Goal: Information Seeking & Learning: Learn about a topic

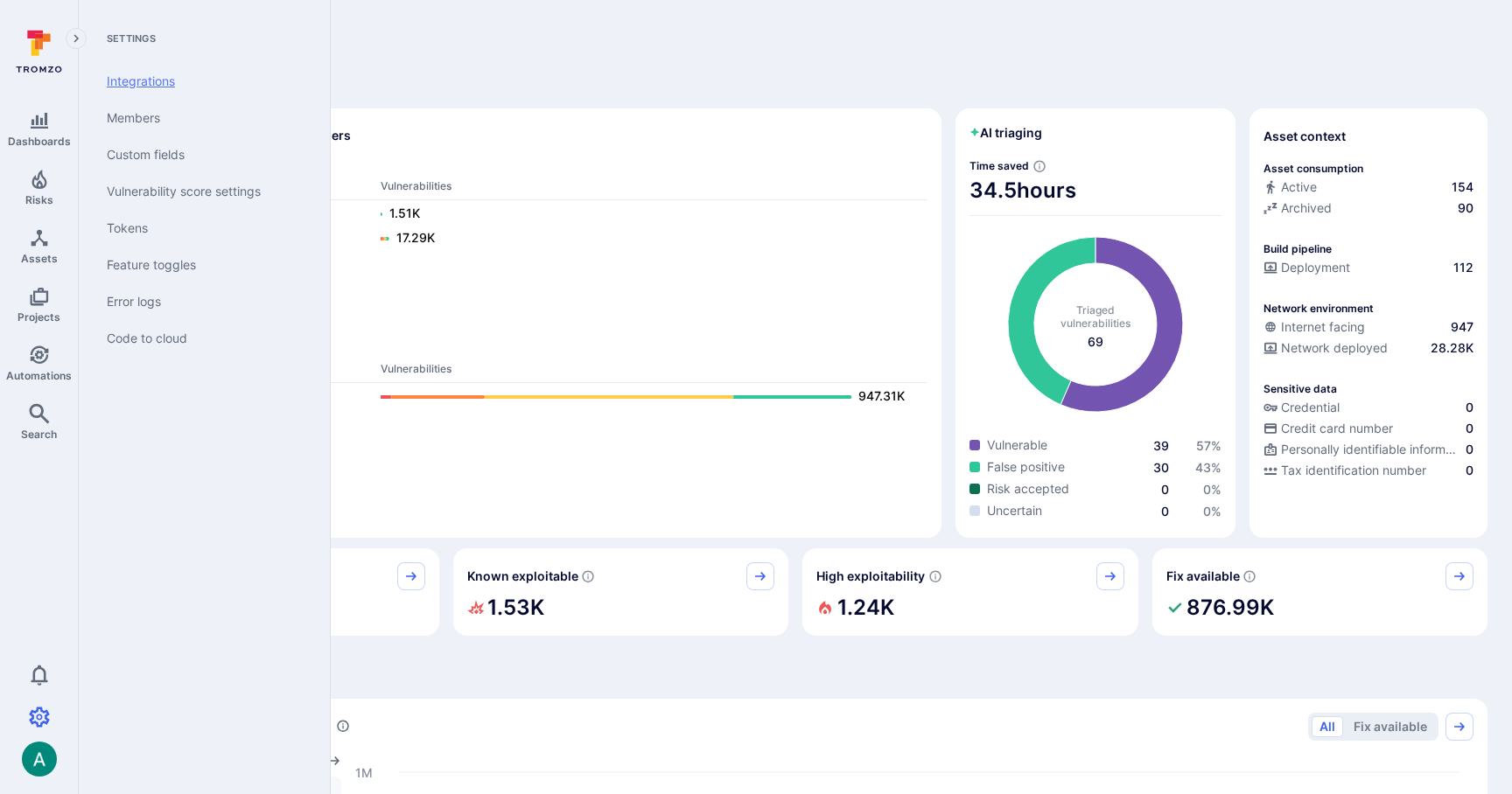
click at [158, 77] on link "Integrations" at bounding box center [201, 81] width 216 height 37
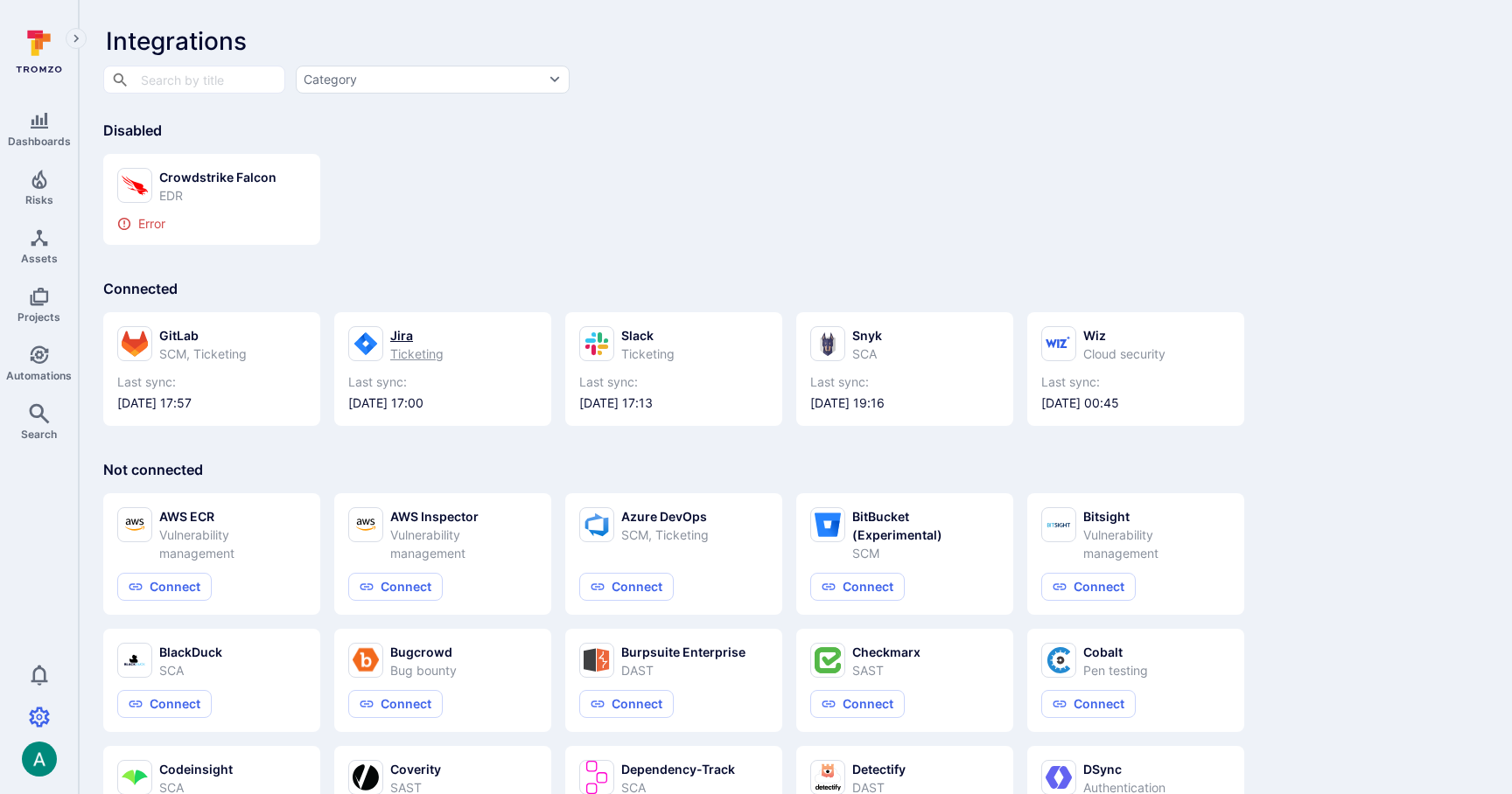
click at [409, 345] on div "Ticketing" at bounding box center [417, 354] width 54 height 19
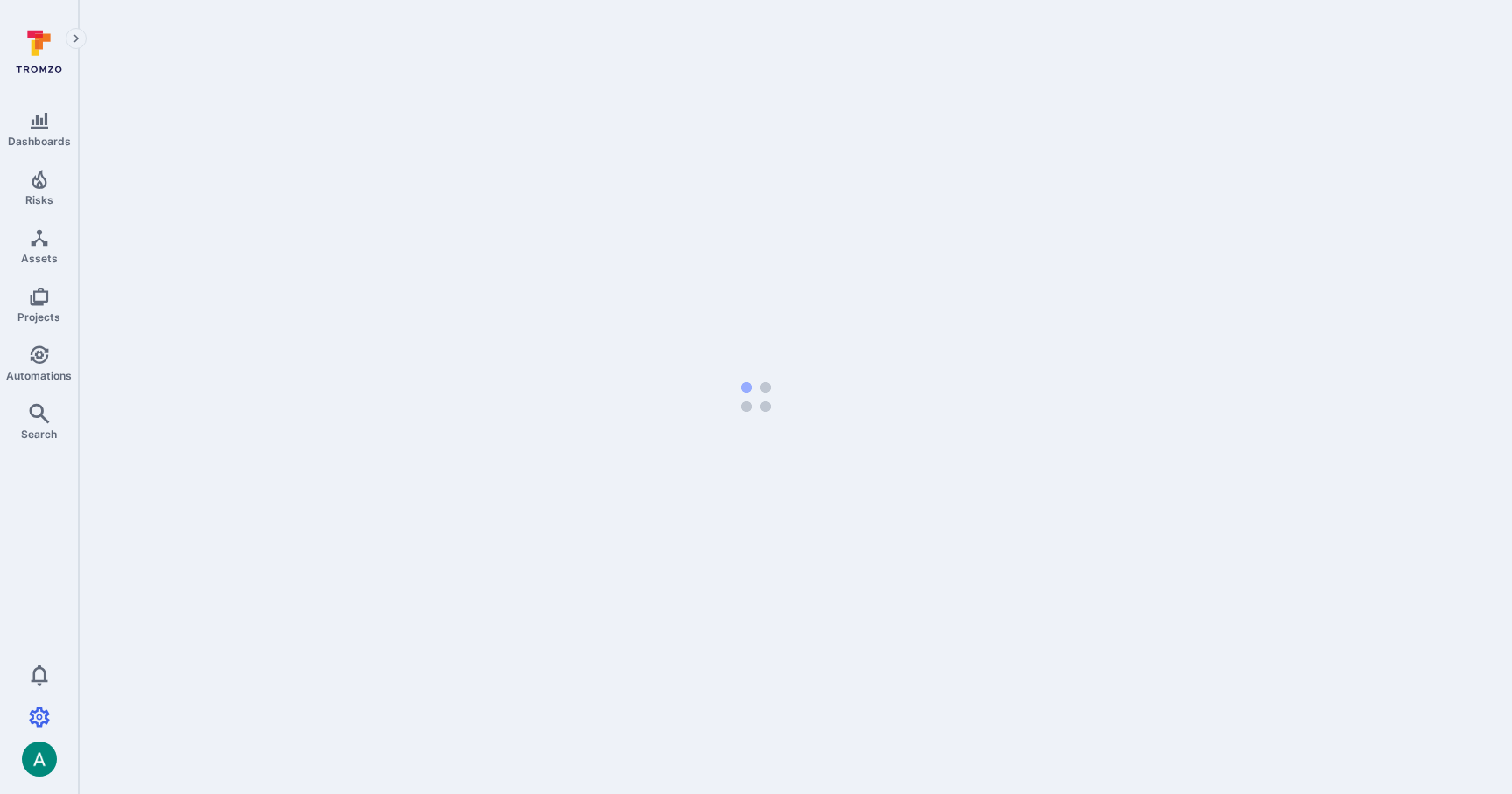
select select "25"
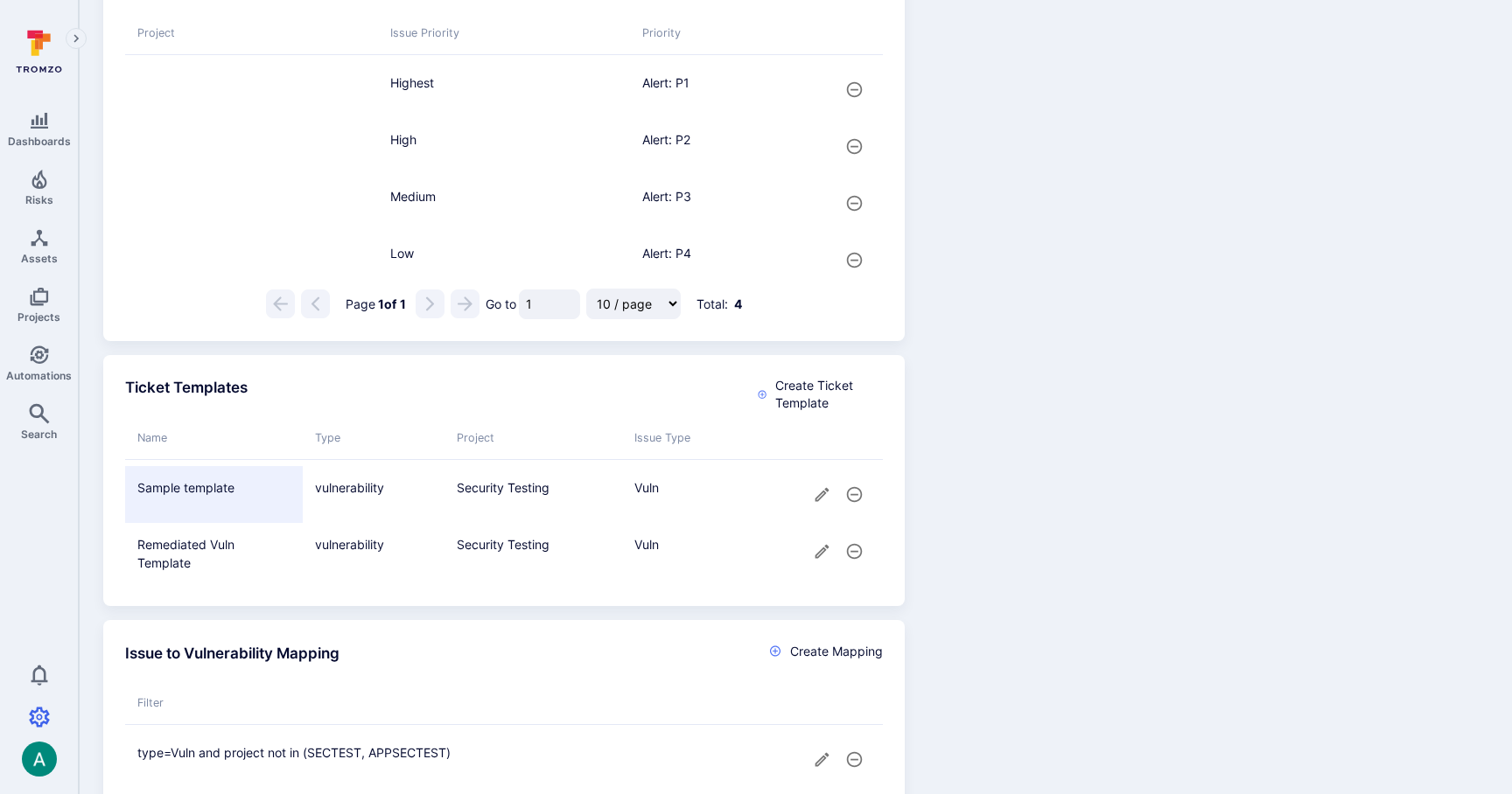
scroll to position [1707, 0]
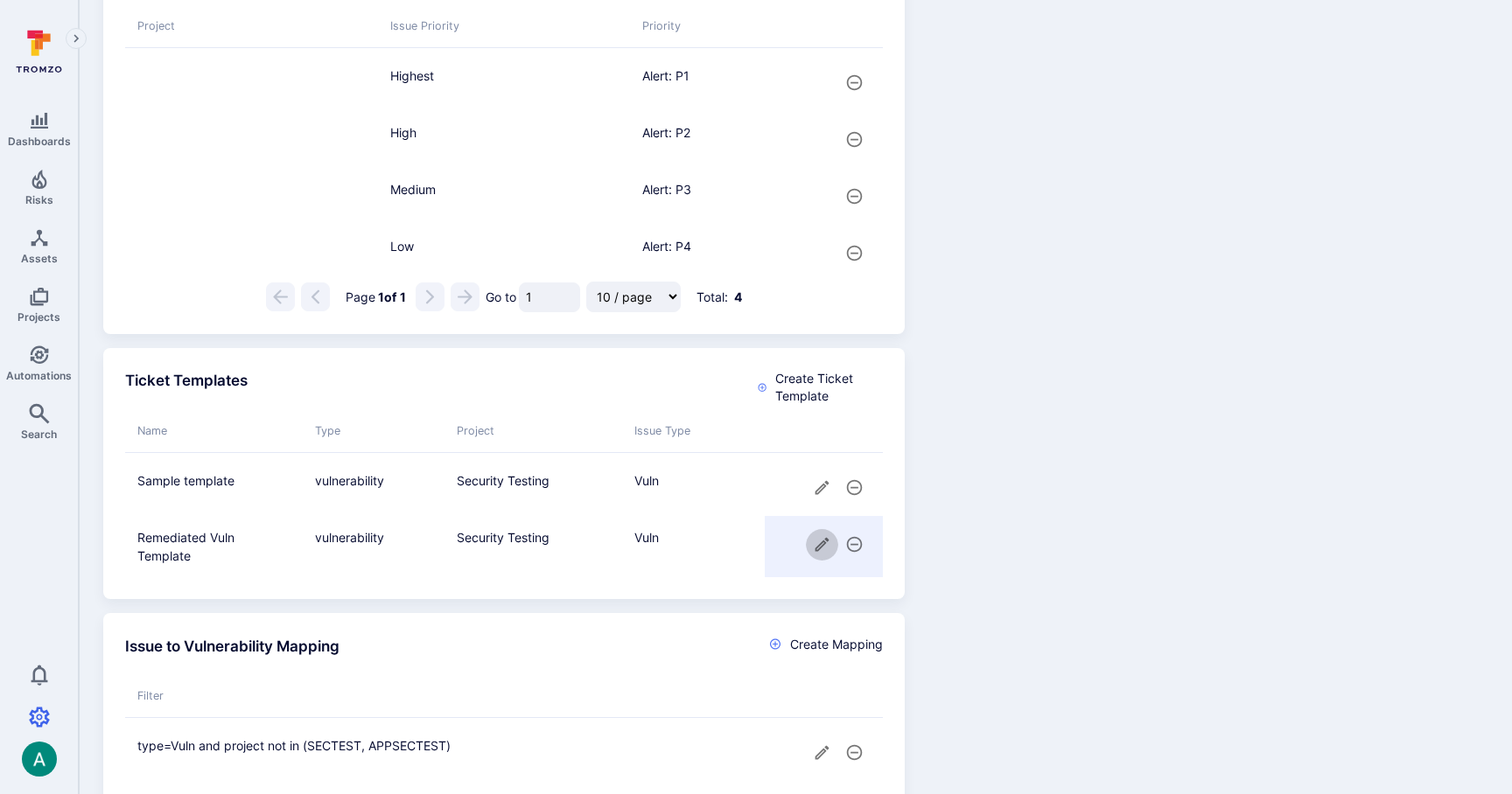
click at [817, 542] on icon "cell for" at bounding box center [822, 545] width 19 height 19
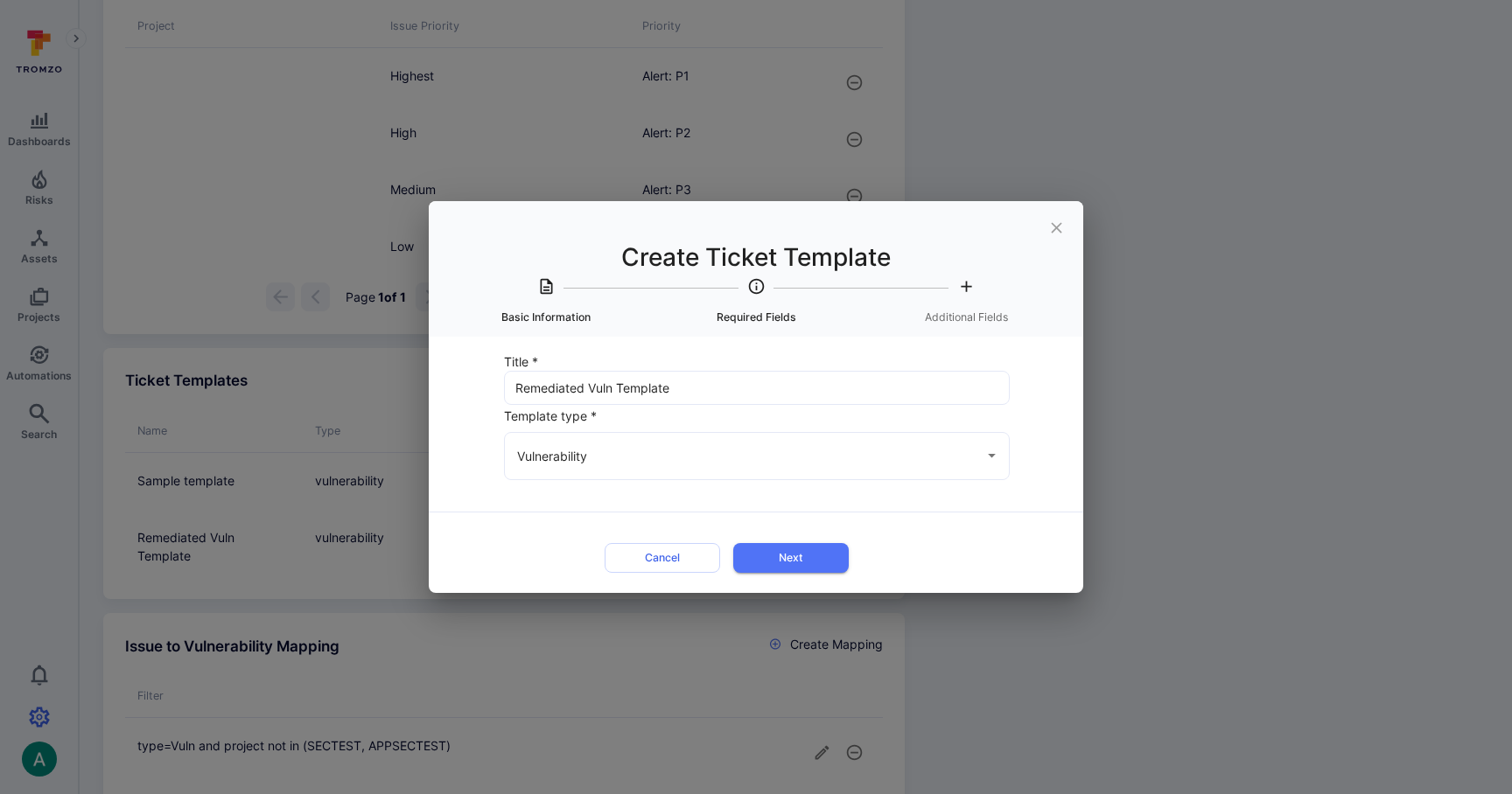
drag, startPoint x: 804, startPoint y: 561, endPoint x: 920, endPoint y: 545, distance: 117.1
click at [925, 546] on div "Cancel Next" at bounding box center [725, 557] width 507 height 43
click at [828, 556] on button "Next" at bounding box center [790, 558] width 116 height 29
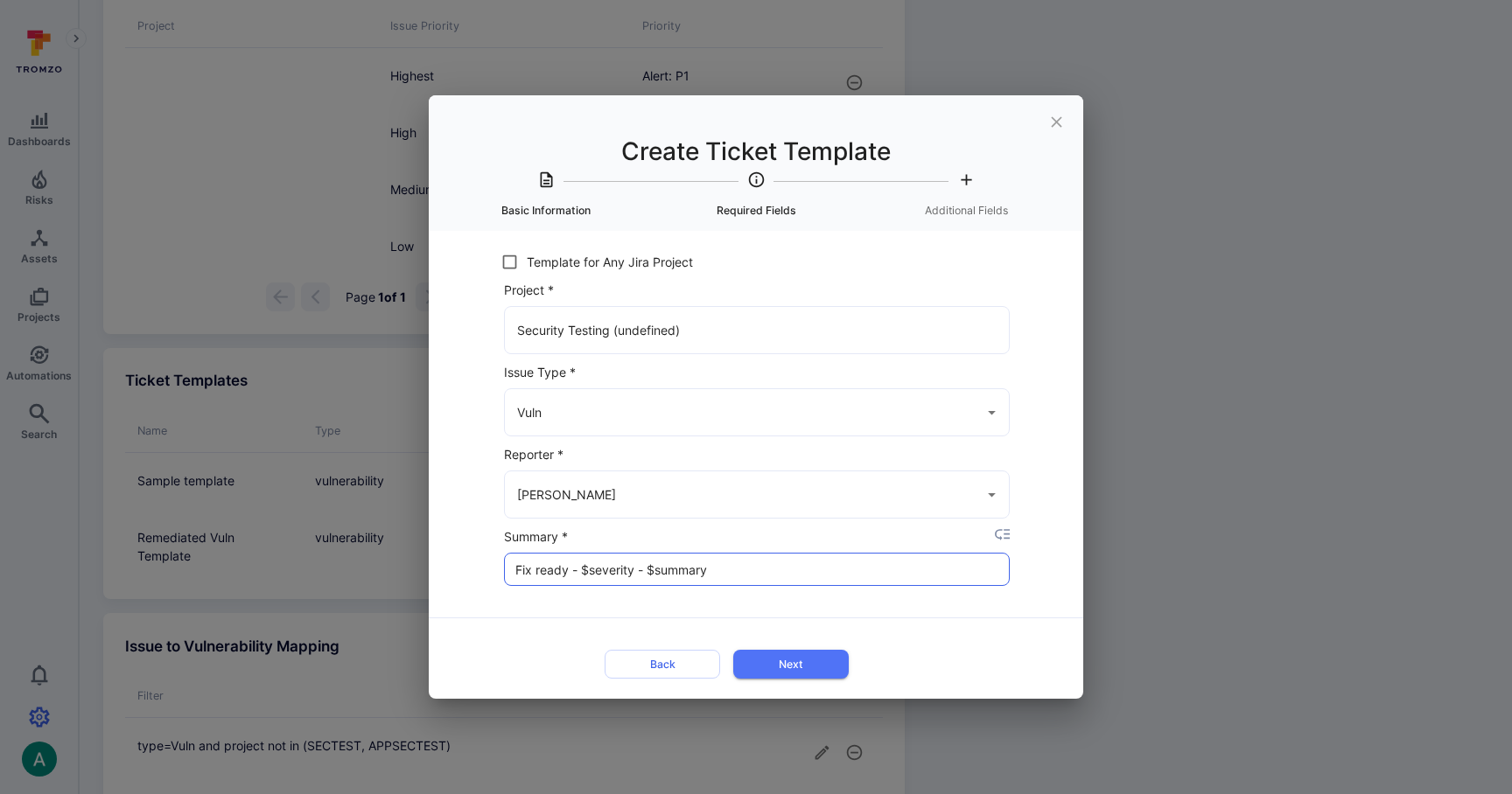
drag, startPoint x: 512, startPoint y: 571, endPoint x: 567, endPoint y: 572, distance: 55.0
click at [567, 572] on input "Fix ready - $severity - $summary" at bounding box center [757, 569] width 504 height 31
click at [572, 572] on input "Fix ready - $severity - $summary" at bounding box center [757, 569] width 504 height 31
click at [604, 564] on input "Fix ready - $severity - $summary" at bounding box center [757, 569] width 504 height 31
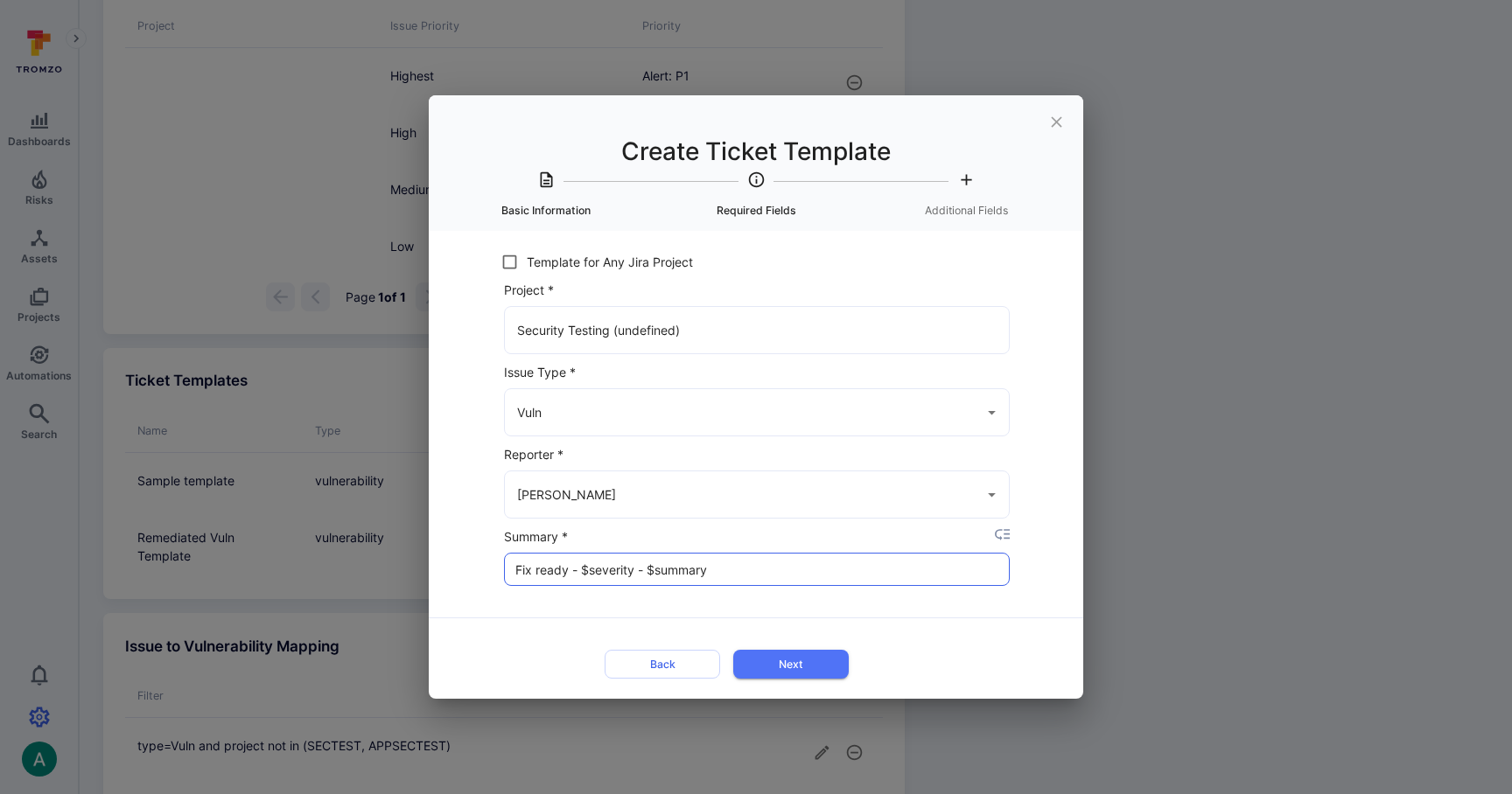
click at [669, 564] on input "Fix ready - $severity - $summary" at bounding box center [757, 569] width 504 height 31
click at [824, 670] on button "Next" at bounding box center [790, 664] width 116 height 29
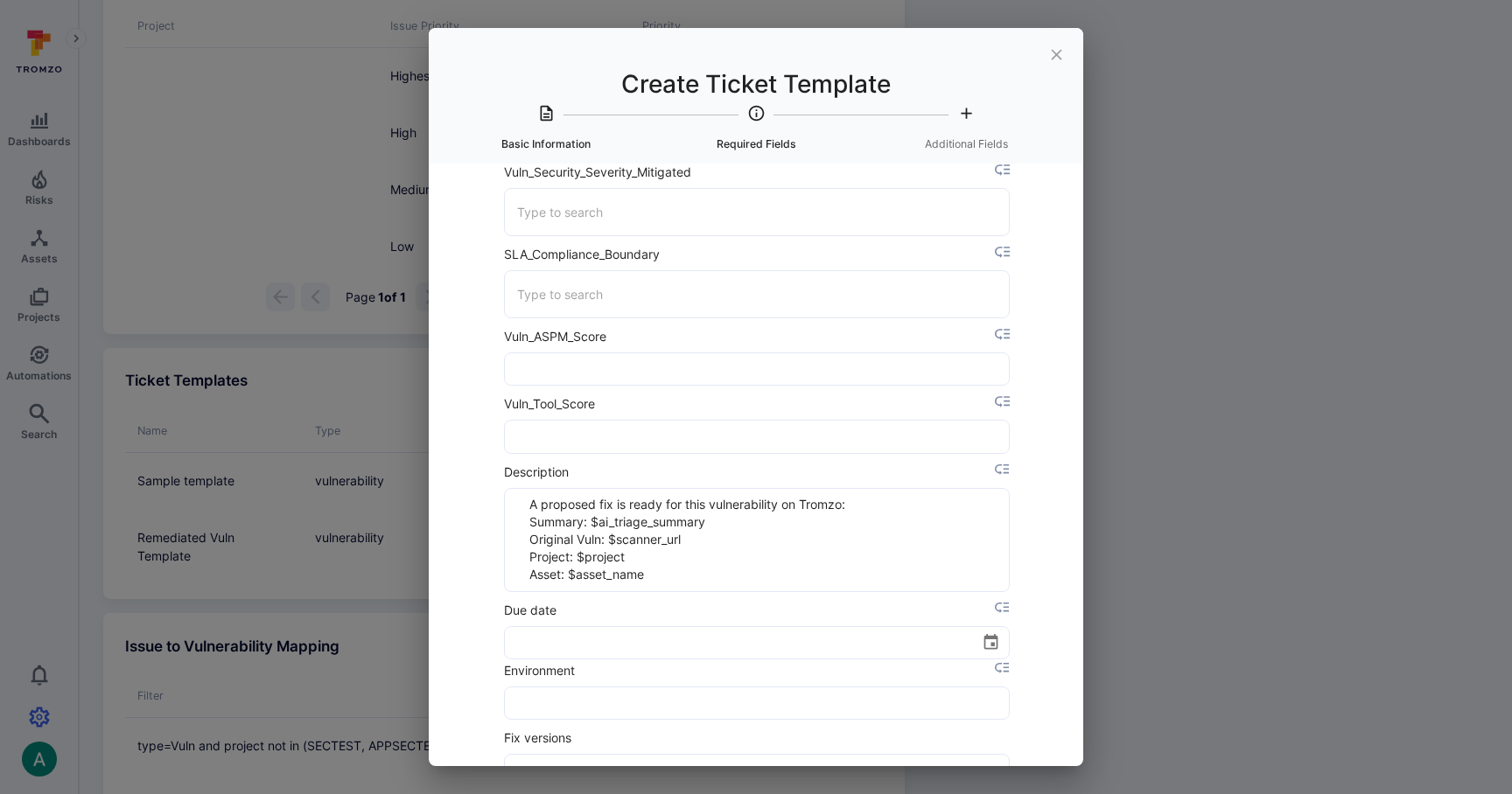
scroll to position [4084, 0]
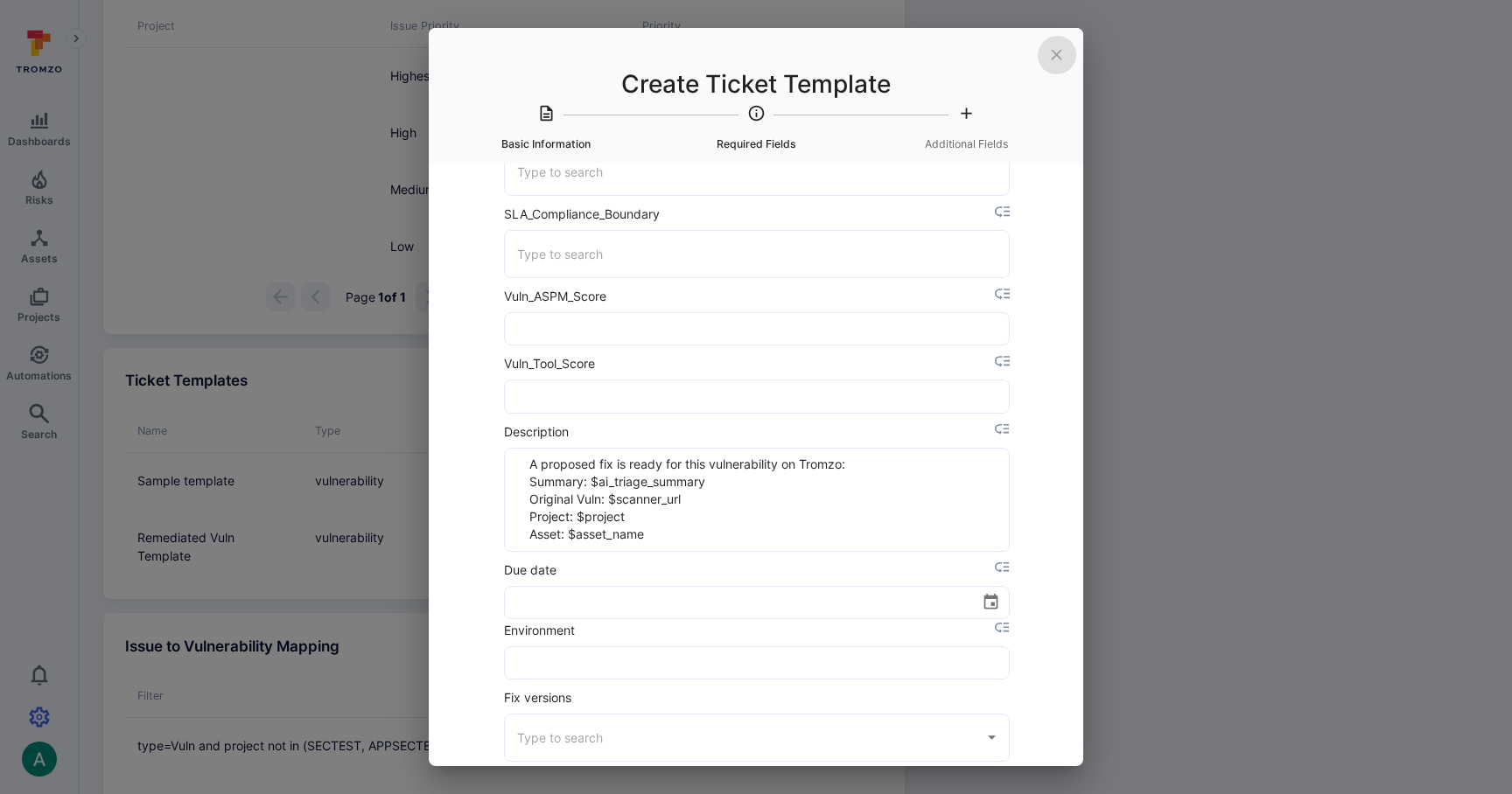
click at [1056, 56] on icon "close" at bounding box center [1056, 54] width 10 height 10
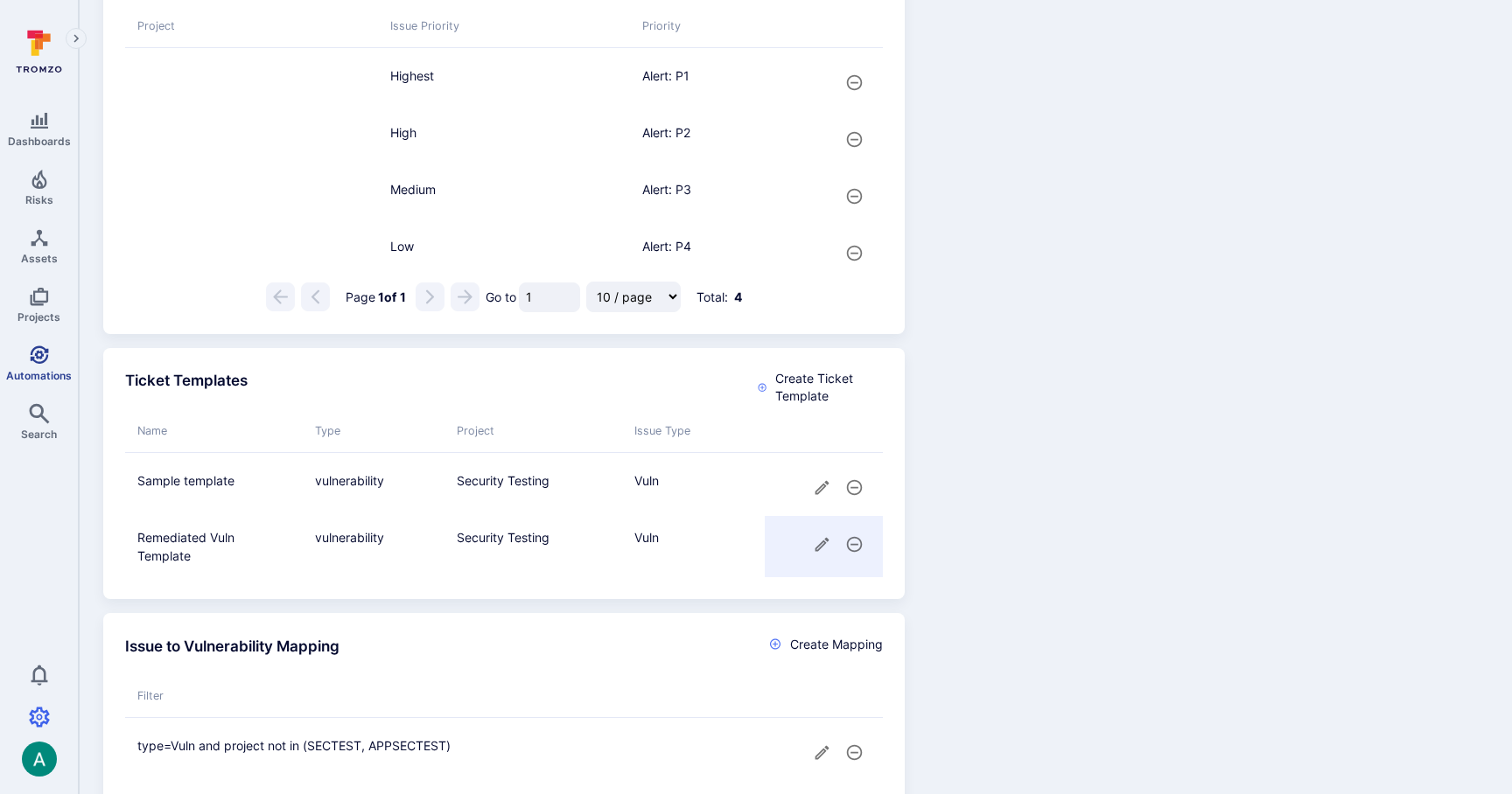
click at [29, 361] on icon "Automations" at bounding box center [40, 355] width 21 height 21
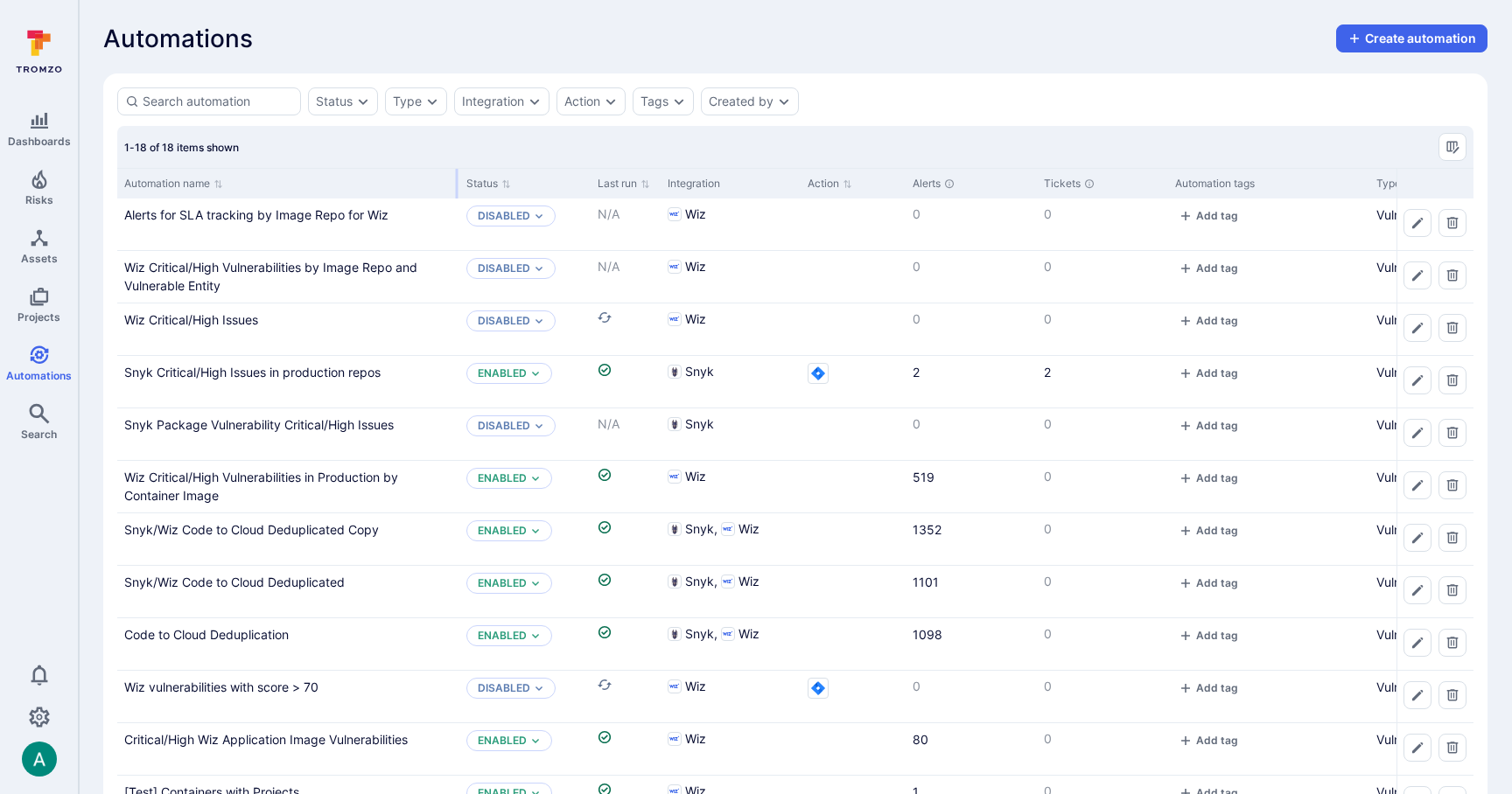
drag, startPoint x: 289, startPoint y: 179, endPoint x: 456, endPoint y: 183, distance: 167.0
click at [456, 183] on div at bounding box center [457, 183] width 3 height 30
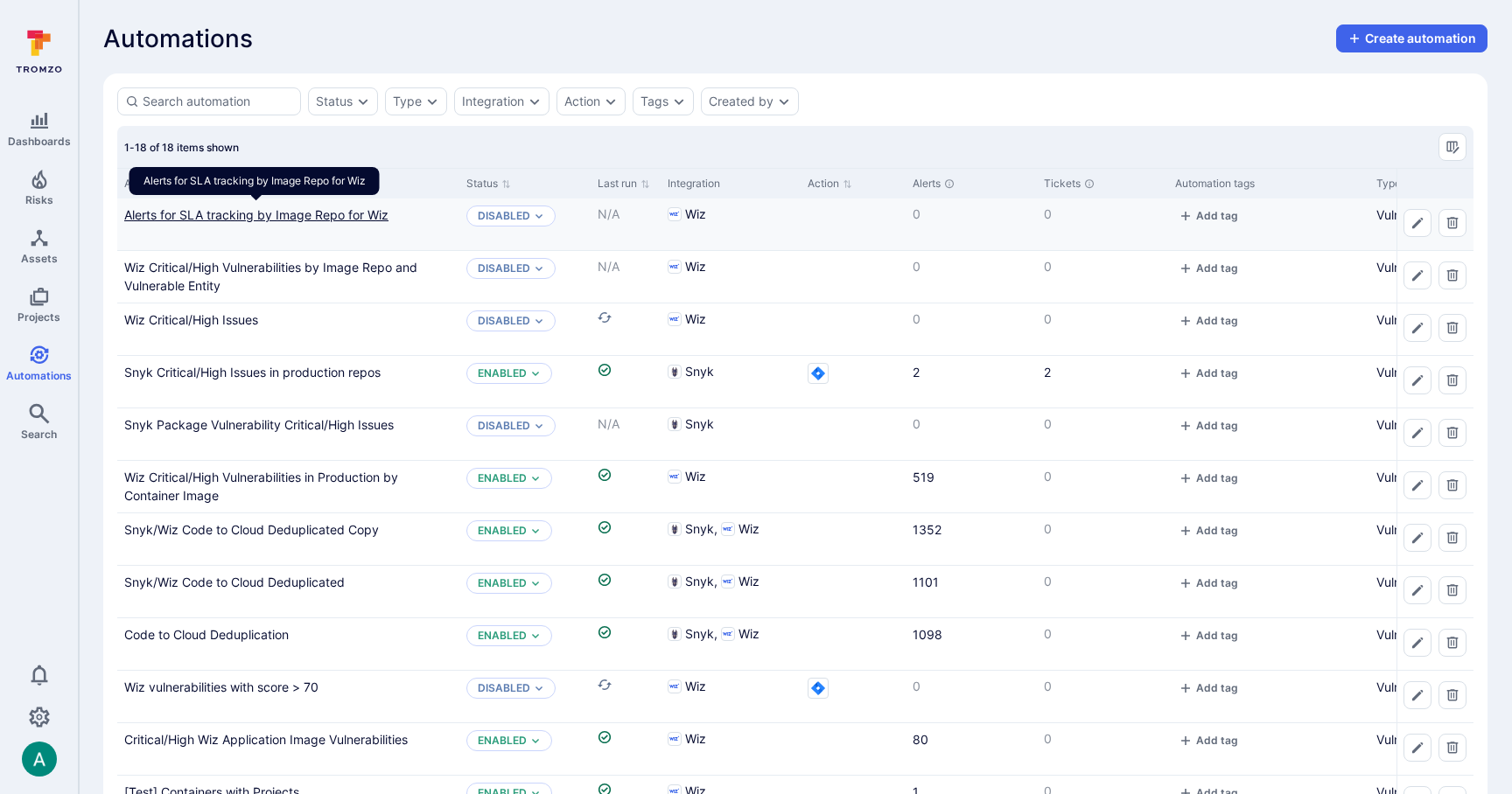
click at [244, 213] on link "Alerts for SLA tracking by Image Repo for Wiz" at bounding box center [256, 214] width 264 height 15
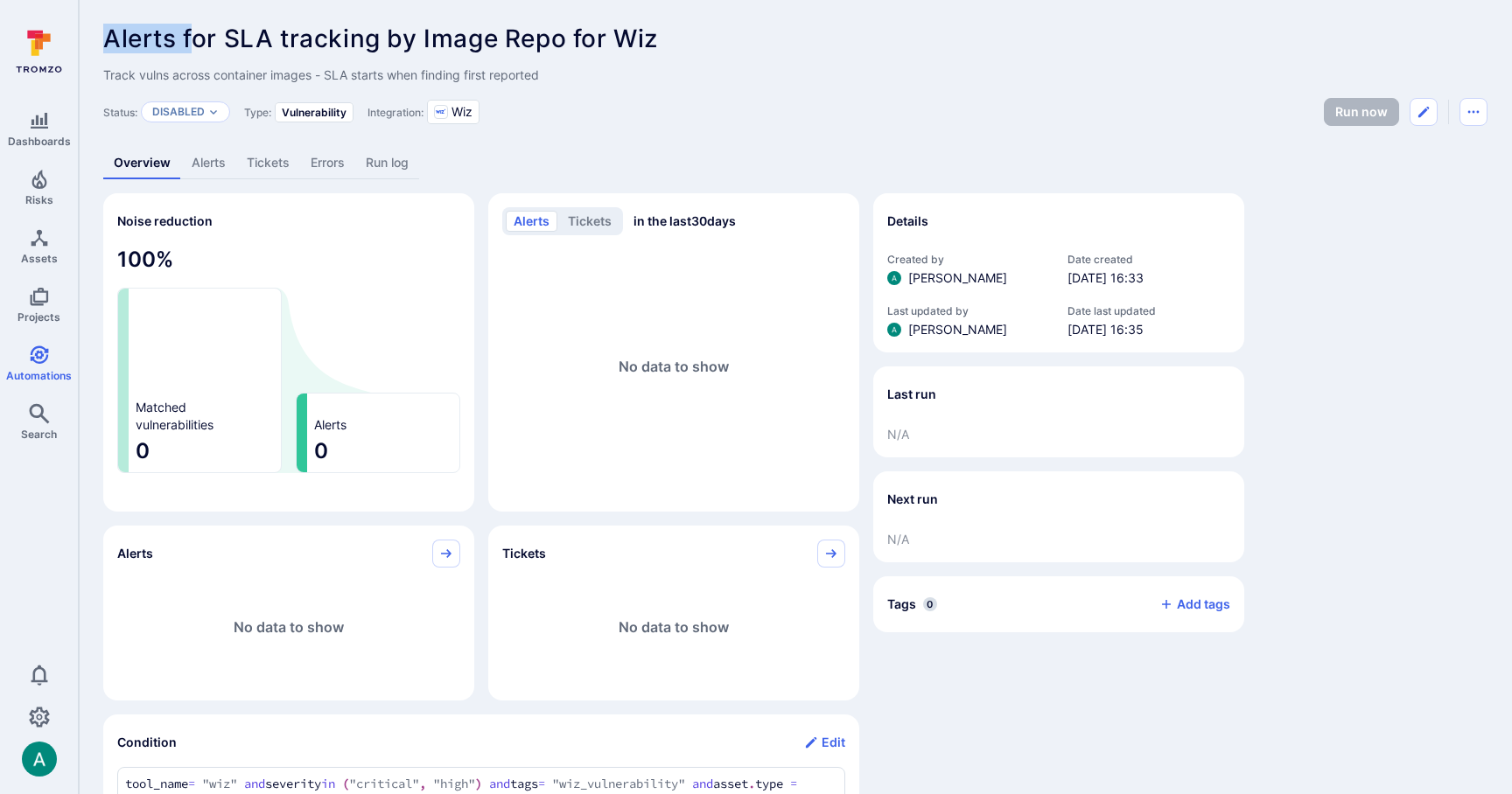
drag, startPoint x: 106, startPoint y: 36, endPoint x: 191, endPoint y: 42, distance: 85.2
click at [191, 42] on span "Alerts for SLA tracking by Image Repo for Wiz" at bounding box center [381, 39] width 555 height 30
click at [256, 38] on span "Alerts for SLA tracking by Image Repo for Wiz" at bounding box center [381, 39] width 555 height 30
drag, startPoint x: 142, startPoint y: 71, endPoint x: 281, endPoint y: 69, distance: 139.0
click at [265, 74] on span "Track vulns across container images - SLA starts when finding first reported" at bounding box center [795, 75] width 1384 height 18
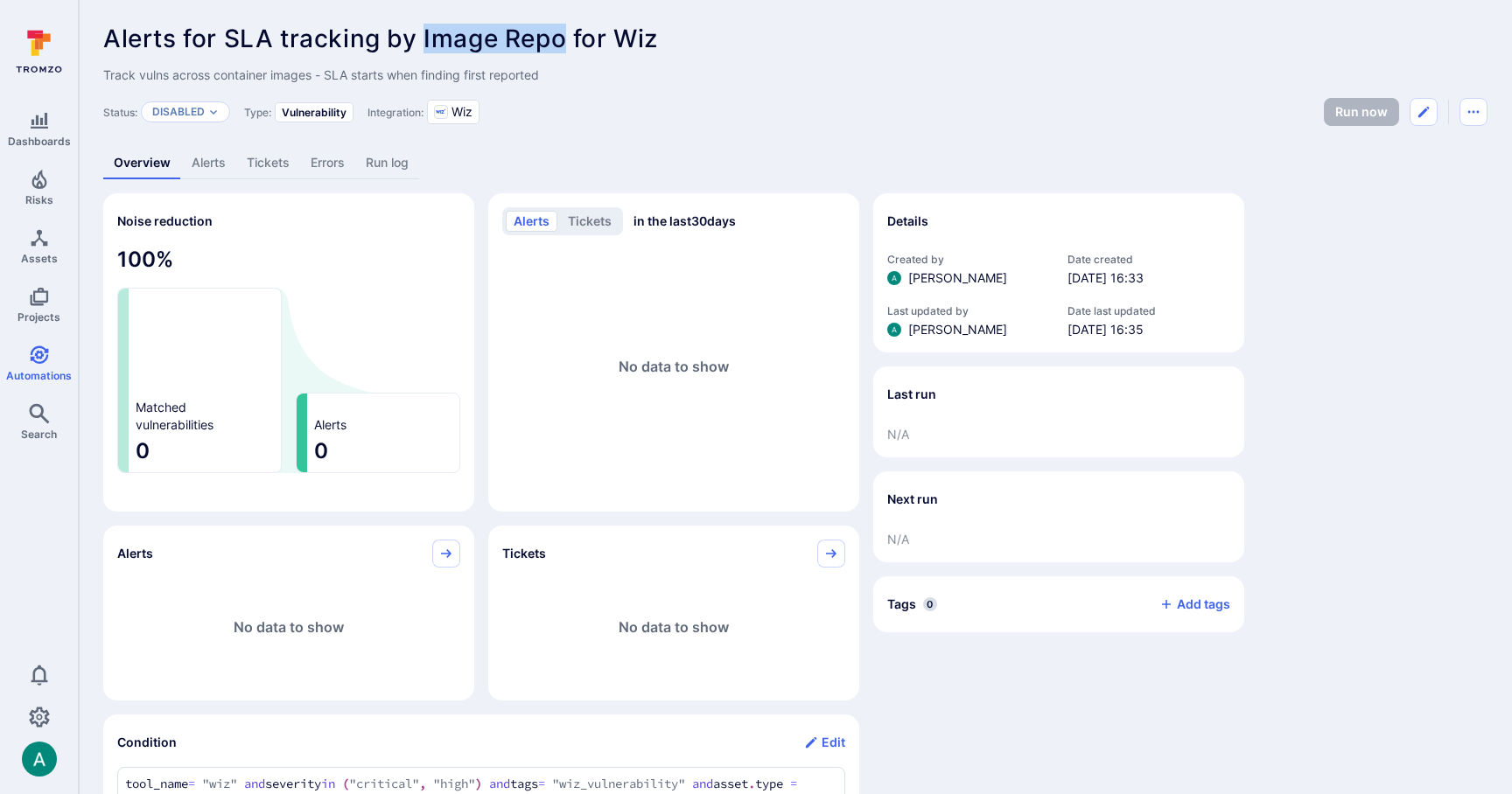
drag, startPoint x: 424, startPoint y: 45, endPoint x: 565, endPoint y: 43, distance: 141.0
click at [565, 43] on span "Alerts for SLA tracking by Image Repo for Wiz" at bounding box center [381, 39] width 555 height 30
click at [404, 72] on span "Track vulns across container images - SLA starts when finding first reported" at bounding box center [795, 75] width 1384 height 18
click at [192, 118] on p "Disabled" at bounding box center [179, 112] width 53 height 14
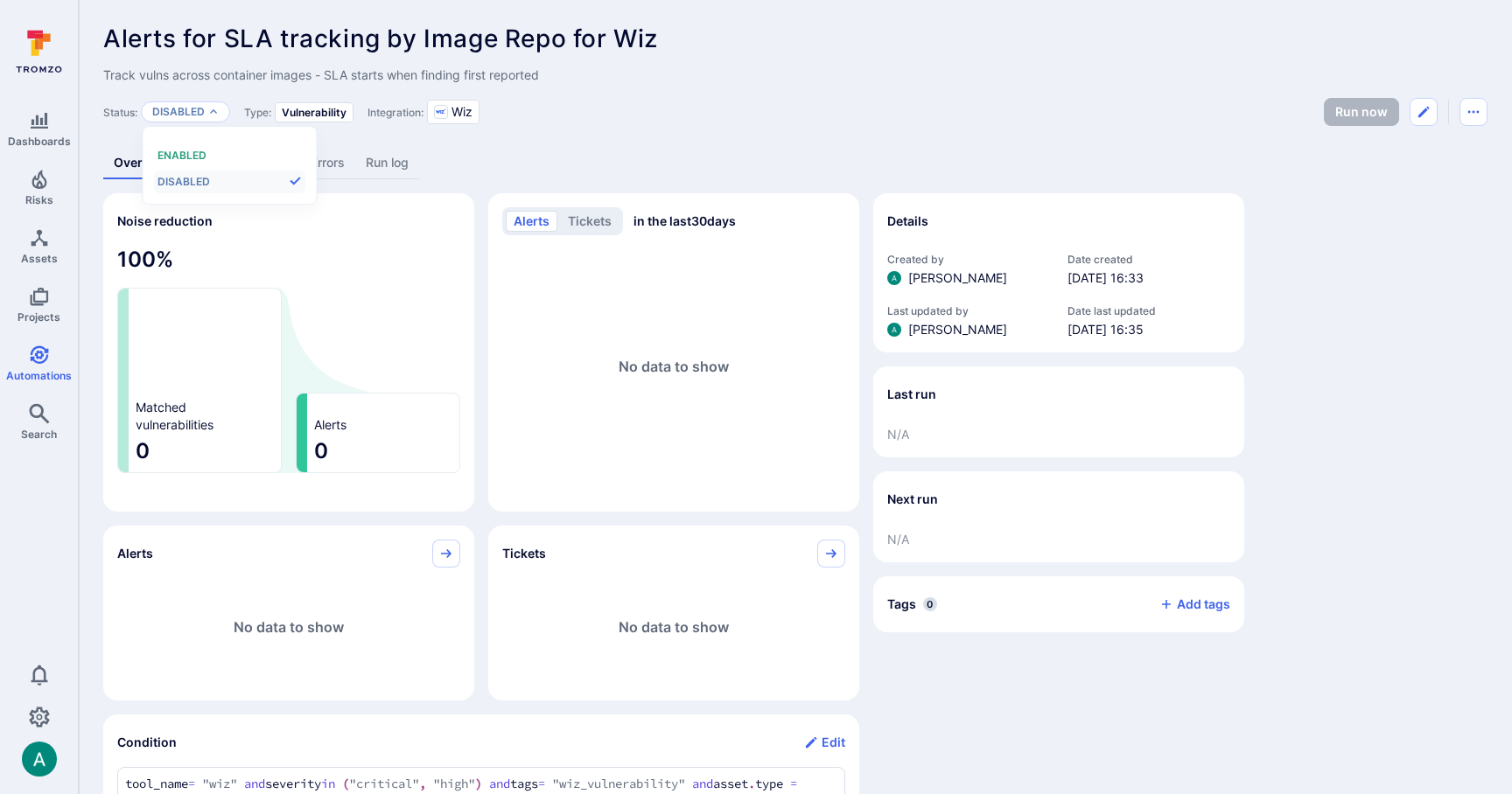
click at [518, 151] on div "Overview Alerts Tickets Errors Run log" at bounding box center [795, 163] width 1384 height 32
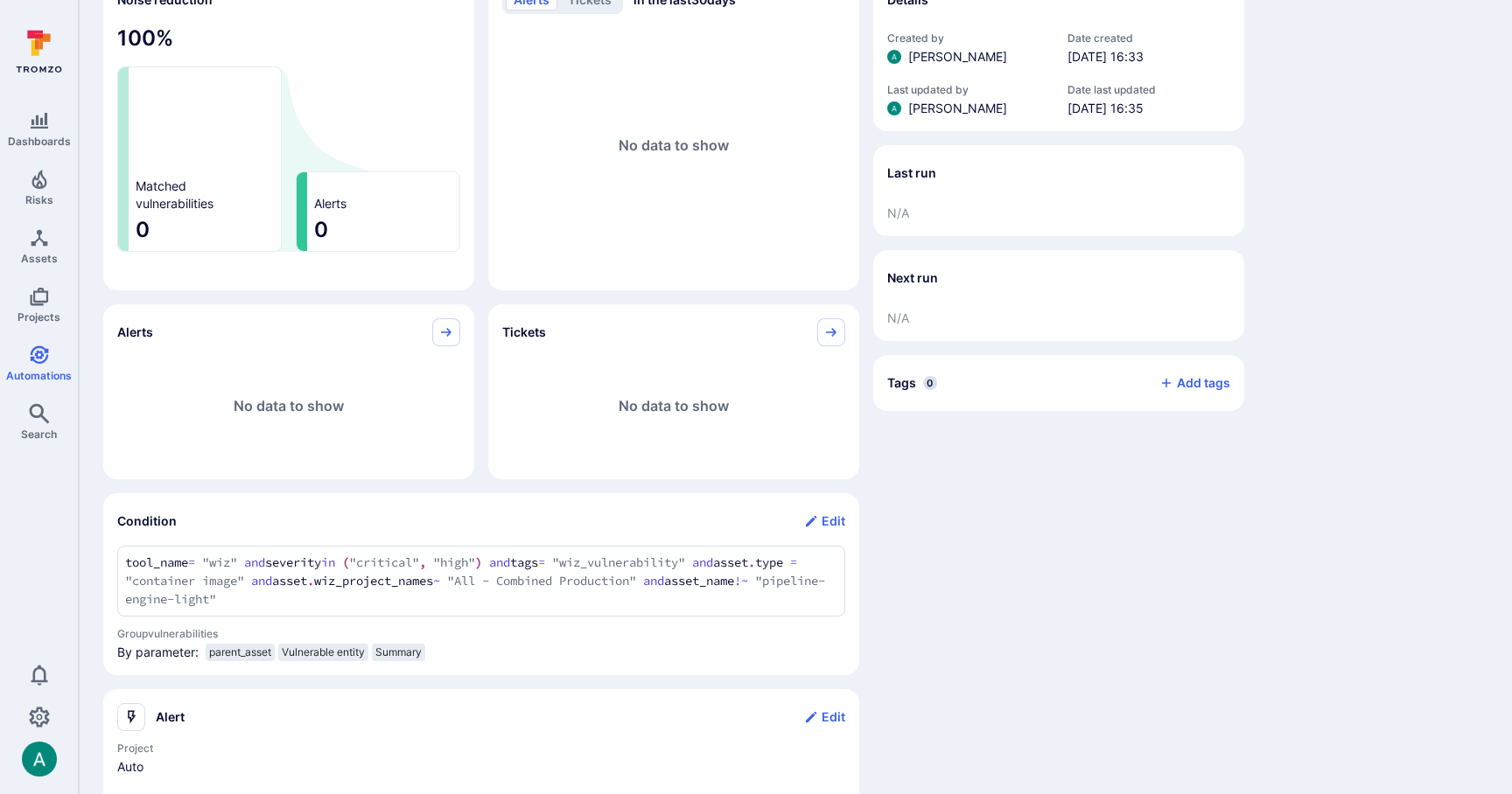
scroll to position [0, 0]
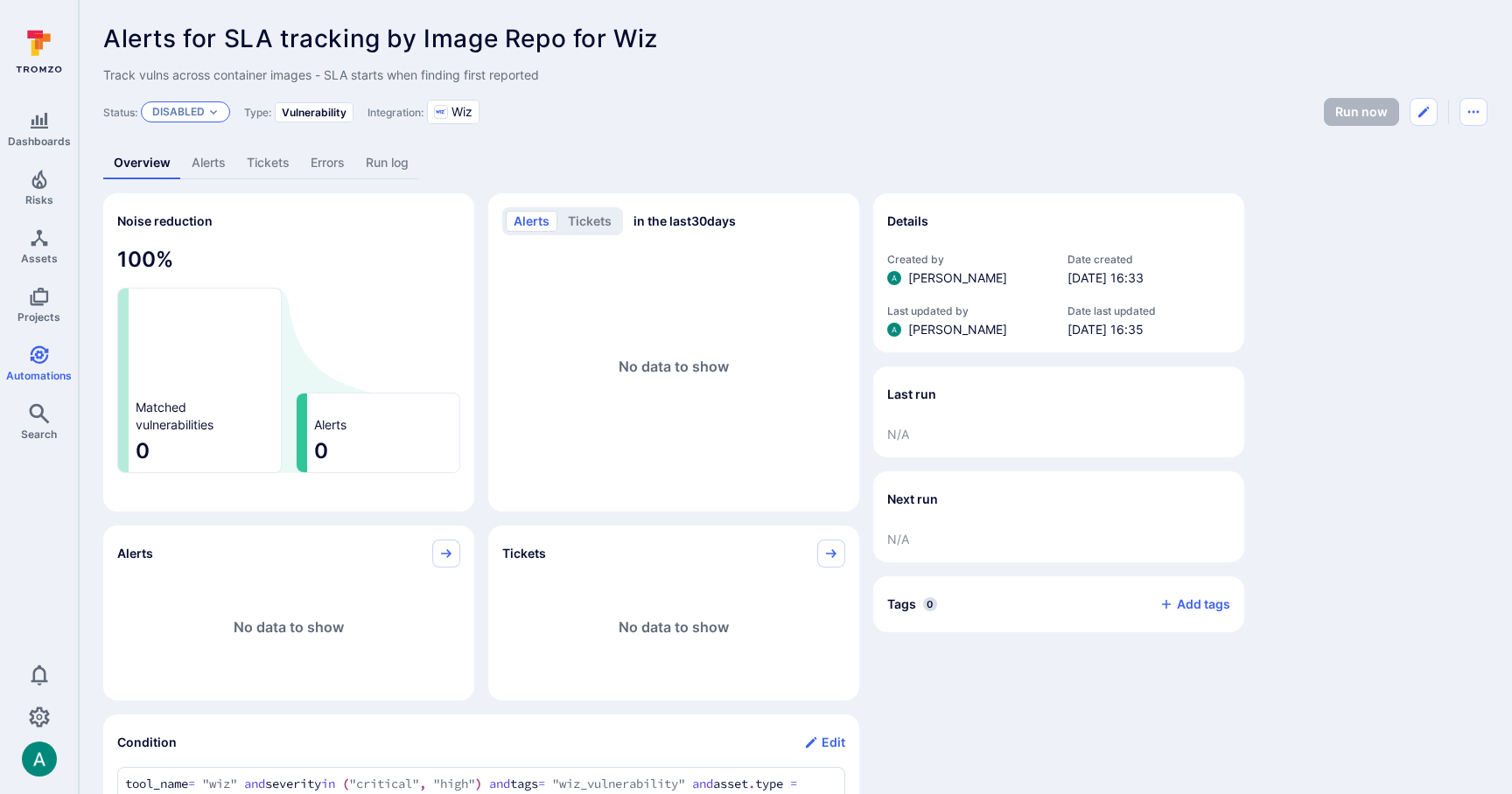
click at [186, 115] on p "Disabled" at bounding box center [179, 112] width 53 height 14
click at [201, 156] on span "Enabled" at bounding box center [182, 155] width 49 height 13
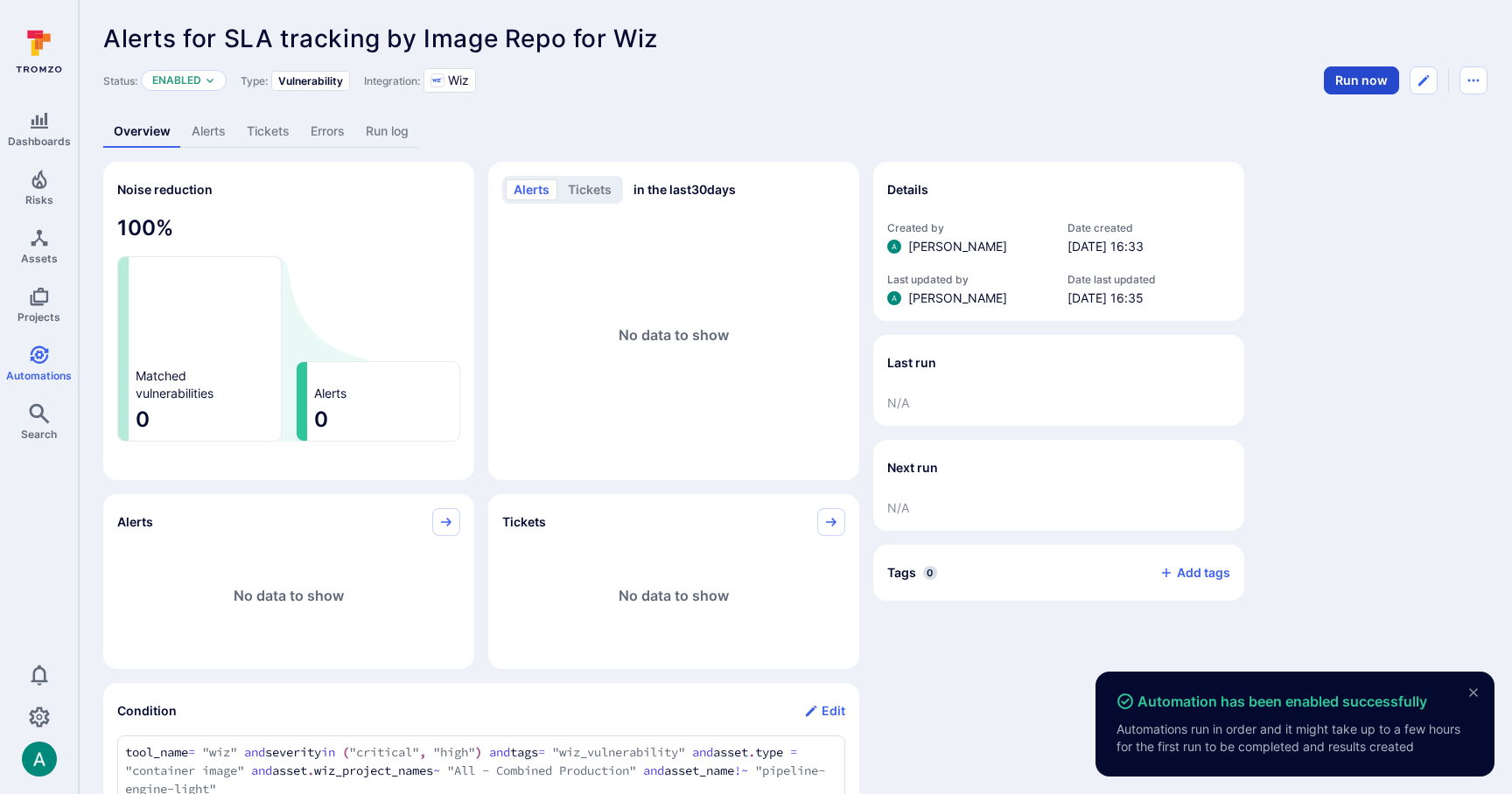
click at [1365, 81] on button "Run now" at bounding box center [1361, 81] width 75 height 28
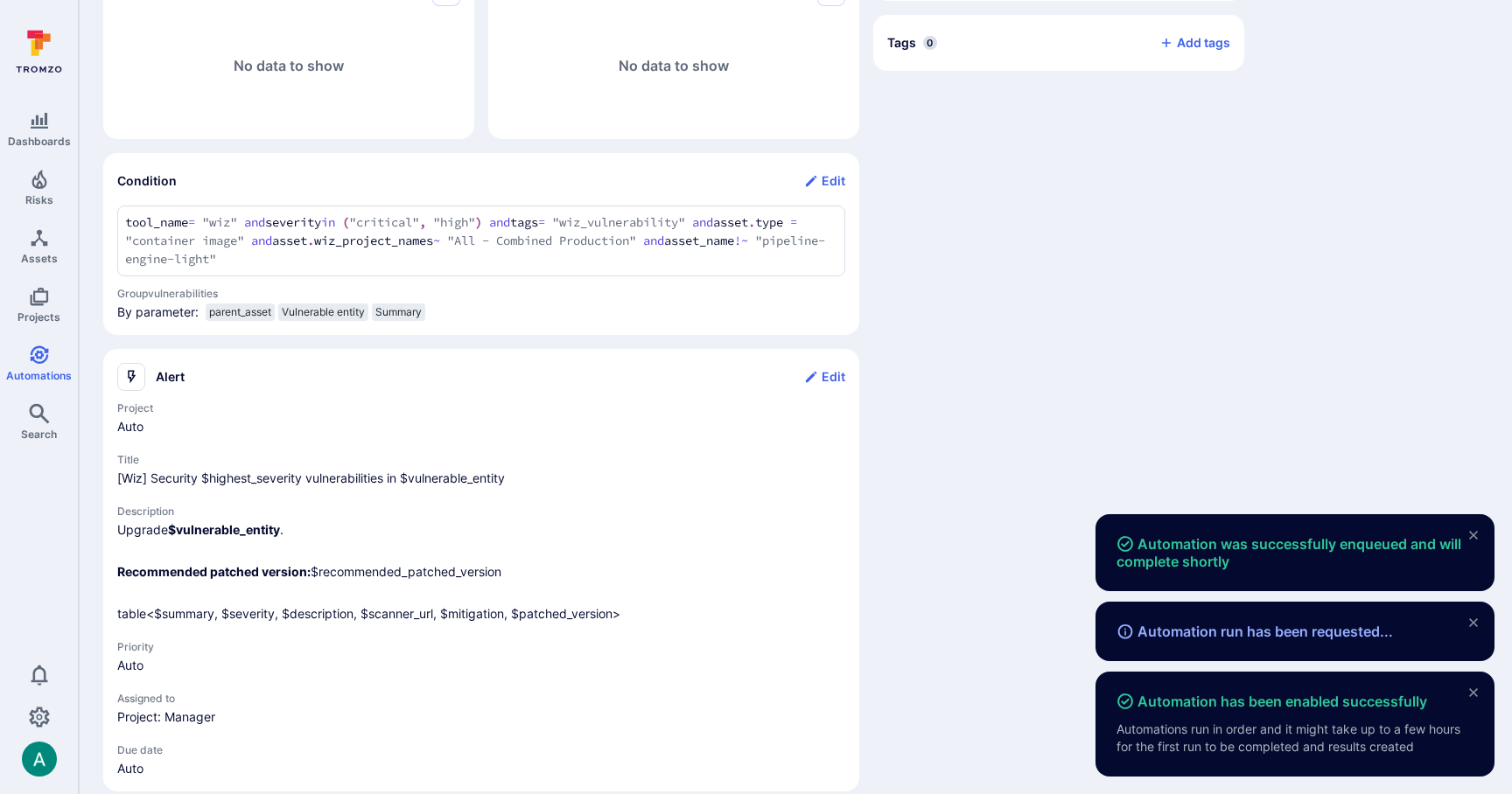
scroll to position [548, 0]
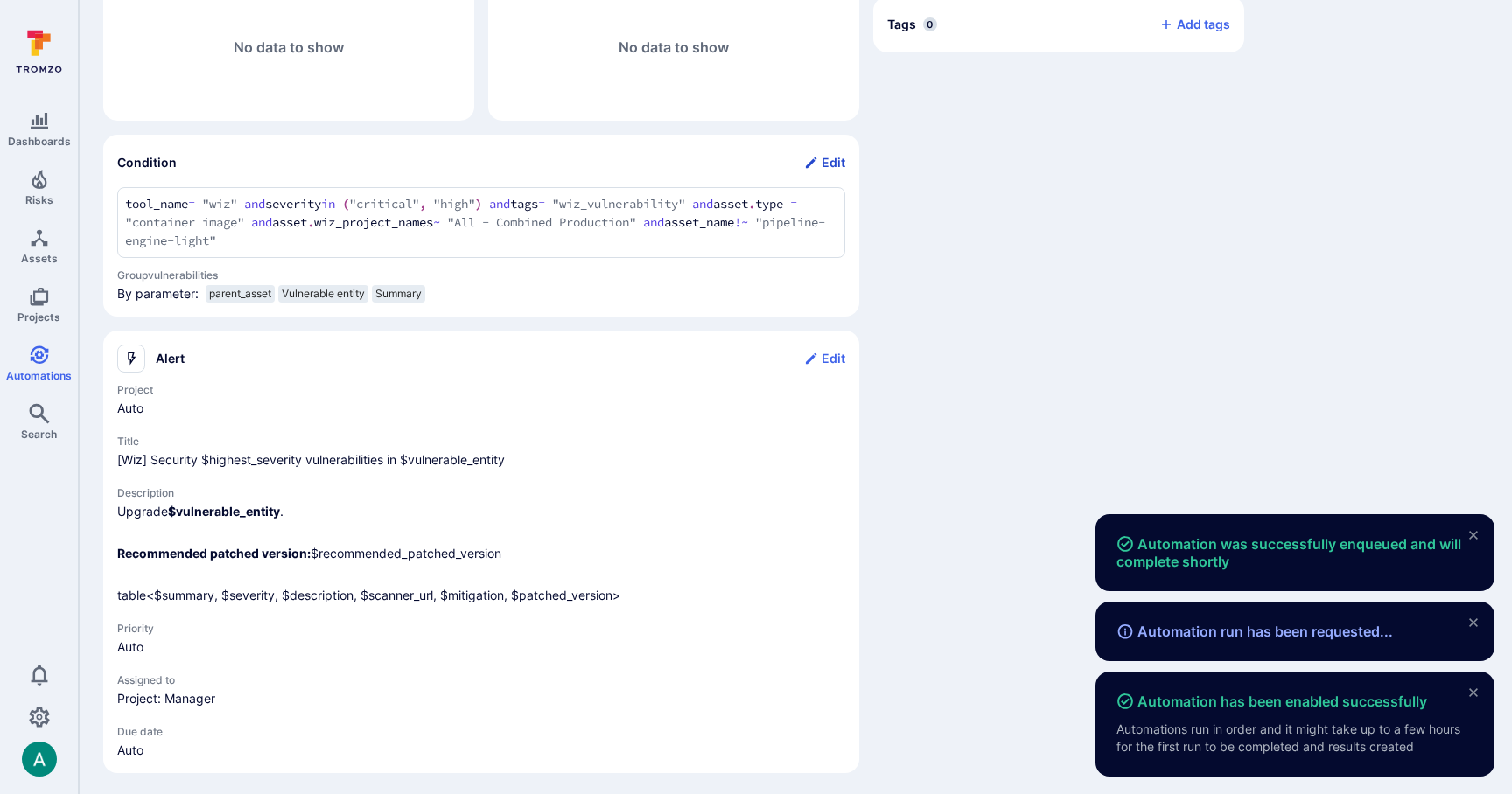
click at [824, 161] on button "Edit" at bounding box center [825, 163] width 41 height 28
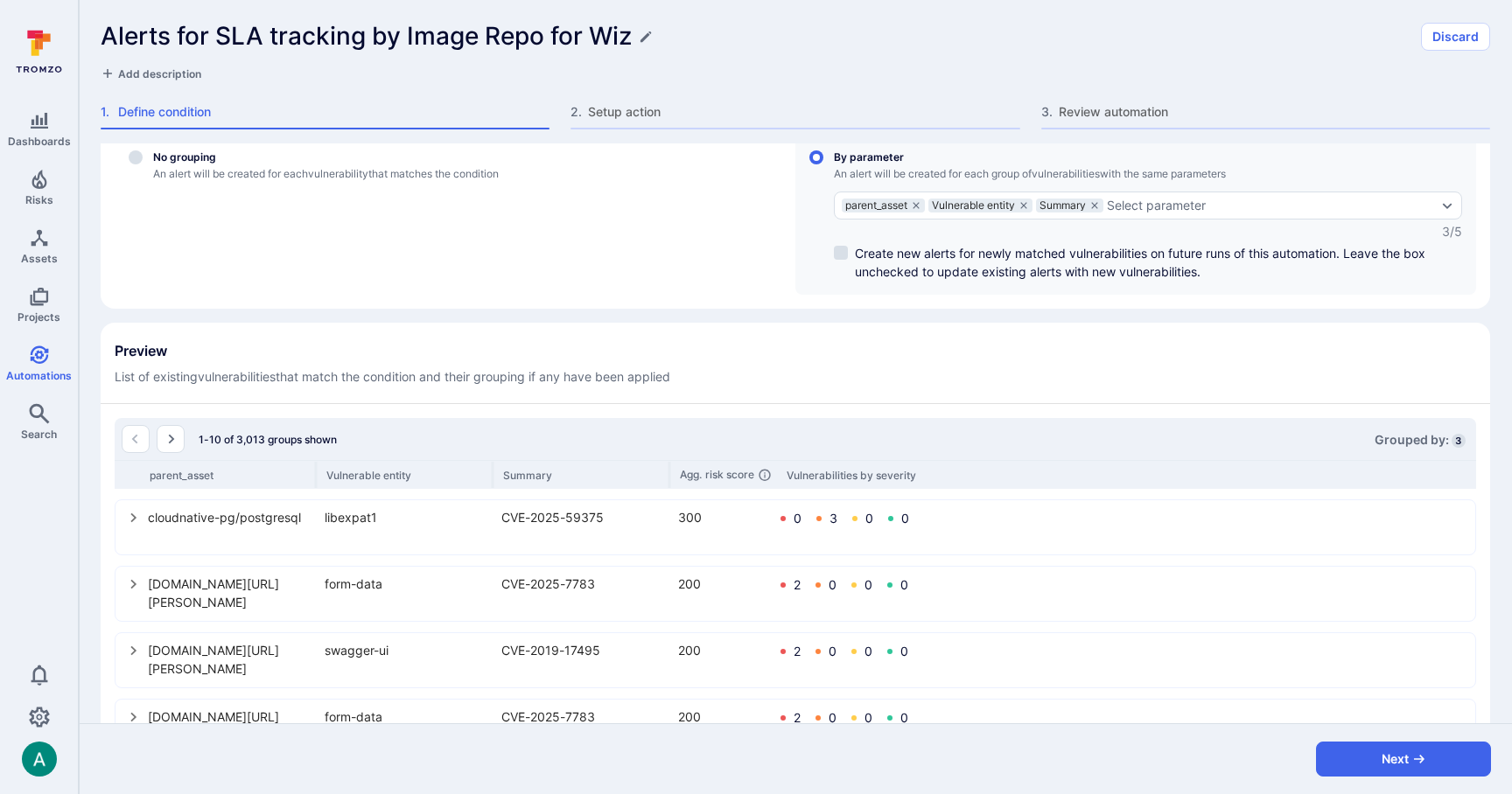
scroll to position [396, 0]
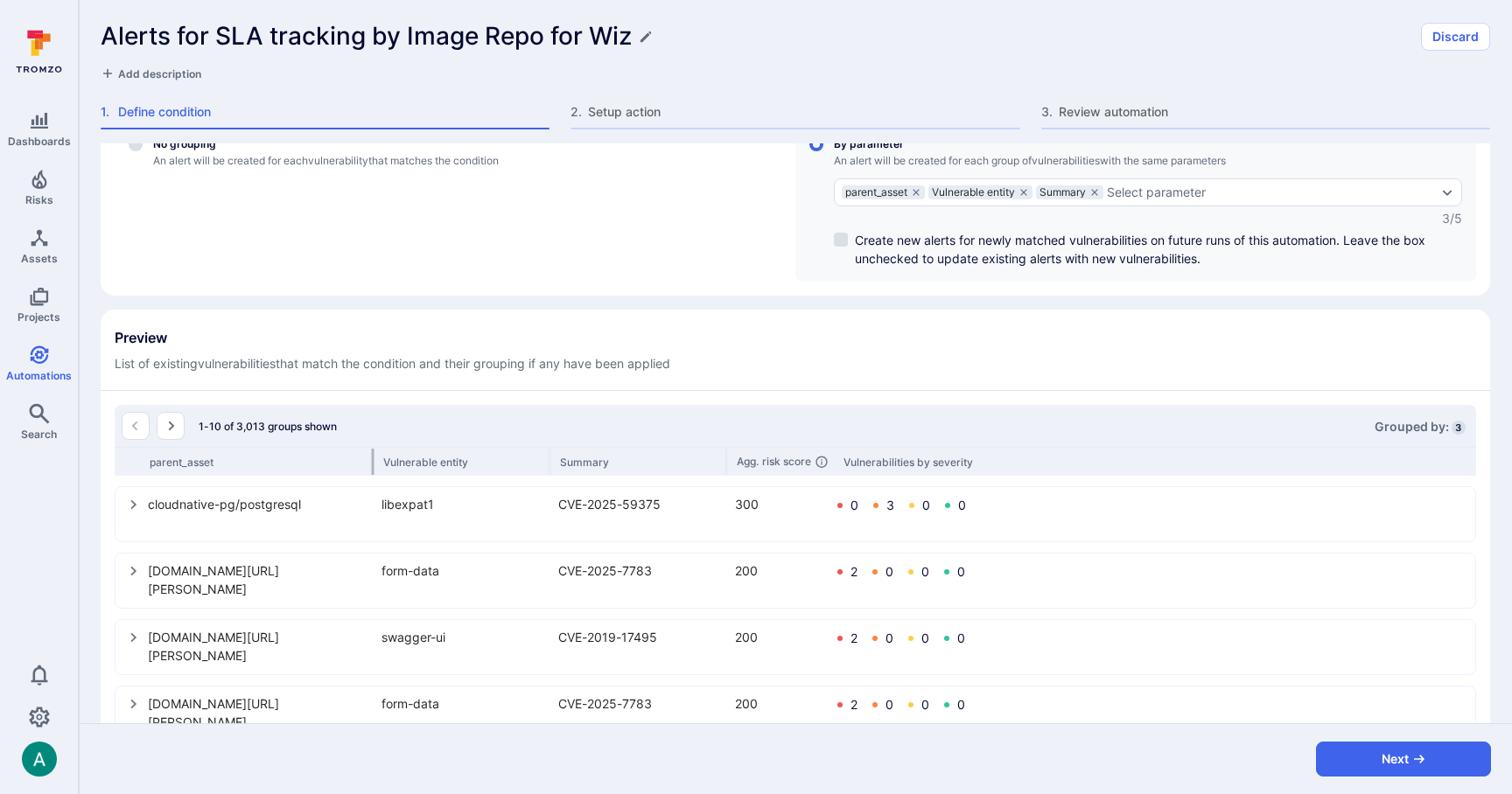
drag, startPoint x: 315, startPoint y: 468, endPoint x: 372, endPoint y: 468, distance: 57.0
click at [372, 468] on div at bounding box center [373, 462] width 3 height 26
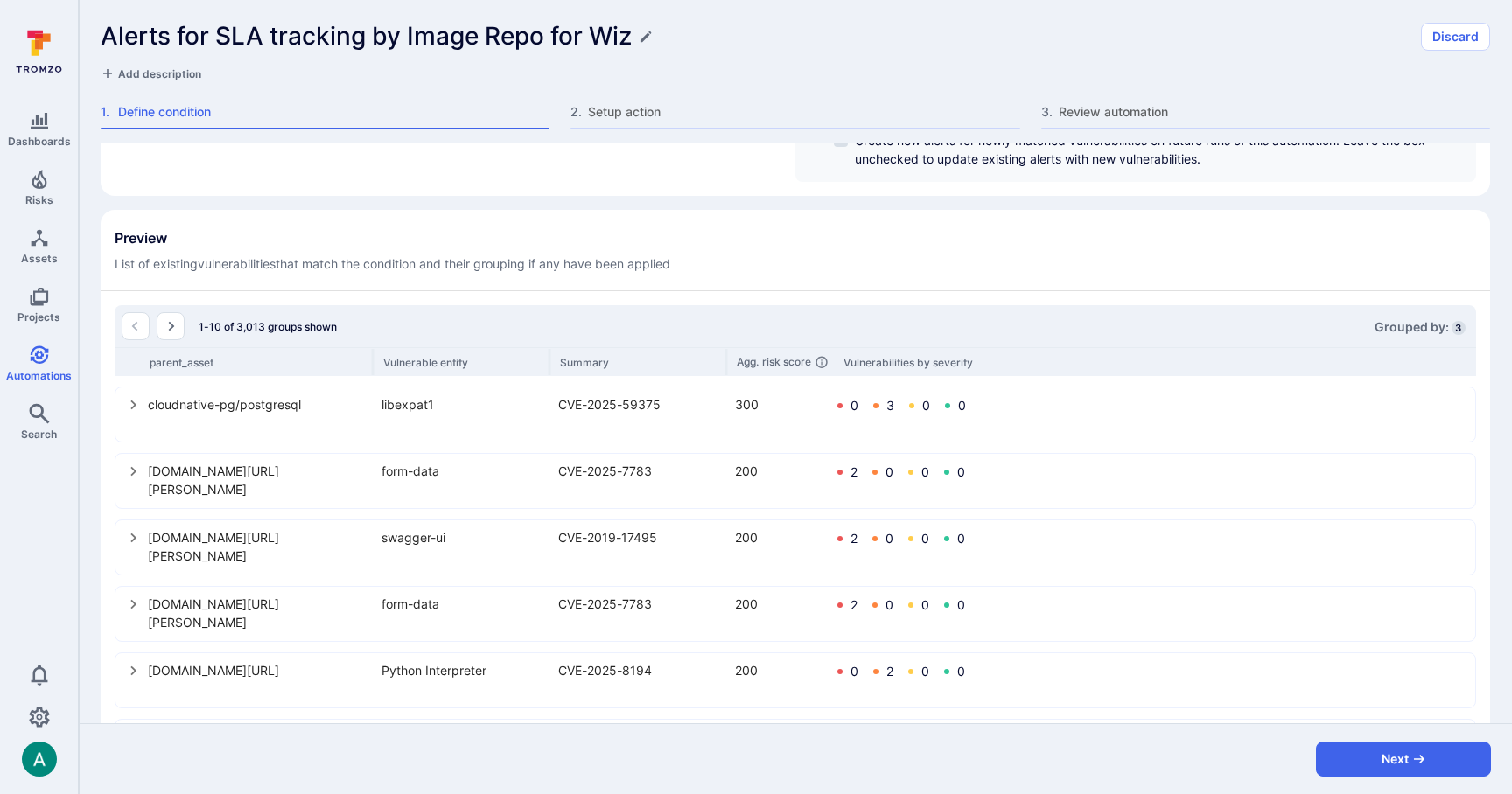
scroll to position [493, 0]
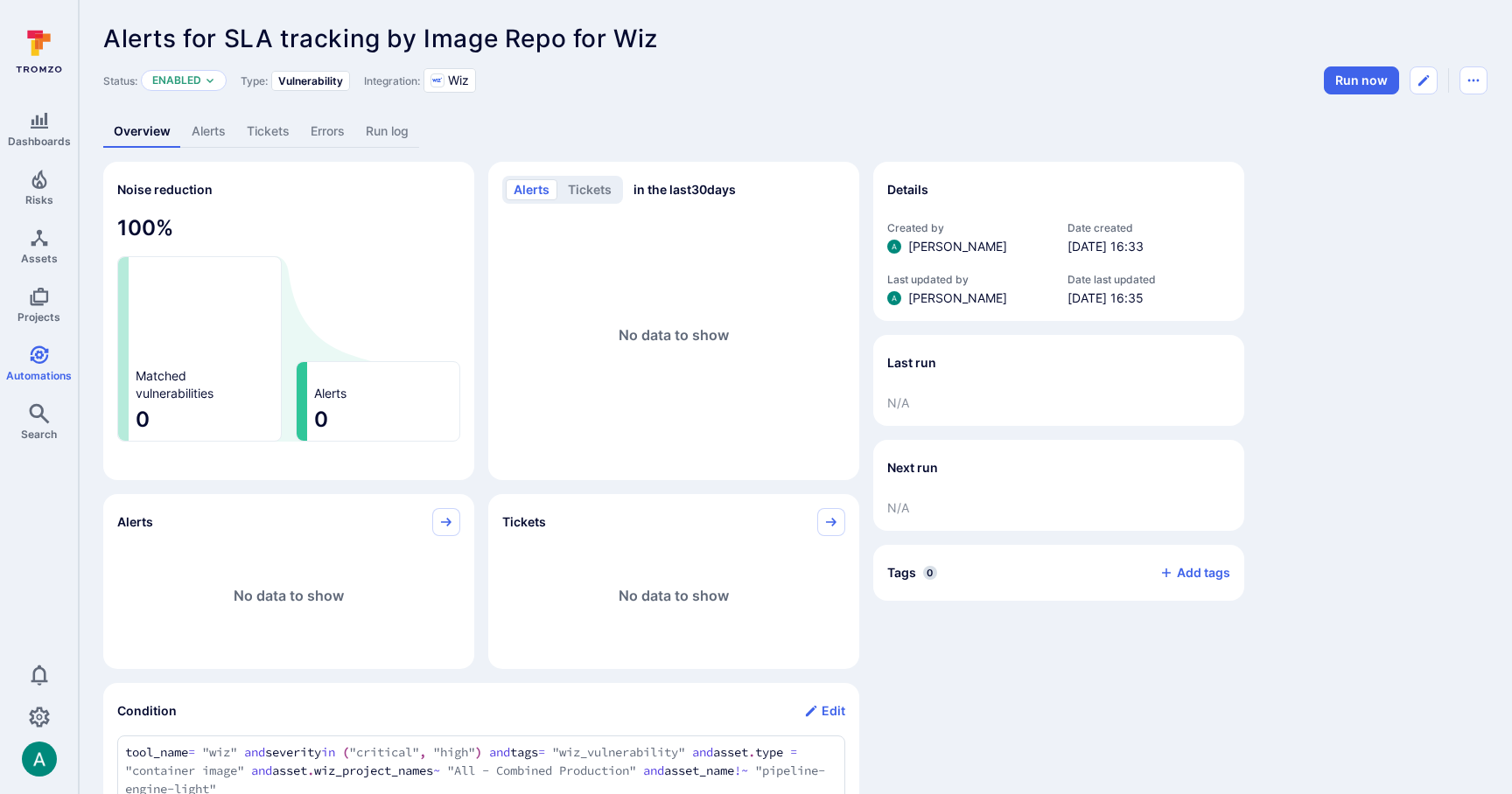
click at [206, 138] on link "Alerts" at bounding box center [209, 132] width 56 height 32
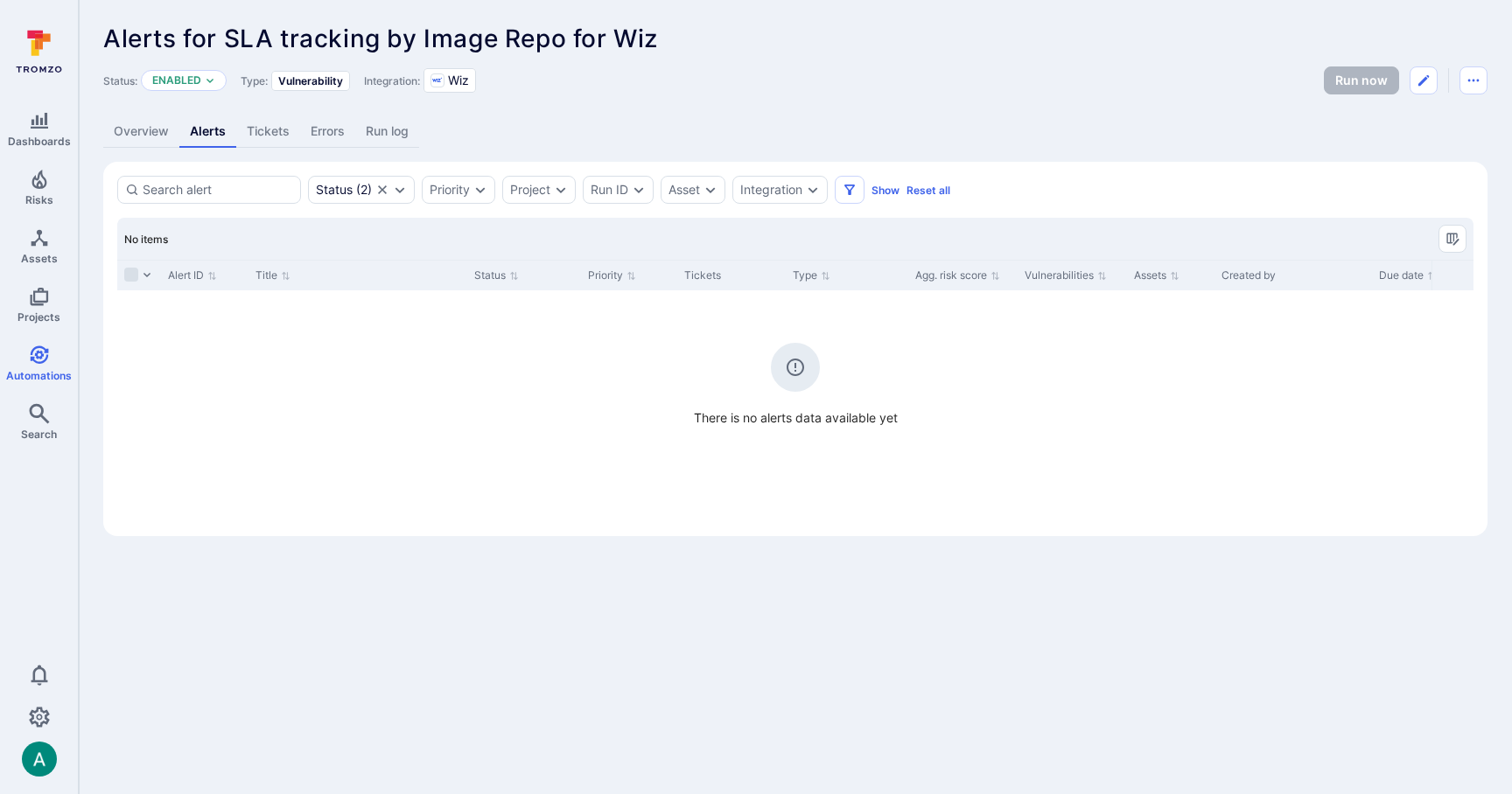
click at [137, 139] on link "Overview" at bounding box center [141, 132] width 76 height 32
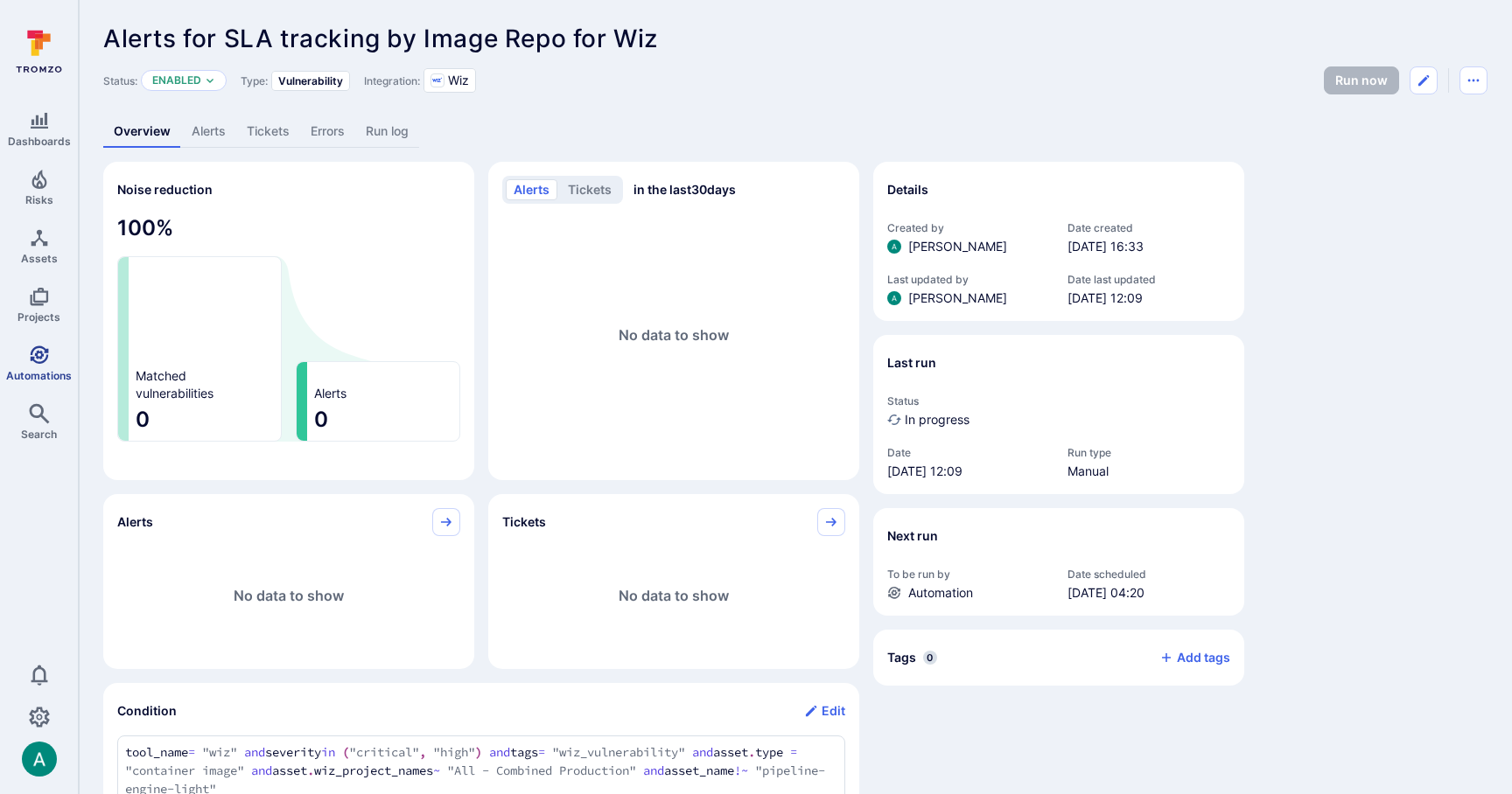
click at [41, 356] on icon "Automations" at bounding box center [40, 355] width 19 height 19
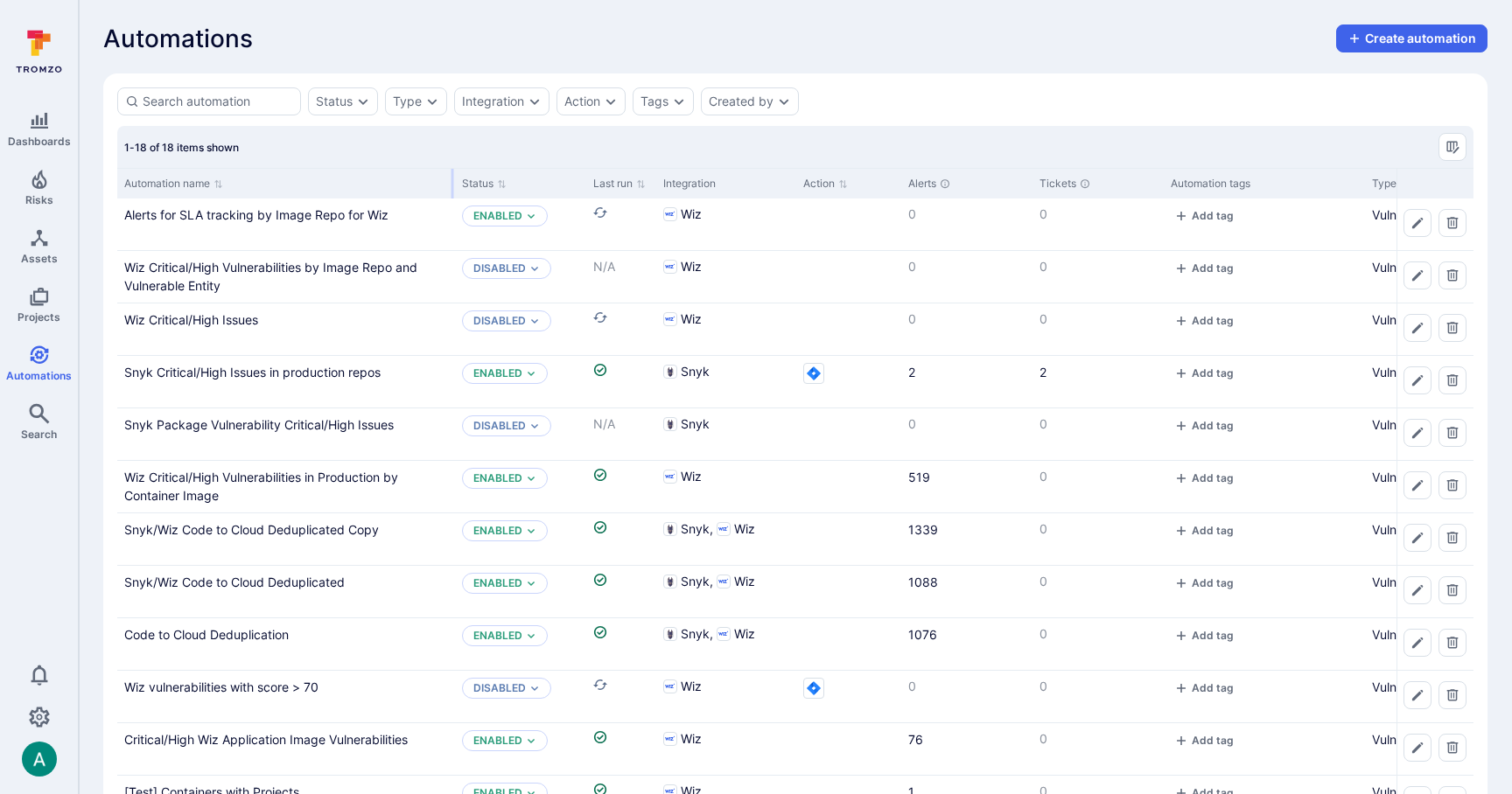
drag, startPoint x: 289, startPoint y: 181, endPoint x: 452, endPoint y: 192, distance: 163.4
click at [452, 192] on div at bounding box center [453, 183] width 3 height 30
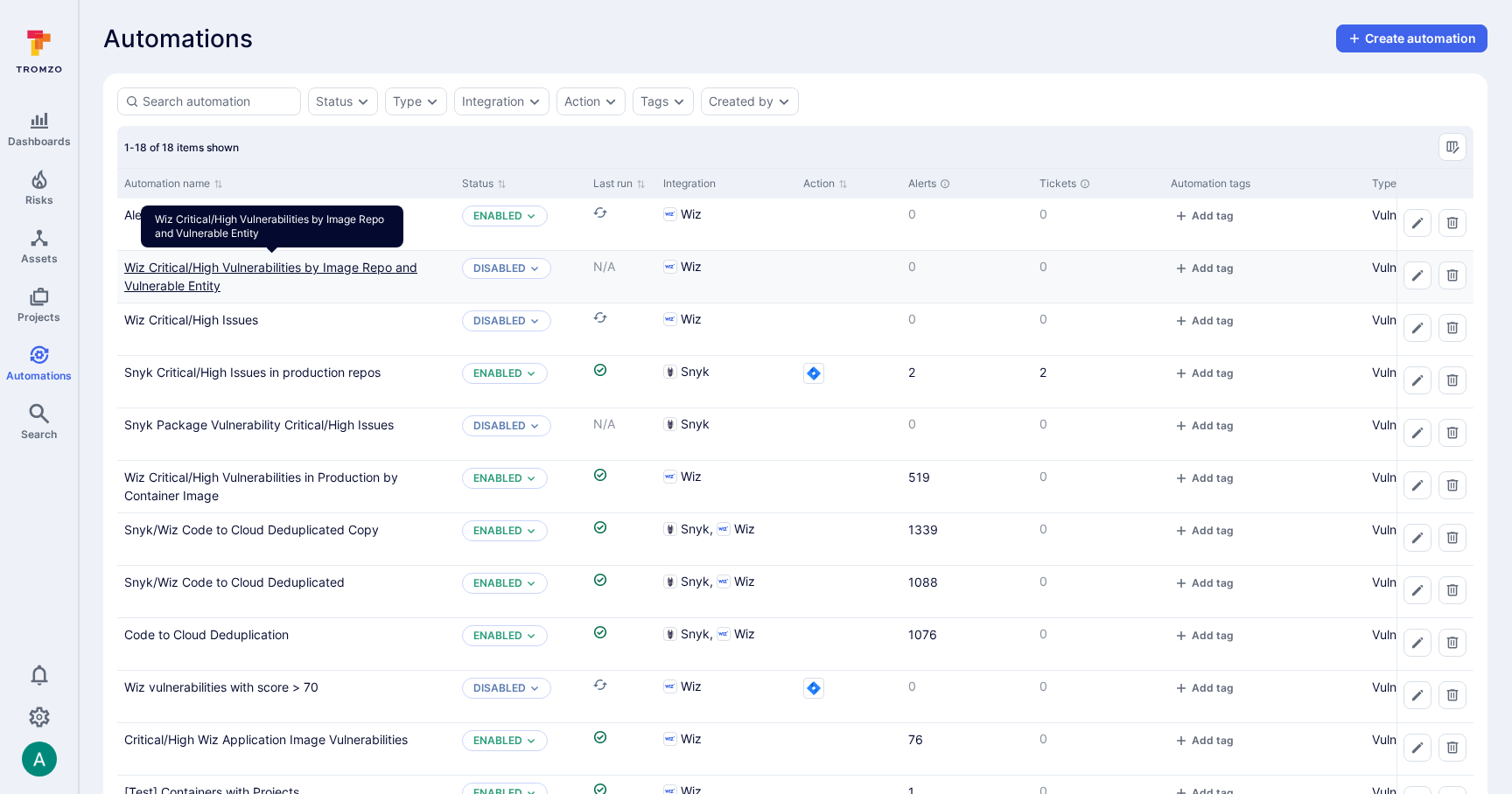
click at [380, 269] on link "Wiz Critical/High Vulnerabilities by Image Repo and Vulnerable Entity" at bounding box center [271, 276] width 294 height 33
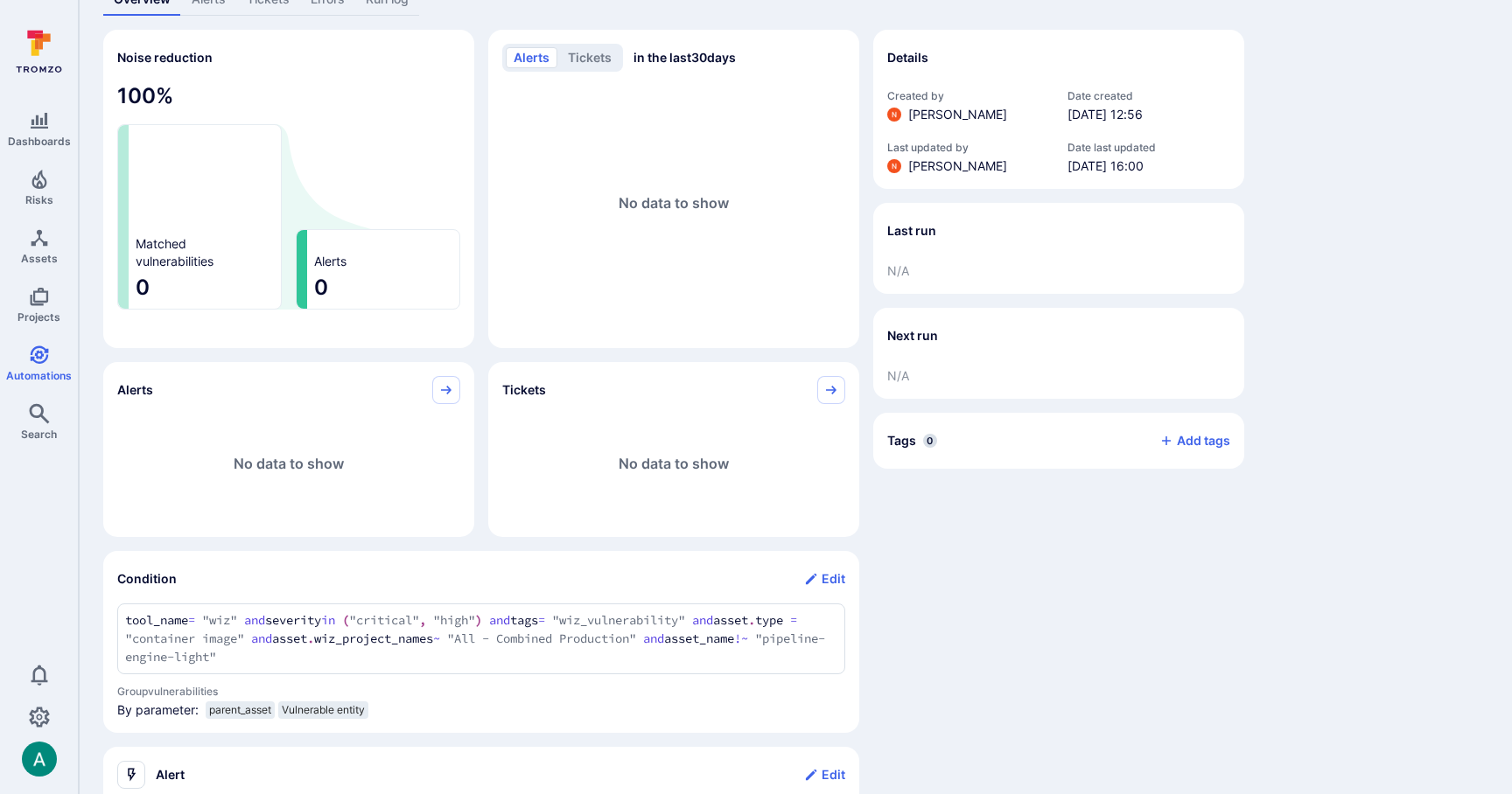
scroll to position [151, 0]
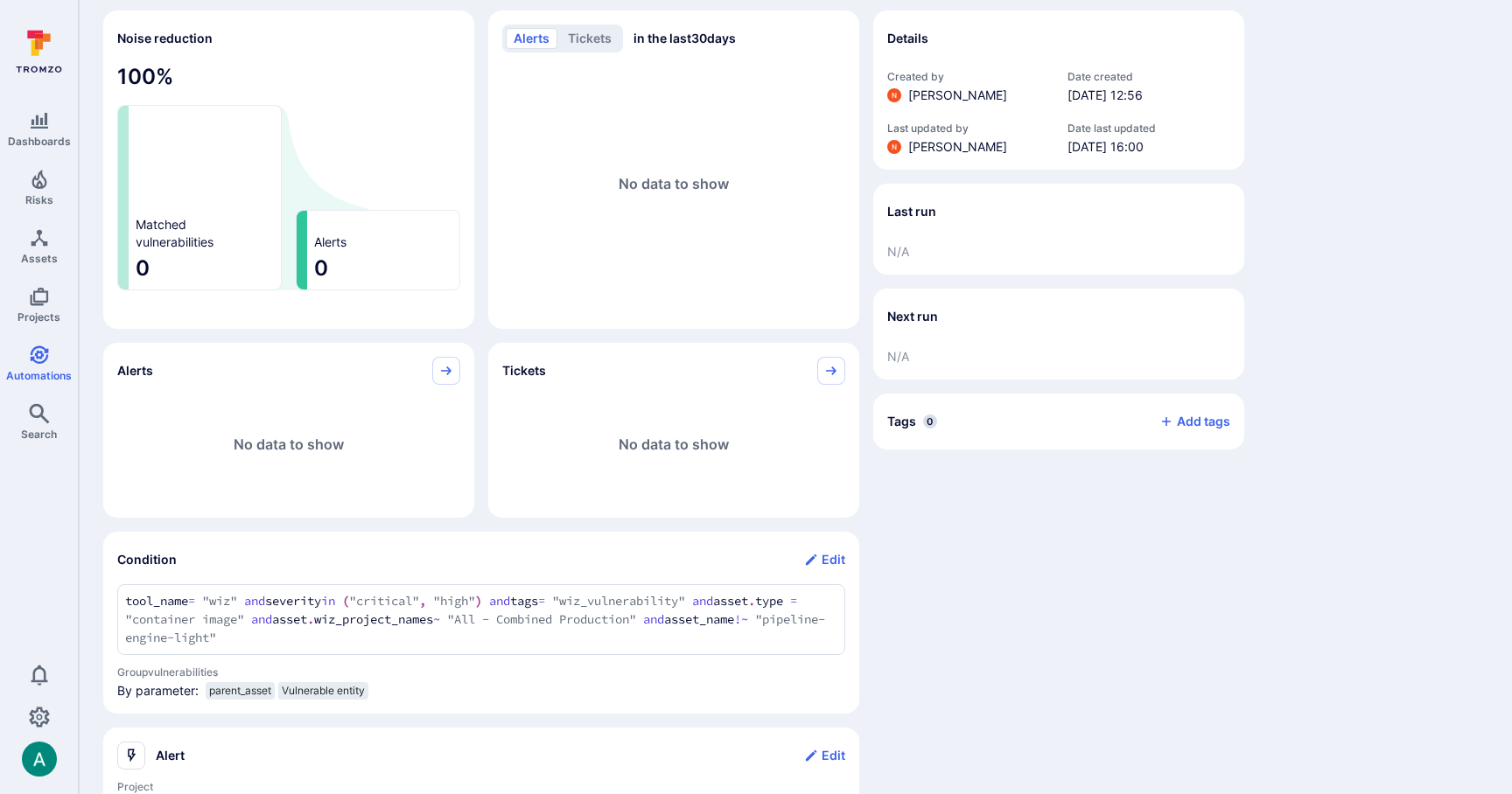
drag, startPoint x: 406, startPoint y: 691, endPoint x: 383, endPoint y: 691, distance: 23.0
click at [383, 691] on div "By parameter: parent_asset Vulnerable entity" at bounding box center [479, 694] width 731 height 24
drag, startPoint x: 375, startPoint y: 691, endPoint x: 399, endPoint y: 693, distance: 24.1
click at [399, 693] on div "By parameter: parent_asset Vulnerable entity" at bounding box center [479, 694] width 731 height 24
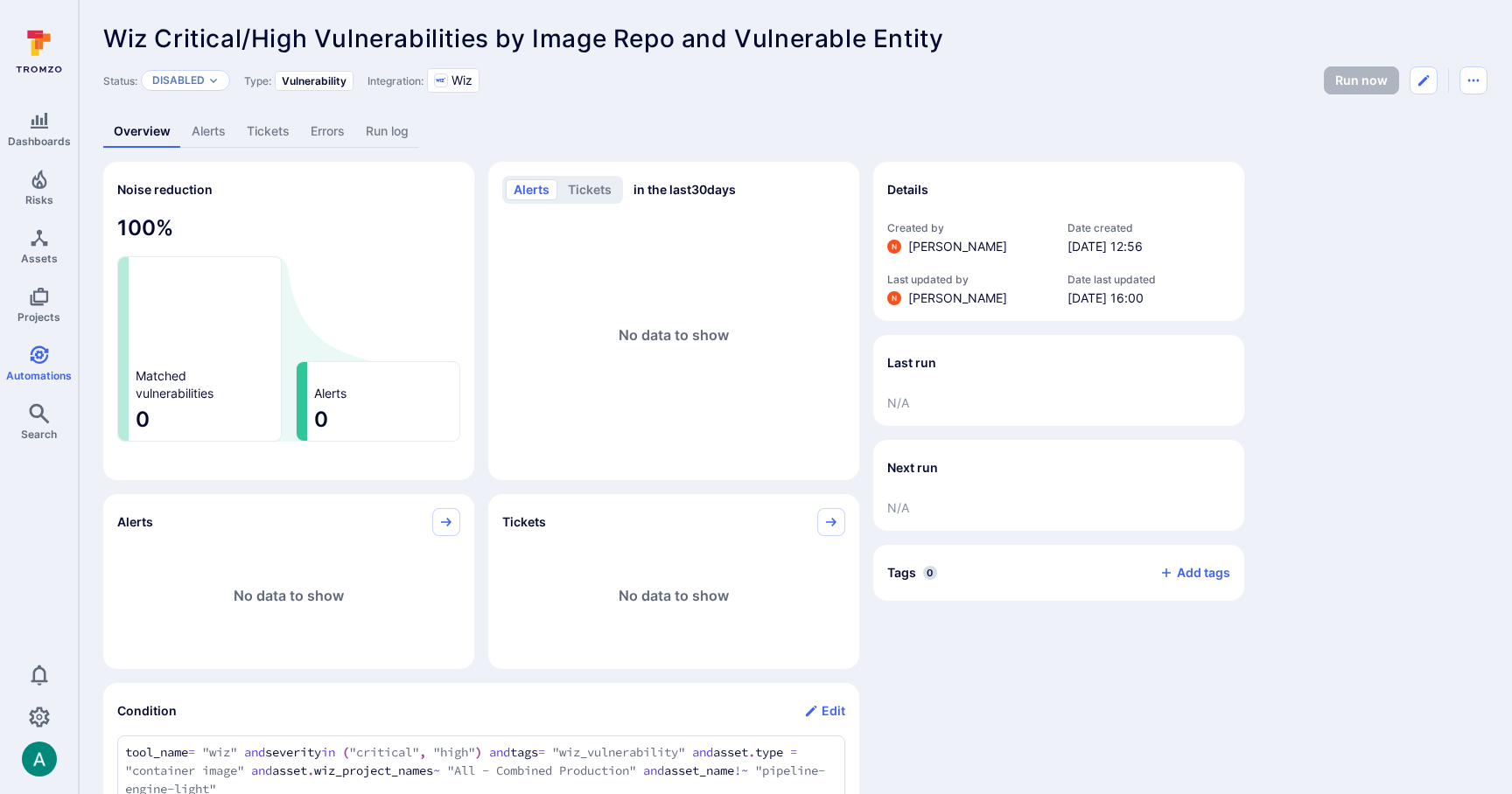
scroll to position [0, 0]
click at [1427, 86] on icon "Edit automation" at bounding box center [1424, 80] width 14 height 14
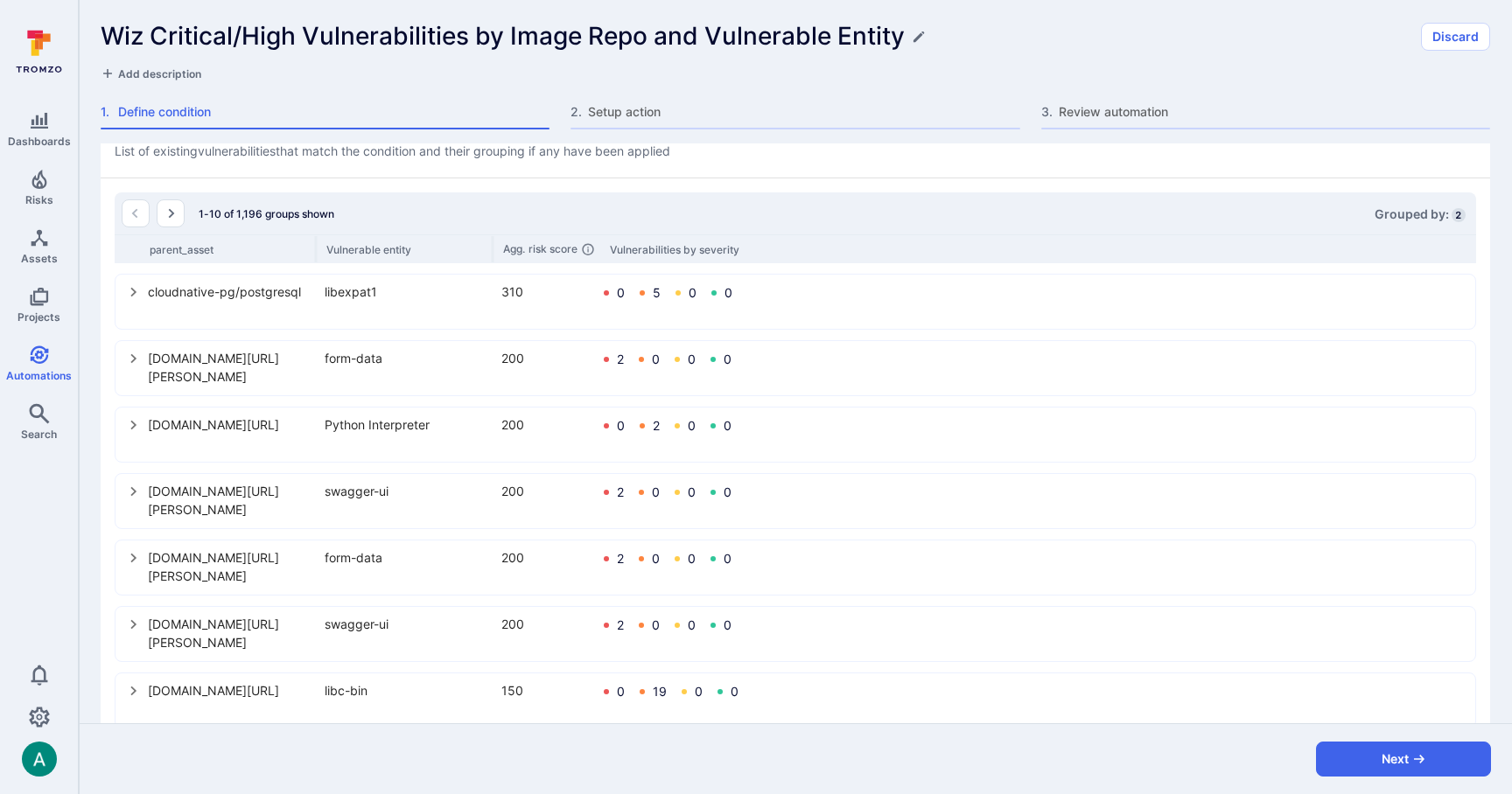
scroll to position [630, 0]
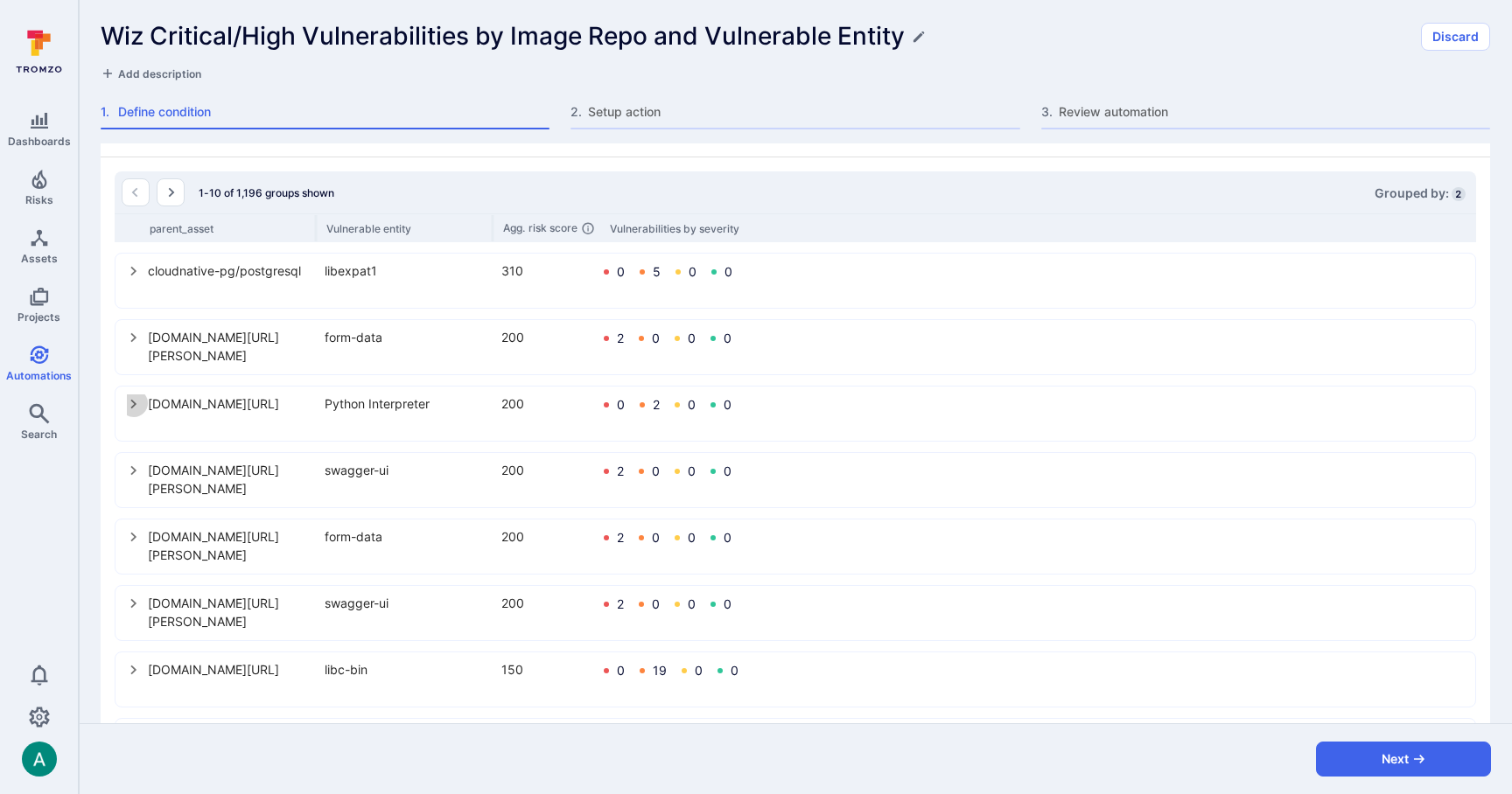
click at [130, 406] on icon "select group" at bounding box center [134, 404] width 14 height 14
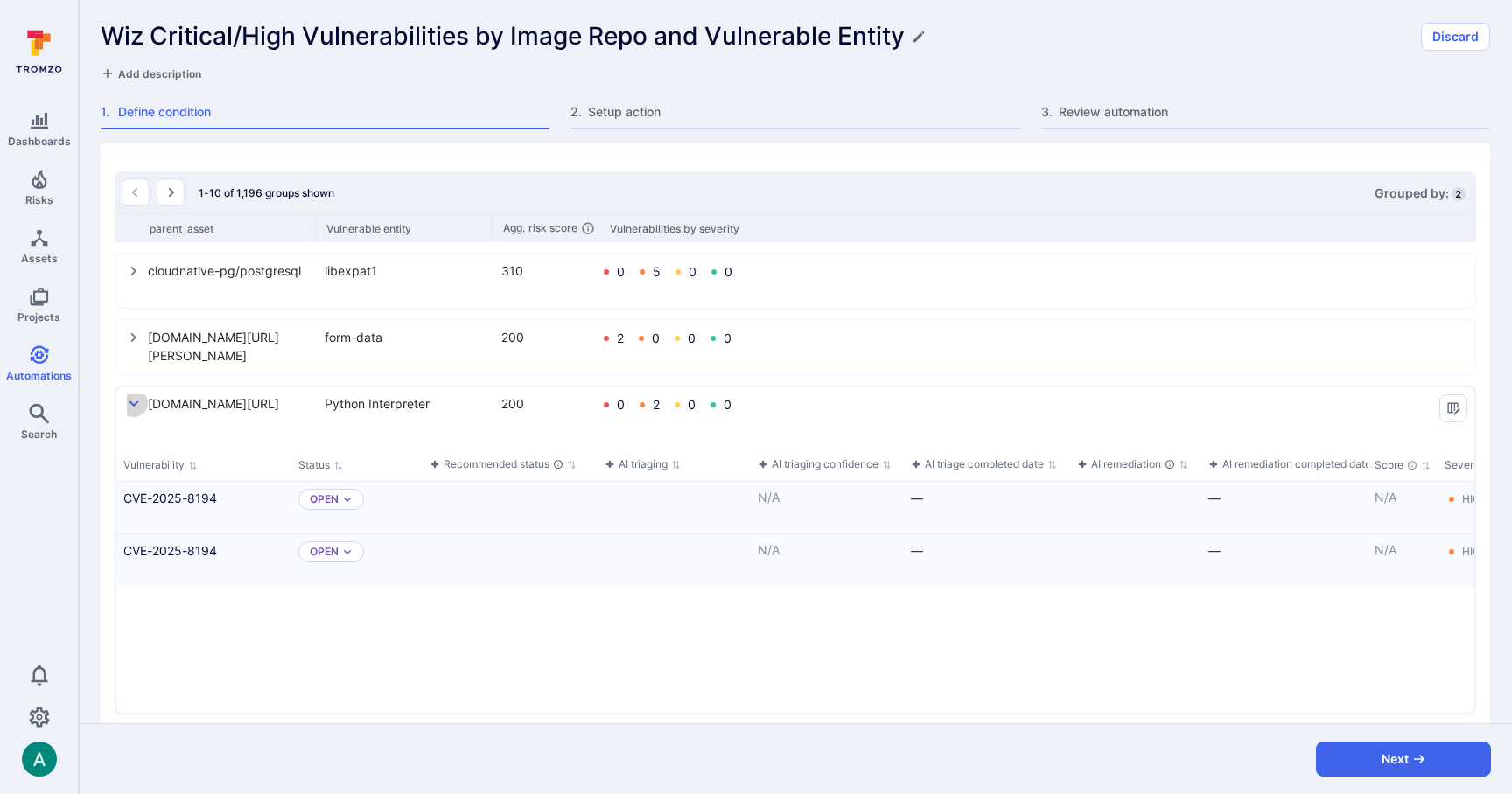
click at [131, 405] on icon "select group" at bounding box center [134, 404] width 14 height 14
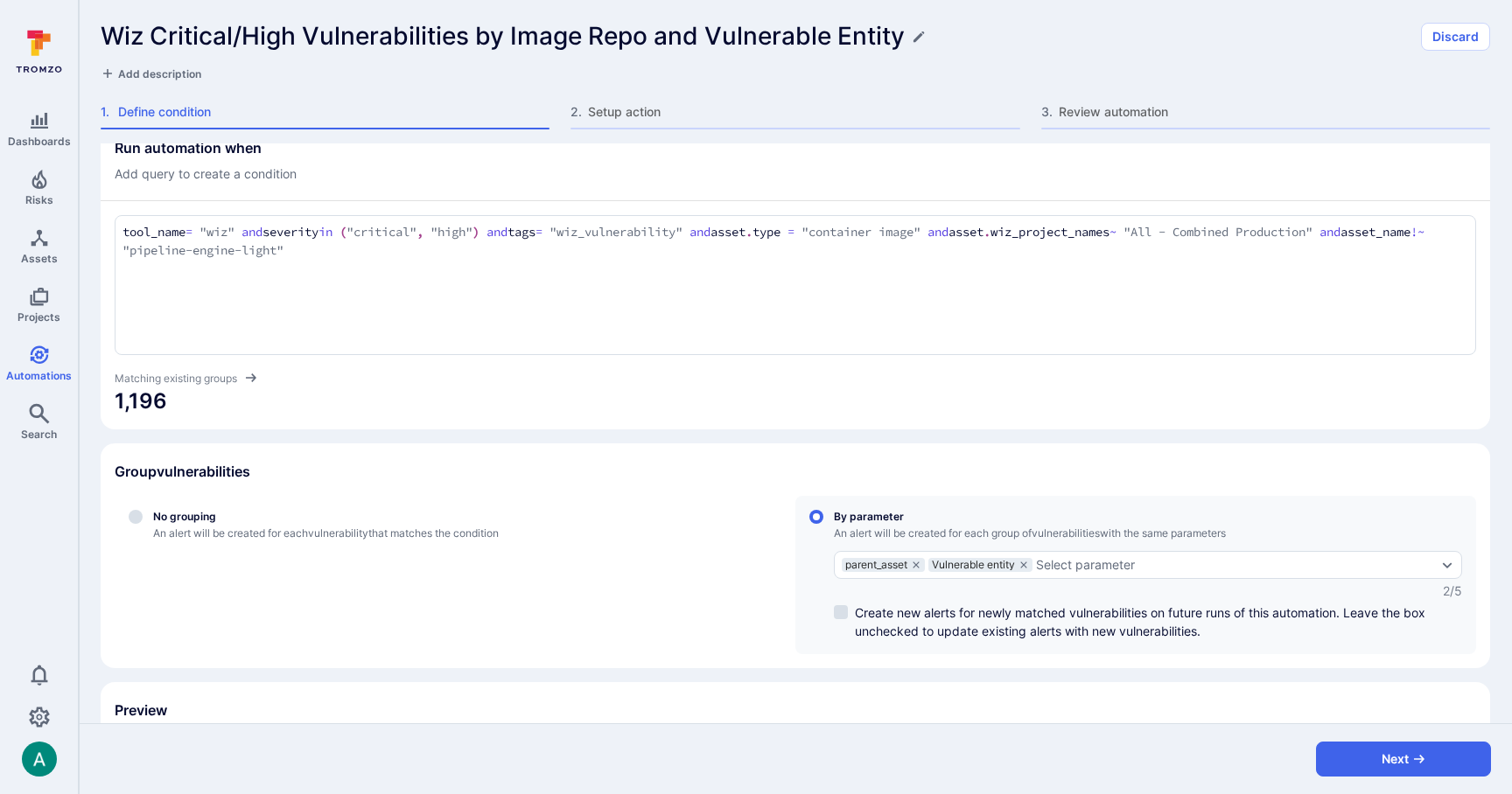
scroll to position [23, 0]
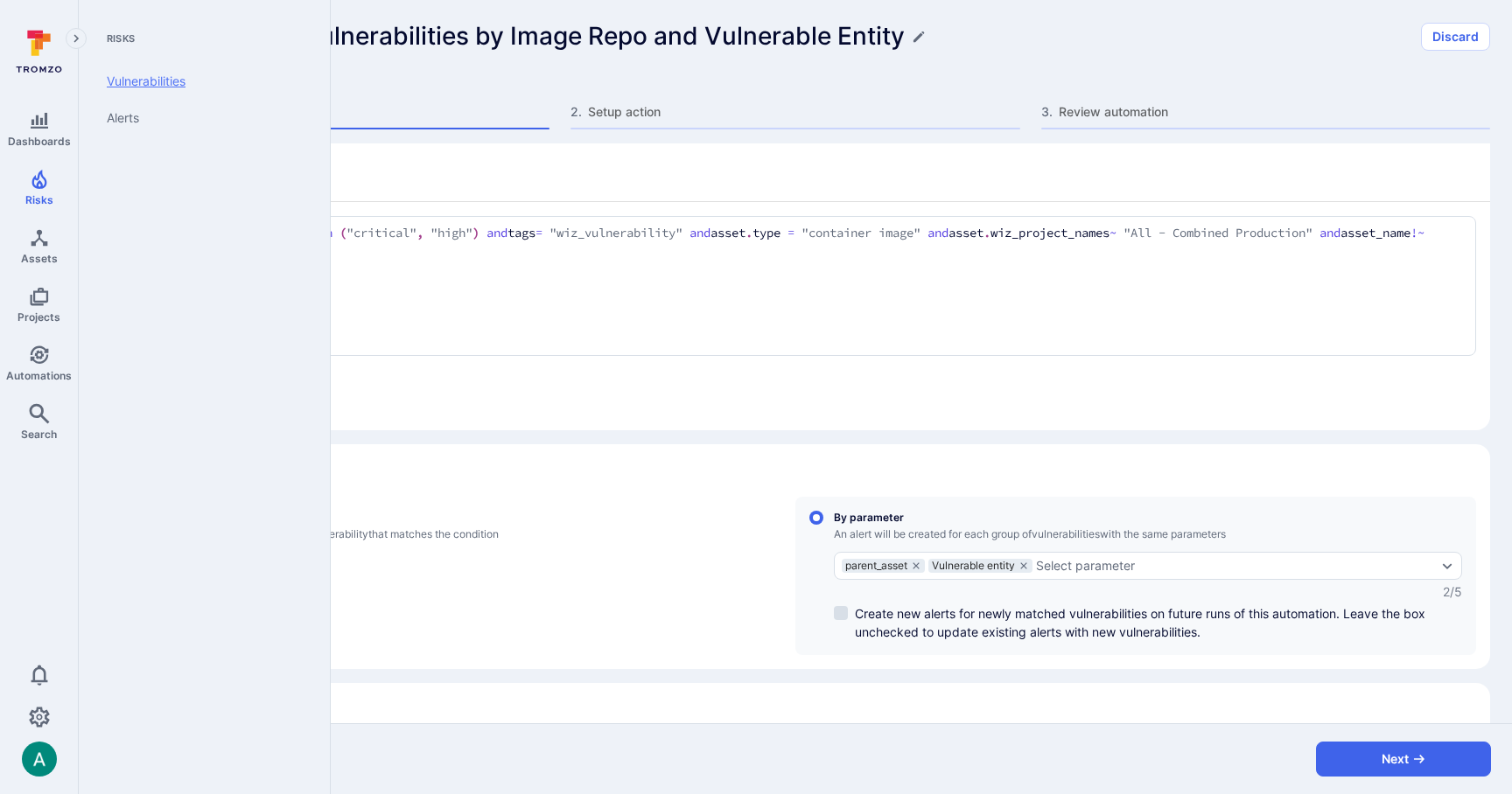
click at [144, 80] on link "Vulnerabilities" at bounding box center [201, 81] width 216 height 37
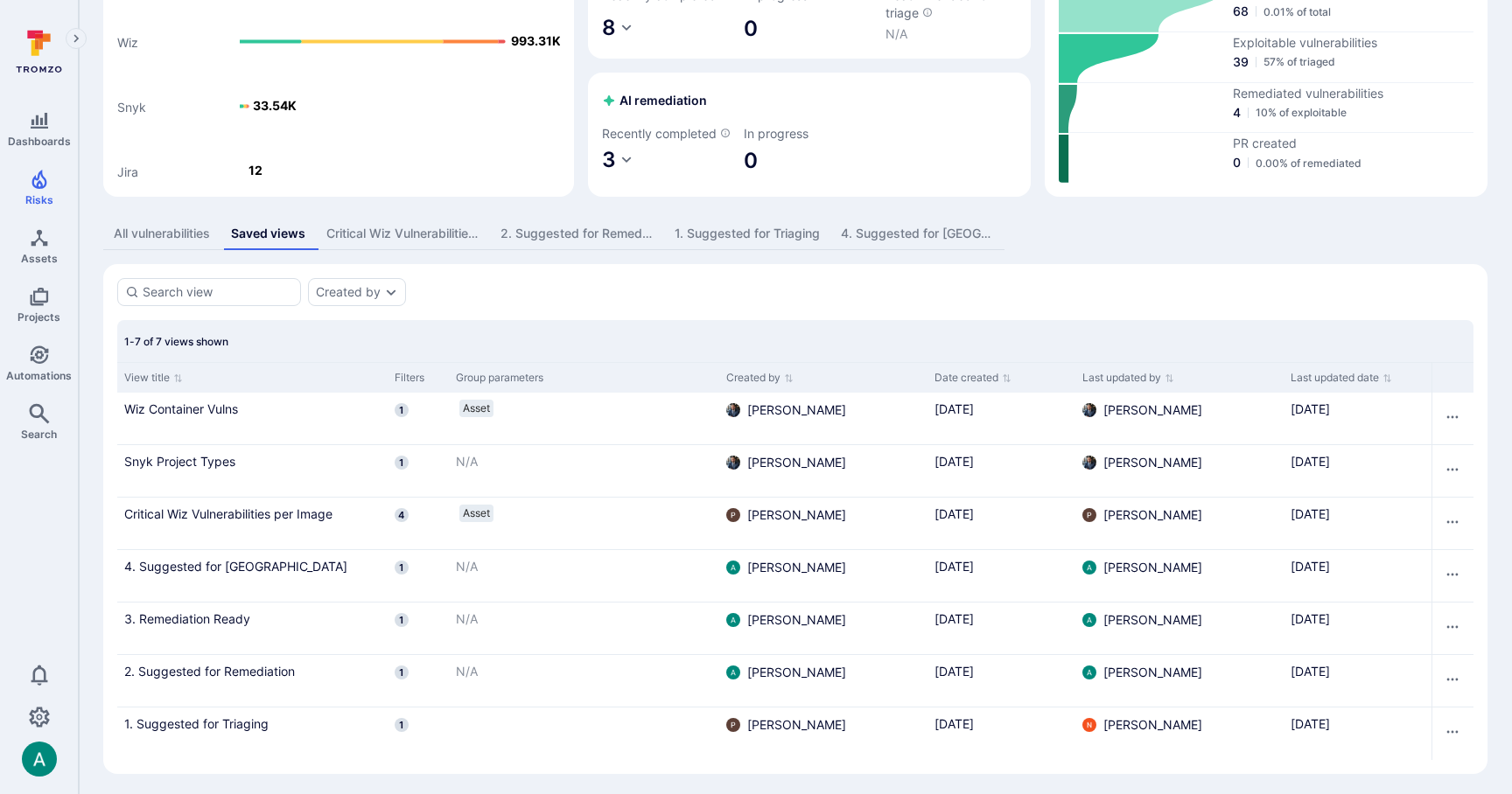
scroll to position [163, 0]
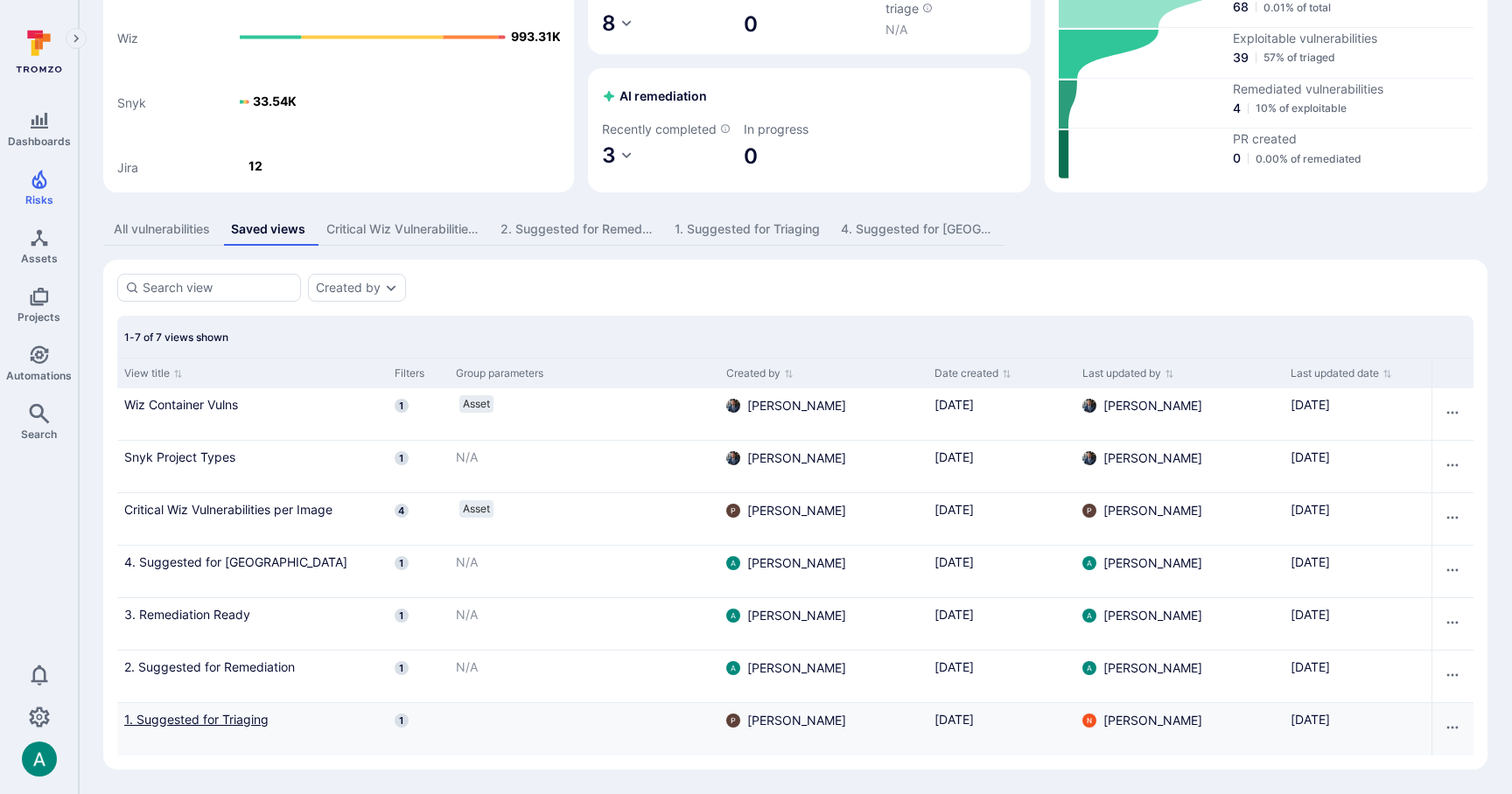
click at [215, 719] on link "1. Suggested for Triaging" at bounding box center [252, 720] width 256 height 19
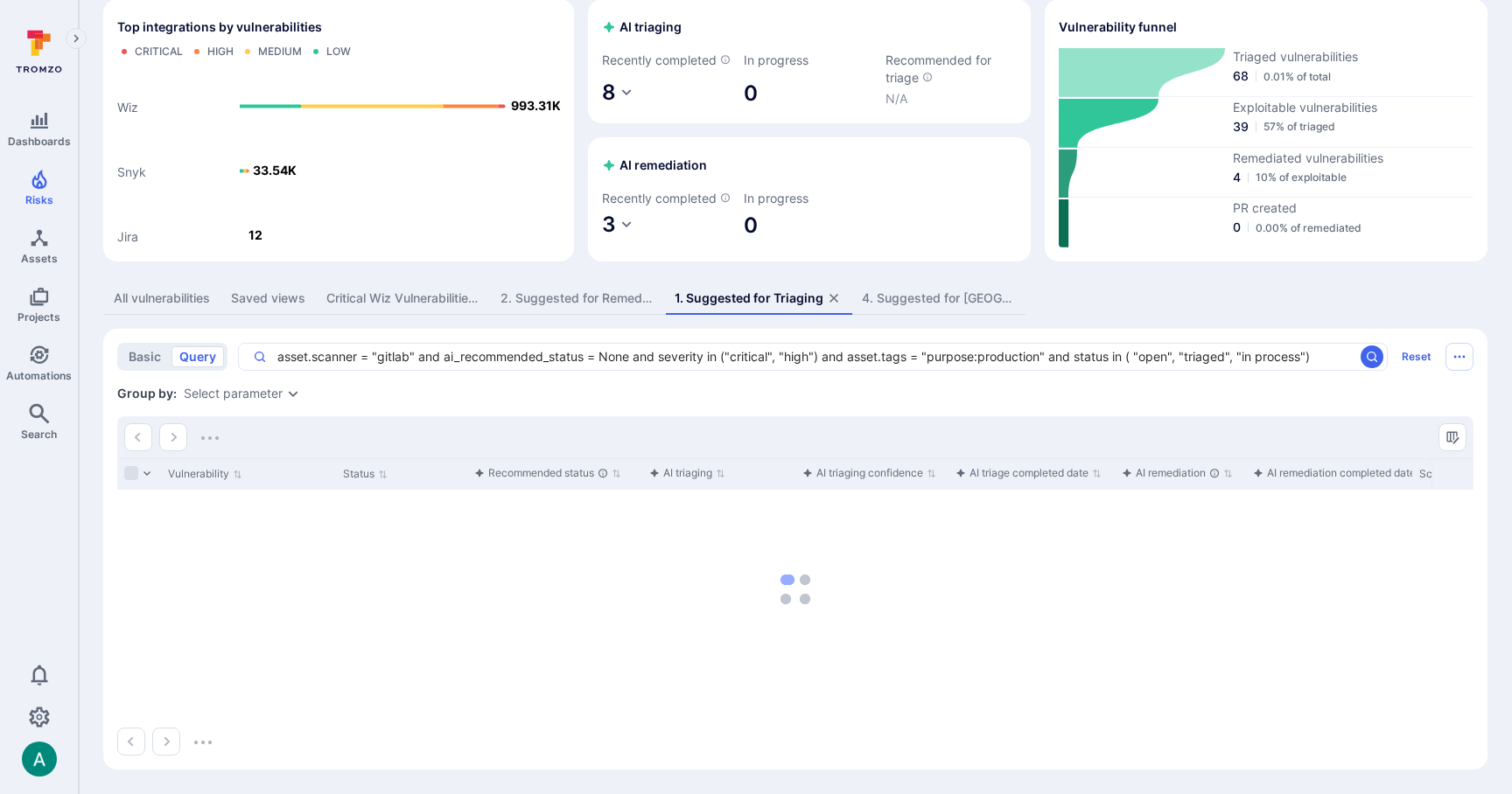
scroll to position [94, 0]
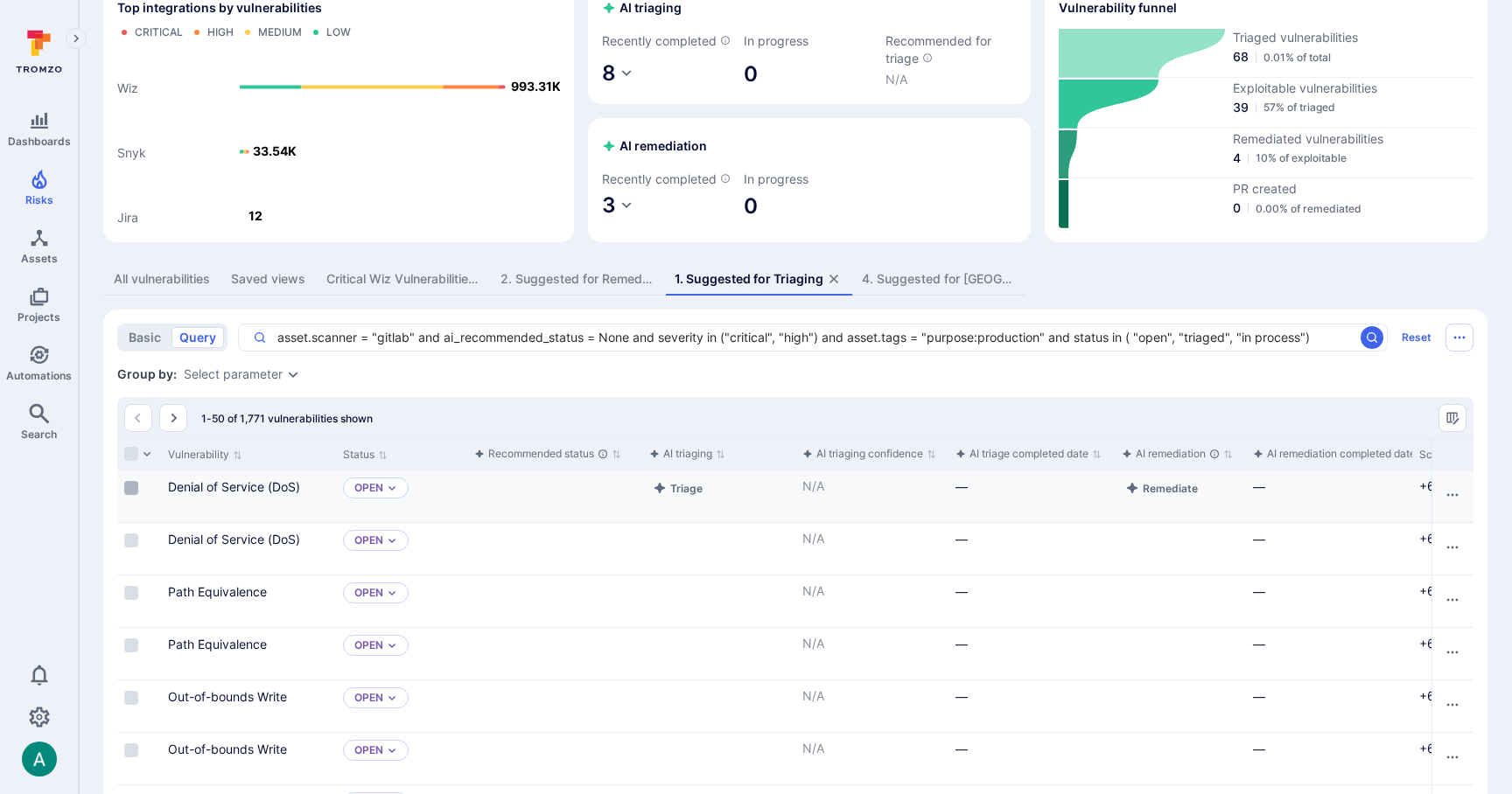
click at [131, 495] on input "Select row" at bounding box center [131, 487] width 14 height 14
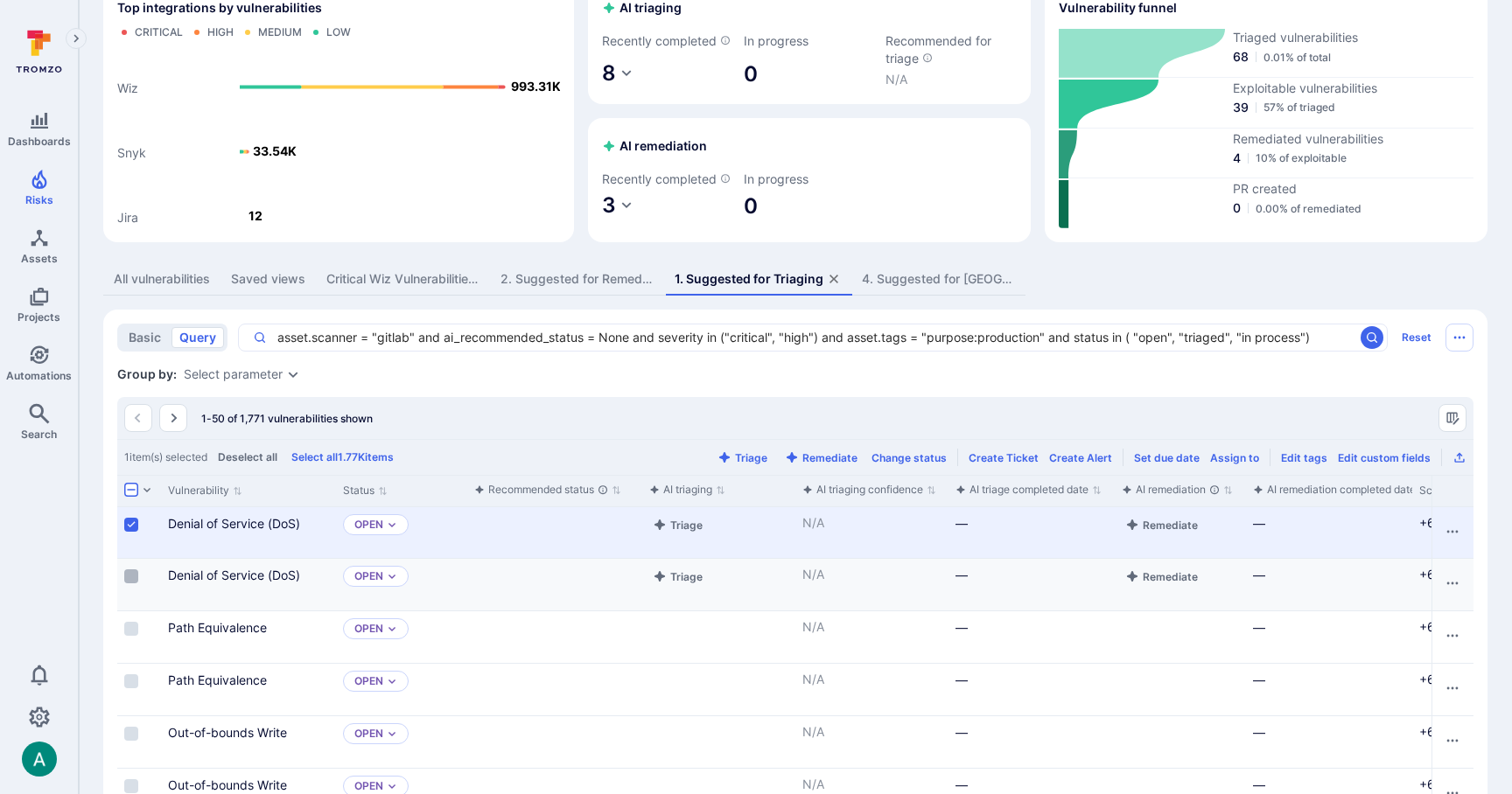
click at [131, 583] on input "Select row" at bounding box center [131, 576] width 14 height 14
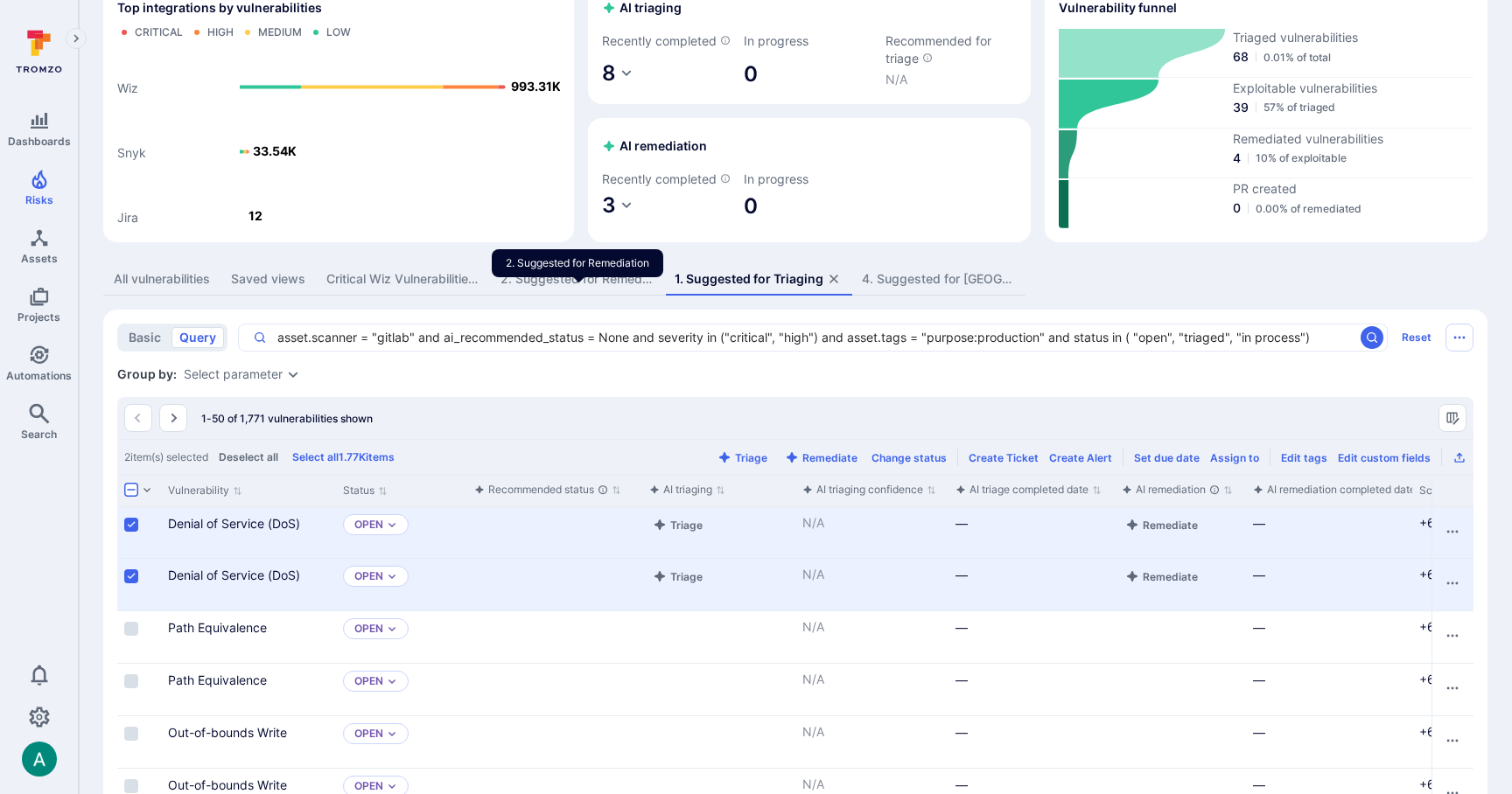
click at [528, 288] on div "2. Suggested for Remediation" at bounding box center [577, 278] width 153 height 18
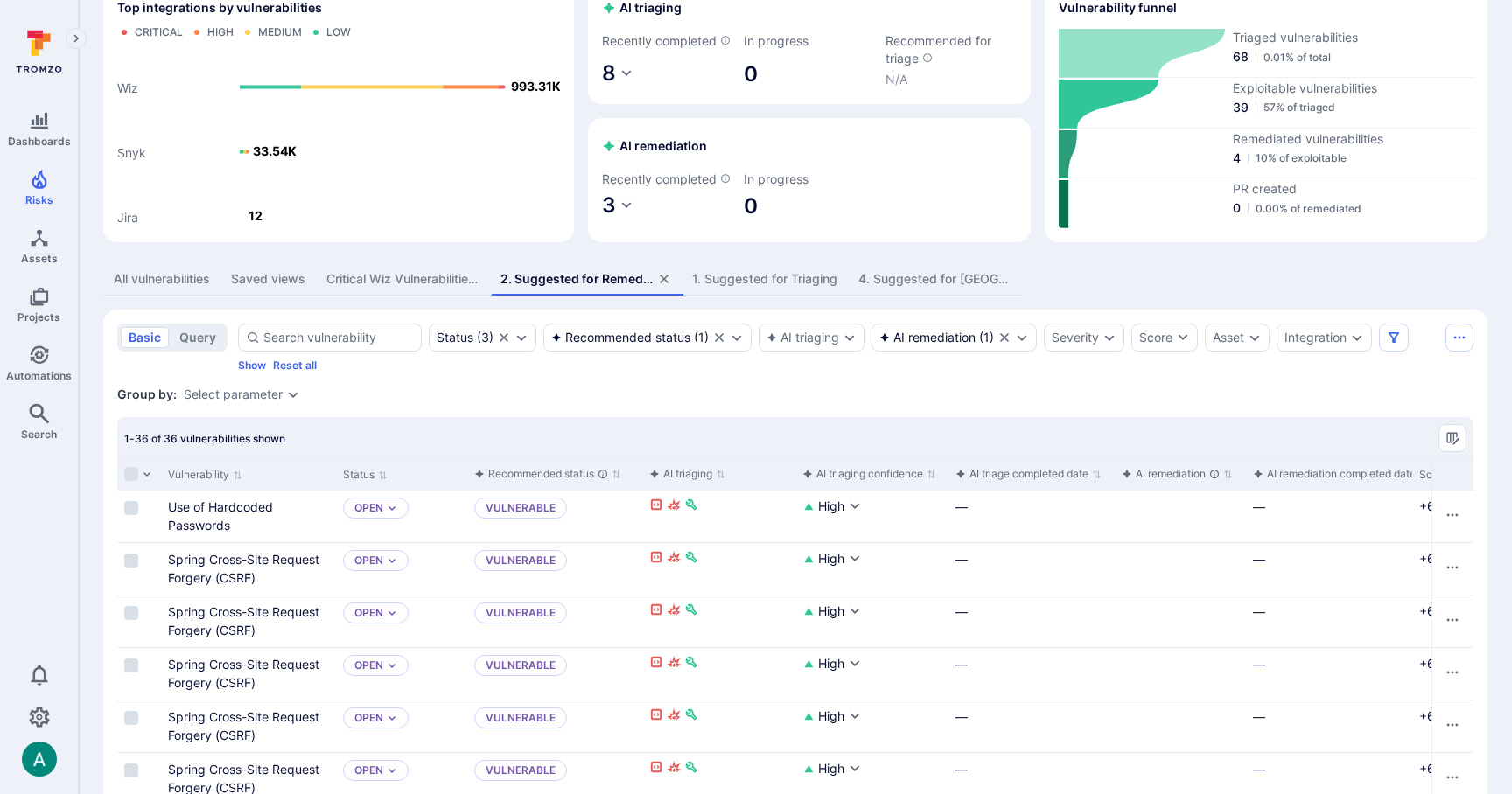
scroll to position [55, 0]
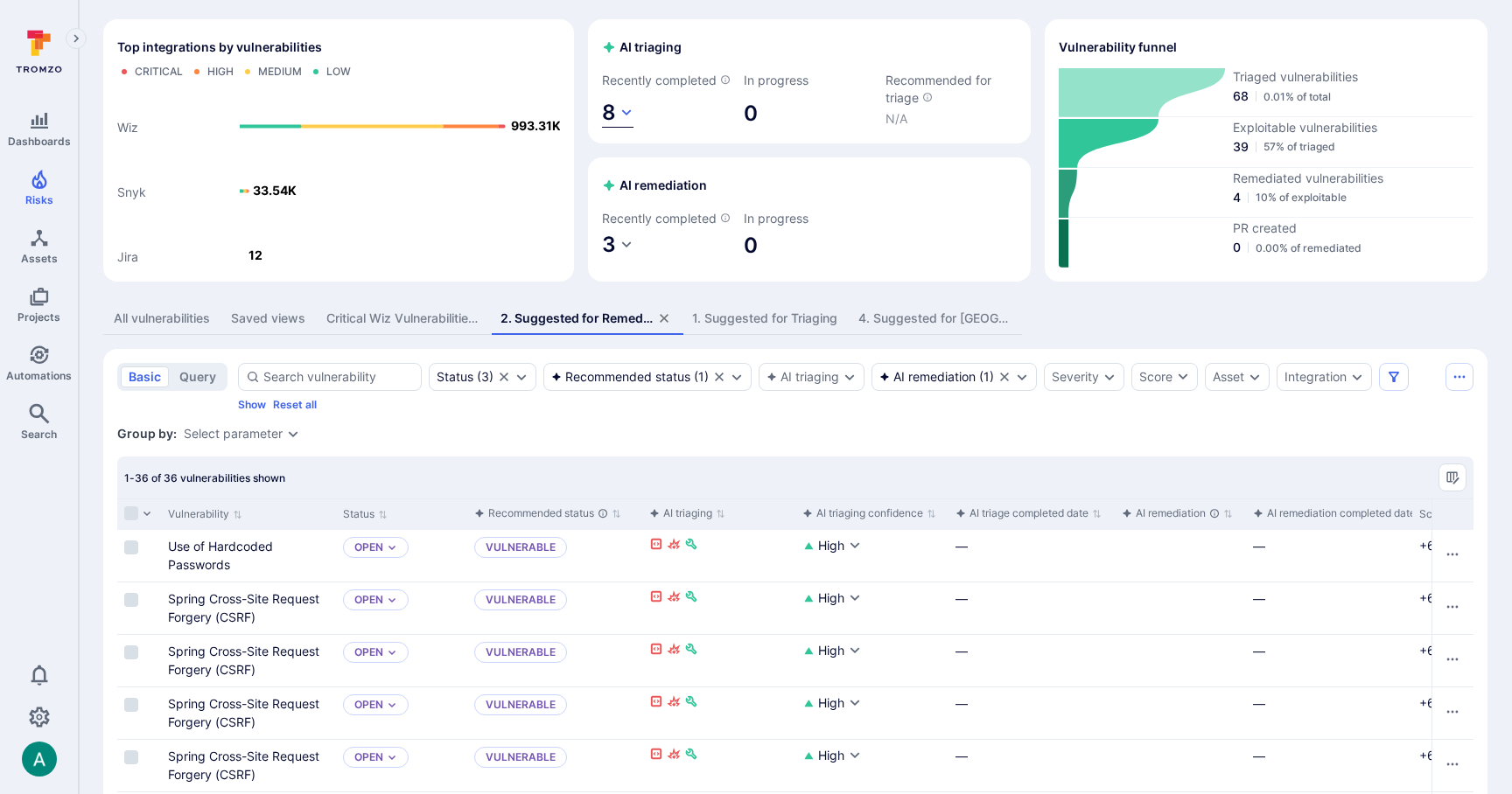
click at [626, 119] on icon "button" at bounding box center [626, 113] width 14 height 14
click at [708, 46] on div at bounding box center [756, 397] width 1512 height 794
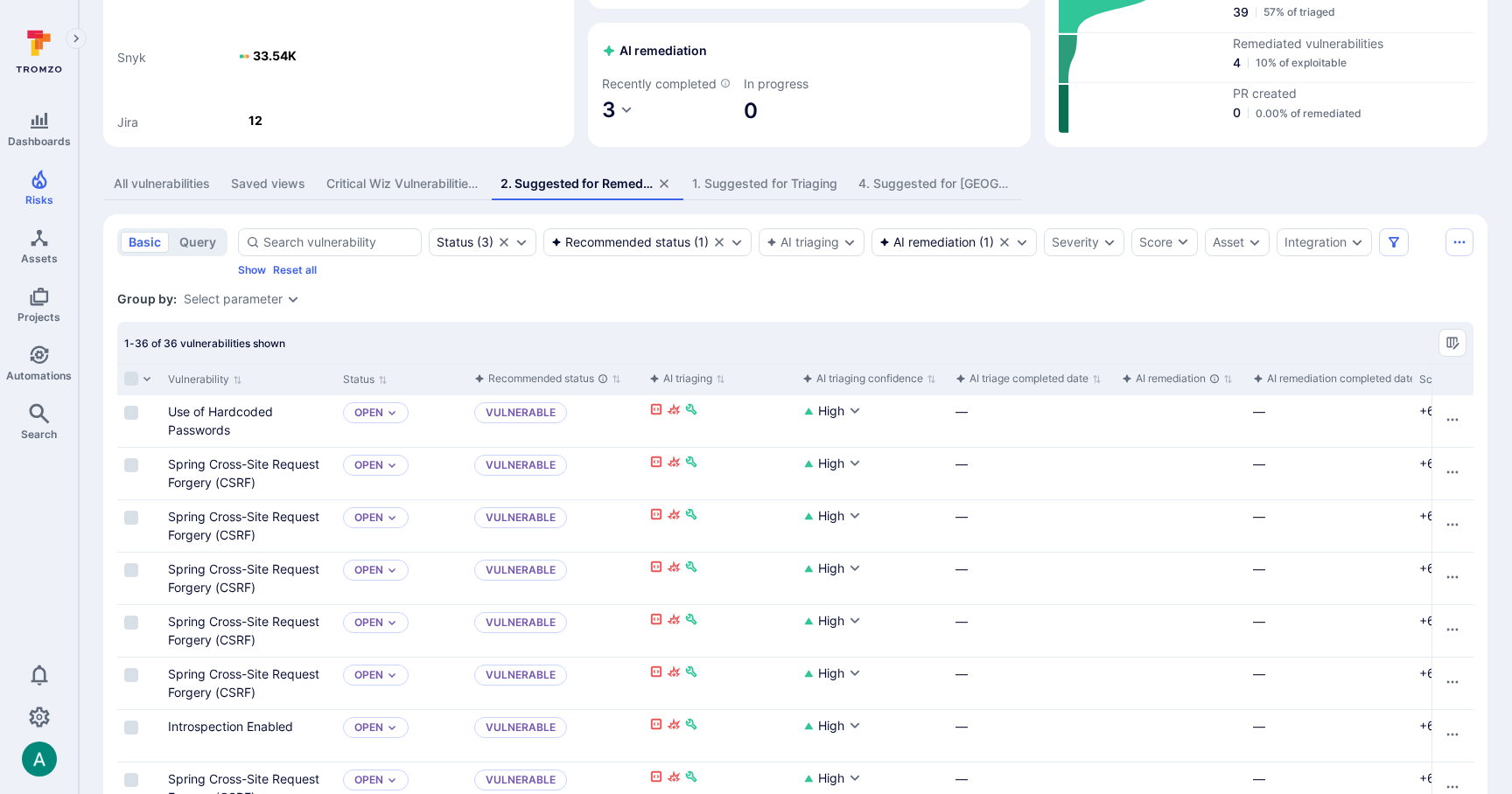
scroll to position [106, 0]
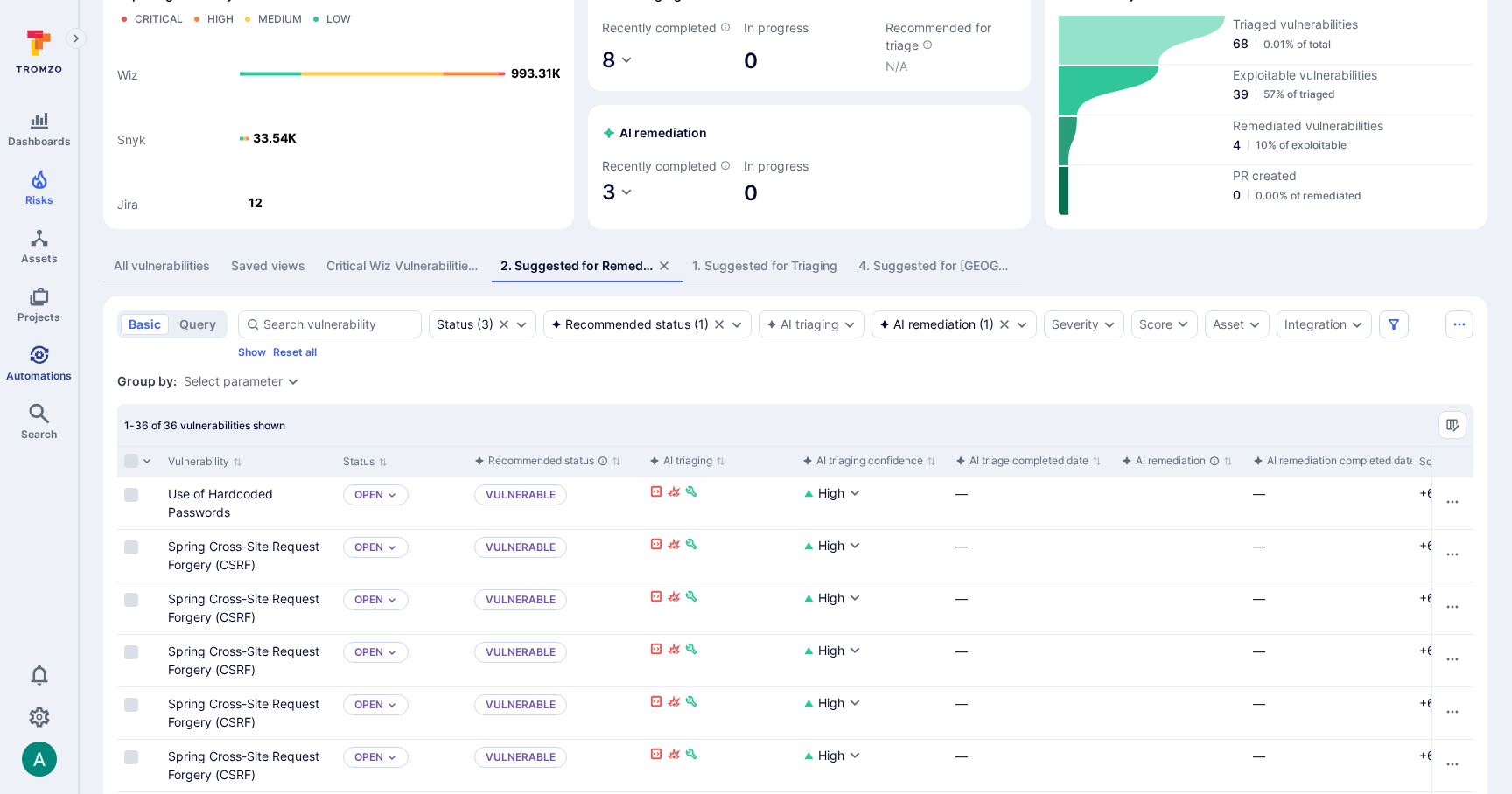
click at [43, 349] on icon "Automations" at bounding box center [40, 355] width 21 height 21
click at [31, 357] on icon "Automations" at bounding box center [40, 355] width 19 height 19
click at [41, 358] on icon "Automations" at bounding box center [40, 355] width 21 height 21
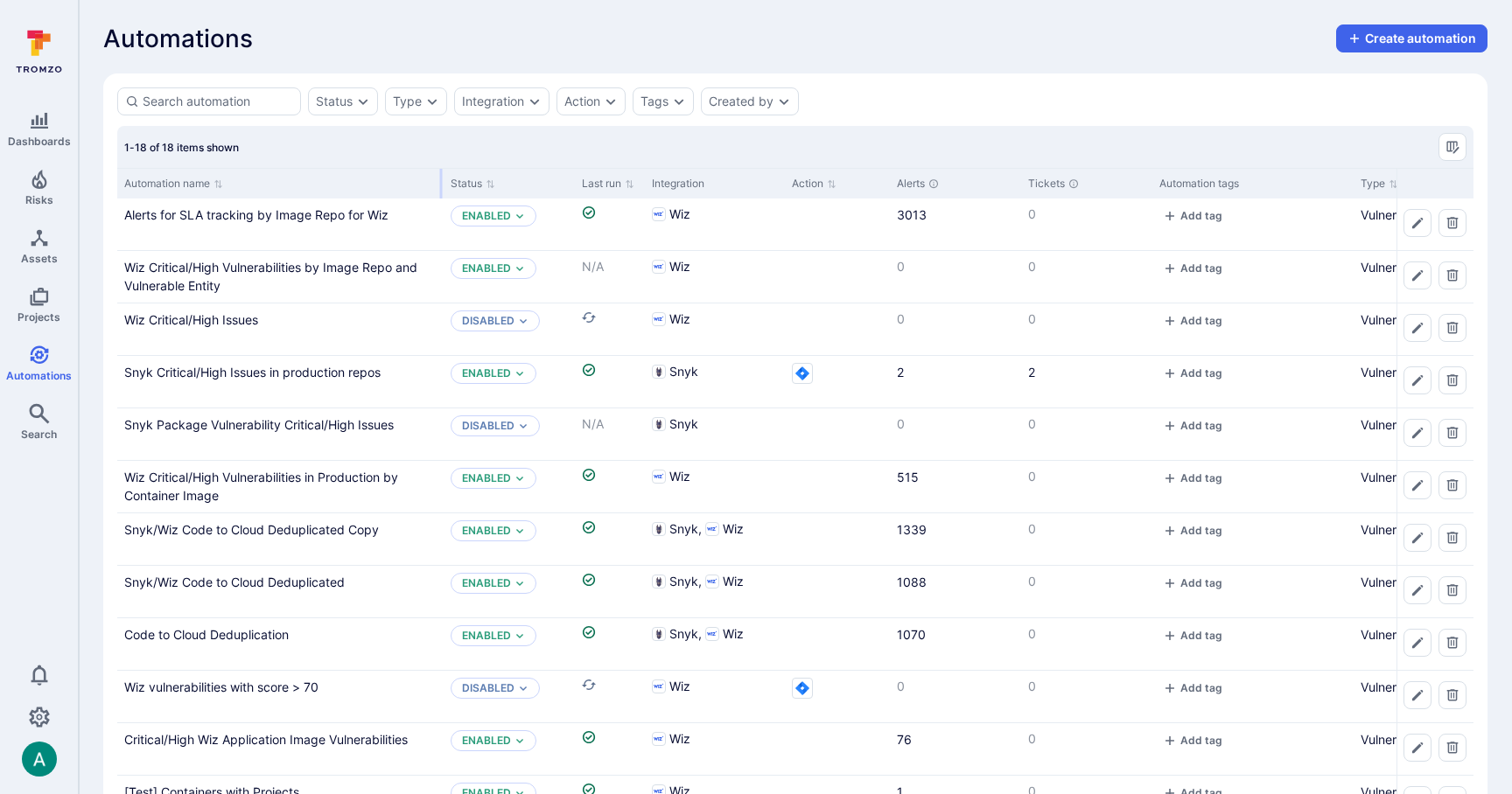
drag, startPoint x: 290, startPoint y: 182, endPoint x: 441, endPoint y: 192, distance: 151.3
click at [441, 192] on div at bounding box center [441, 183] width 3 height 30
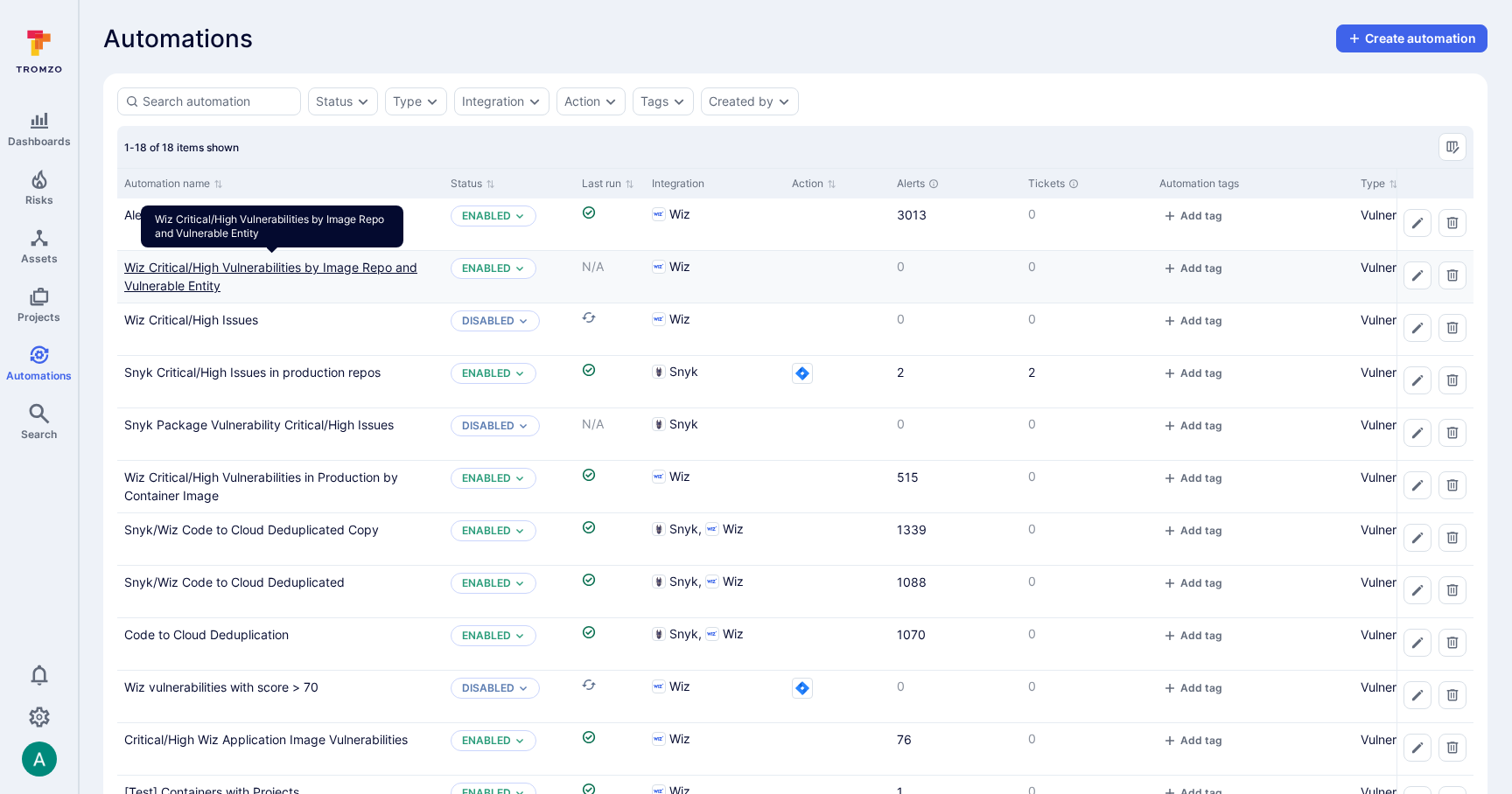
click at [358, 266] on link "Wiz Critical/High Vulnerabilities by Image Repo and Vulnerable Entity" at bounding box center [271, 276] width 294 height 33
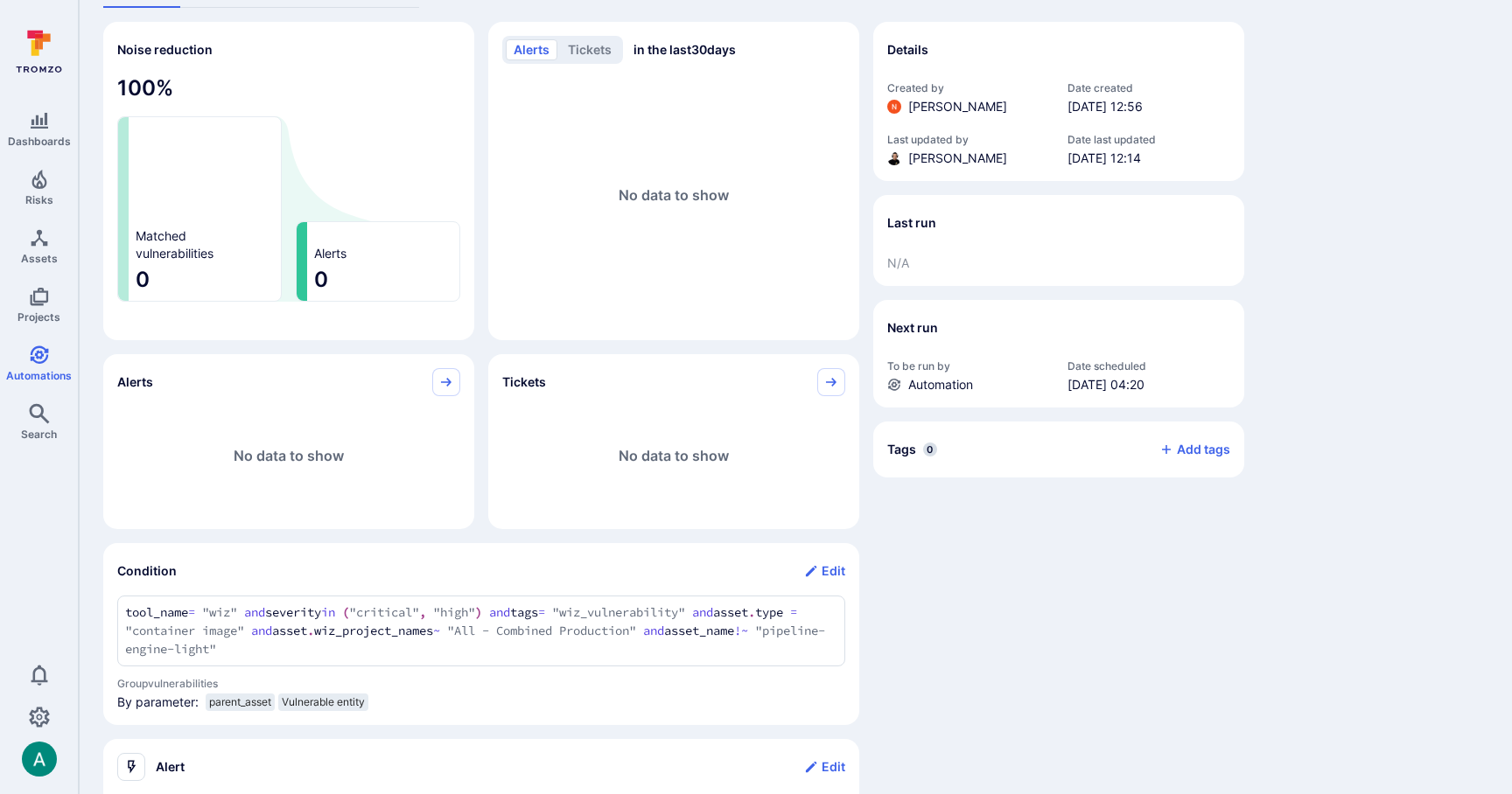
scroll to position [194, 0]
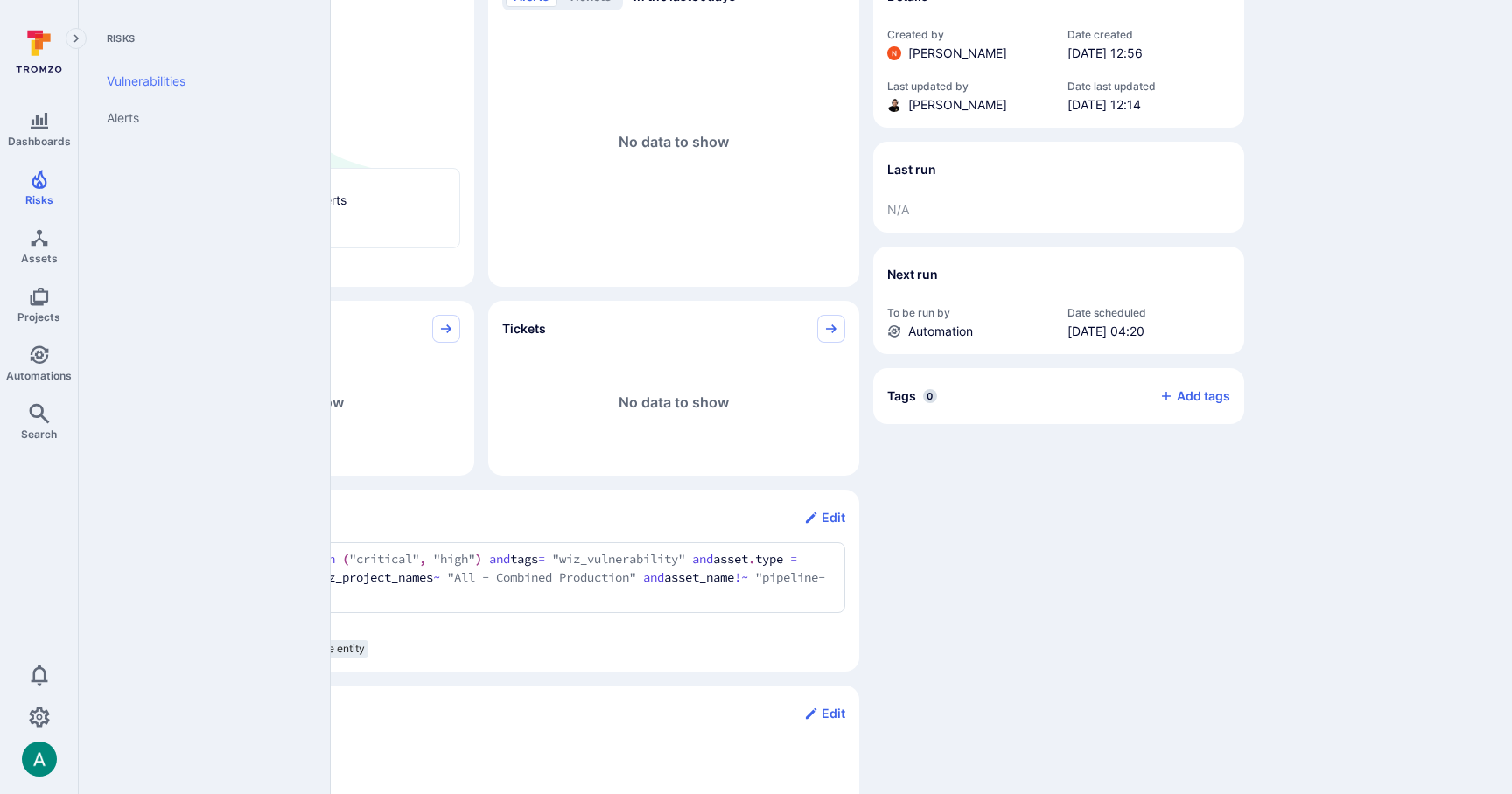
click at [155, 86] on link "Vulnerabilities" at bounding box center [201, 81] width 216 height 37
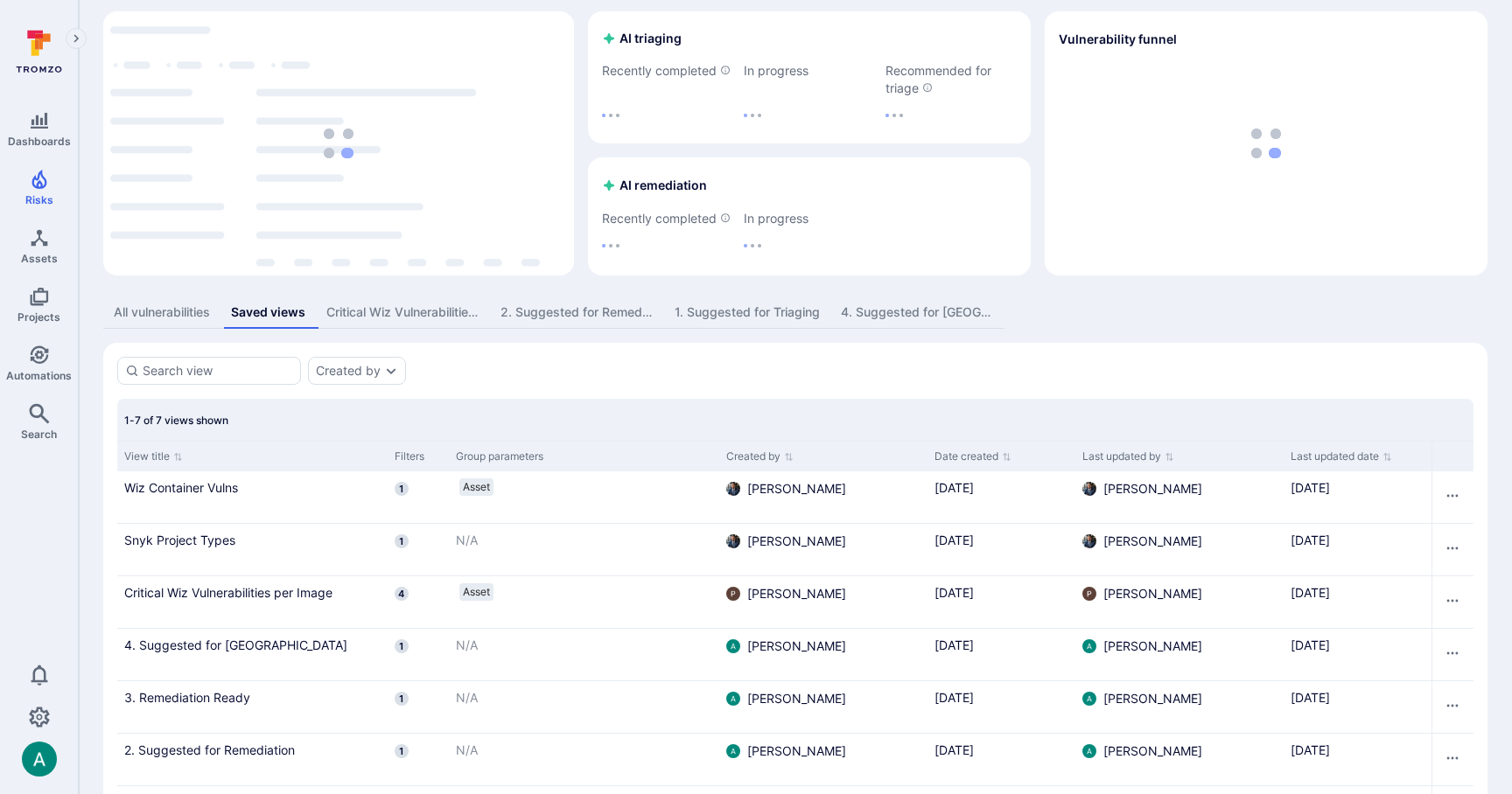
scroll to position [163, 0]
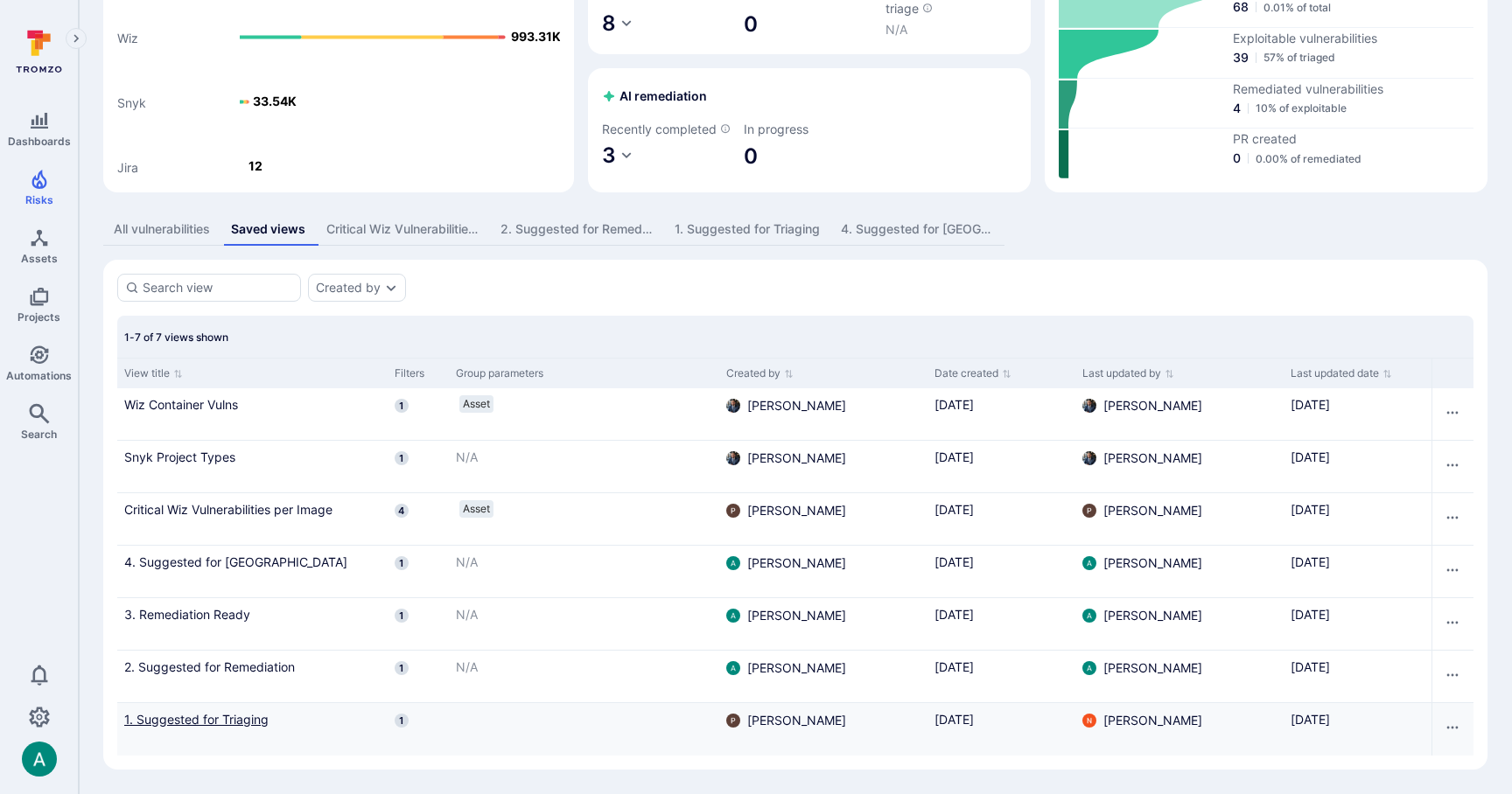
click at [259, 723] on link "1. Suggested for Triaging" at bounding box center [252, 720] width 256 height 19
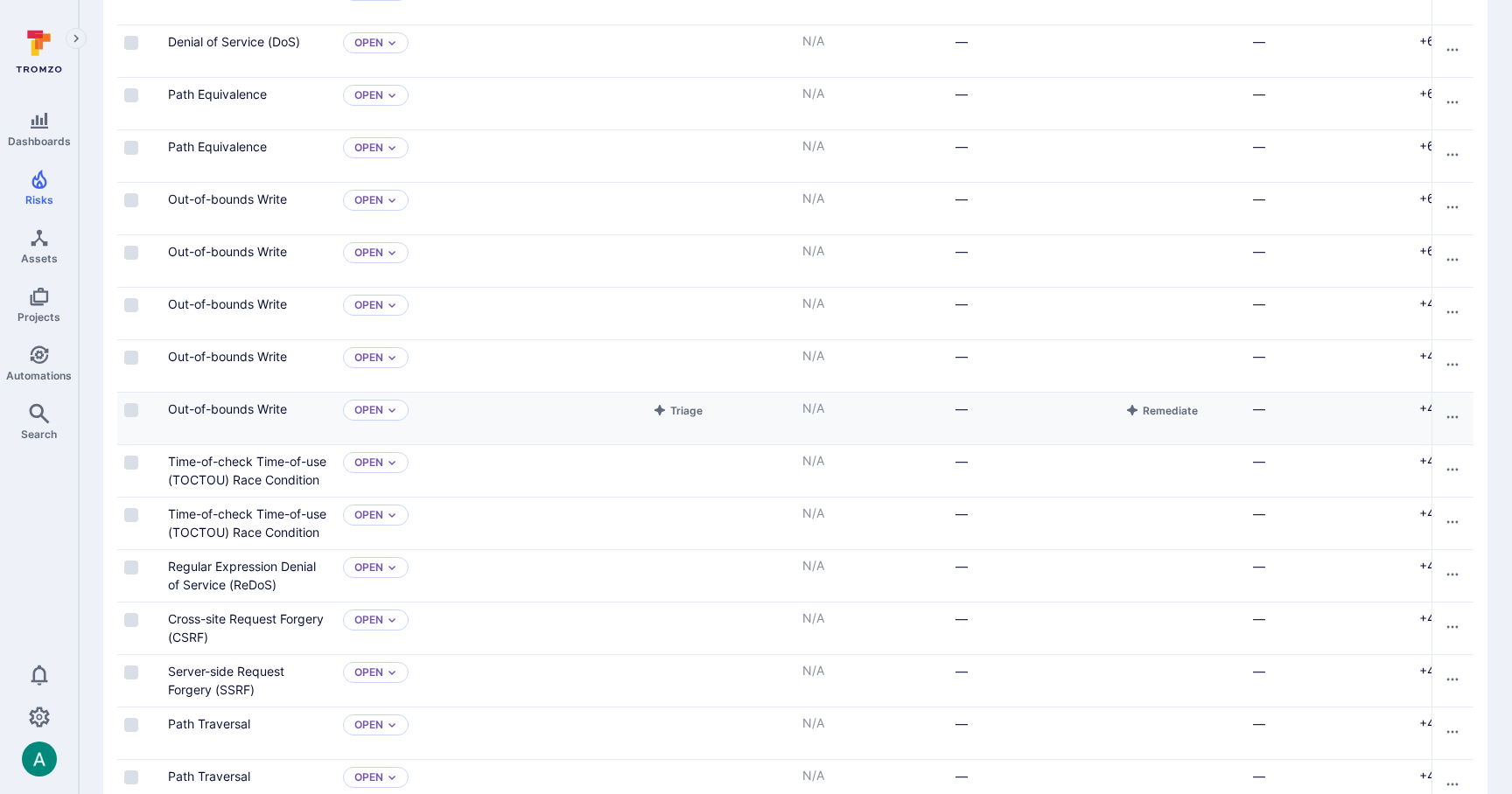
scroll to position [498, 0]
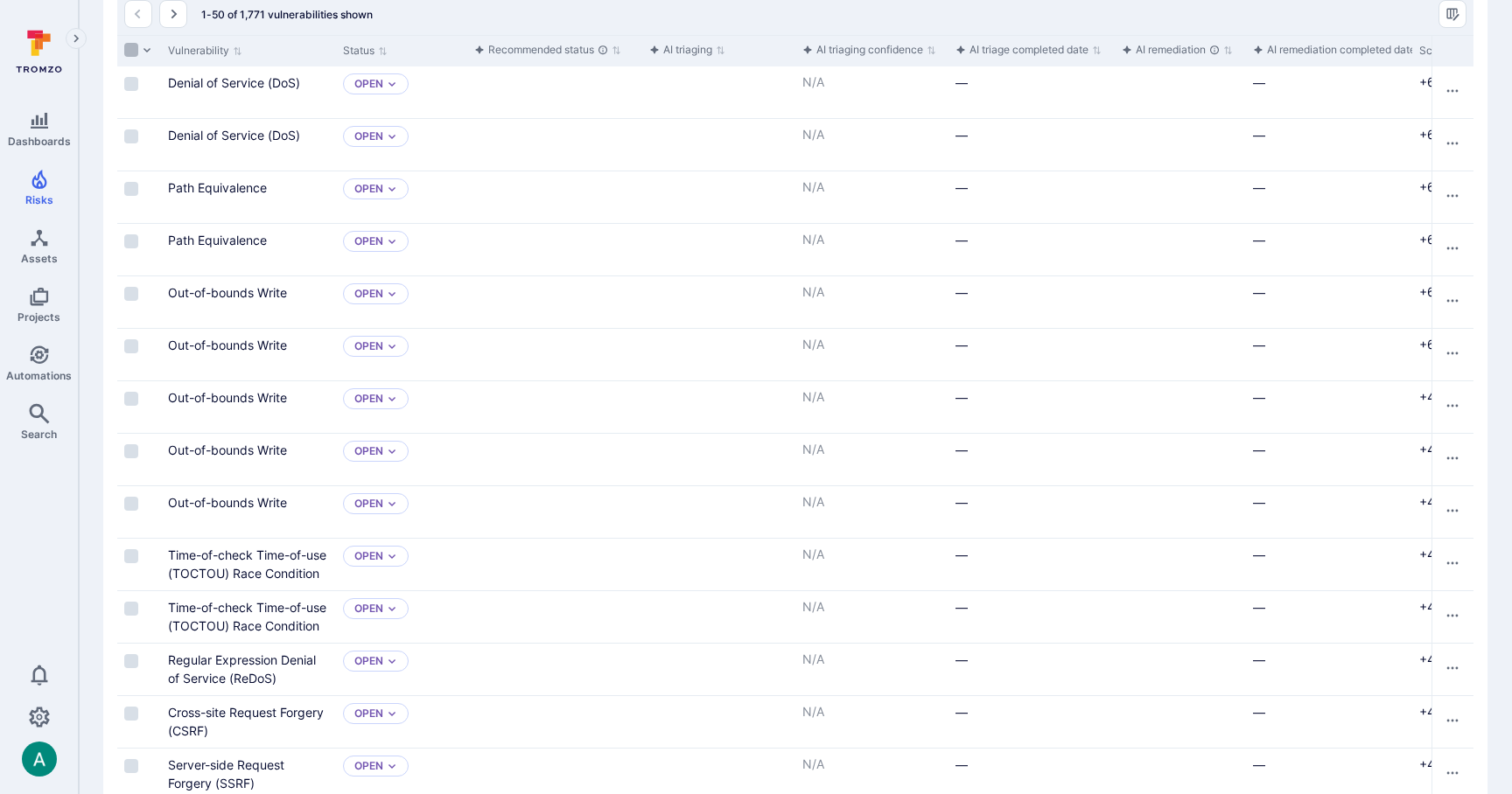
click at [128, 56] on input "Select all rows" at bounding box center [131, 50] width 14 height 14
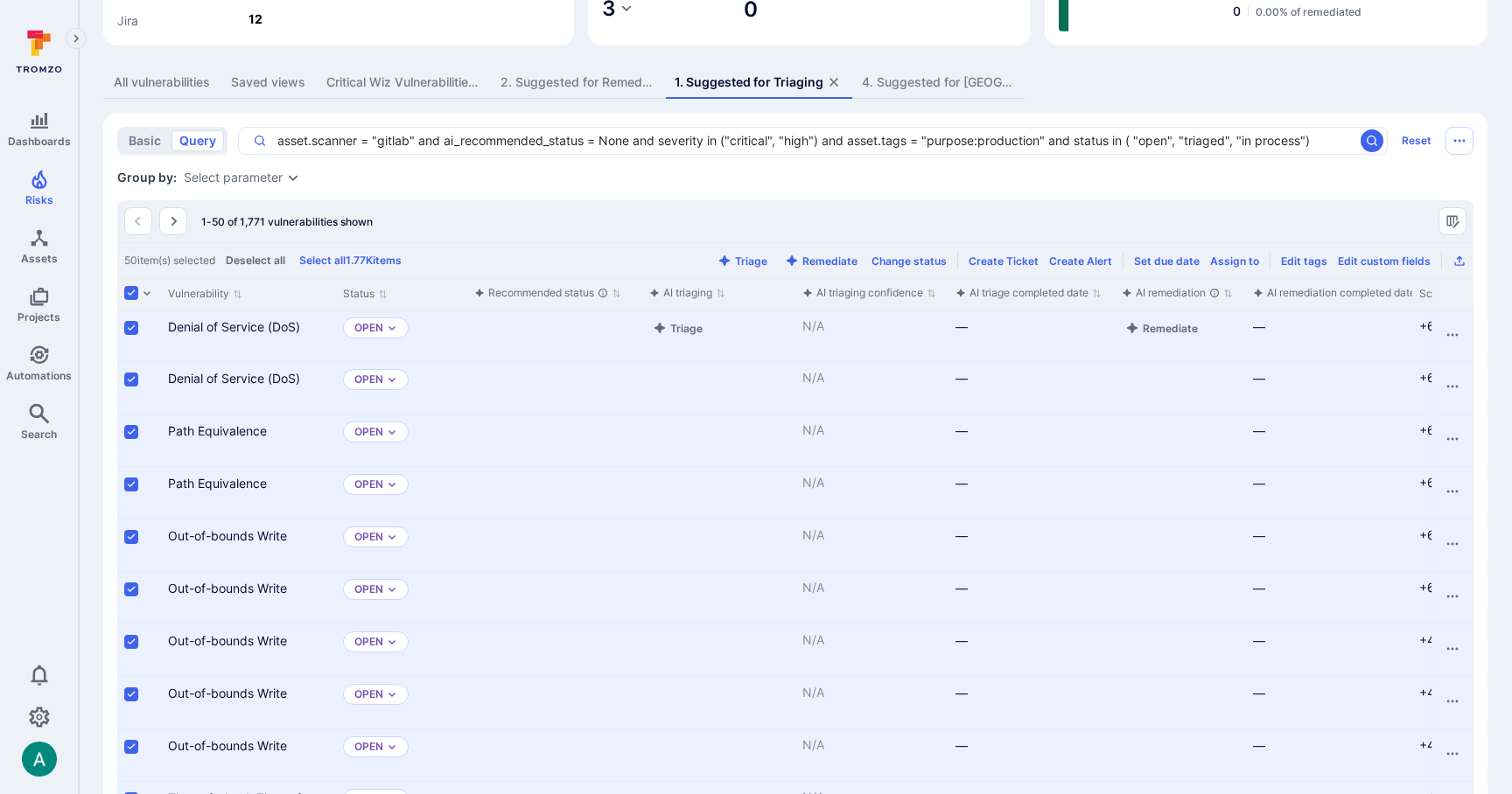
scroll to position [0, 0]
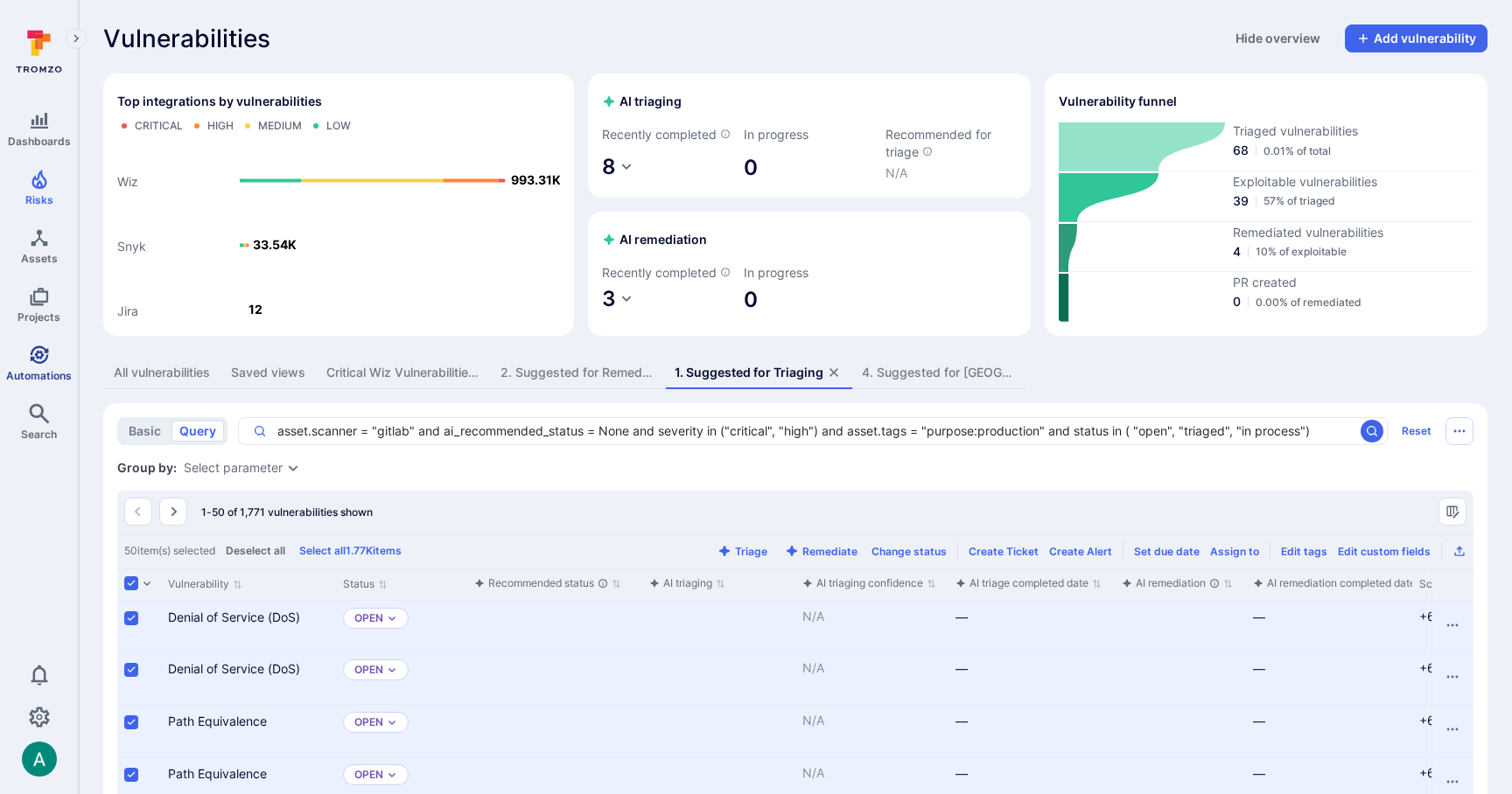
click at [23, 366] on link "Automations" at bounding box center [39, 363] width 78 height 52
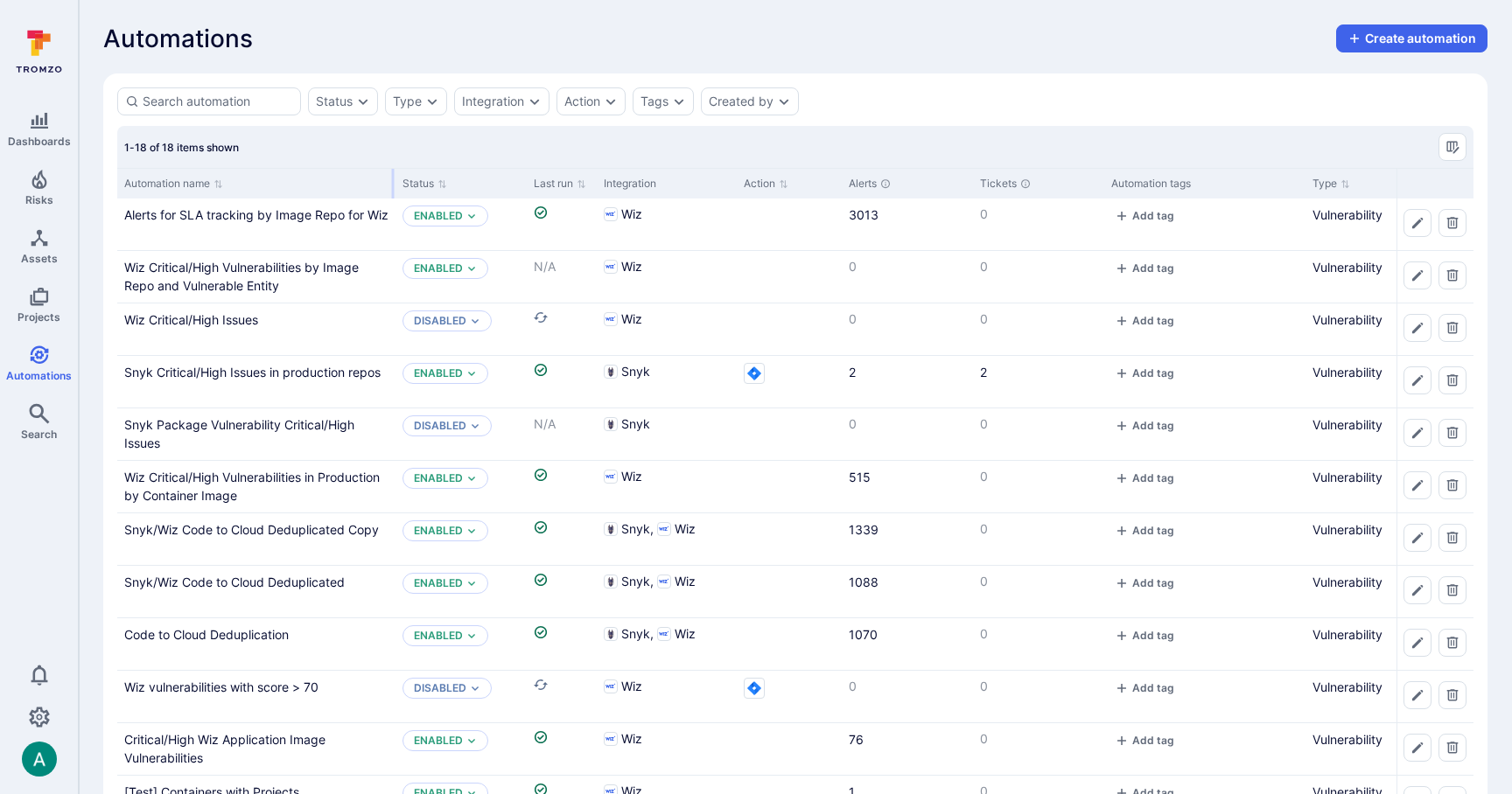
drag, startPoint x: 290, startPoint y: 183, endPoint x: 393, endPoint y: 194, distance: 103.6
click at [393, 194] on div at bounding box center [393, 183] width 3 height 30
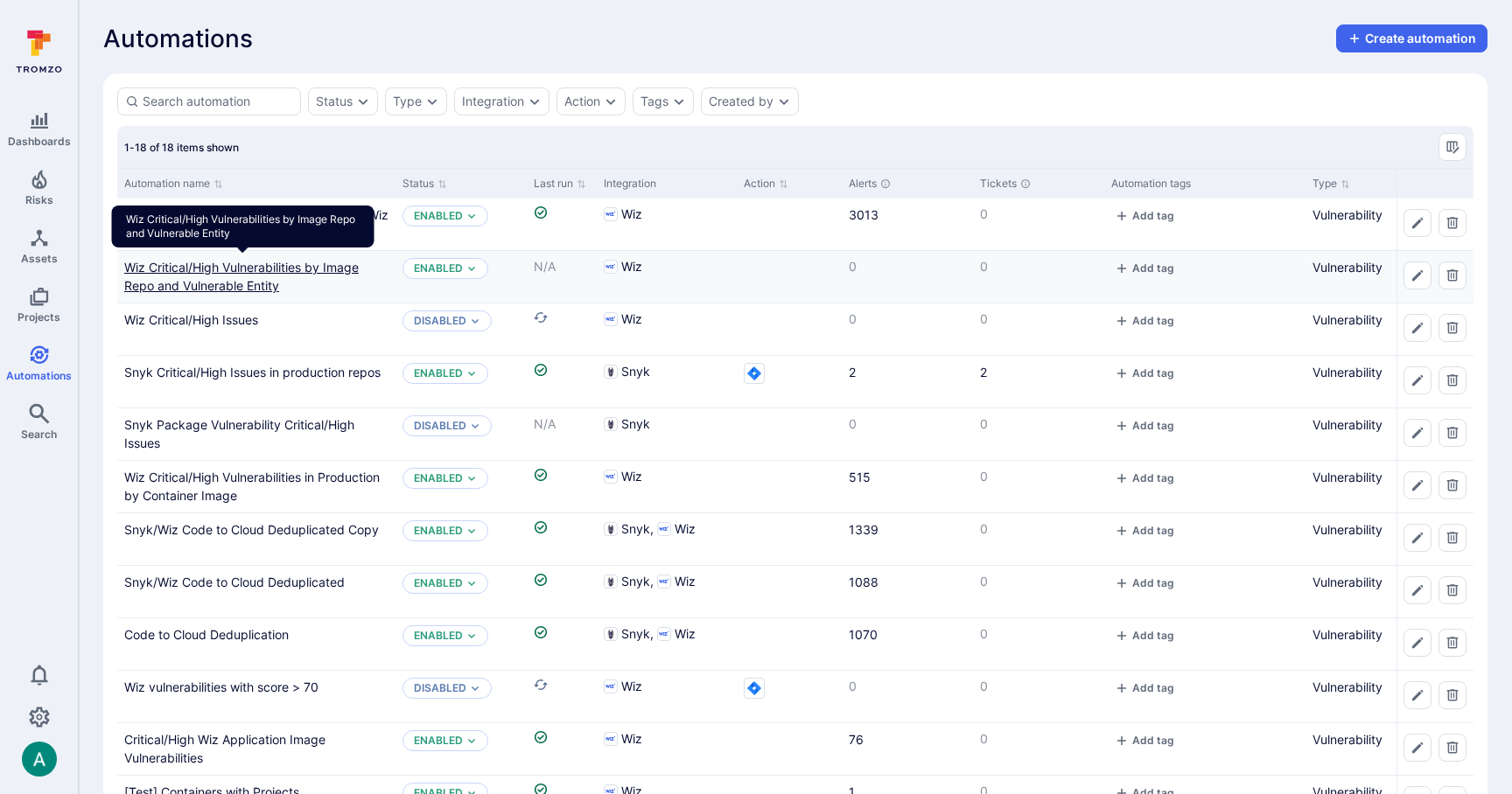
click at [307, 270] on link "Wiz Critical/High Vulnerabilities by Image Repo and Vulnerable Entity" at bounding box center [241, 276] width 234 height 33
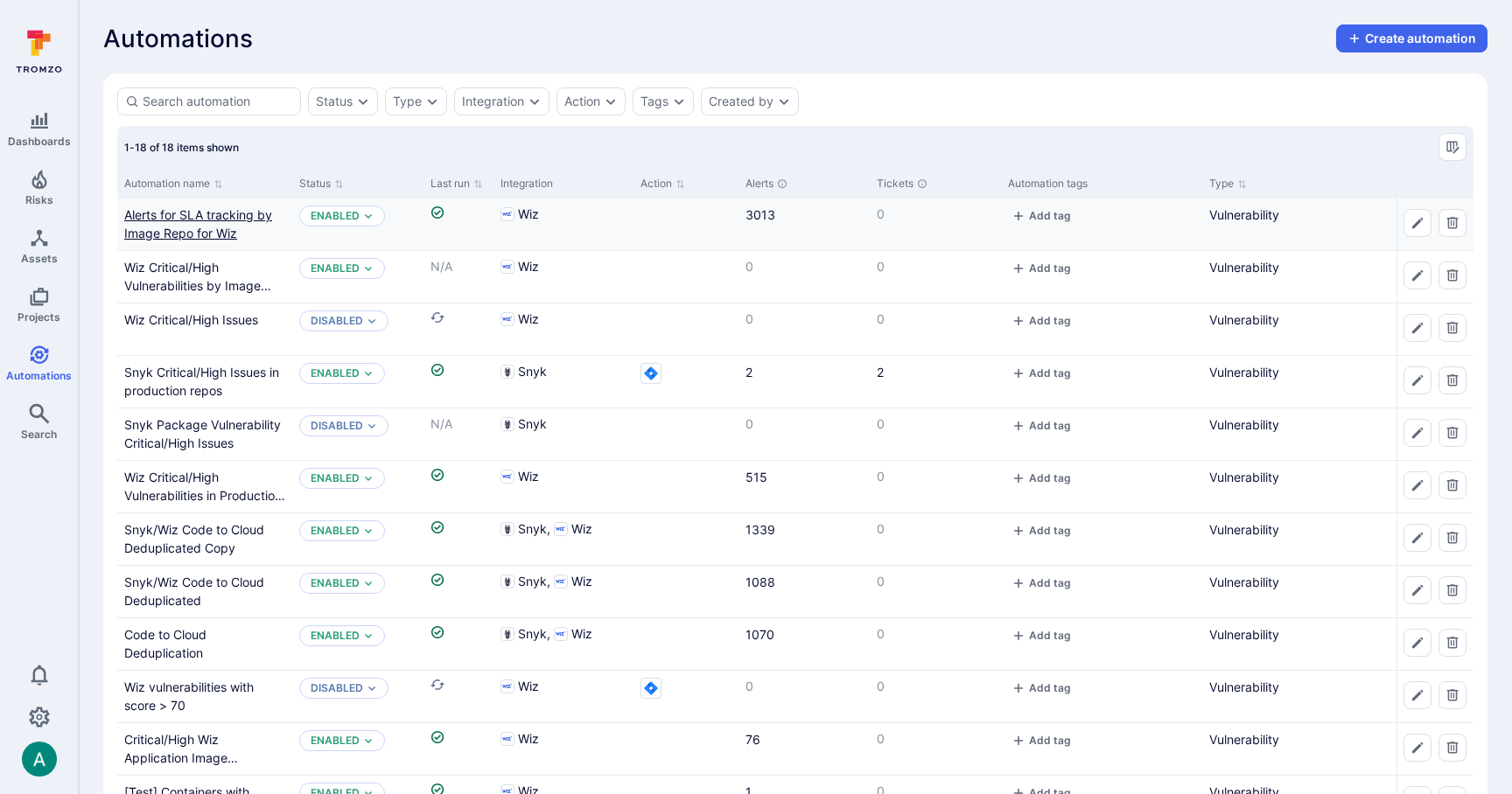
click at [216, 213] on link "Alerts for SLA tracking by Image Repo for Wiz" at bounding box center [198, 223] width 148 height 33
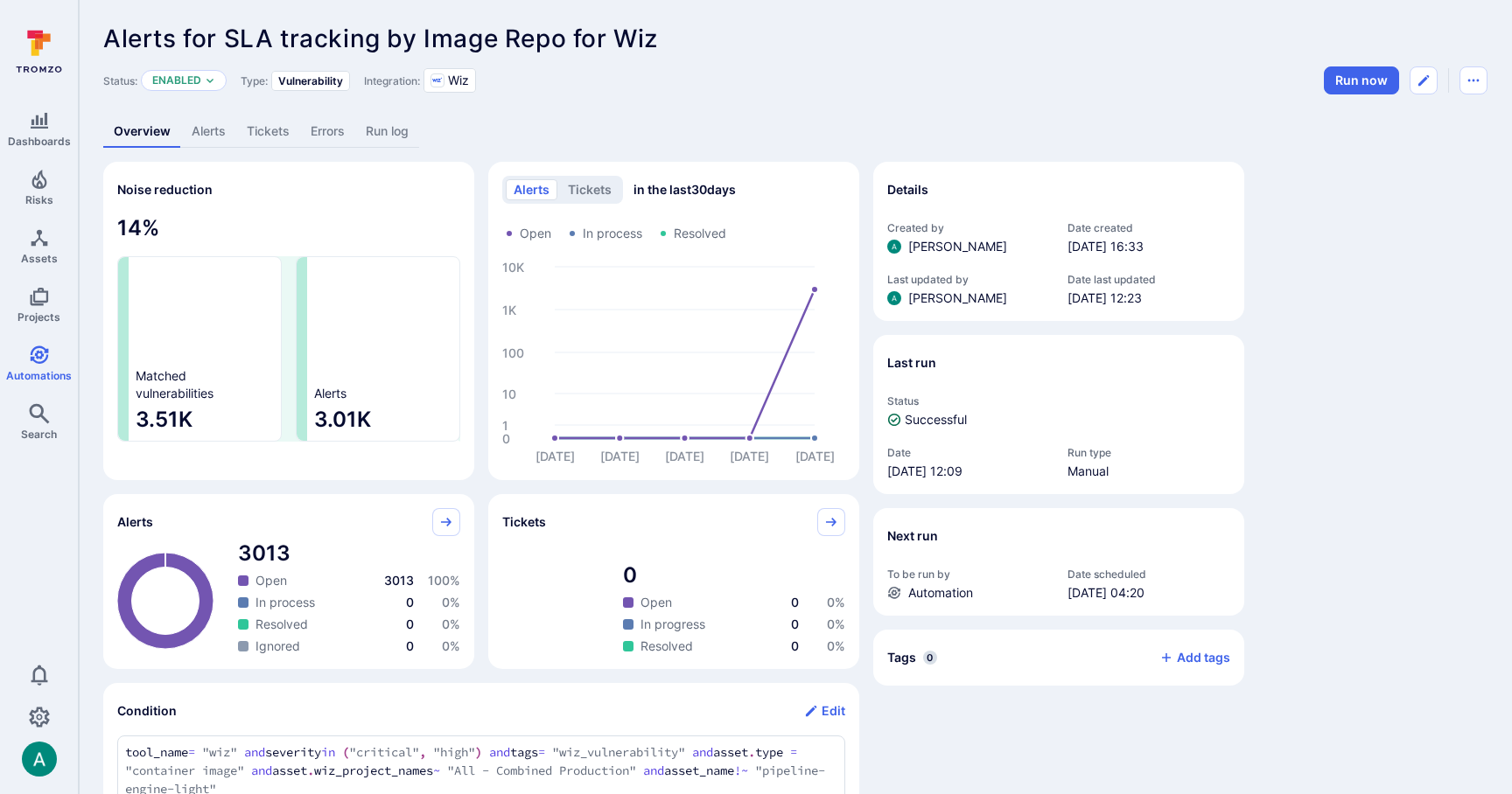
click at [210, 140] on link "Alerts" at bounding box center [209, 132] width 56 height 32
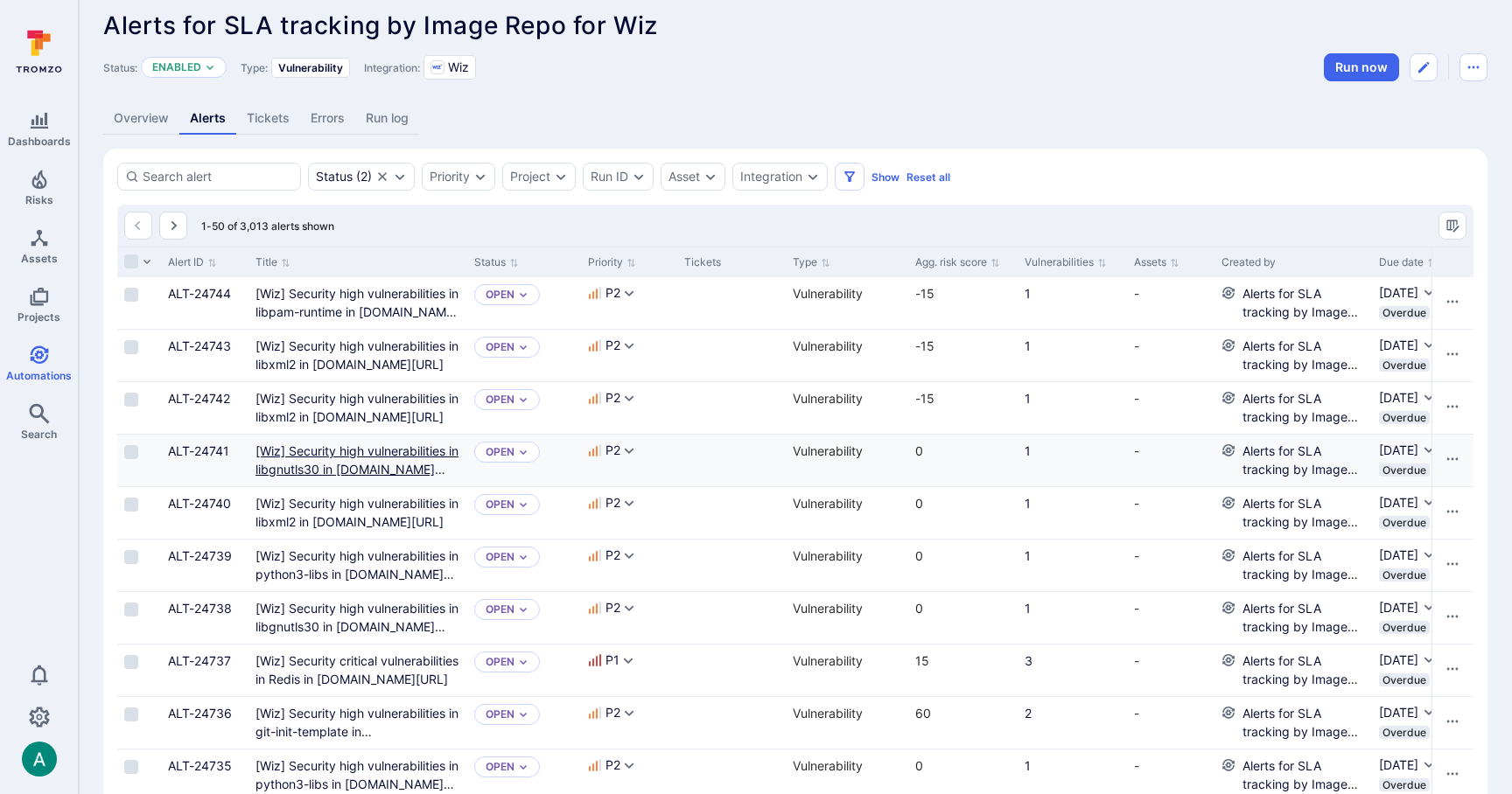
scroll to position [19, 0]
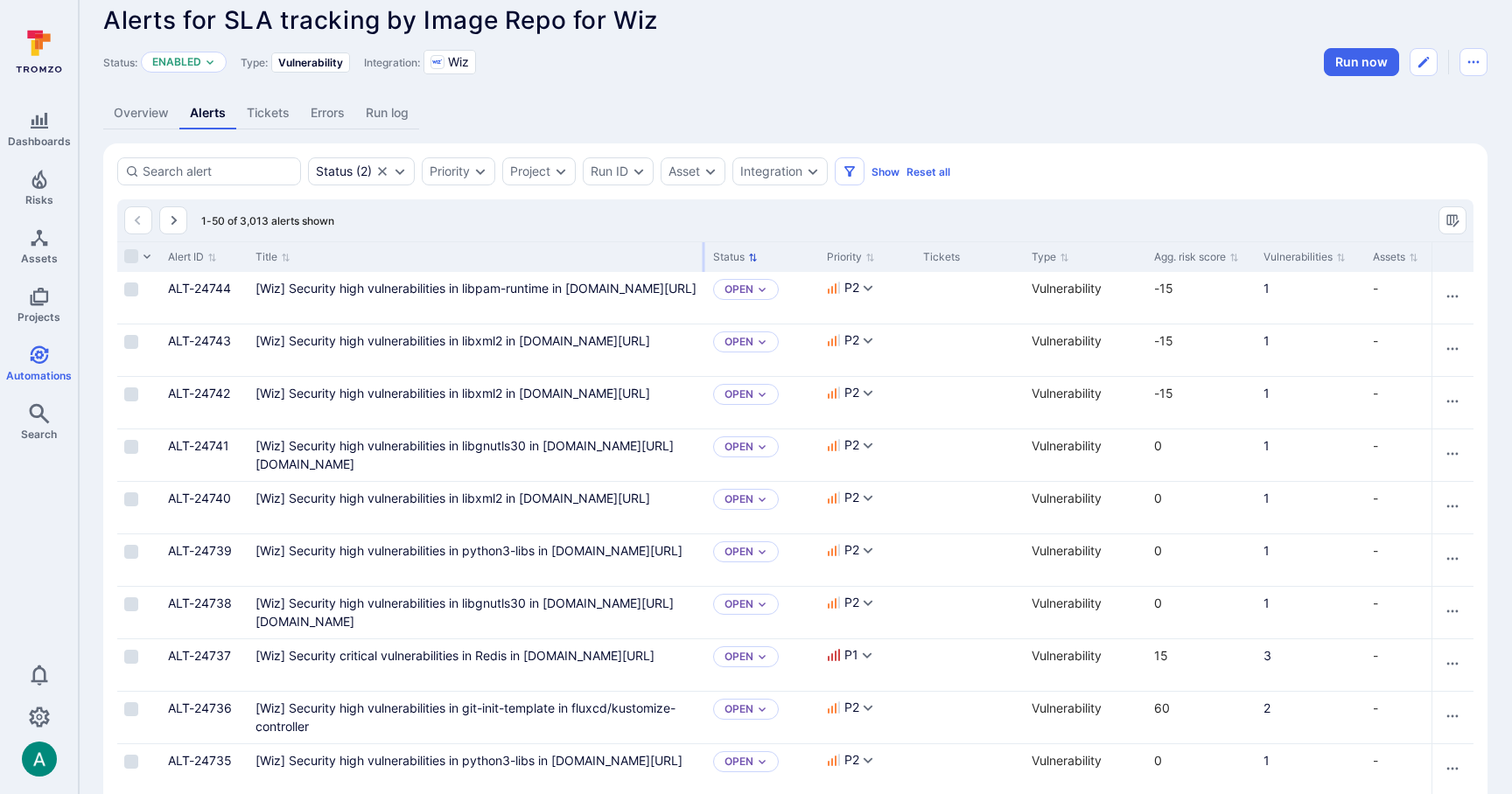
drag, startPoint x: 463, startPoint y: 255, endPoint x: 702, endPoint y: 263, distance: 239.1
click at [703, 263] on div at bounding box center [704, 258] width 3 height 30
click at [868, 260] on icon "Sort by Priority" at bounding box center [870, 258] width 9 height 9
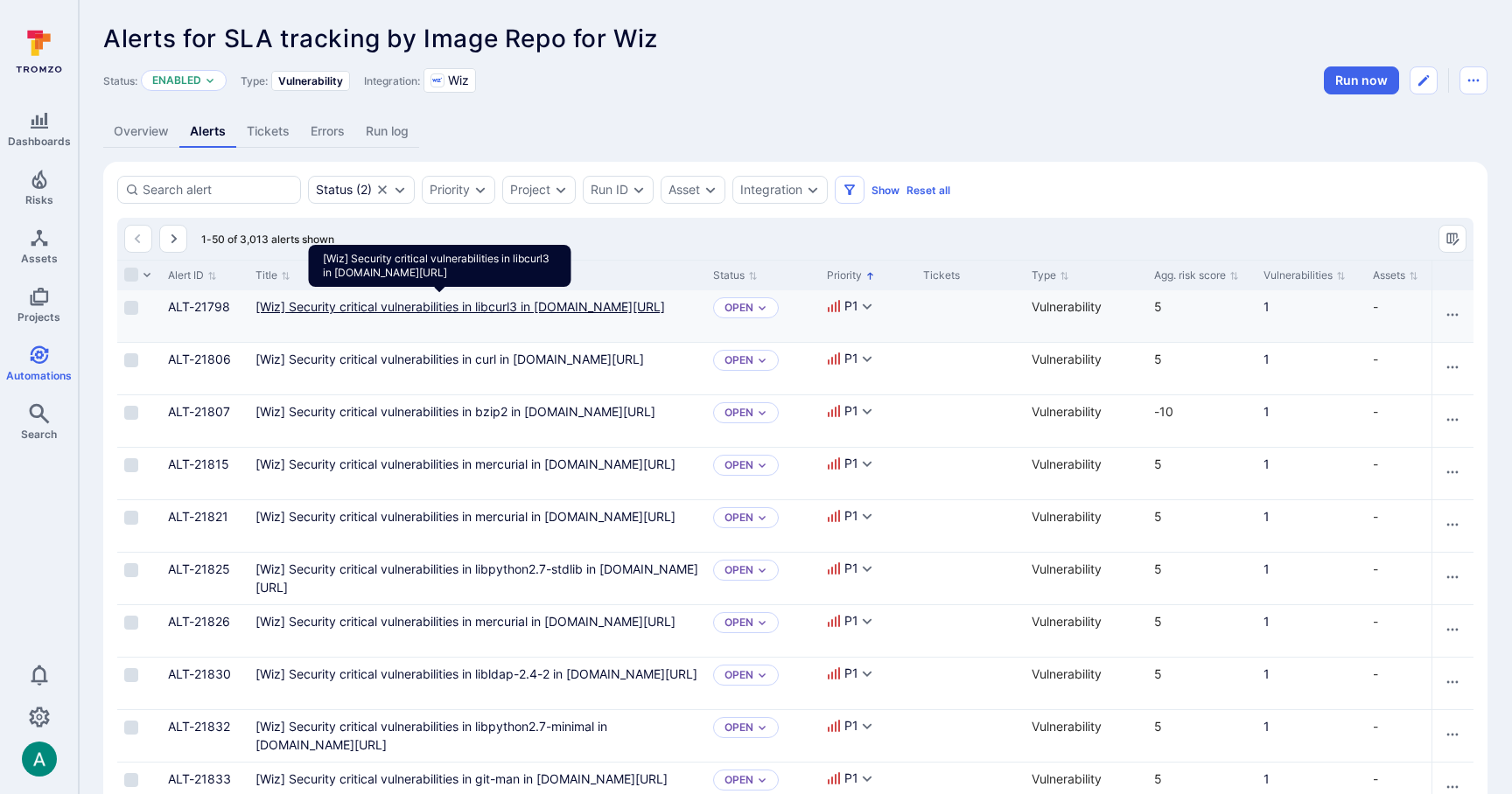
click at [568, 314] on us-central1-docker "[Wiz] Security critical vulnerabilities in libcurl3 in [DOMAIN_NAME][URL]" at bounding box center [460, 307] width 409 height 15
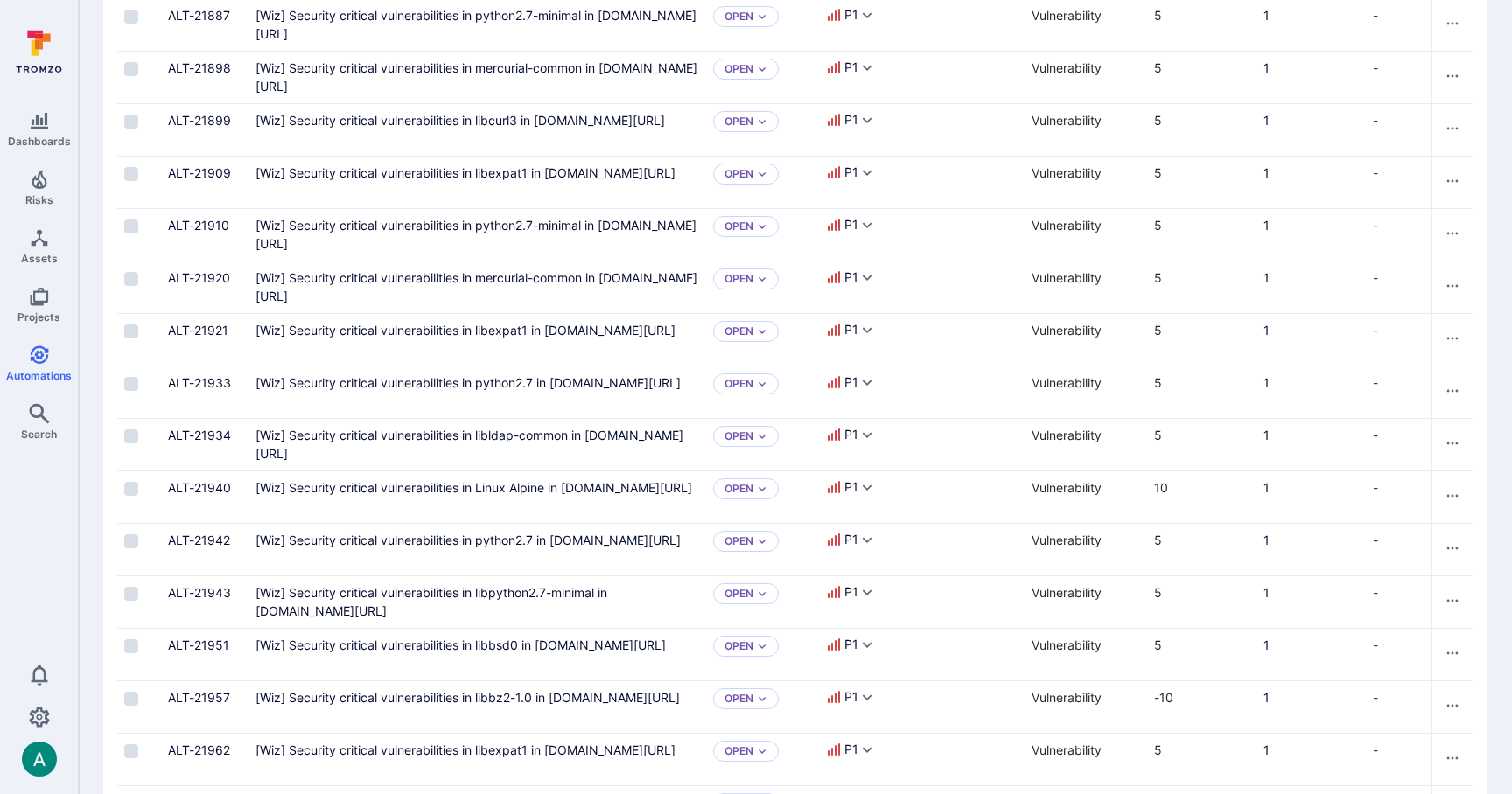
scroll to position [1500, 0]
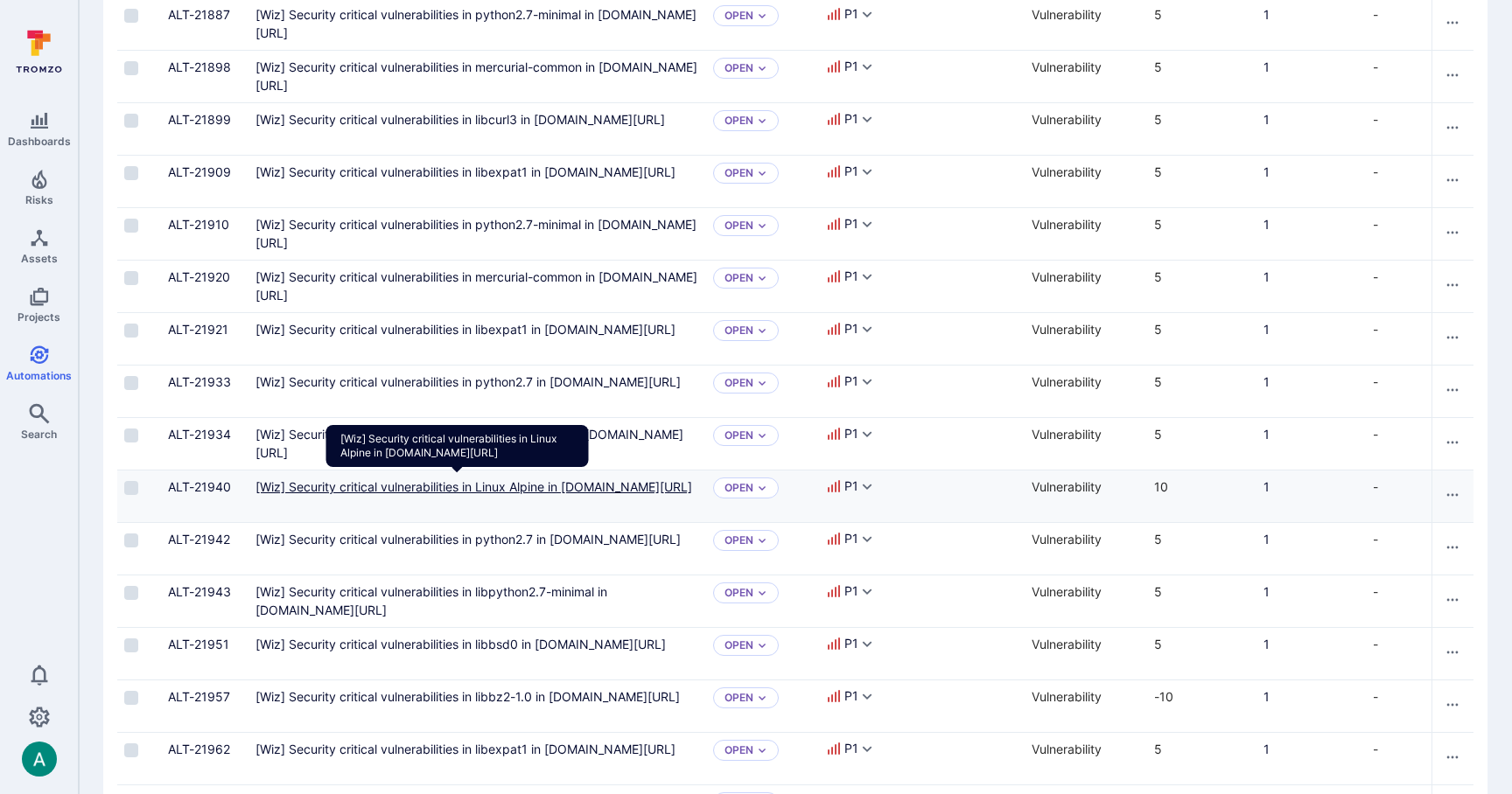
click at [585, 494] on us-central1-docker "[Wiz] Security critical vulnerabilities in Linux Alpine in [DOMAIN_NAME][URL]" at bounding box center [474, 487] width 437 height 15
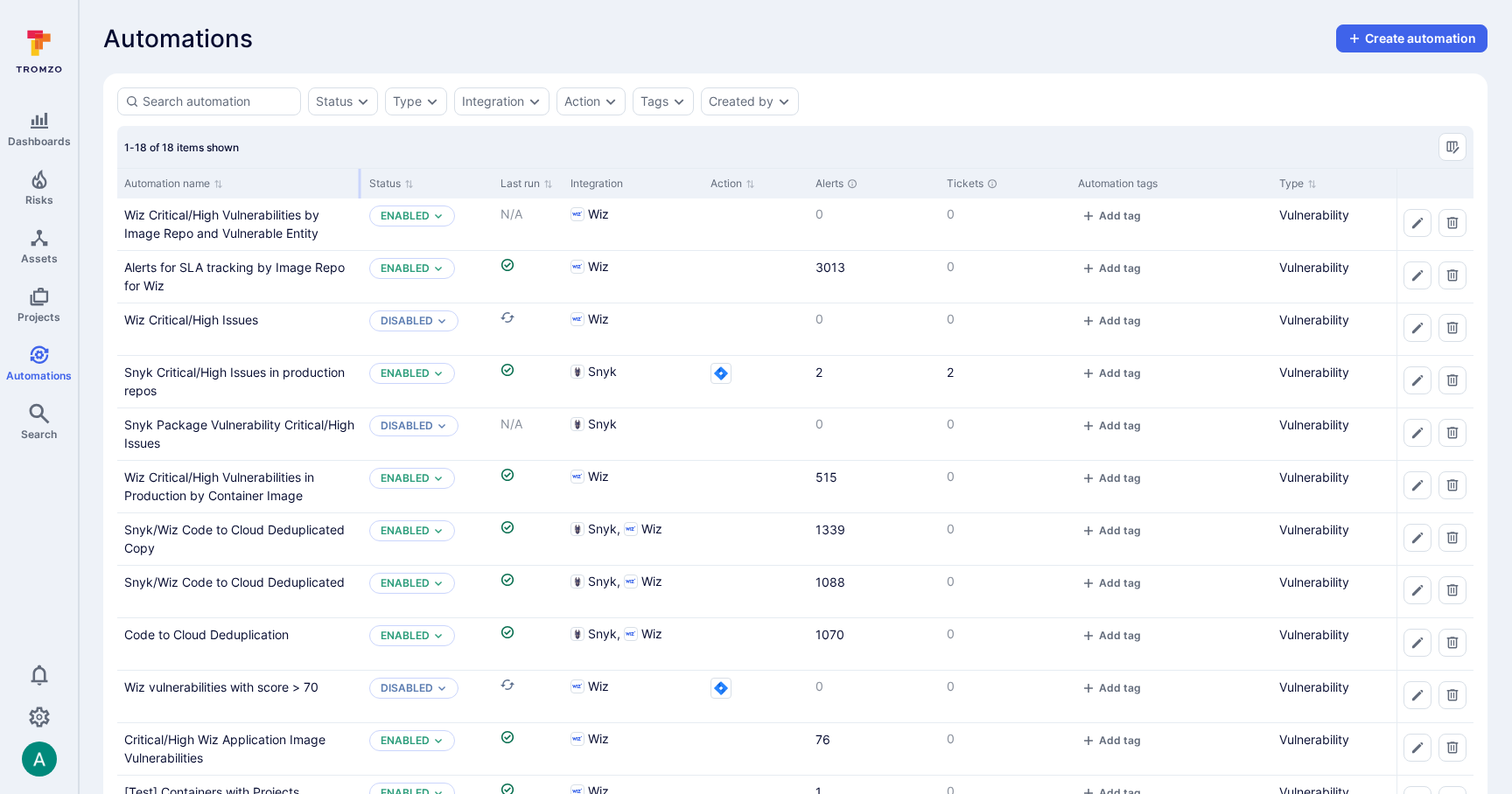
drag, startPoint x: 290, startPoint y: 184, endPoint x: 359, endPoint y: 188, distance: 69.1
click at [359, 188] on div at bounding box center [359, 183] width 3 height 30
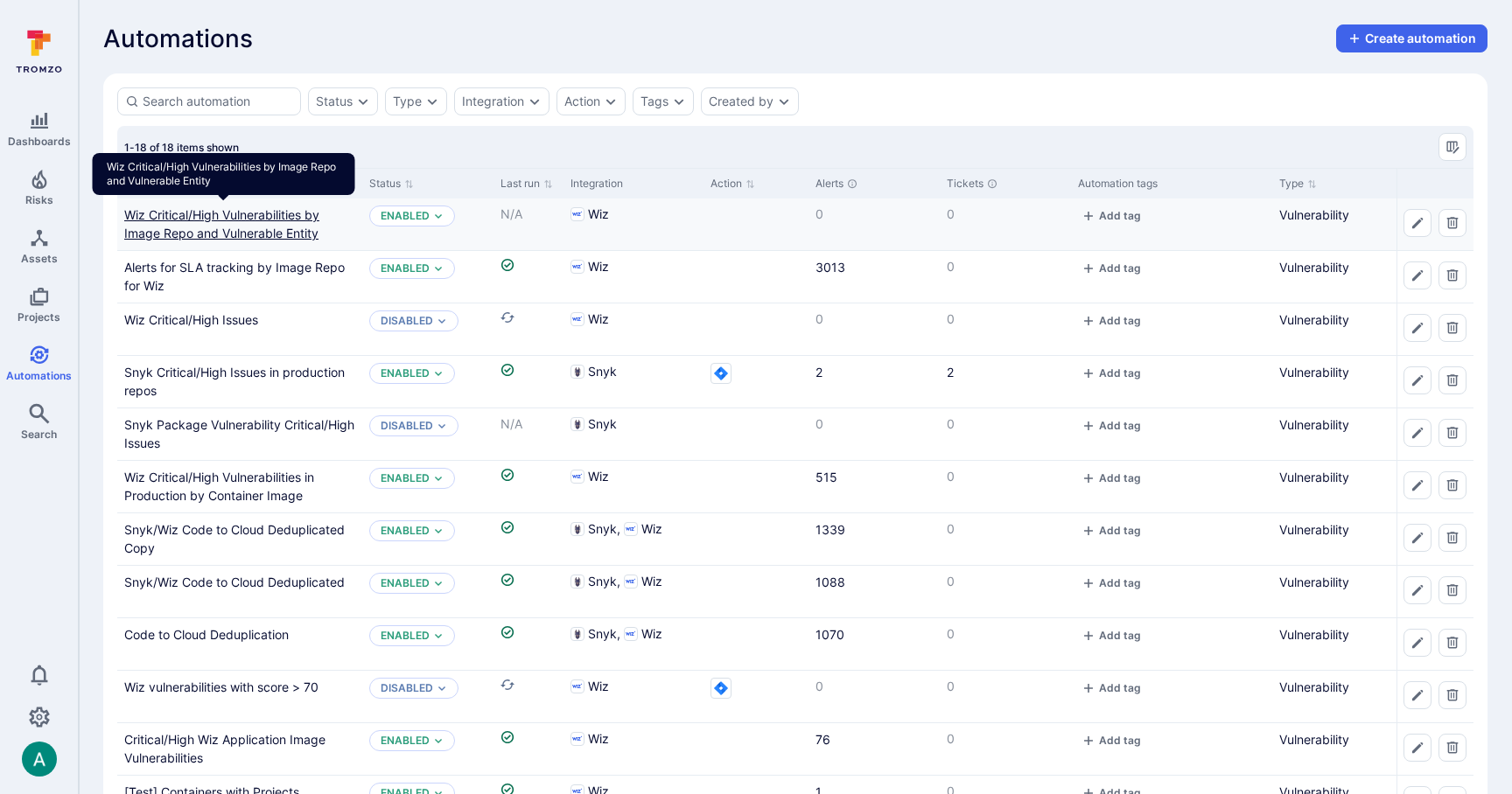
click at [263, 220] on link "Wiz Critical/High Vulnerabilities by Image Repo and Vulnerable Entity" at bounding box center [221, 223] width 195 height 33
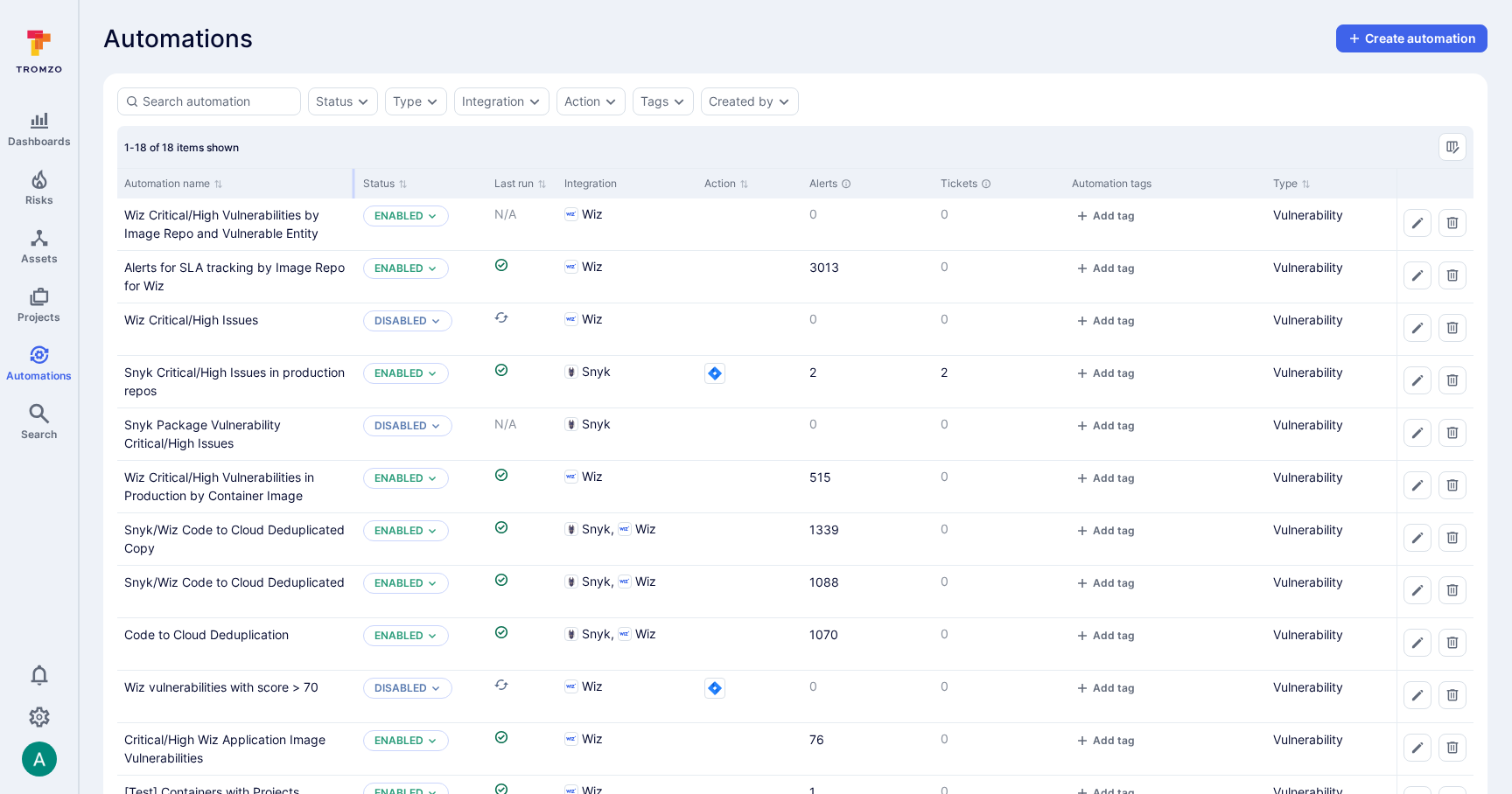
drag, startPoint x: 290, startPoint y: 180, endPoint x: 354, endPoint y: 186, distance: 64.3
click at [354, 186] on div at bounding box center [354, 183] width 3 height 30
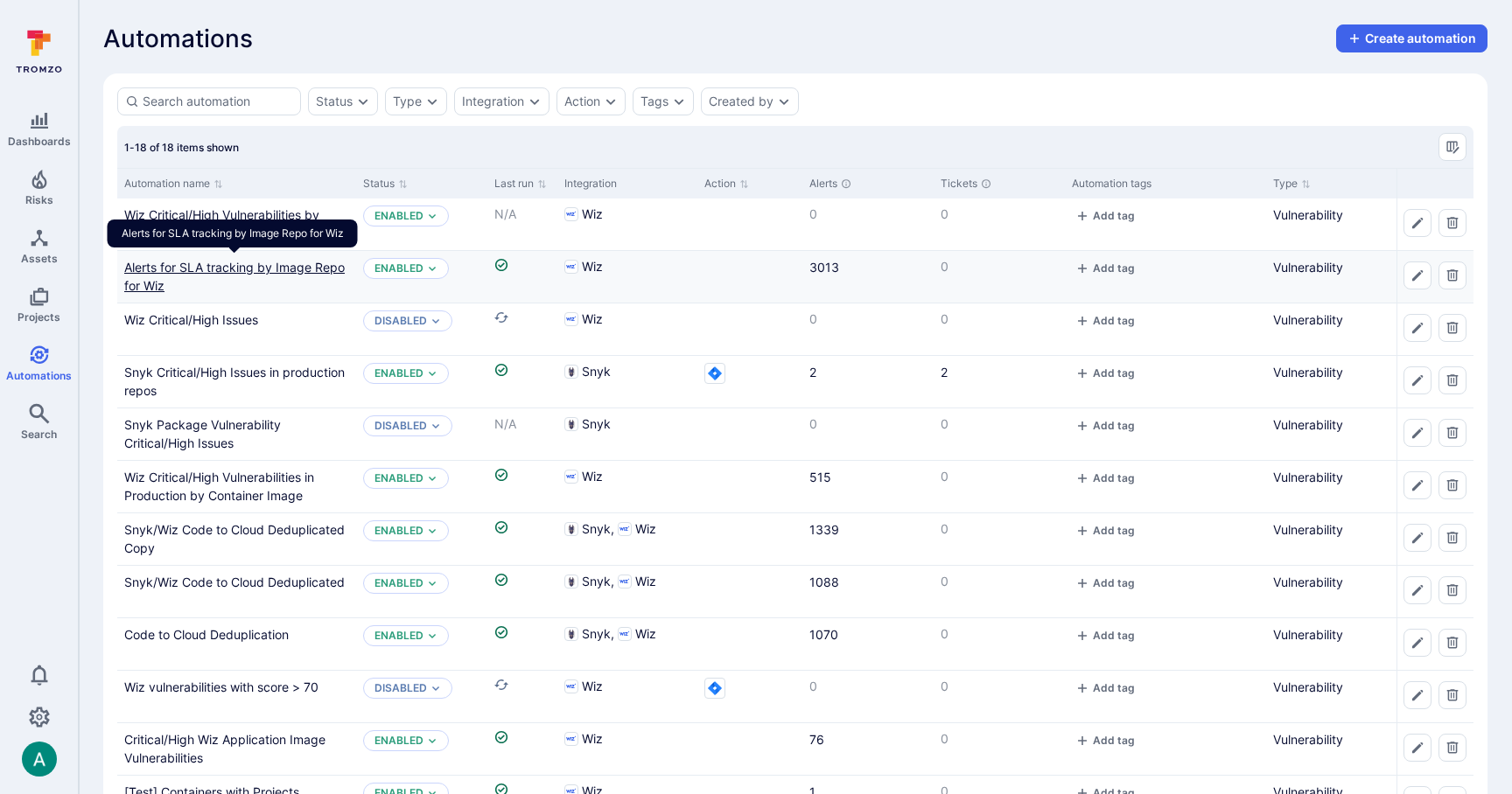
click at [263, 268] on link "Alerts for SLA tracking by Image Repo for Wiz" at bounding box center [234, 276] width 220 height 33
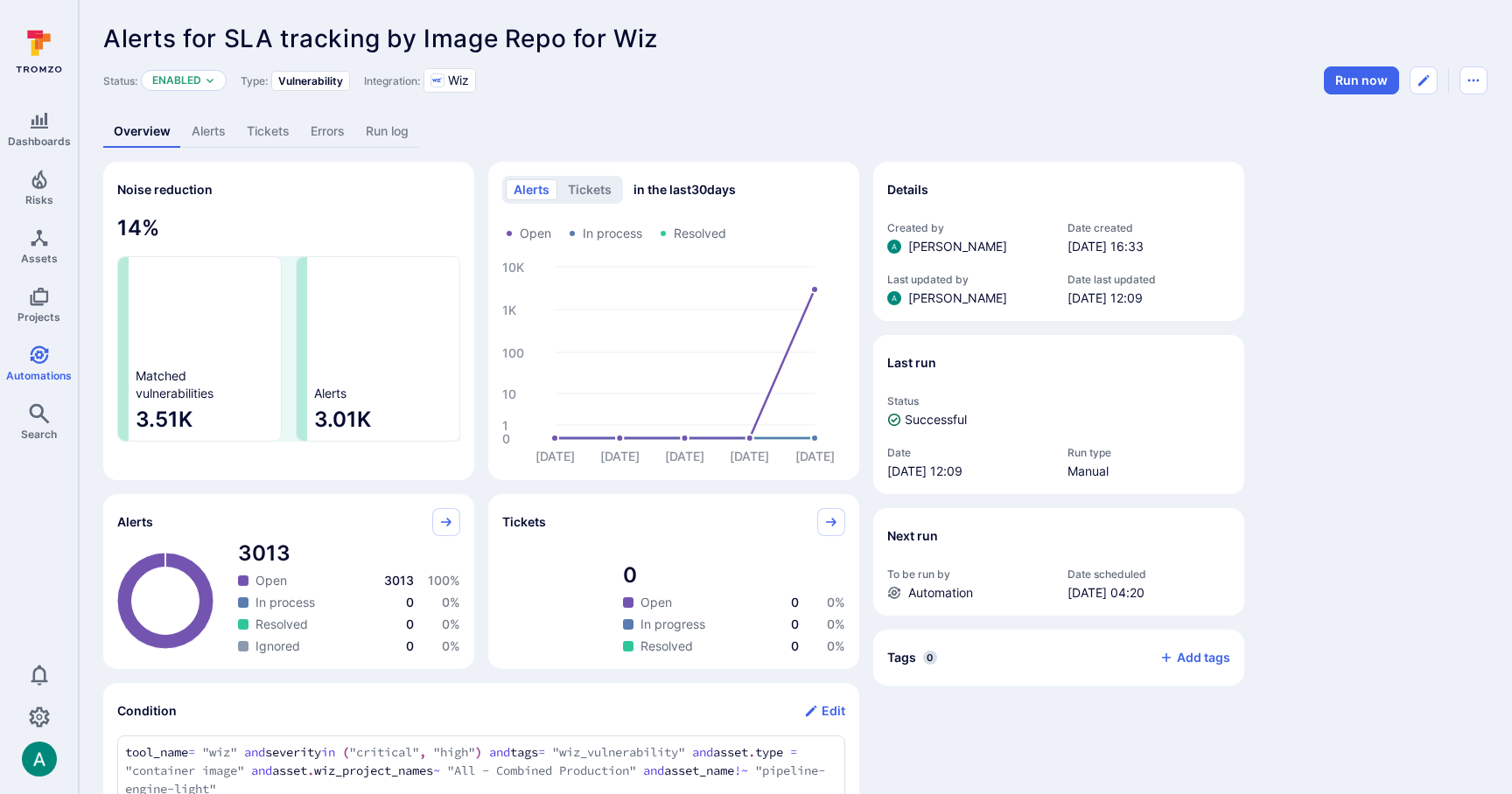
click at [207, 133] on link "Alerts" at bounding box center [209, 132] width 56 height 32
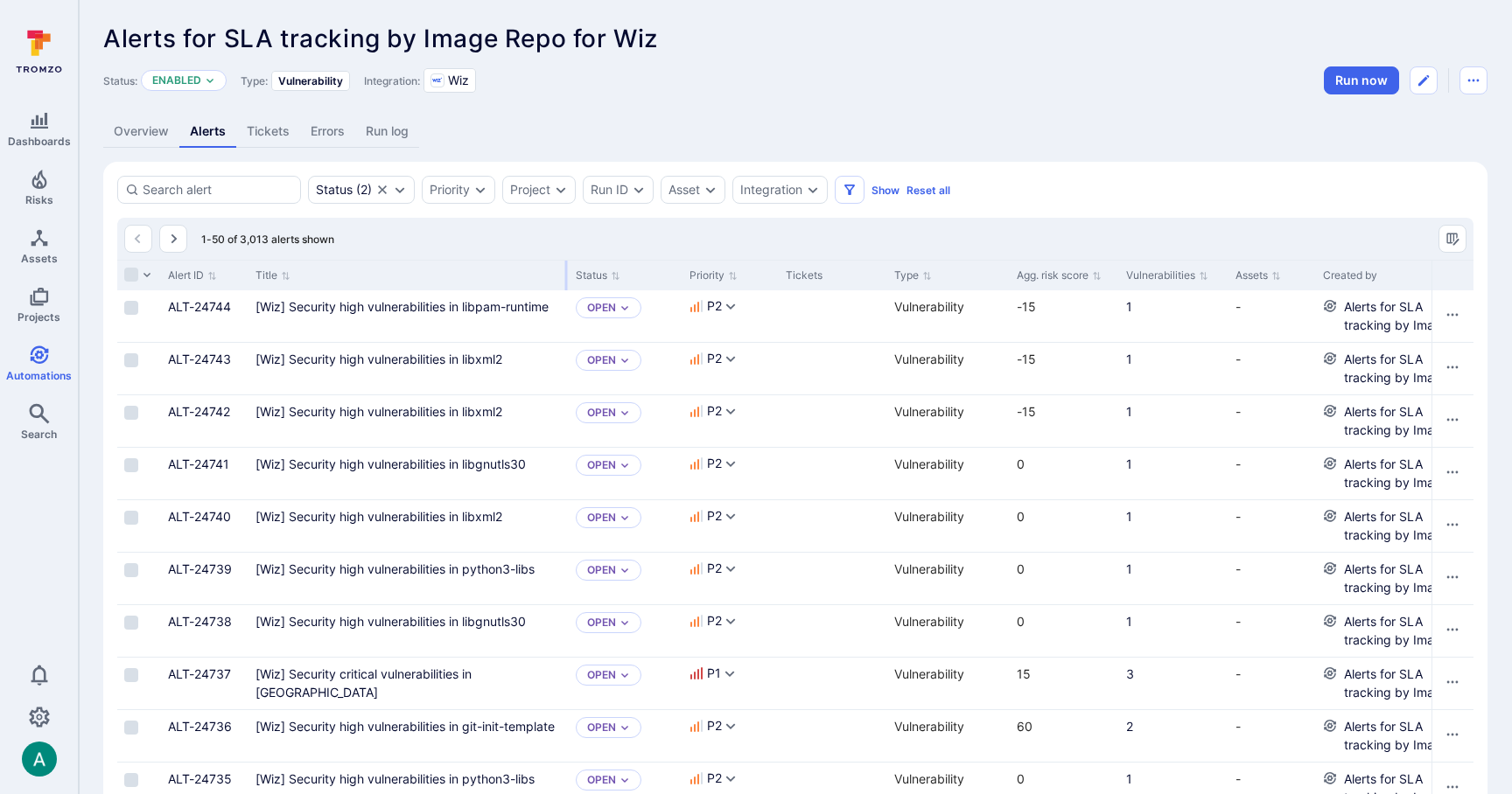
drag, startPoint x: 464, startPoint y: 275, endPoint x: 565, endPoint y: 283, distance: 101.3
click at [565, 283] on div at bounding box center [566, 276] width 3 height 30
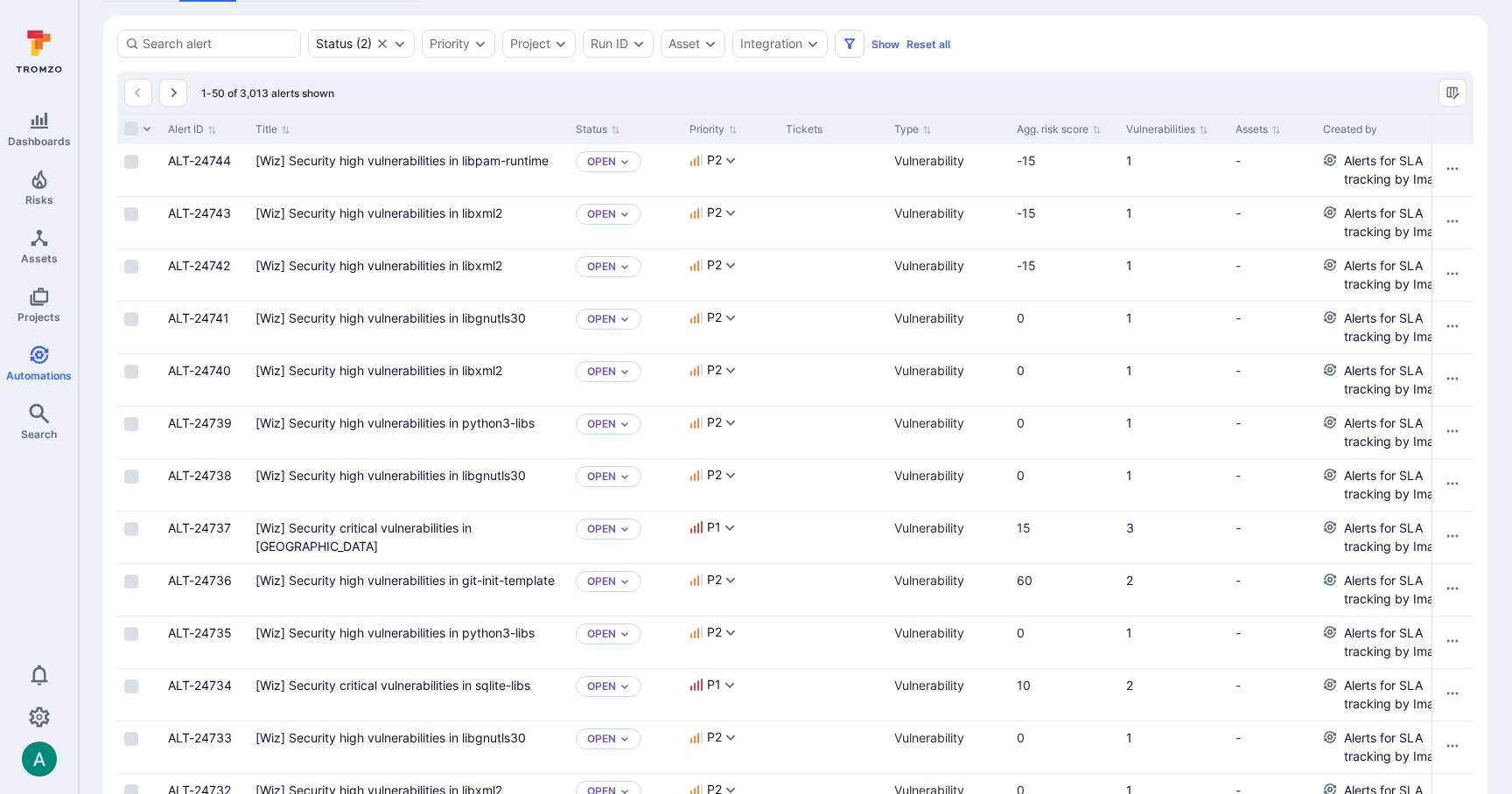
scroll to position [151, 0]
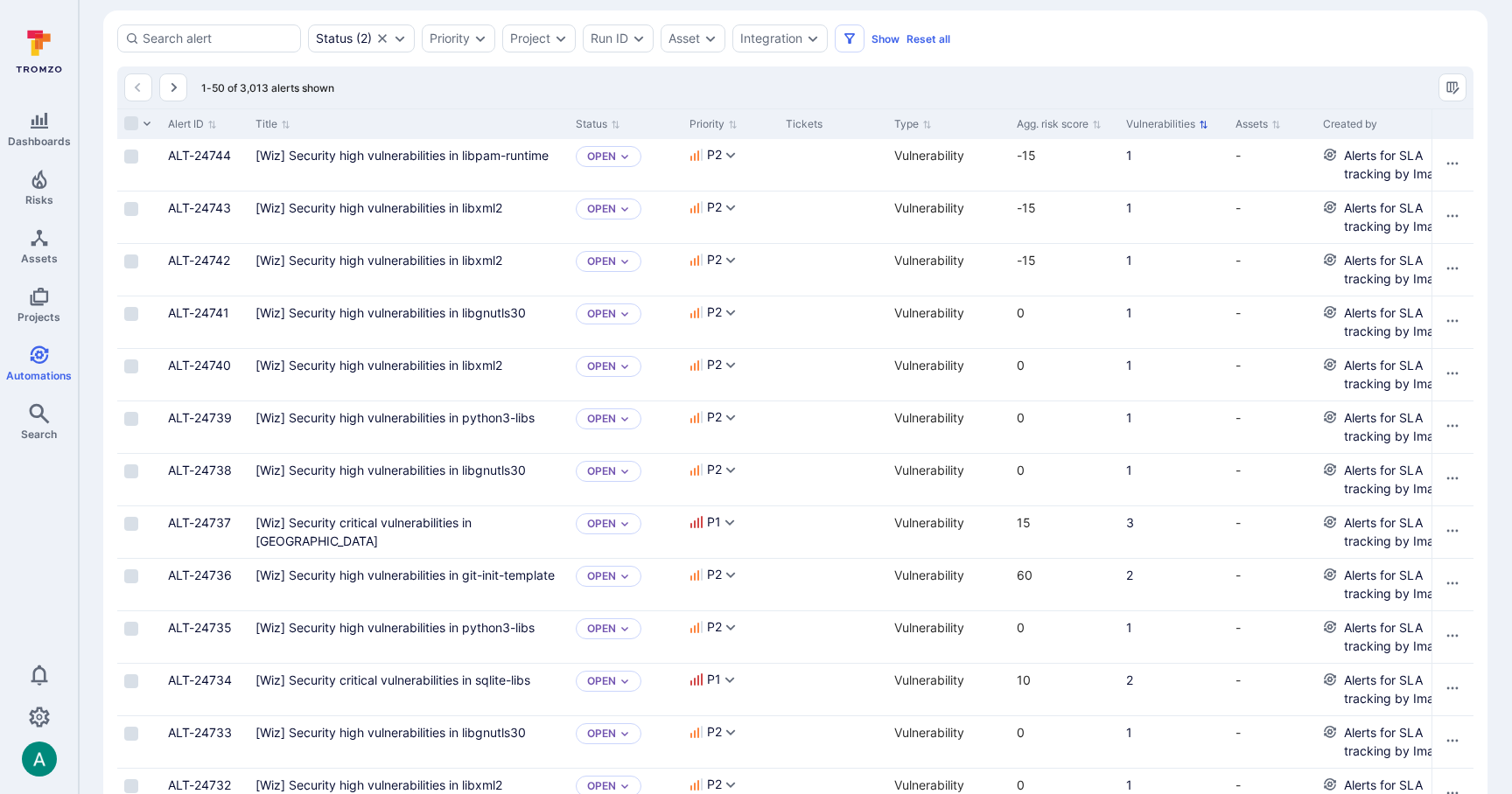
click at [1205, 123] on icon "Sort by Vulnerabilities" at bounding box center [1203, 123] width 8 height 8
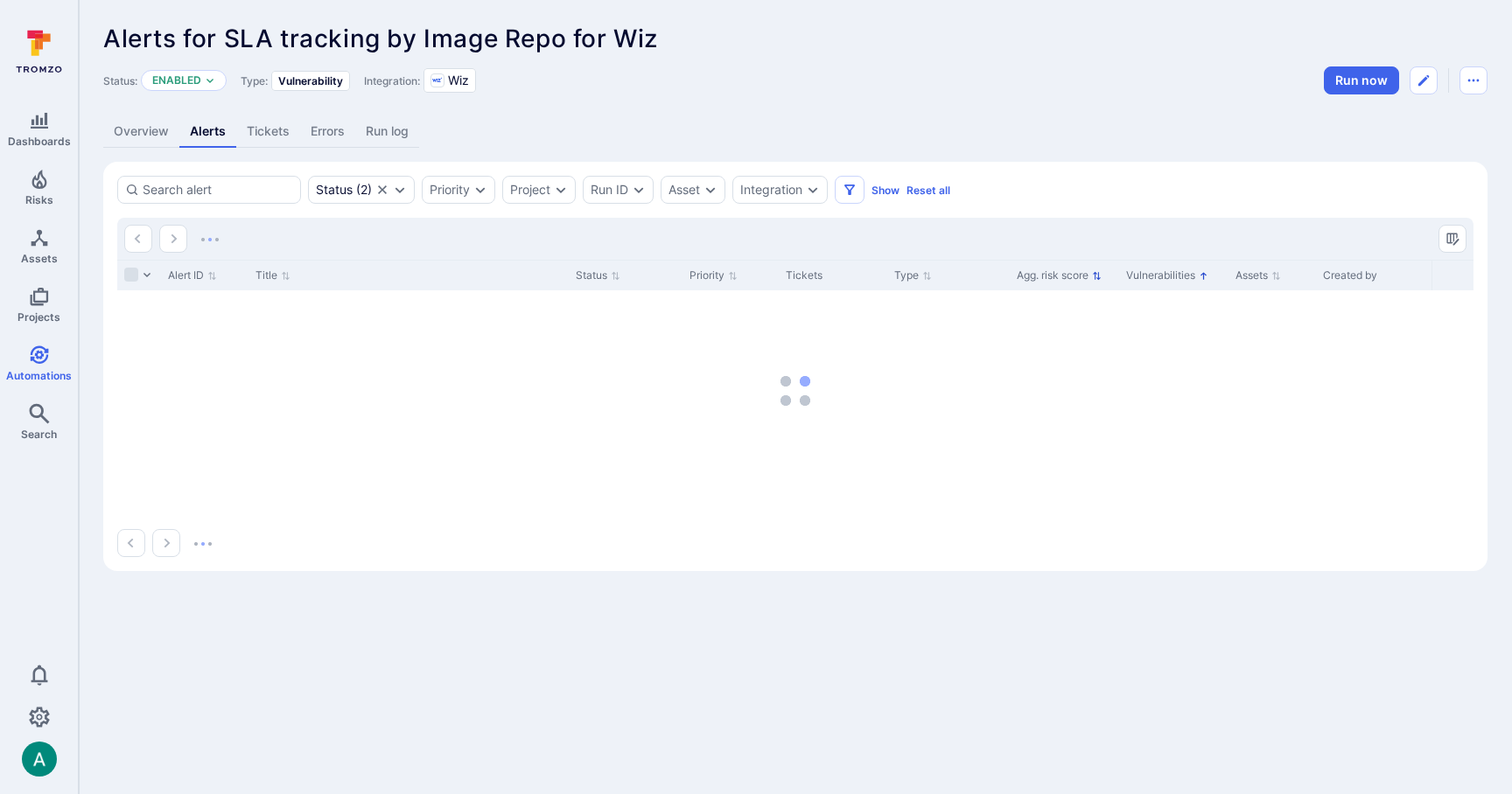
click at [1096, 273] on icon "Sort by Agg. risk score" at bounding box center [1097, 275] width 8 height 8
click at [1096, 273] on icon "Sorted by: Alphabetically (A-Z)" at bounding box center [1097, 276] width 9 height 9
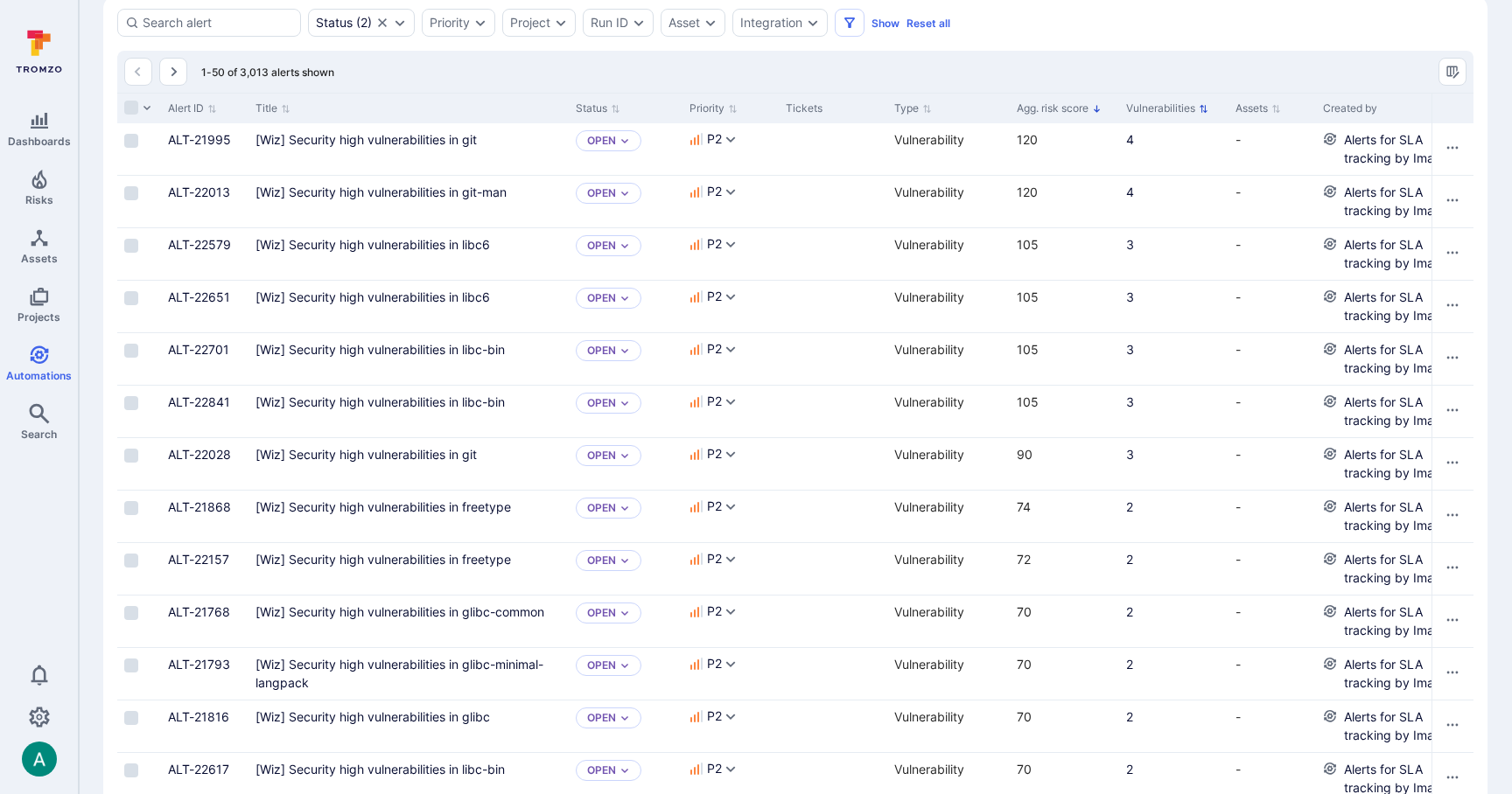
scroll to position [168, 0]
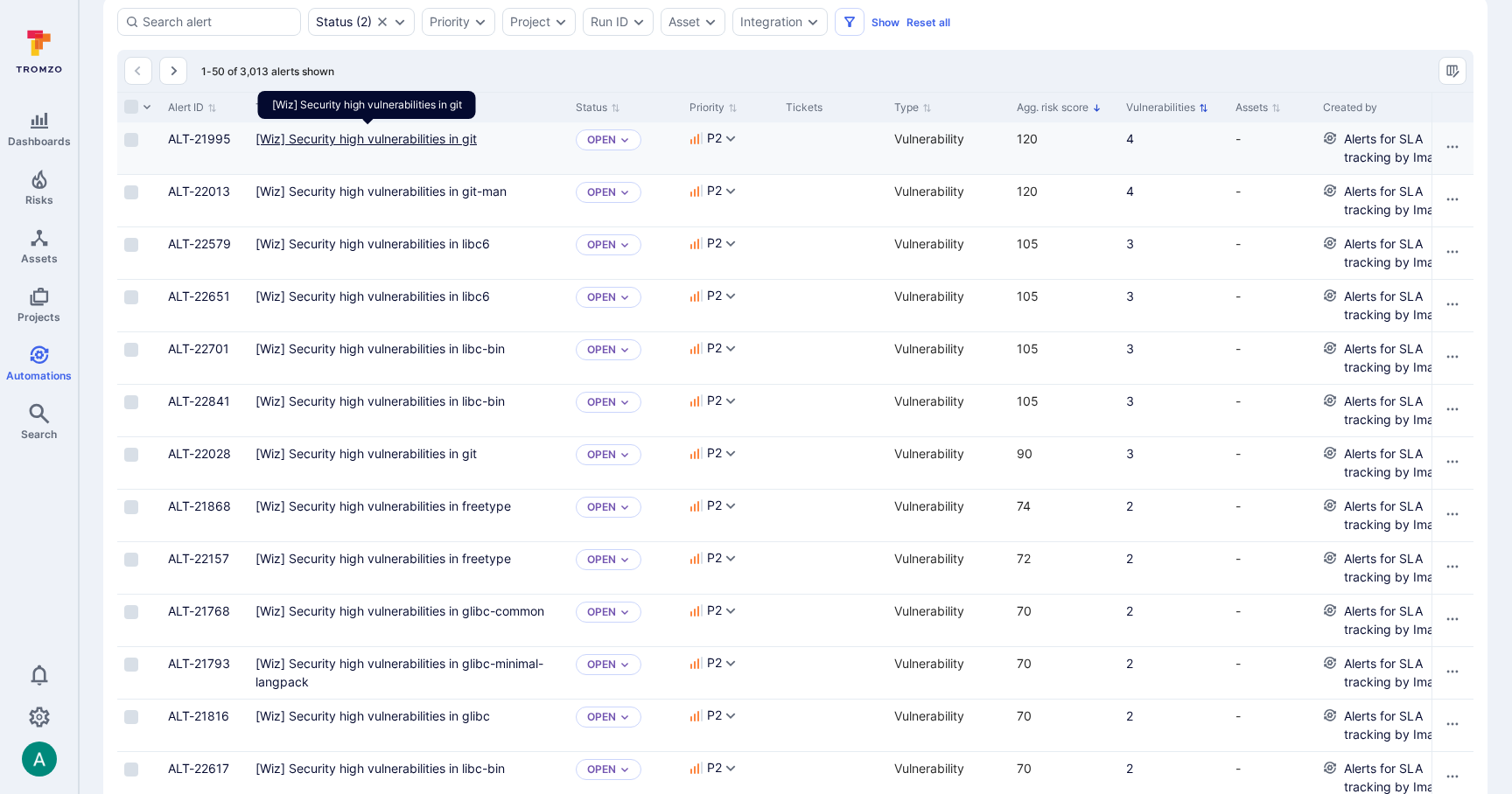
click at [342, 136] on git"] "[Wiz] Security high vulnerabilities in git" at bounding box center [366, 138] width 221 height 15
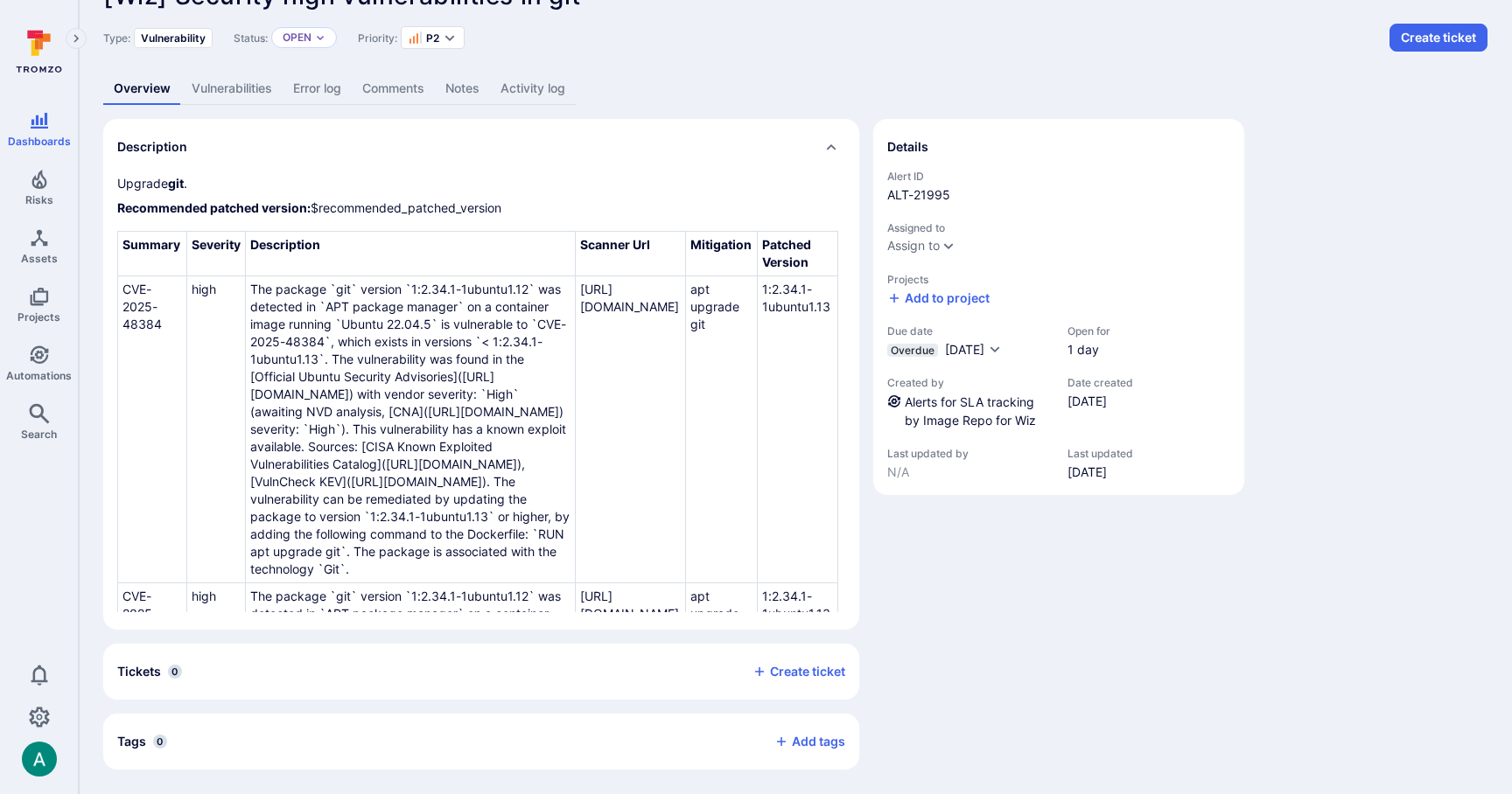
scroll to position [42, 0]
click at [962, 570] on div "Details Alert ID ALT-21995 Assigned to Assign to Projects Add to project Due da…" at bounding box center [1058, 445] width 371 height 651
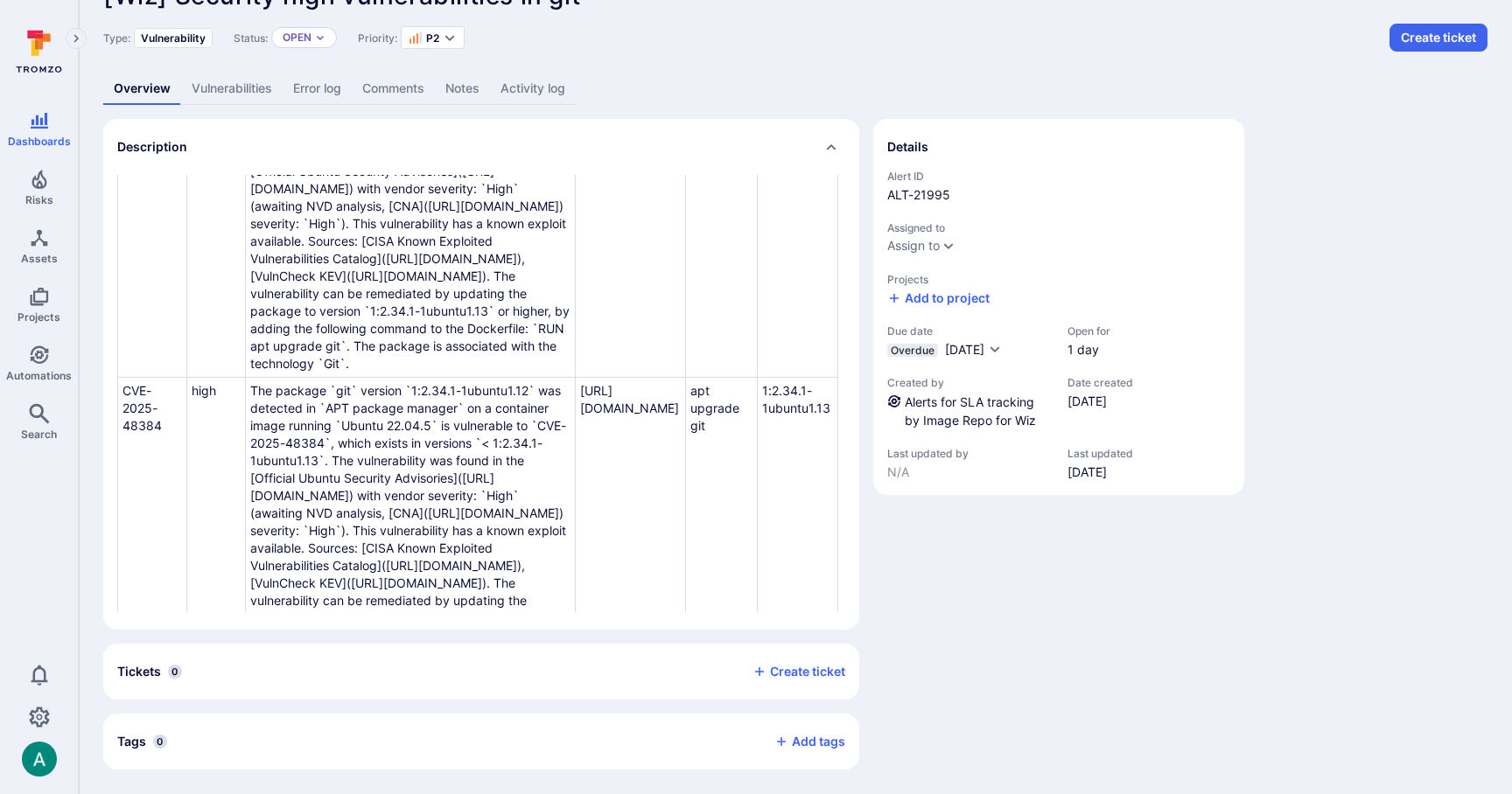
scroll to position [0, 0]
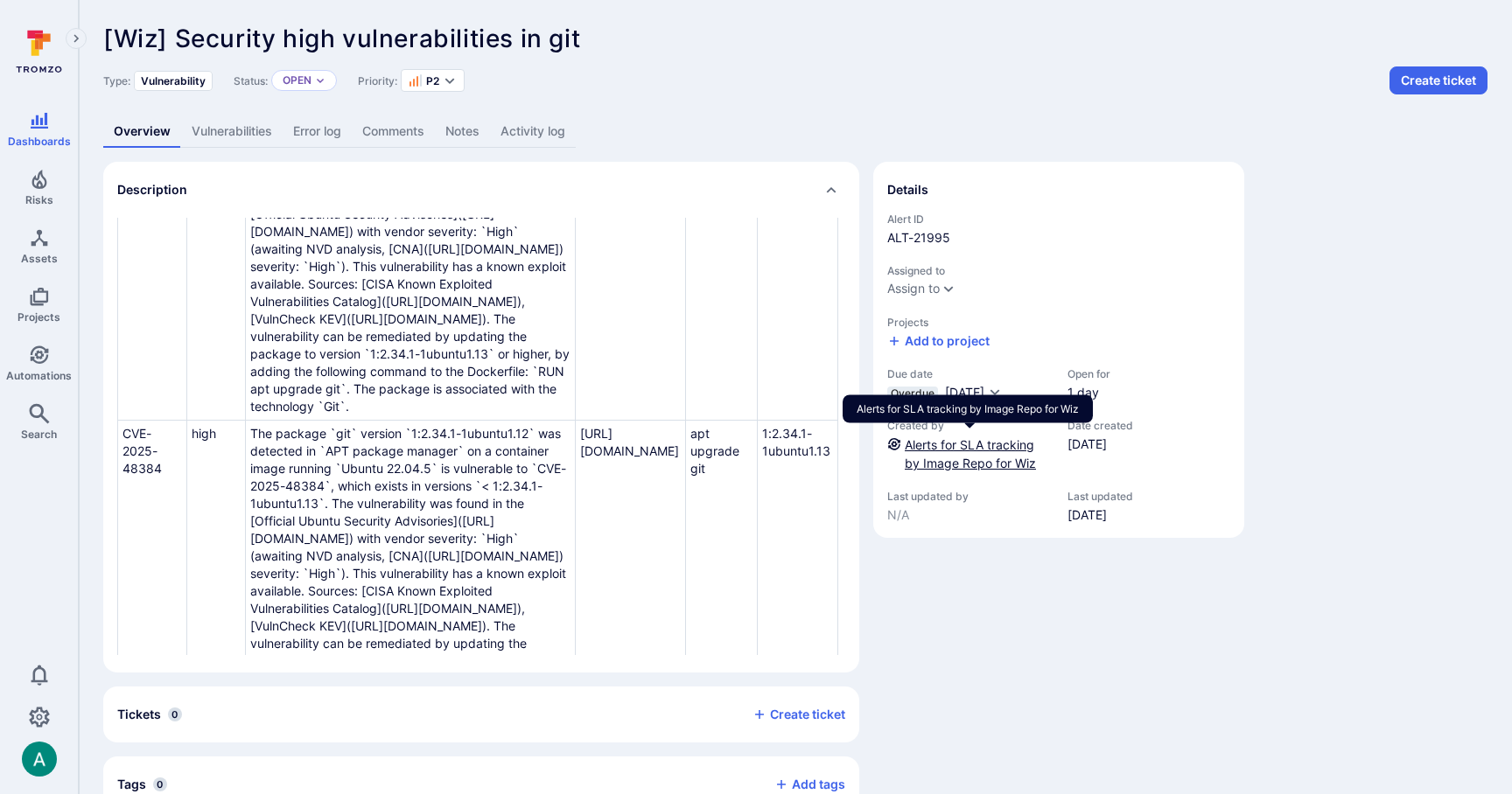
click at [947, 441] on link "Alerts for SLA tracking by Image Repo for Wiz" at bounding box center [970, 453] width 131 height 33
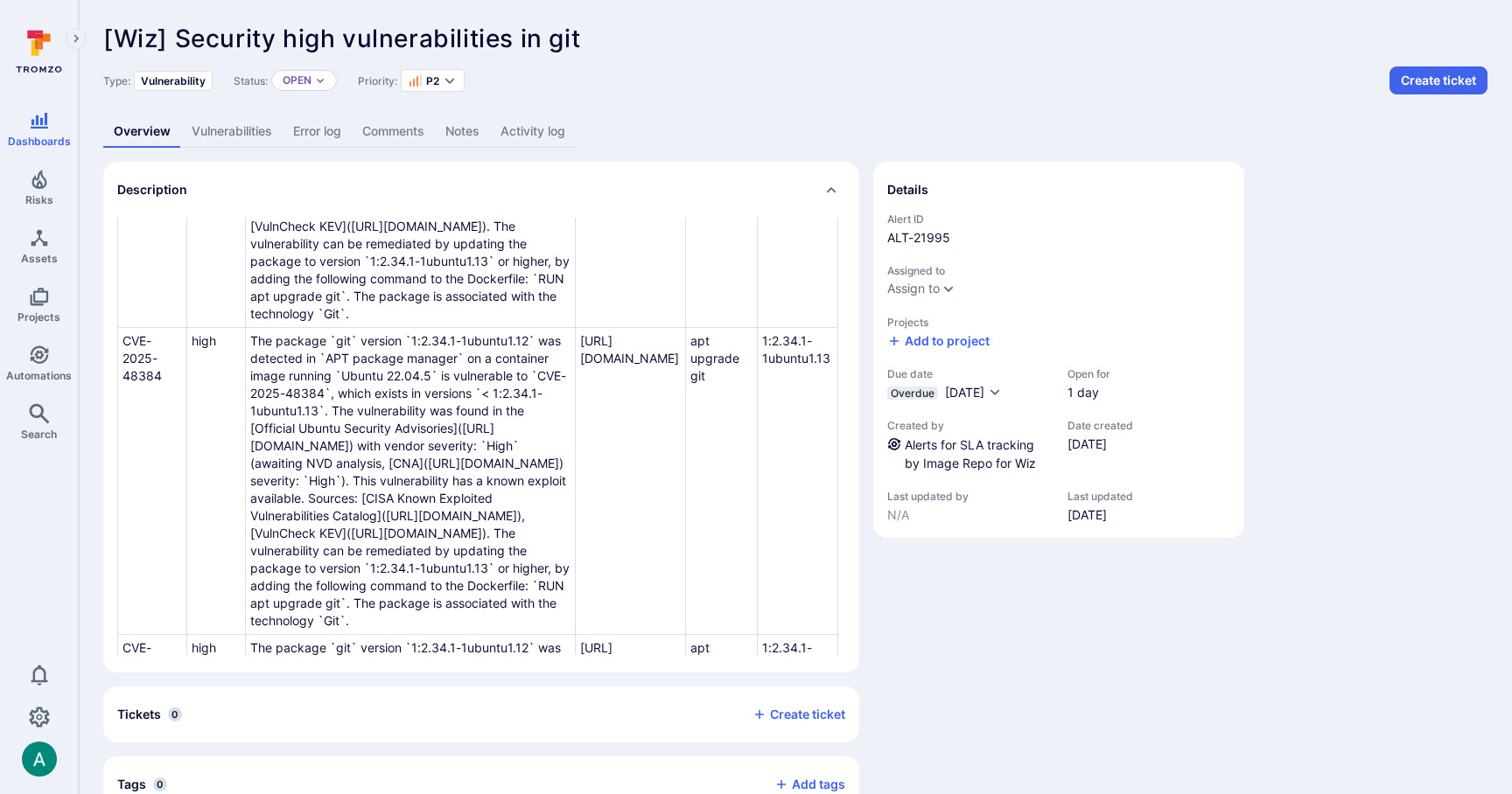
scroll to position [296, 364]
click at [247, 138] on link "Vulnerabilities" at bounding box center [232, 132] width 102 height 32
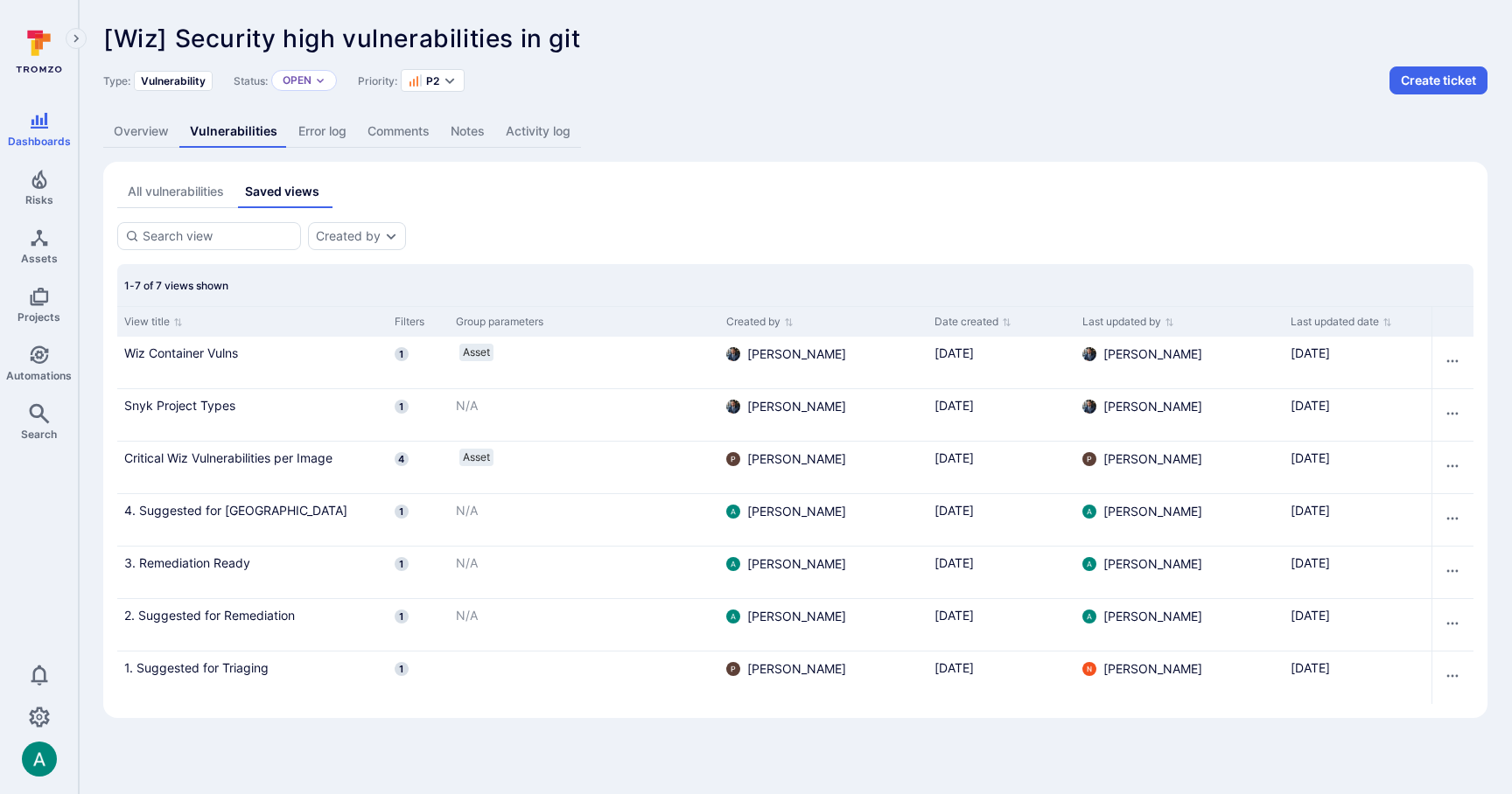
click at [184, 198] on div "All vulnerabilities" at bounding box center [176, 191] width 96 height 18
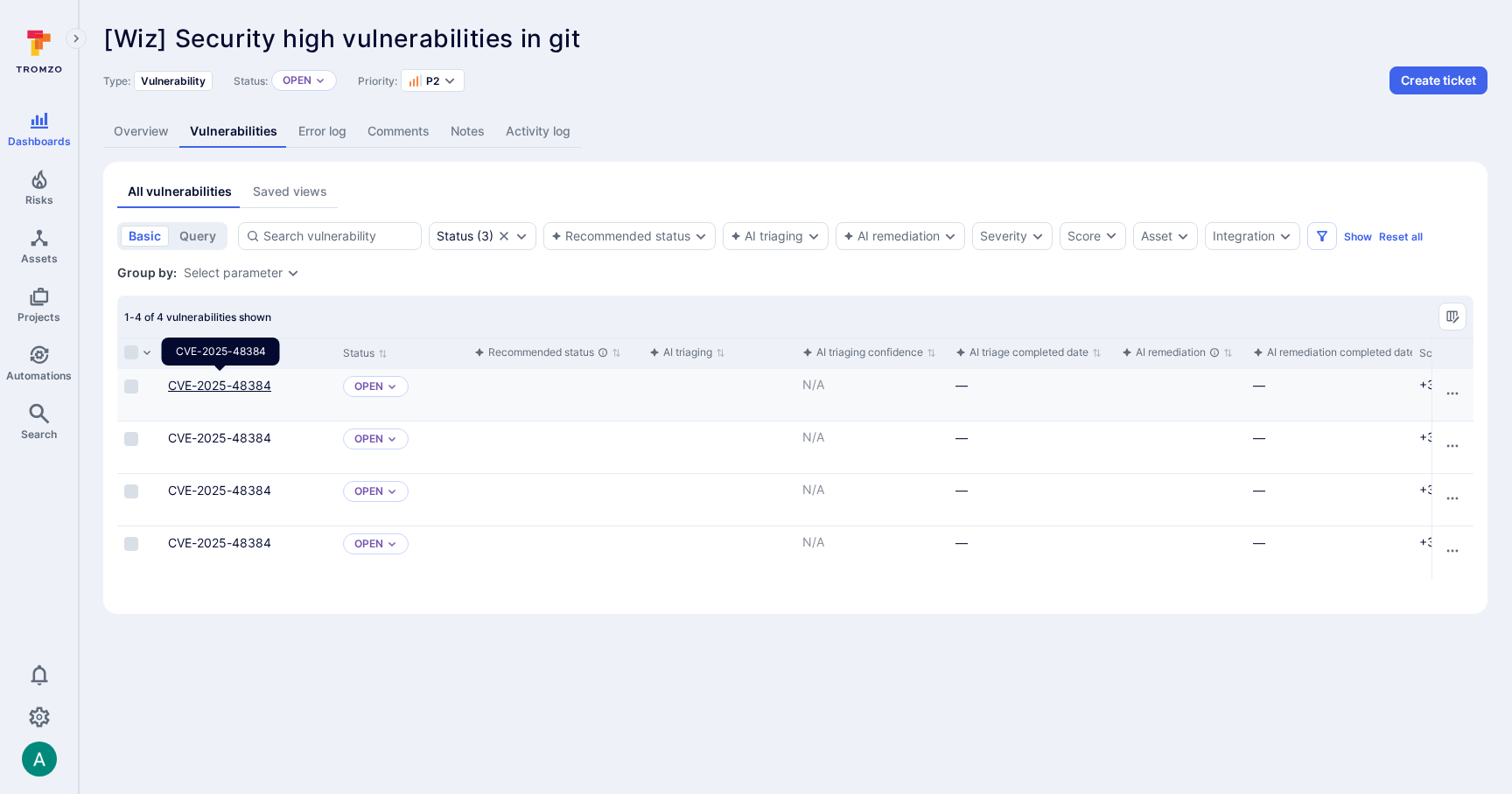
click at [249, 385] on link "CVE-2025-48384" at bounding box center [220, 386] width 103 height 15
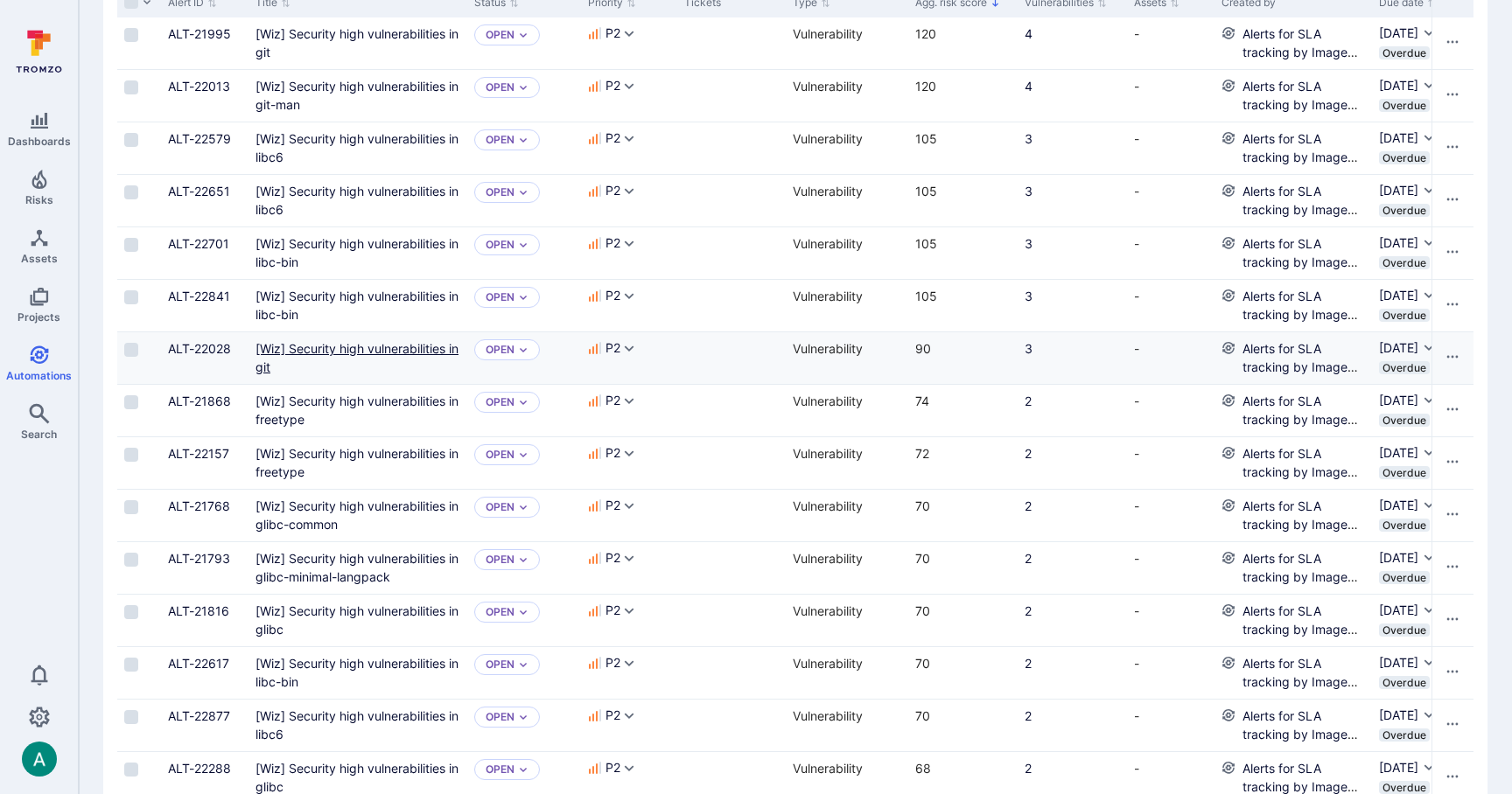
click at [359, 345] on git"] "[Wiz] Security high vulnerabilities in git" at bounding box center [358, 357] width 203 height 33
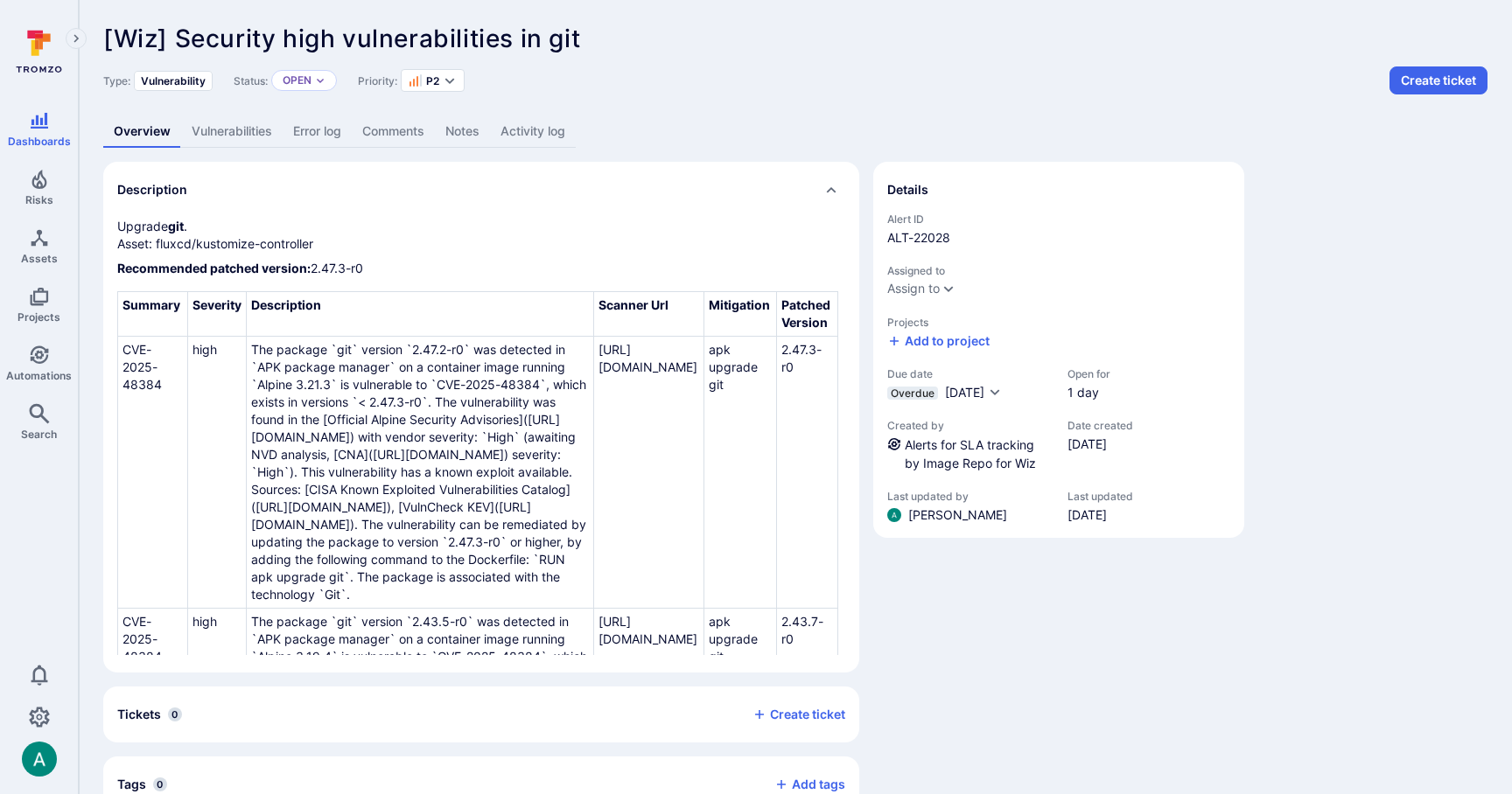
click at [231, 133] on link "Vulnerabilities" at bounding box center [232, 132] width 102 height 32
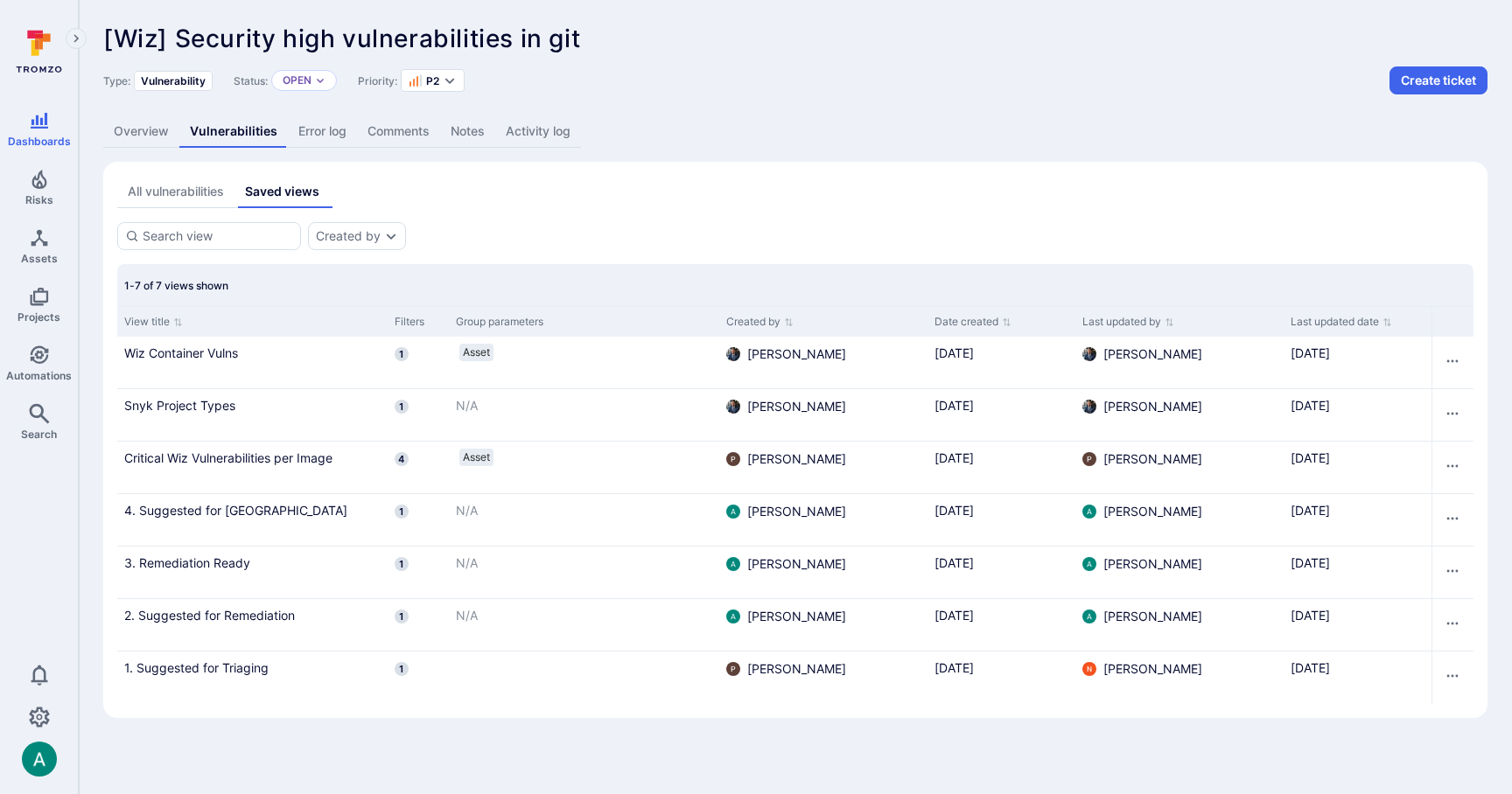
click at [171, 194] on div "All vulnerabilities" at bounding box center [176, 191] width 96 height 18
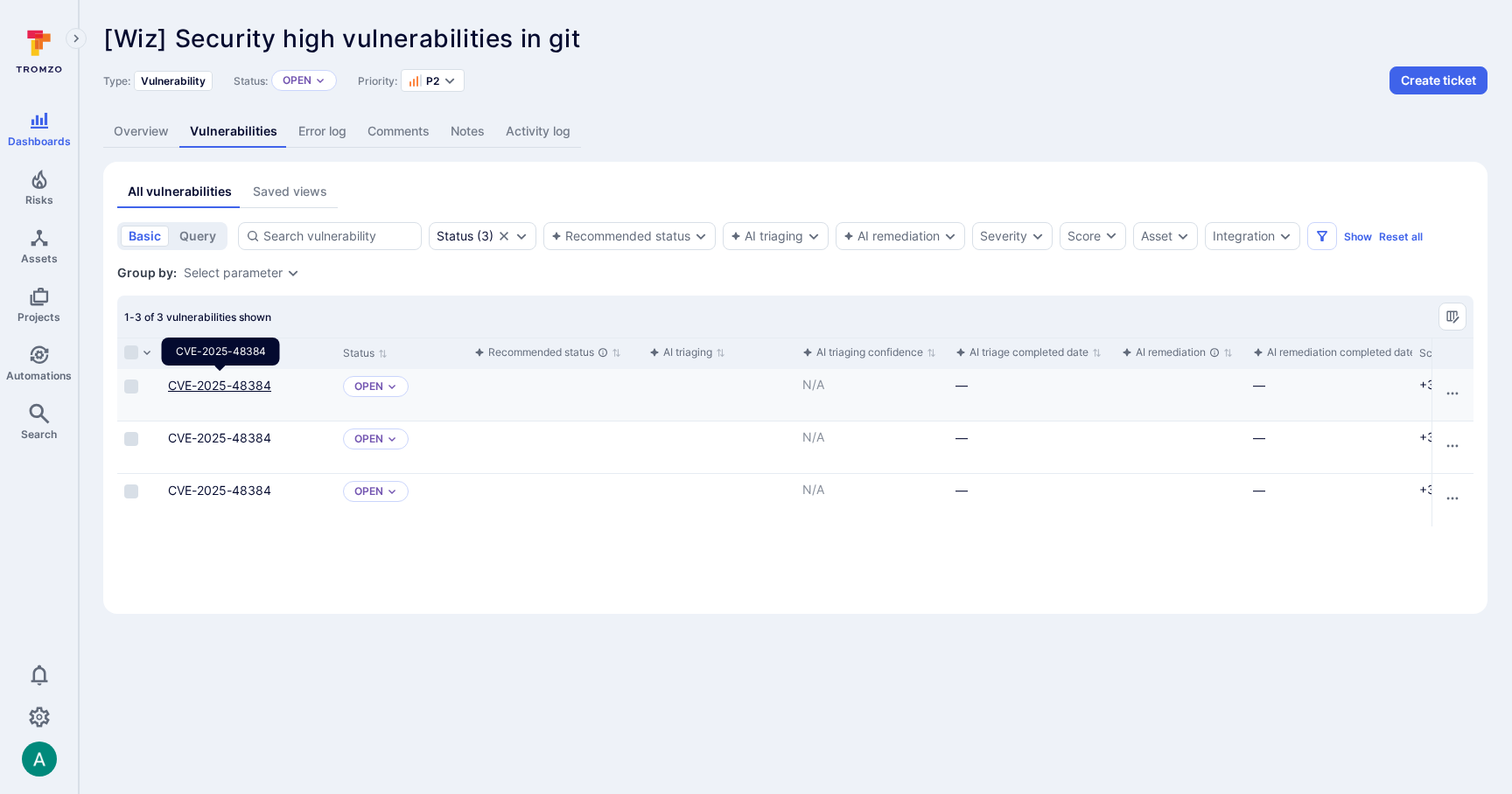
click at [222, 386] on link "CVE-2025-48384" at bounding box center [220, 386] width 103 height 15
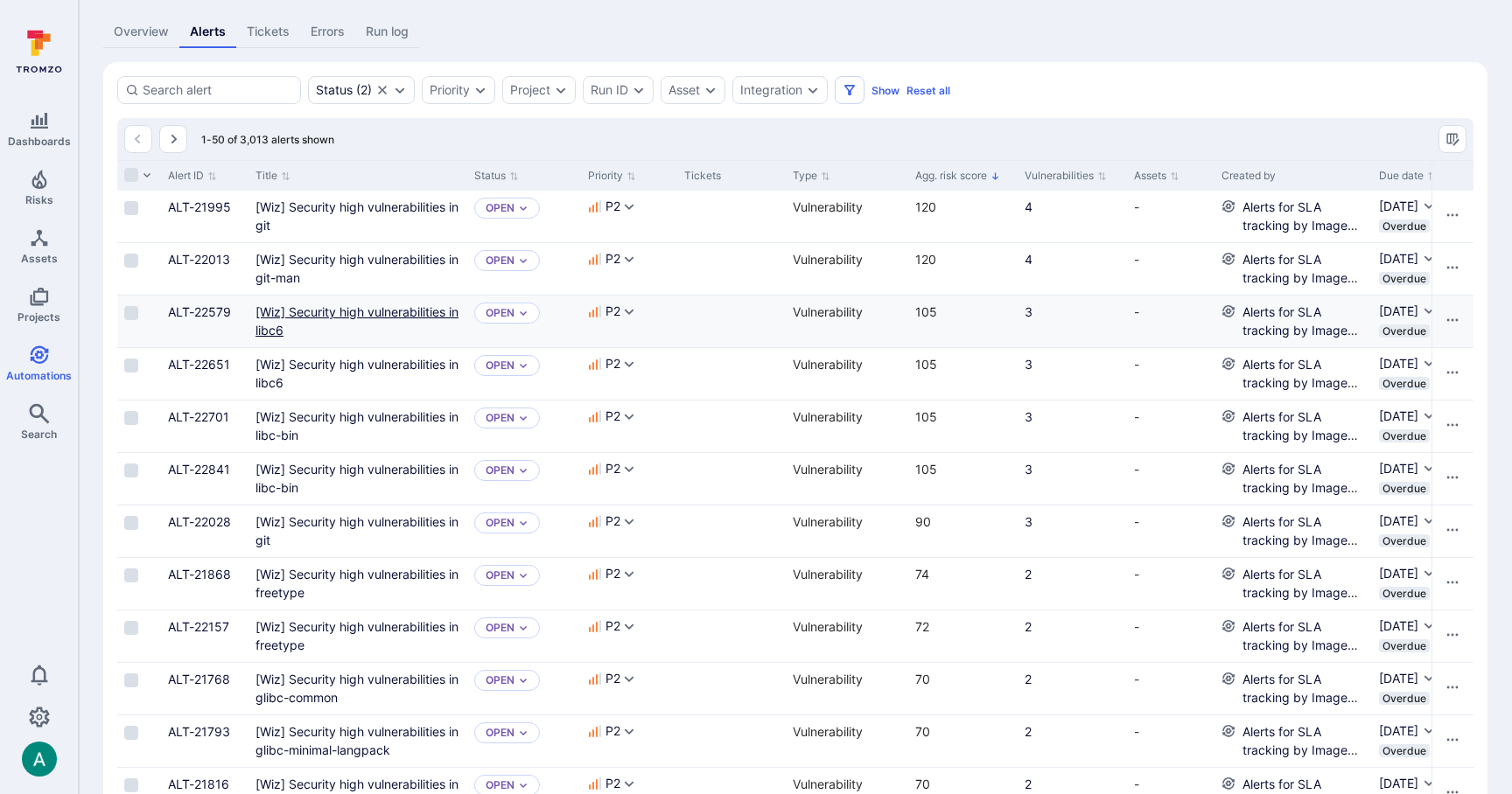
scroll to position [101, 0]
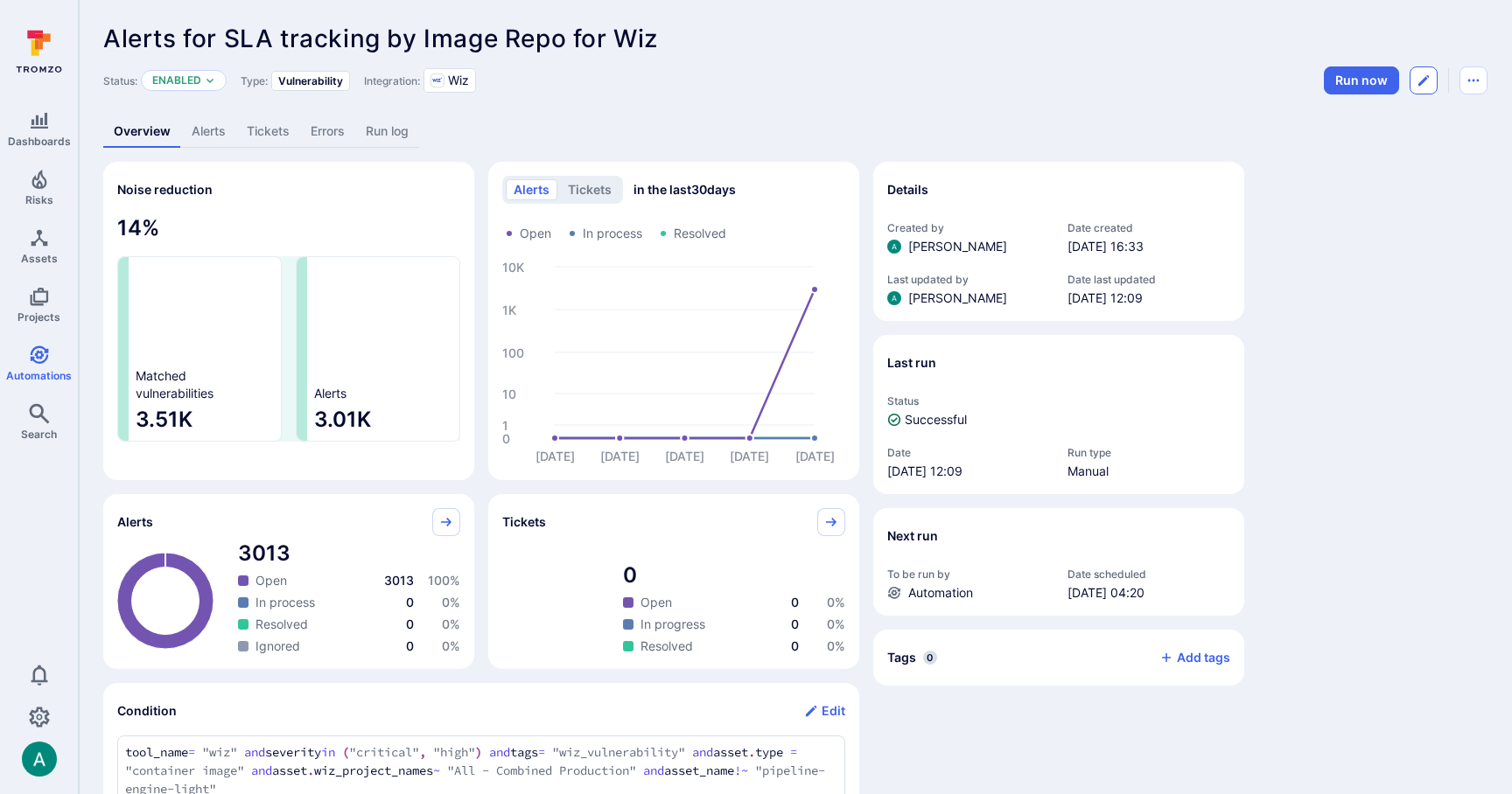
click at [1430, 77] on button "Edit automation" at bounding box center [1424, 81] width 28 height 28
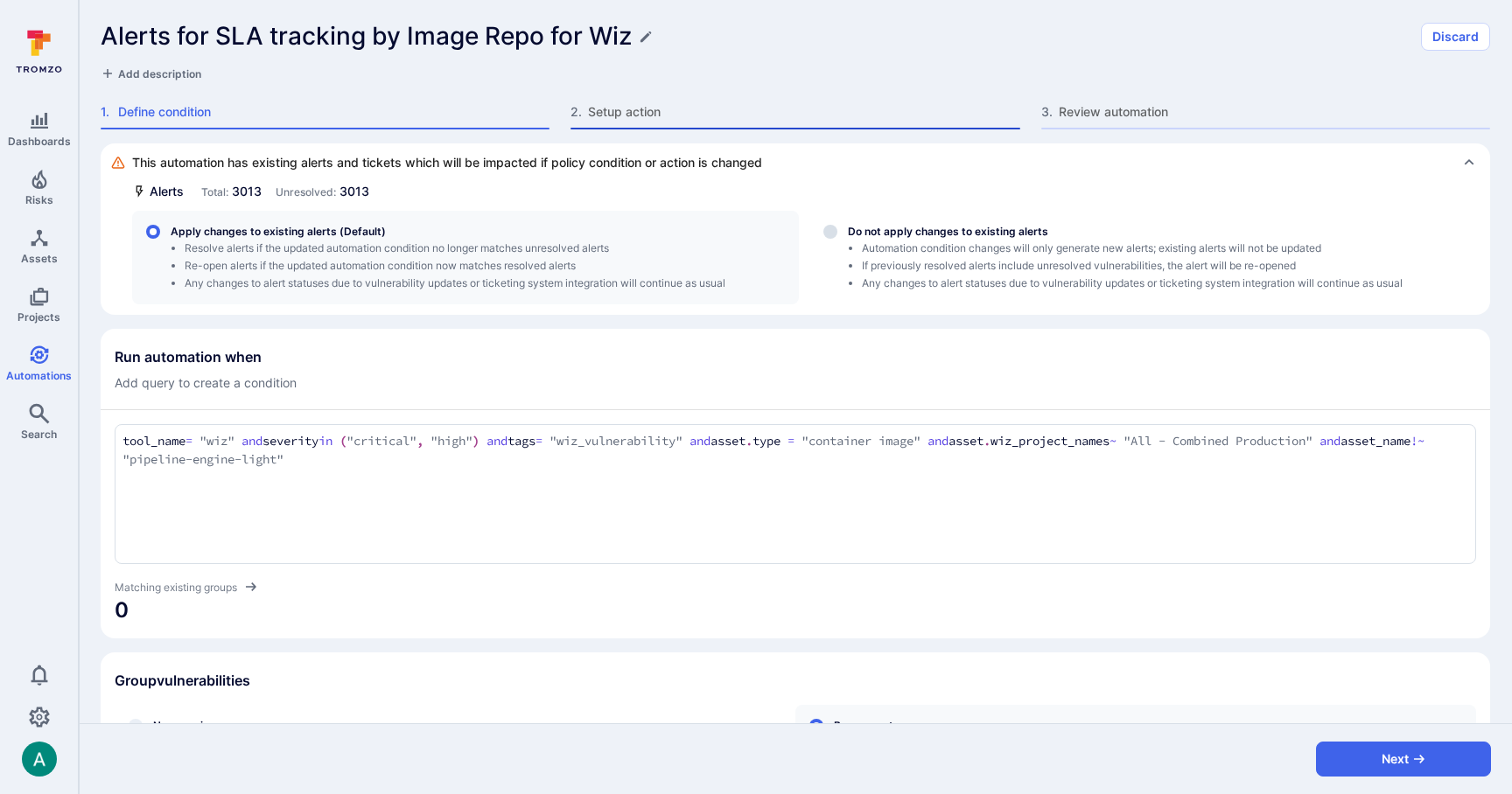
click at [630, 113] on span "Setup action" at bounding box center [804, 112] width 431 height 18
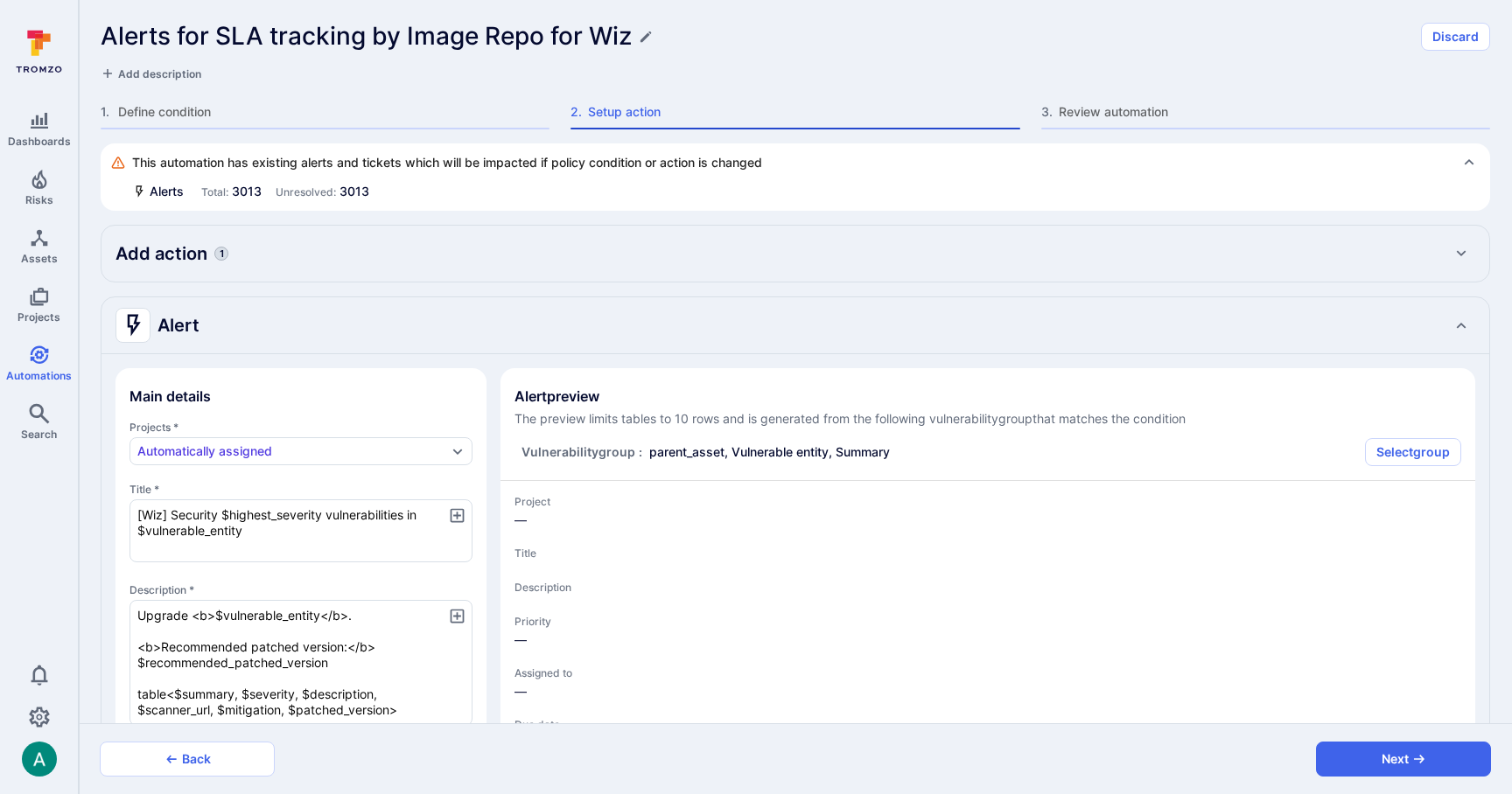
type textarea "x"
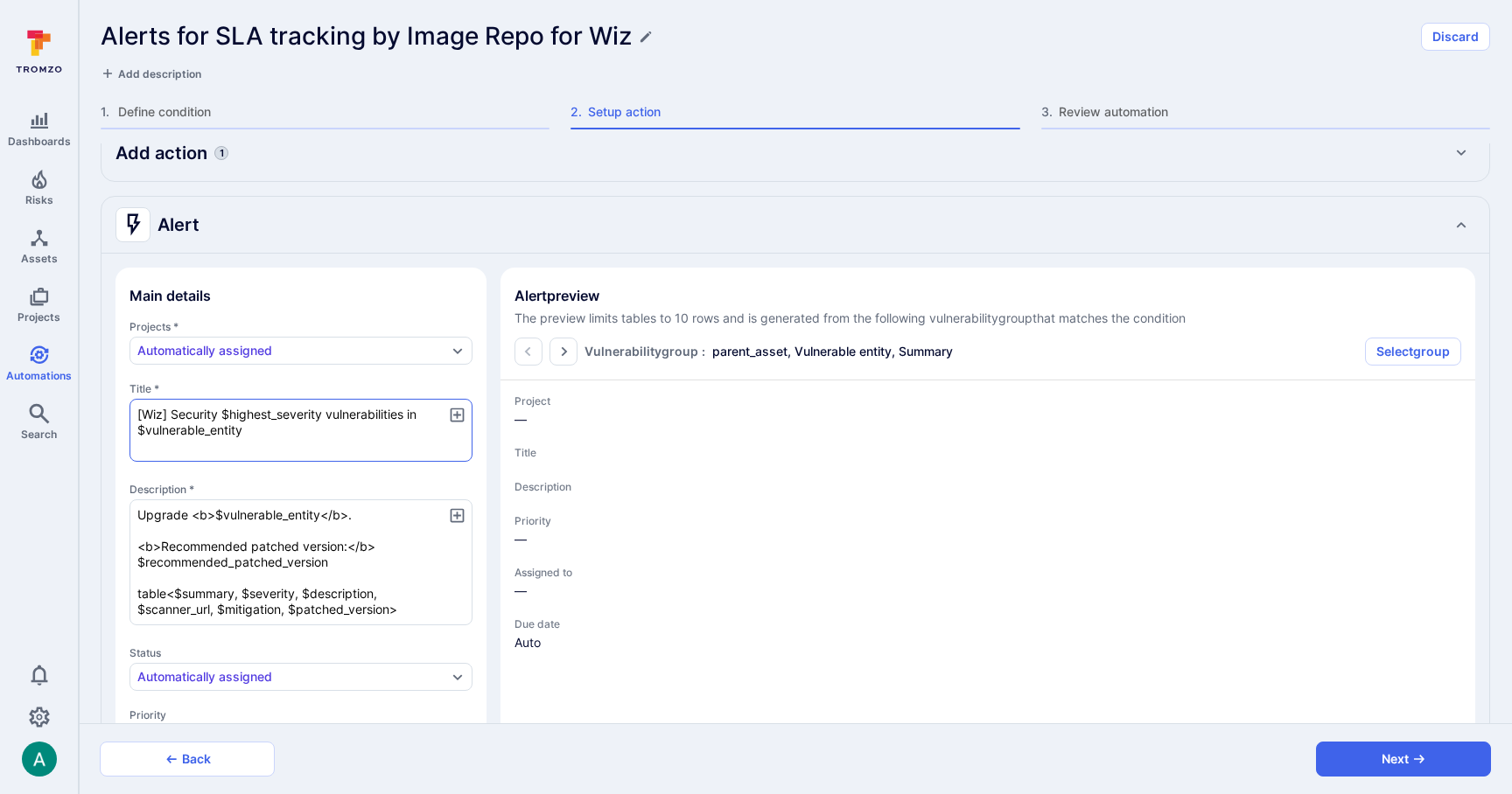
scroll to position [99, 0]
type textarea "x"
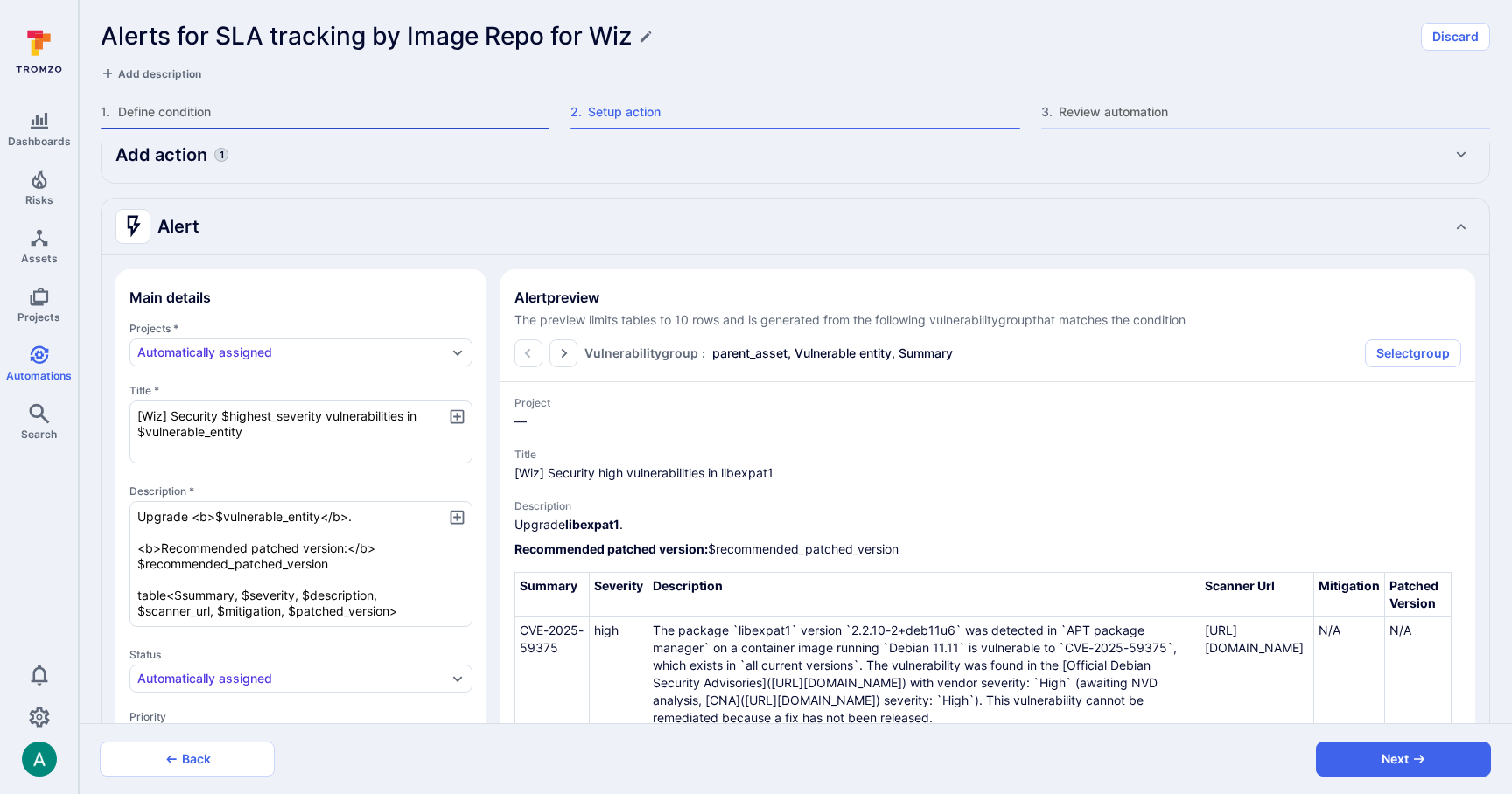
click at [184, 113] on span "Define condition" at bounding box center [334, 112] width 431 height 18
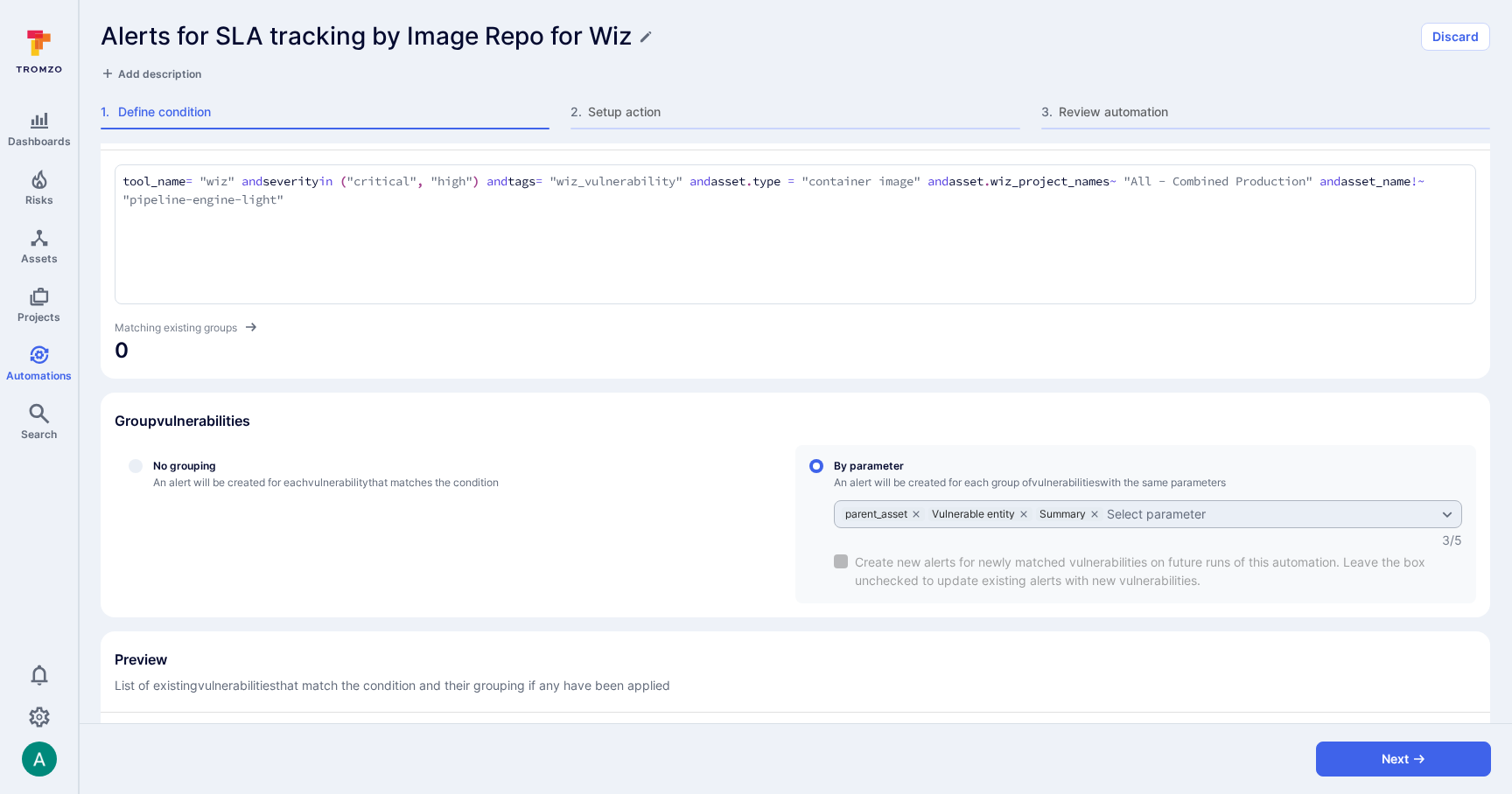
scroll to position [266, 0]
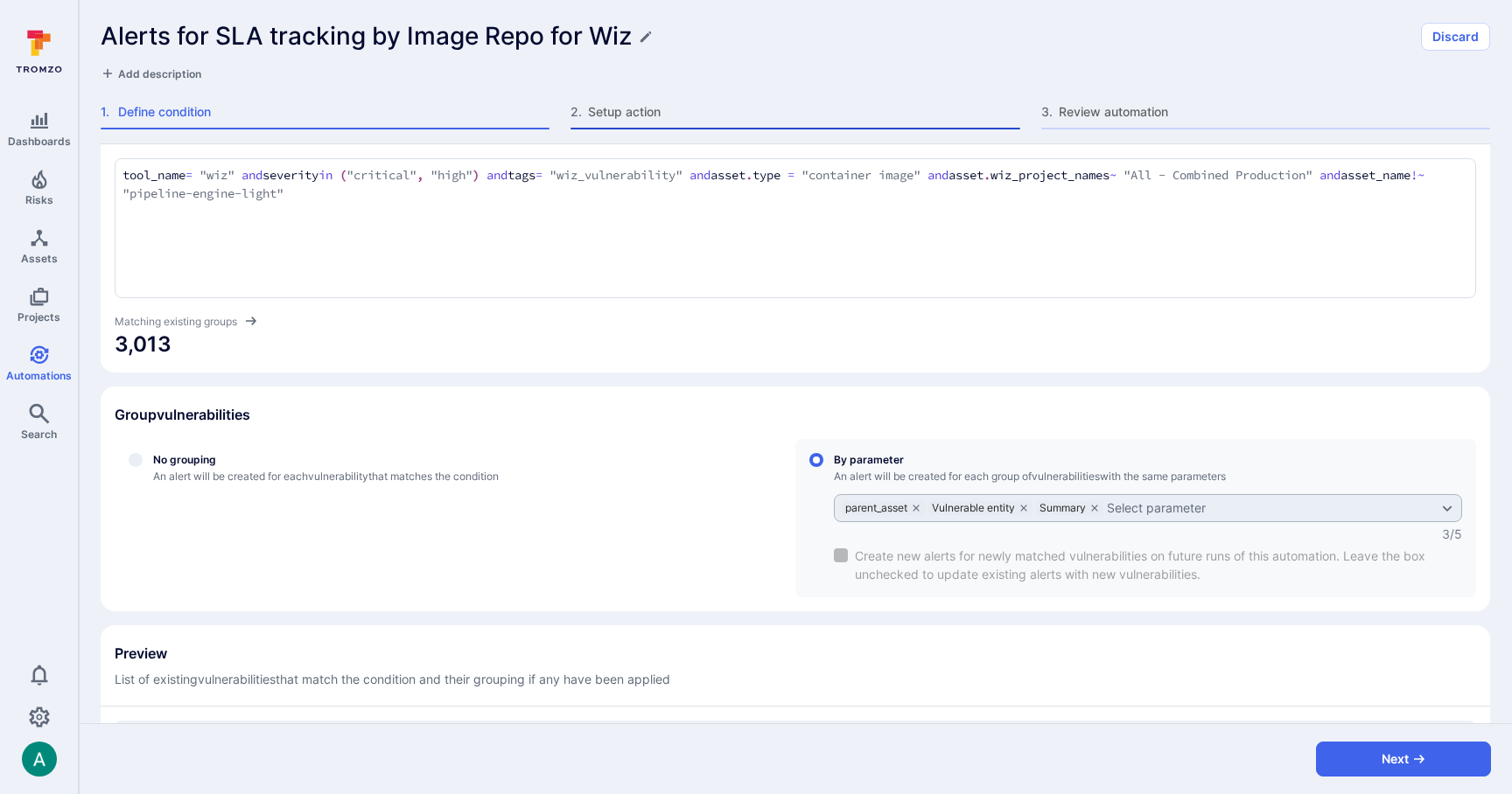
click at [605, 113] on span "Setup action" at bounding box center [804, 112] width 431 height 18
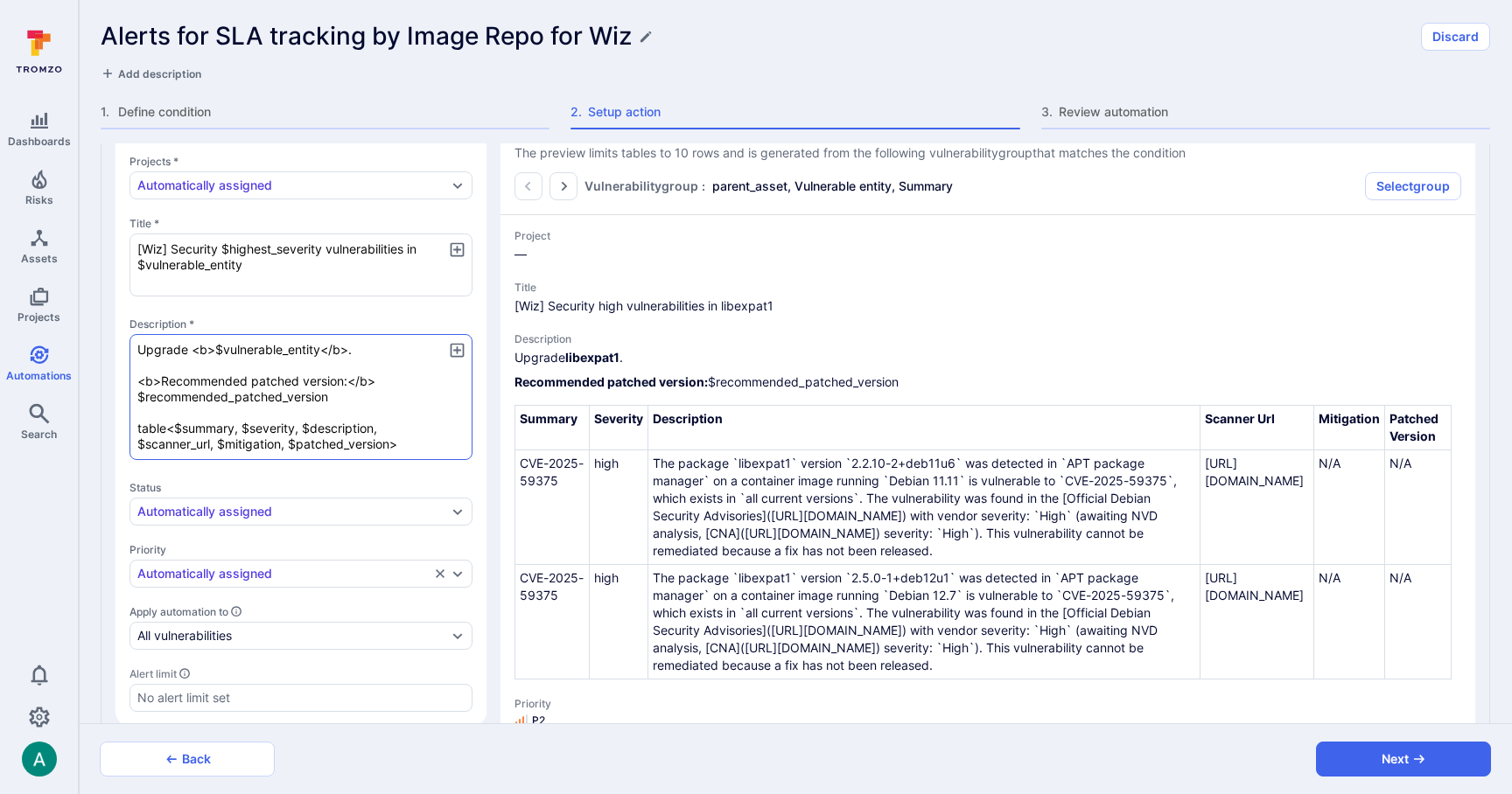
click at [357, 349] on textarea "Upgrade <b>$vulnerable_entity</b>. <b>Recommended patched version:</b> $recomme…" at bounding box center [301, 397] width 343 height 126
type textarea "x"
type textarea "Upgrade <b>$vulnerable_entity</b>. <b>Recommended patched version:</b> $recomme…"
type textarea "x"
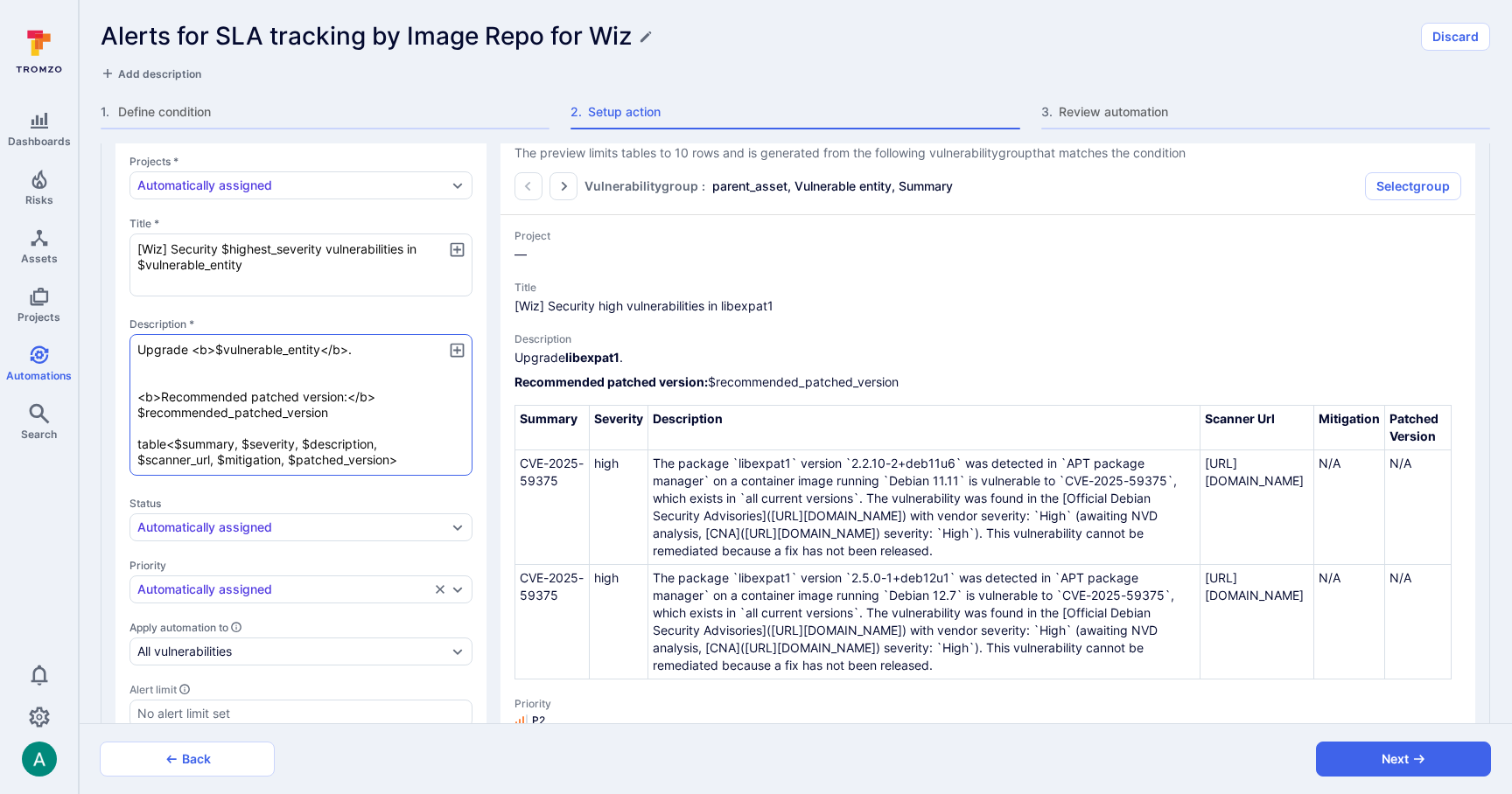
type textarea "x"
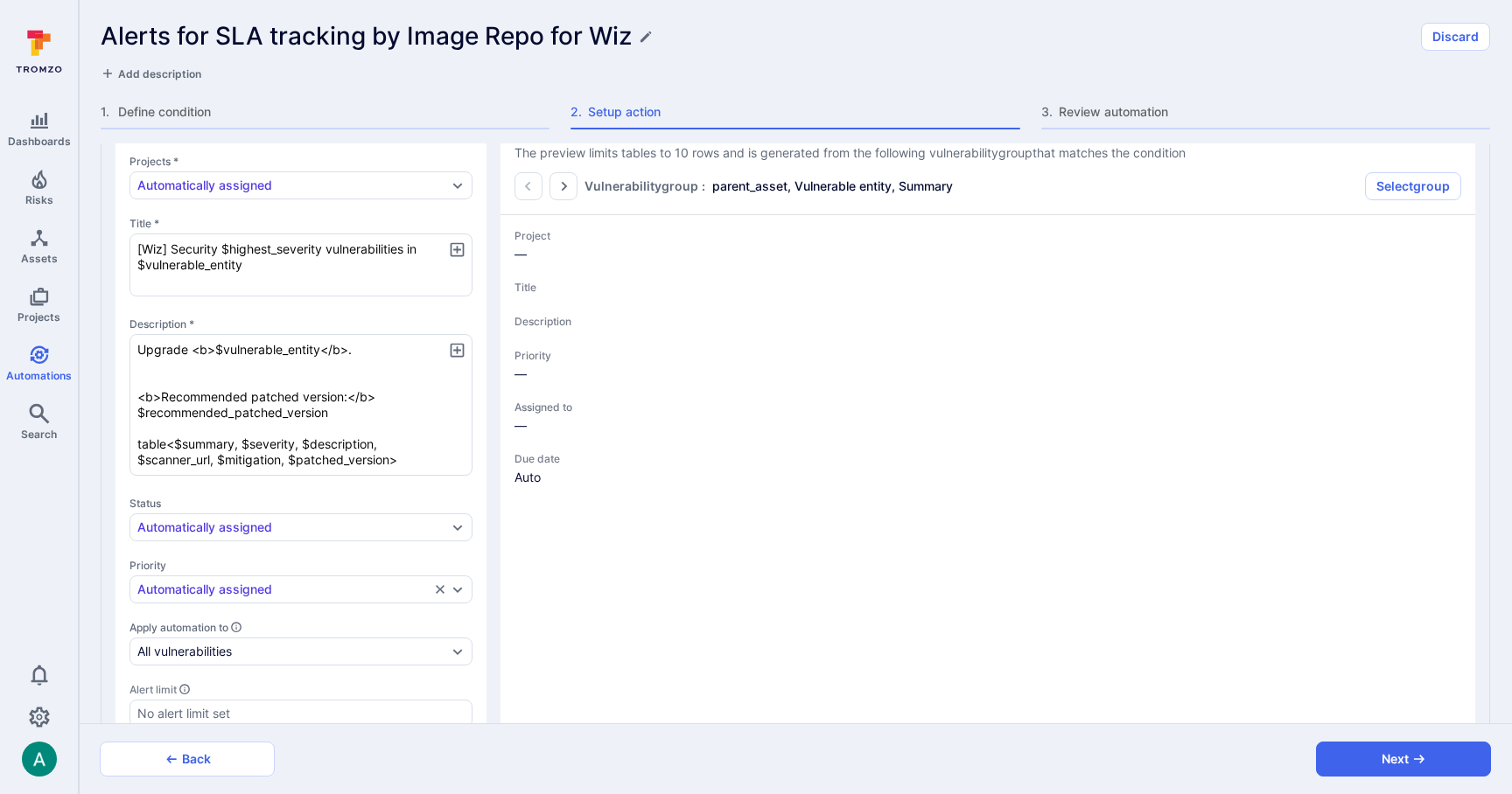
type textarea "Upgrade <b>$vulnerable_entity</b>. <b>Recommended patched version:</b> $recomme…"
click at [461, 345] on icon "button" at bounding box center [457, 351] width 19 height 19
type textarea "x"
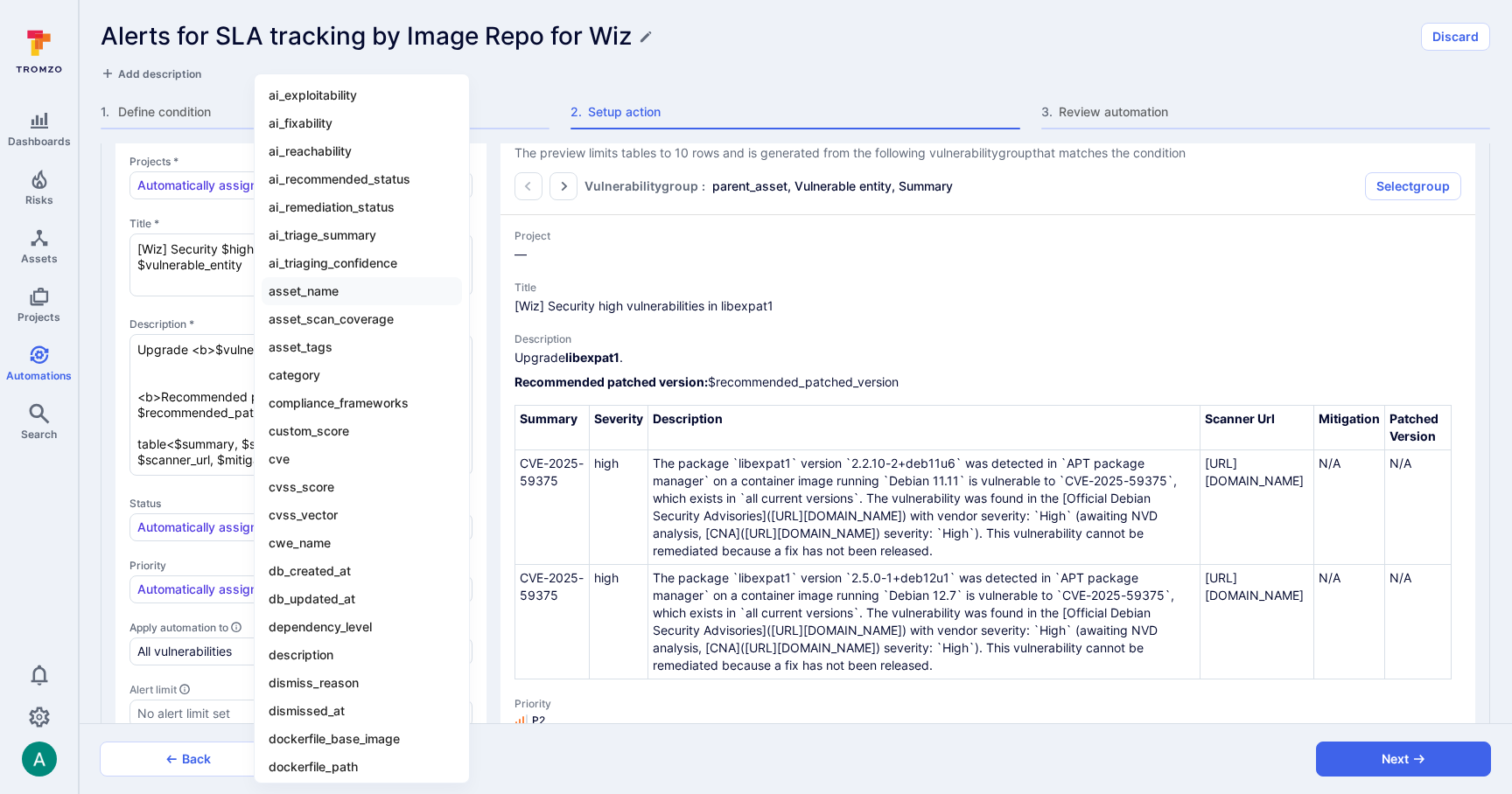
click at [360, 296] on li "asset_name" at bounding box center [361, 292] width 200 height 28
type textarea "x"
type textarea "Upgrade <b>$vulnerable_entity</b>. <b>Recommended patched version:</b> $recomme…"
type textarea "x"
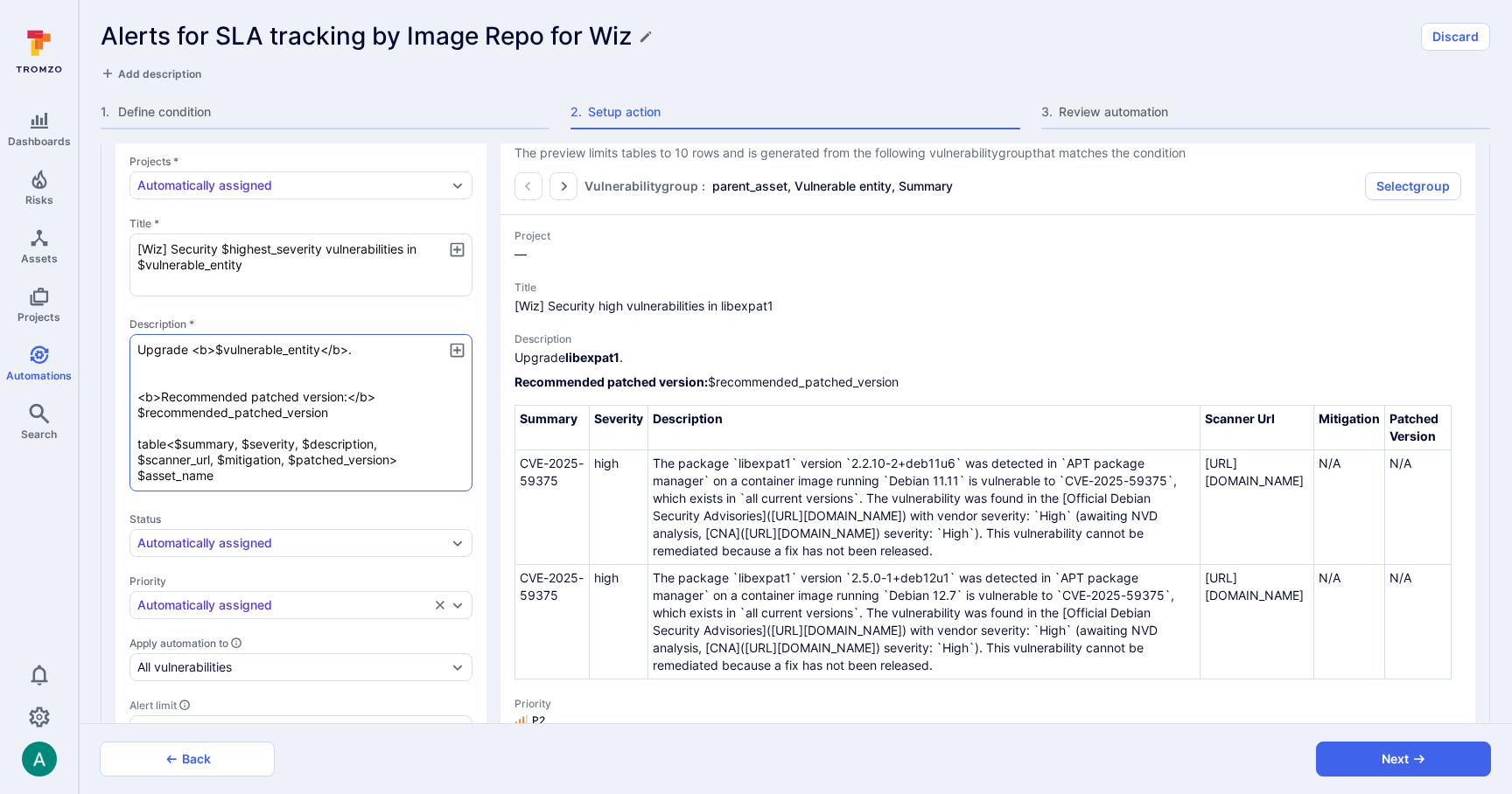
type textarea "x"
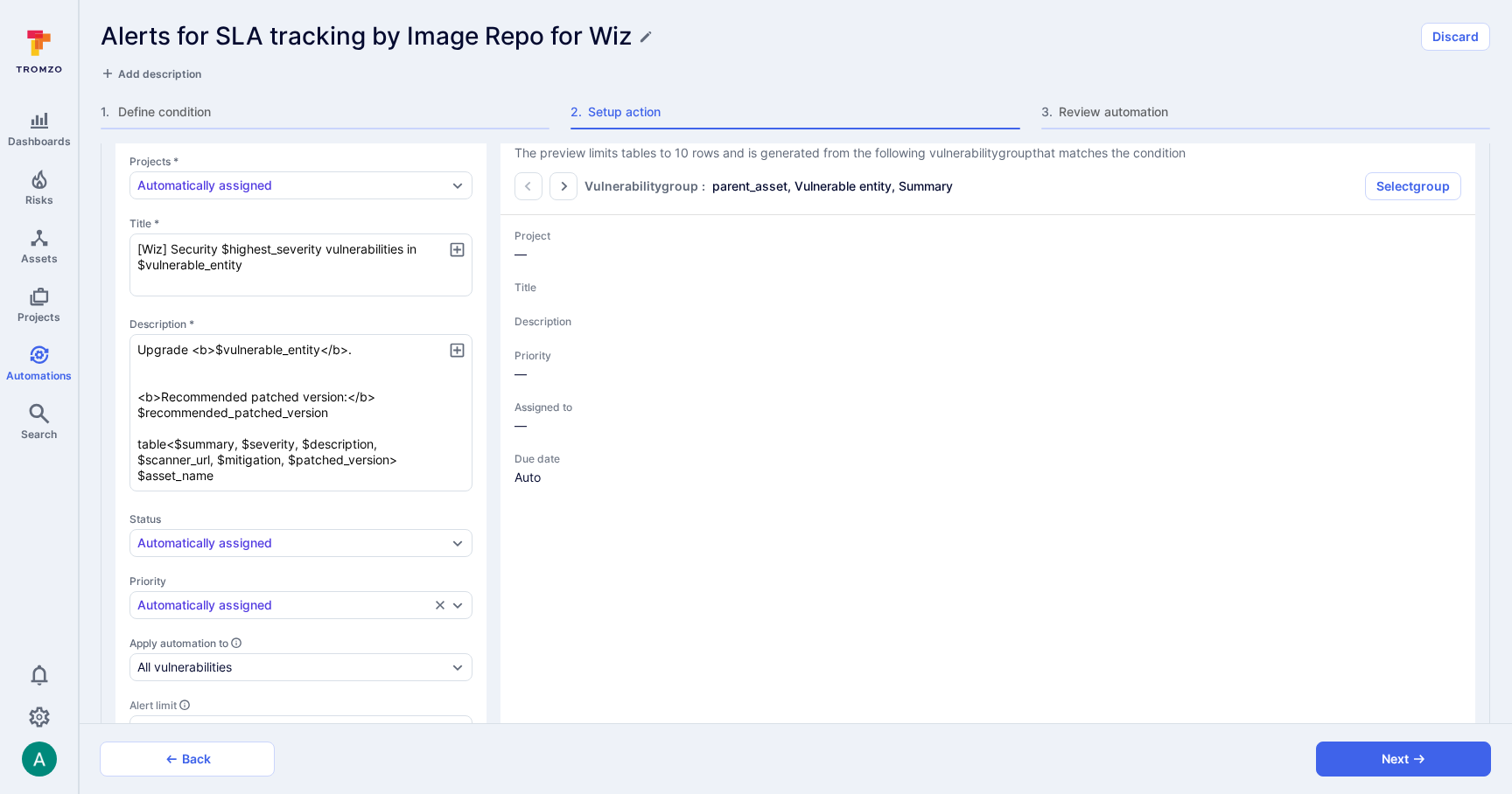
type textarea "x"
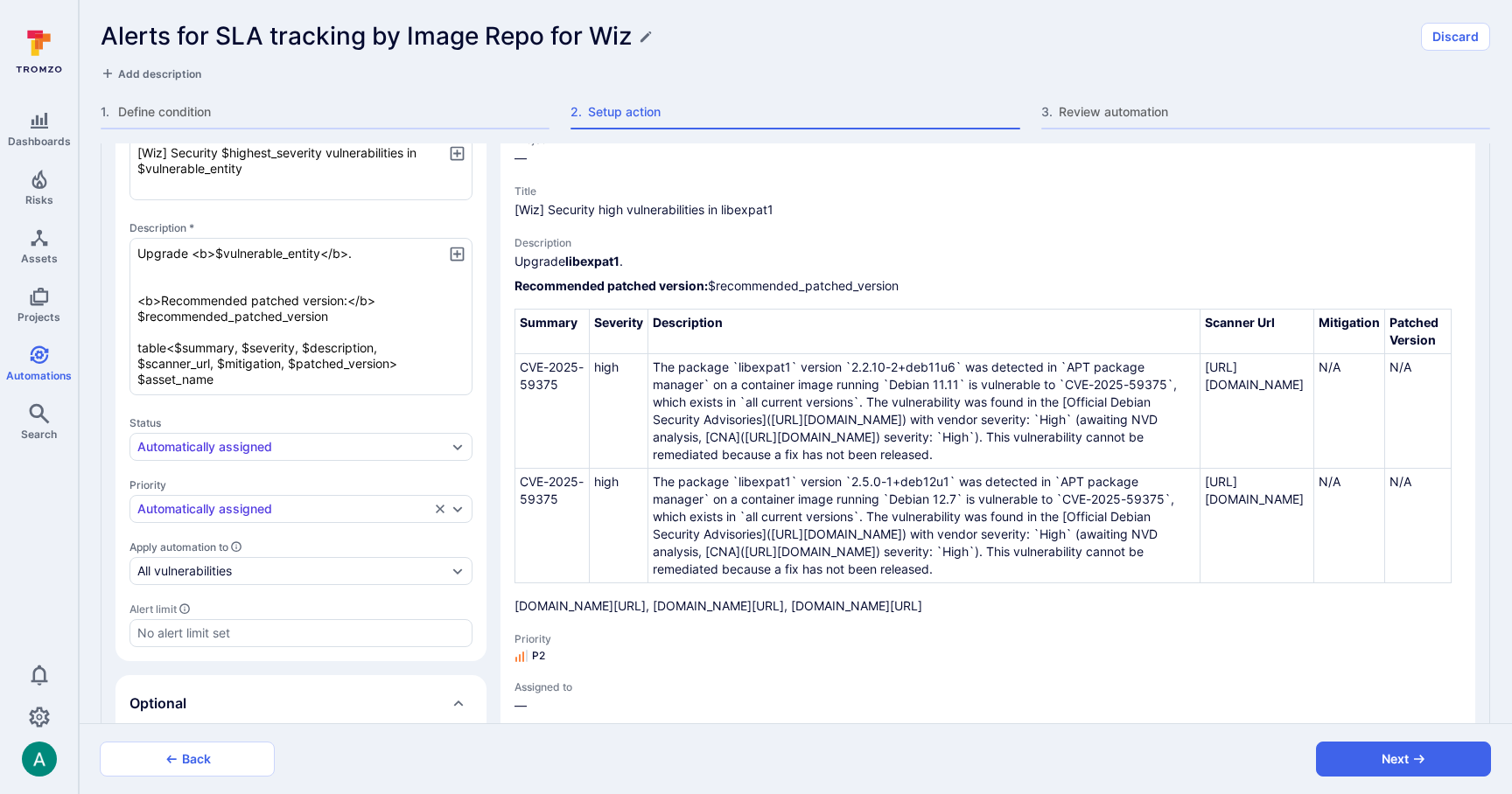
scroll to position [343, 0]
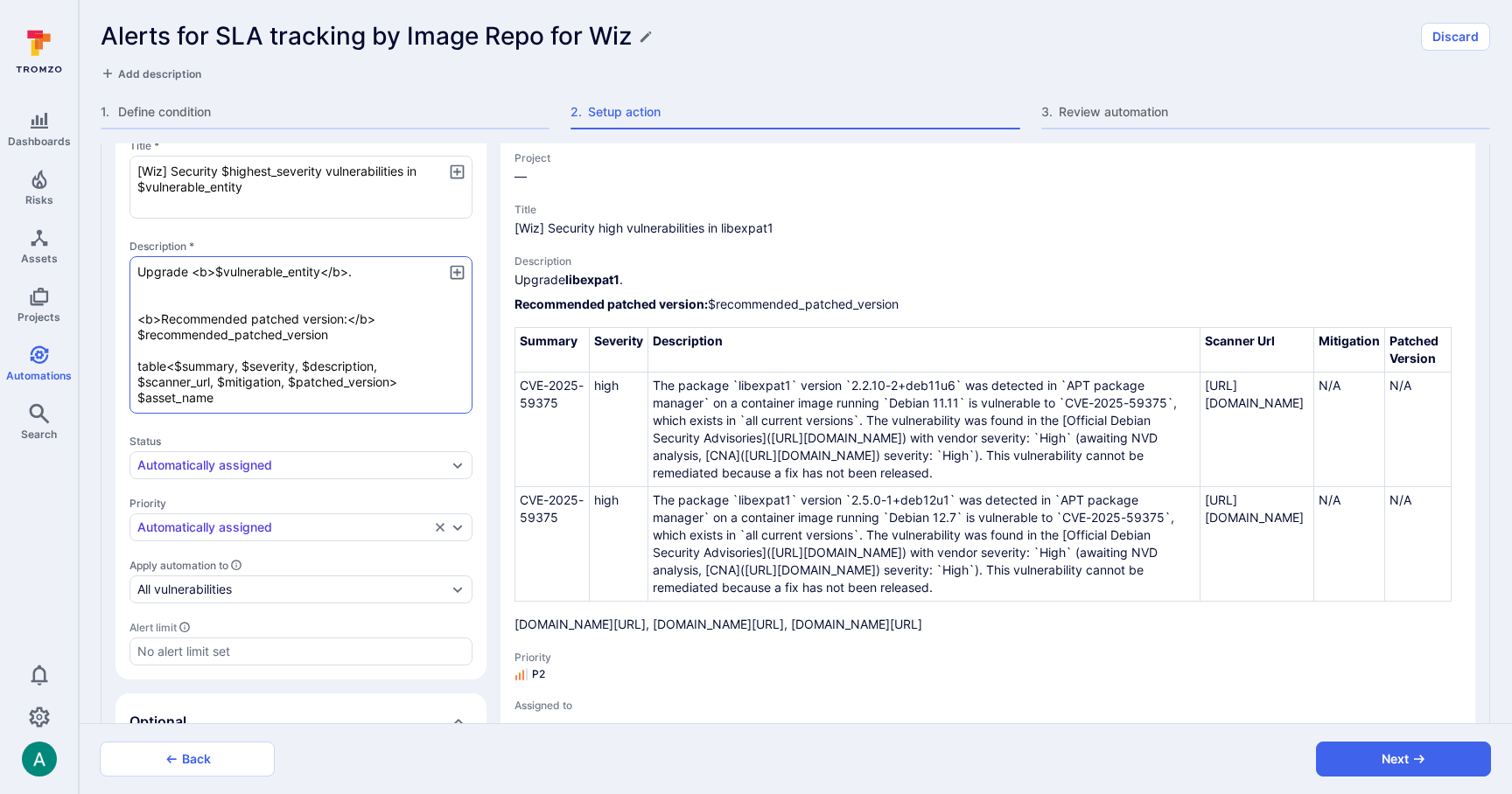
click at [218, 400] on textarea "Upgrade <b>$vulnerable_entity</b>. <b>Recommended patched version:</b> $recomme…" at bounding box center [301, 334] width 343 height 157
type textarea "x"
type textarea "Upgrade <b>$vulnerable_entity</b>. <b>Recommended patched version:</b> $recomme…"
type textarea "x"
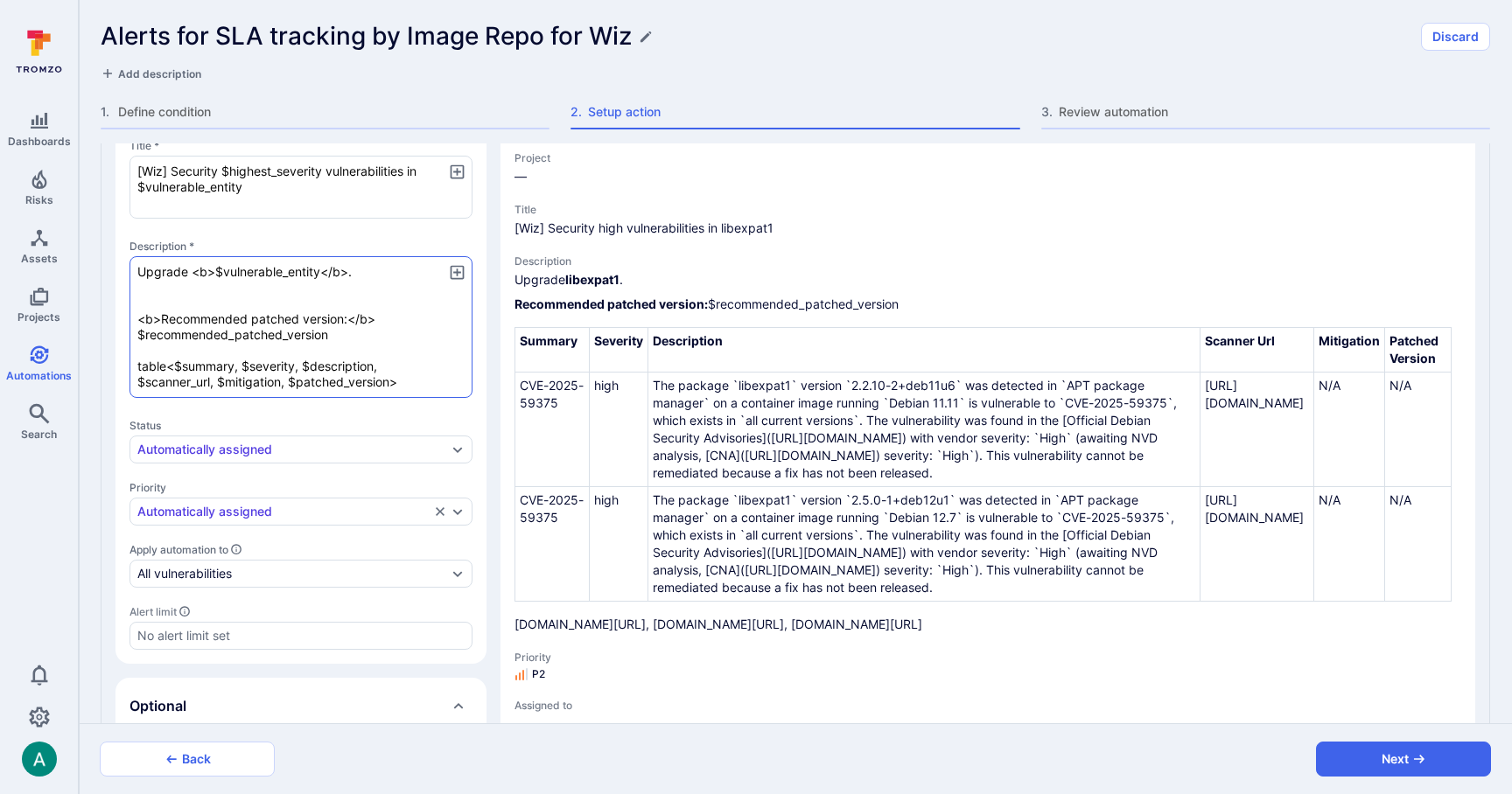
click at [158, 285] on textarea "Upgrade <b>$vulnerable_entity</b>. <b>Recommended patched version:</b> $recomme…" at bounding box center [301, 326] width 343 height 142
type textarea "x"
type textarea "Upgrade <b>$vulnerable_entity</b>. A <b>Recommended patched version:</b> $recom…"
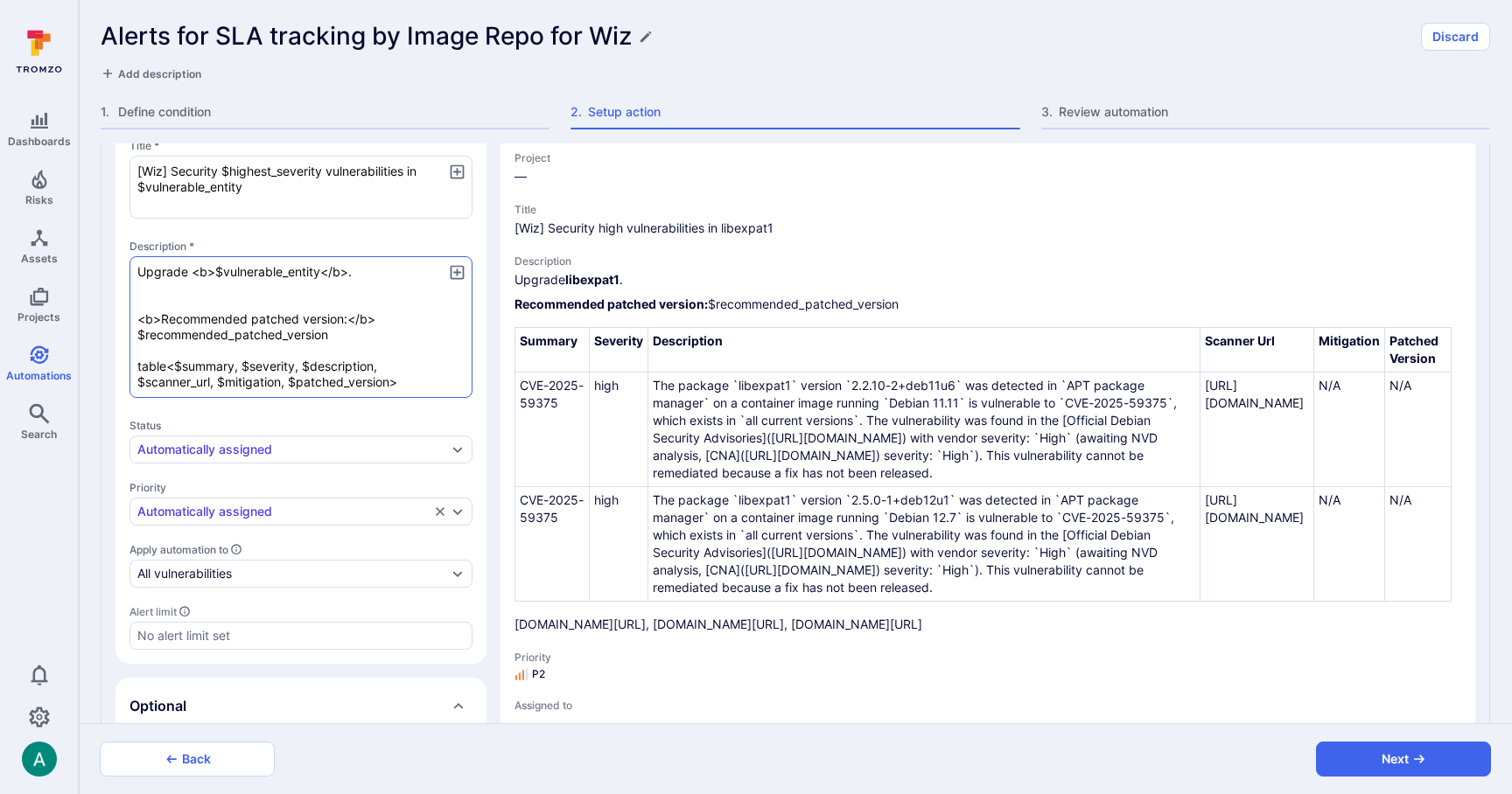
type textarea "x"
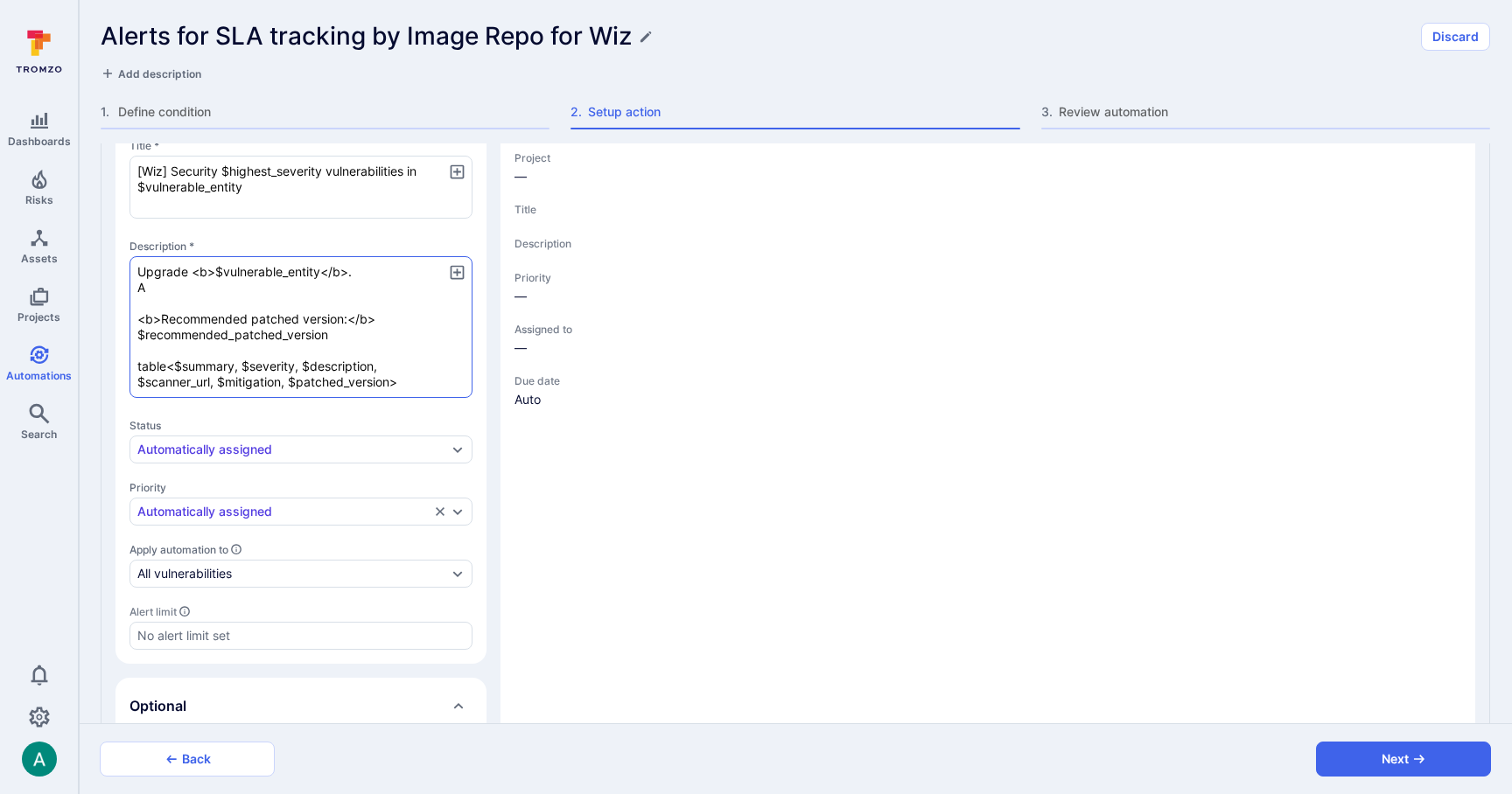
type textarea "x"
type textarea "Upgrade <b>$vulnerable_entity</b>. As <b>Recommended patched version:</b> $reco…"
type textarea "x"
type textarea "Upgrade <b>$vulnerable_entity</b>. Ass <b>Recommended patched version:</b> $rec…"
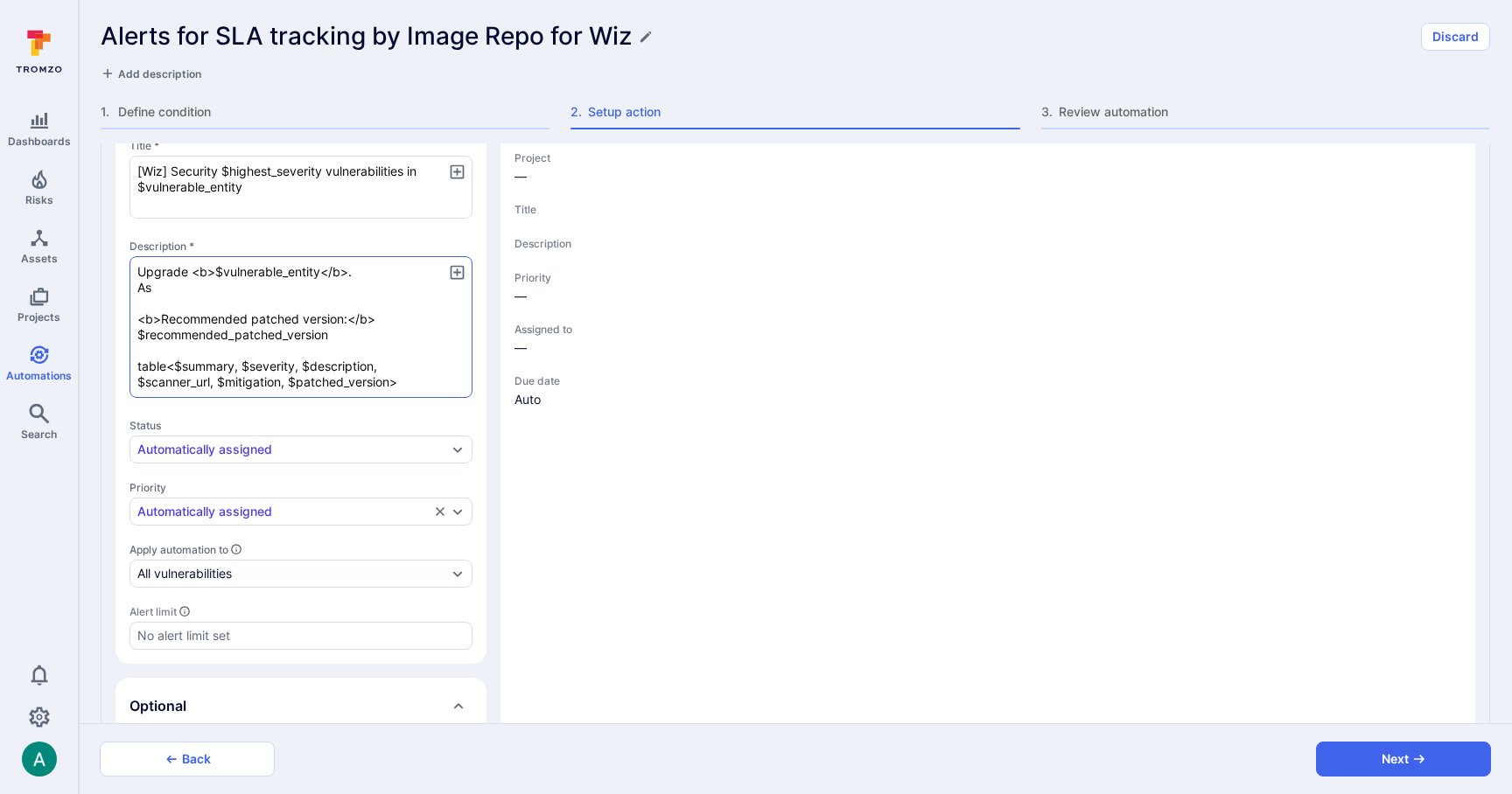
type textarea "x"
type textarea "Upgrade <b>$vulnerable_entity</b>. Asse <b>Recommended patched version:</b> $re…"
type textarea "x"
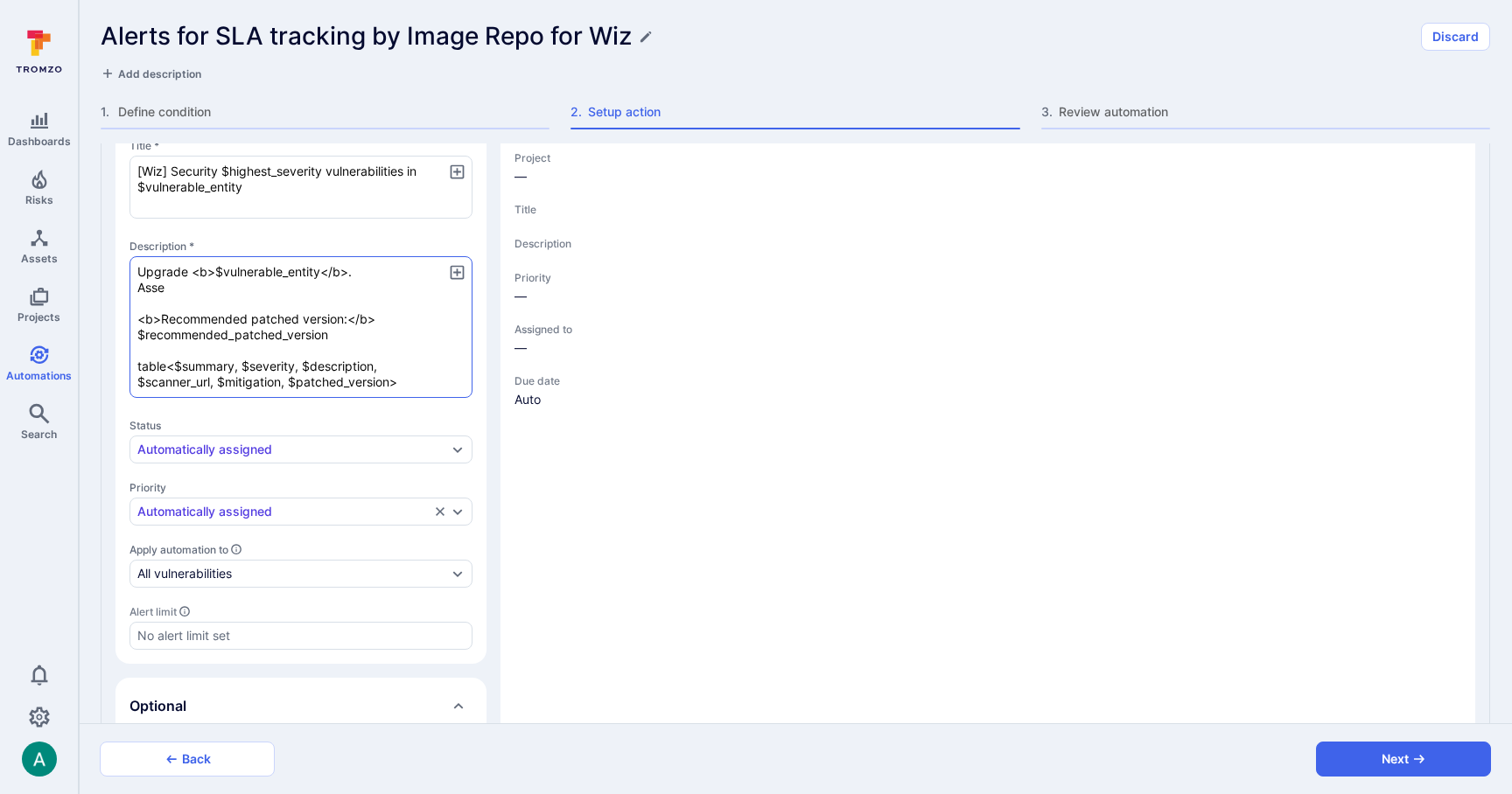
type textarea "Upgrade <b>$vulnerable_entity</b>. Asset <b>Recommended patched version:</b> $r…"
type textarea "x"
type textarea "Upgrade <b>$vulnerable_entity</b>. Asset: <b>Recommended patched version:</b> $…"
type textarea "x"
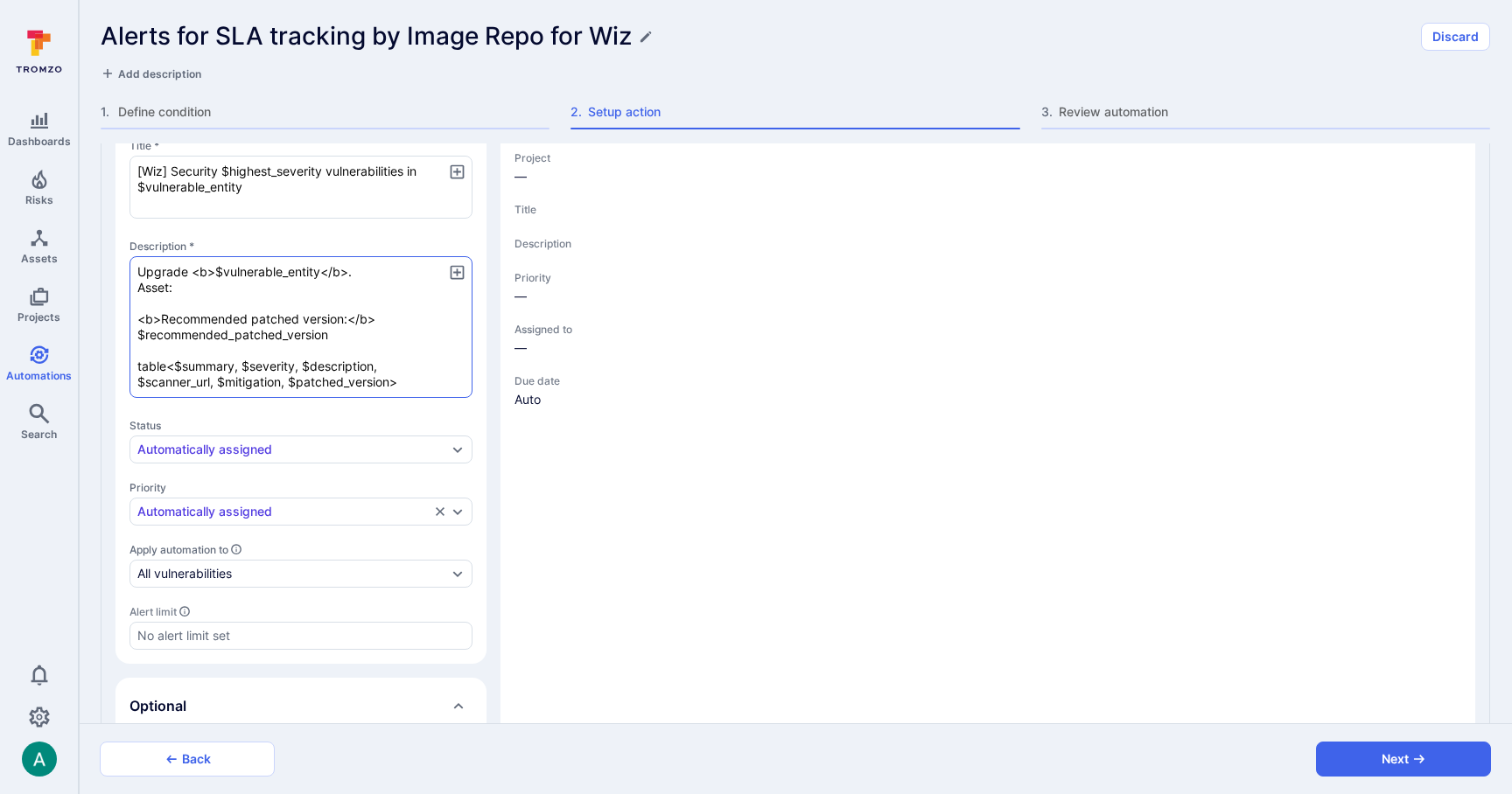
type textarea "x"
type textarea "Upgrade <b>$vulnerable_entity</b>. Asset: <b>Recommended patched version:</b> $…"
type textarea "x"
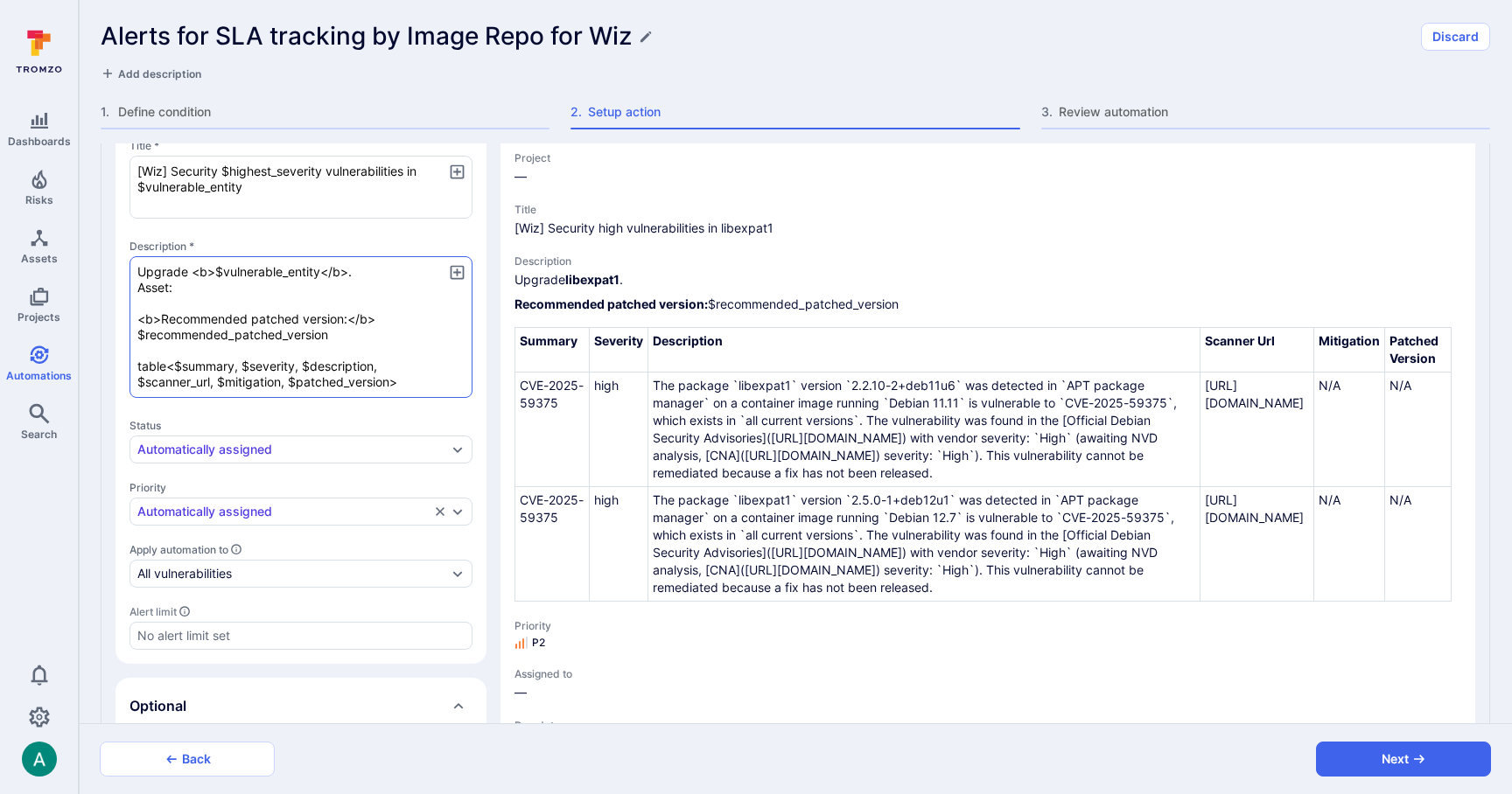
paste textarea "$asset_name"
type textarea "x"
type textarea "Upgrade <b>$vulnerable_entity</b>. Asset: $asset_name <b>Recommended patched ve…"
type textarea "x"
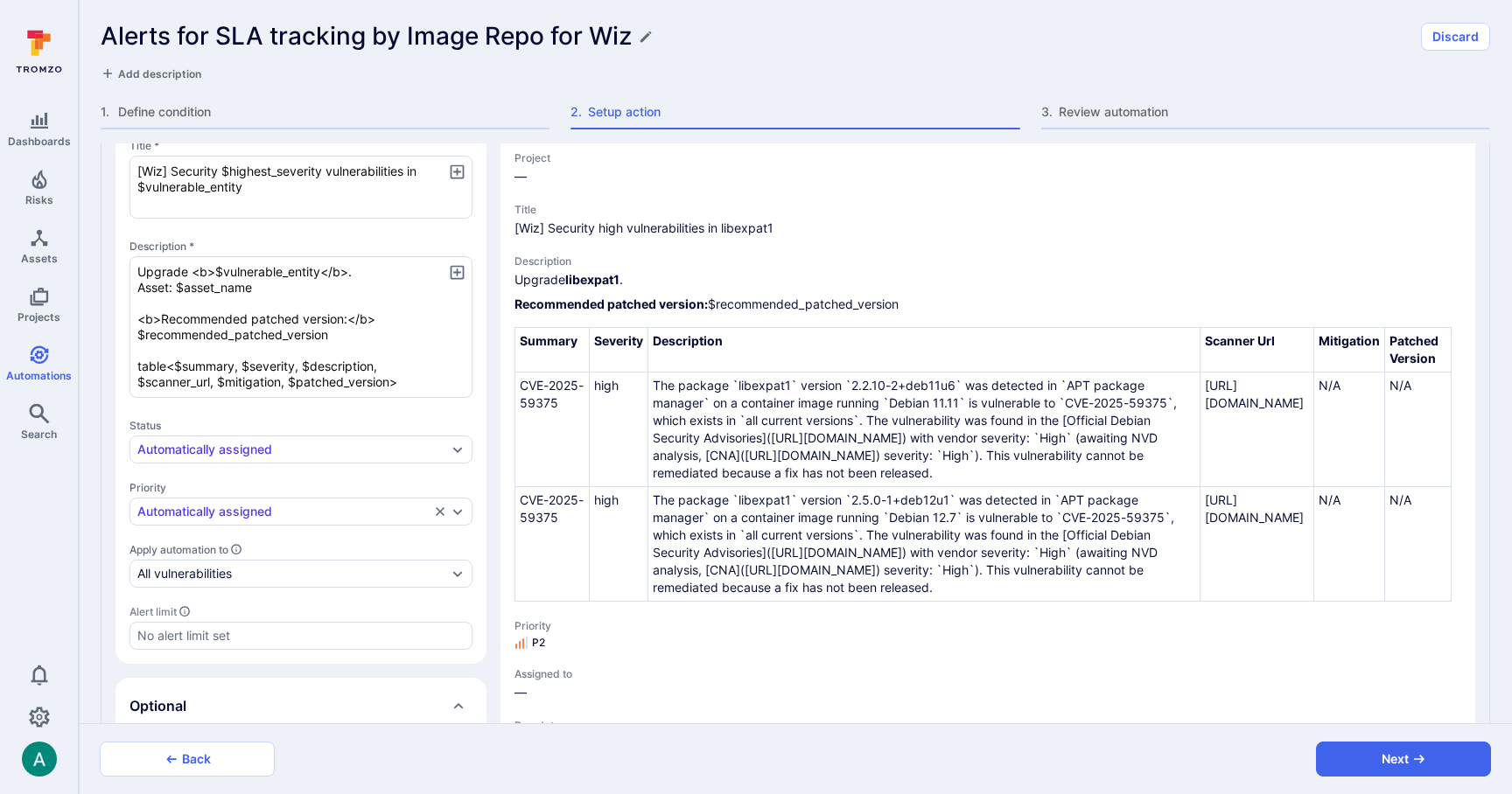
type textarea "x"
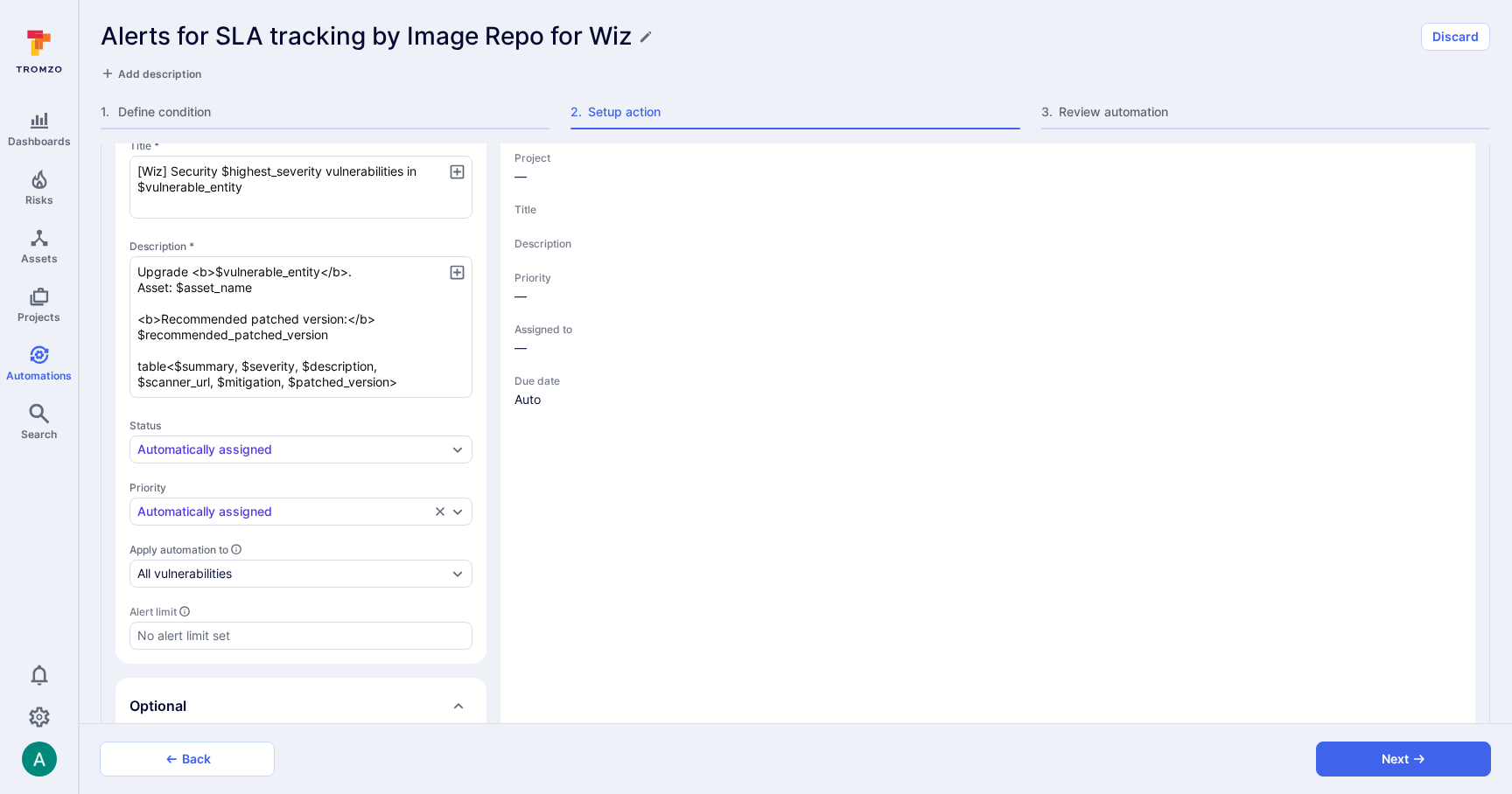
type textarea "Upgrade <b>$vulnerable_entity</b>. Asset: $asset_name <b>Recommended patched ve…"
click at [458, 271] on icon "button" at bounding box center [456, 272] width 14 height 14
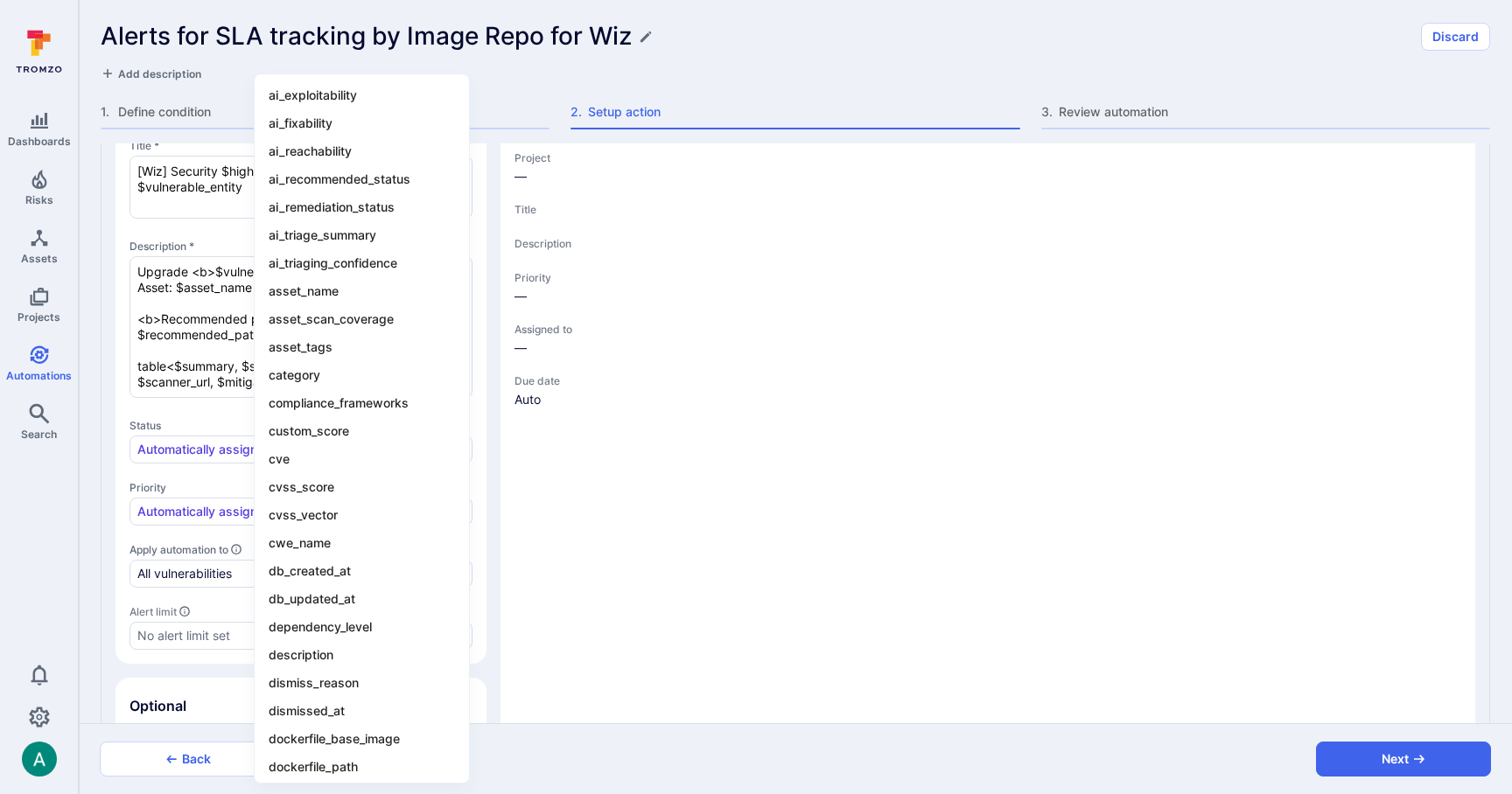
type textarea "x"
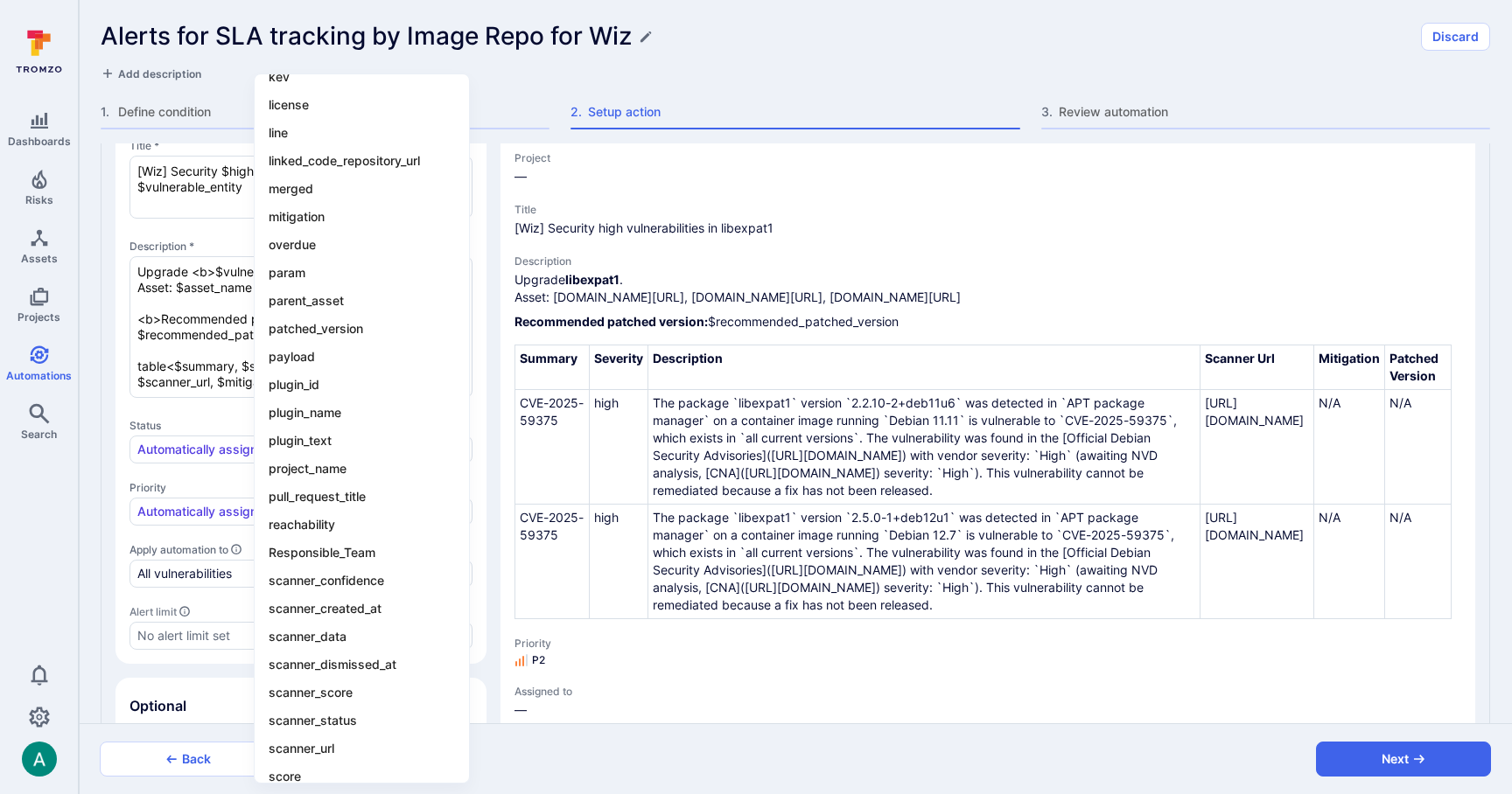
scroll to position [1049, 0]
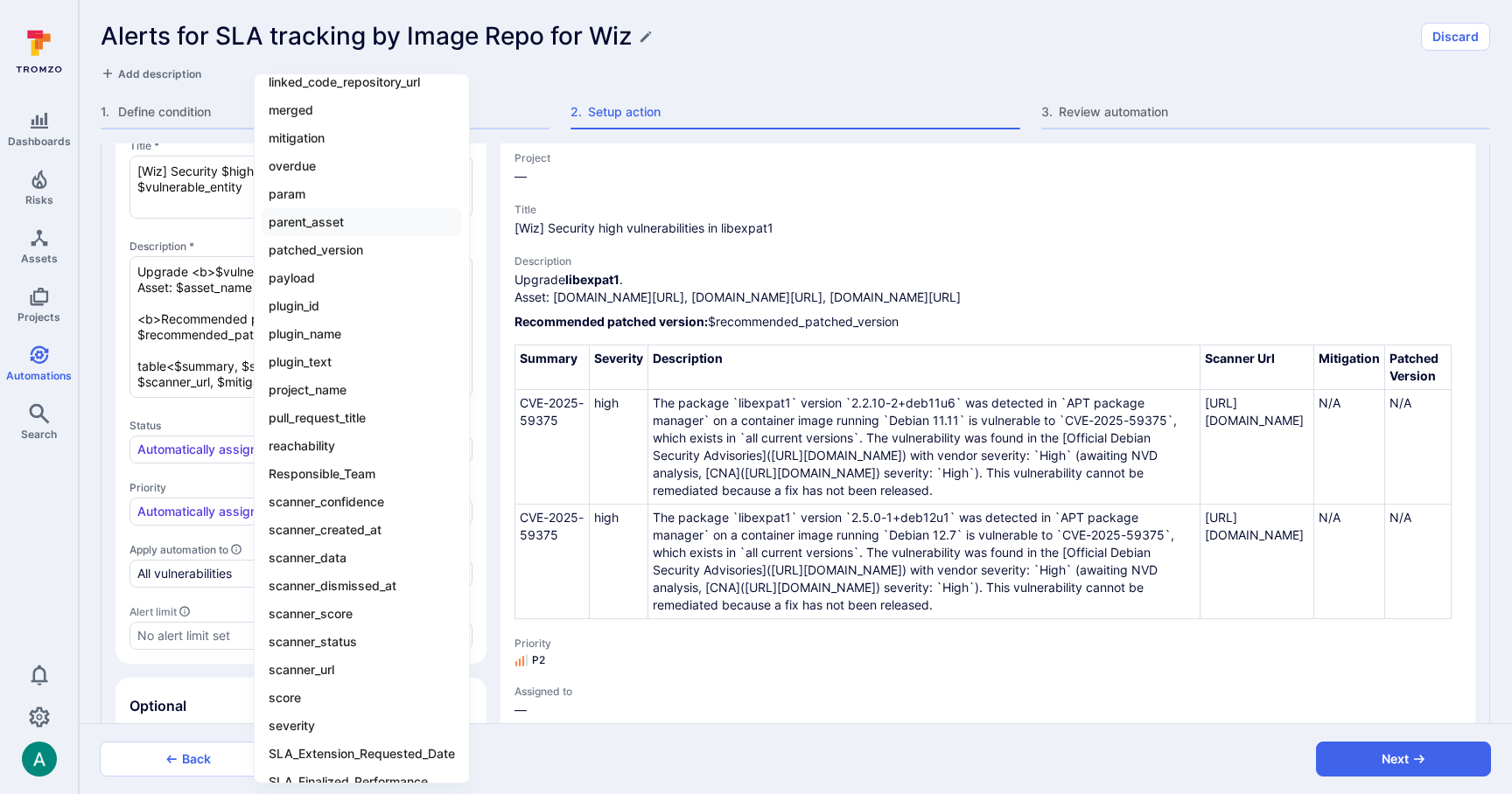
click at [362, 223] on li "parent_asset" at bounding box center [361, 222] width 200 height 28
type textarea "x"
type textarea "Upgrade <b>$vulnerable_entity</b>. Asset: $asset_name <b>Recommended patched ve…"
type textarea "x"
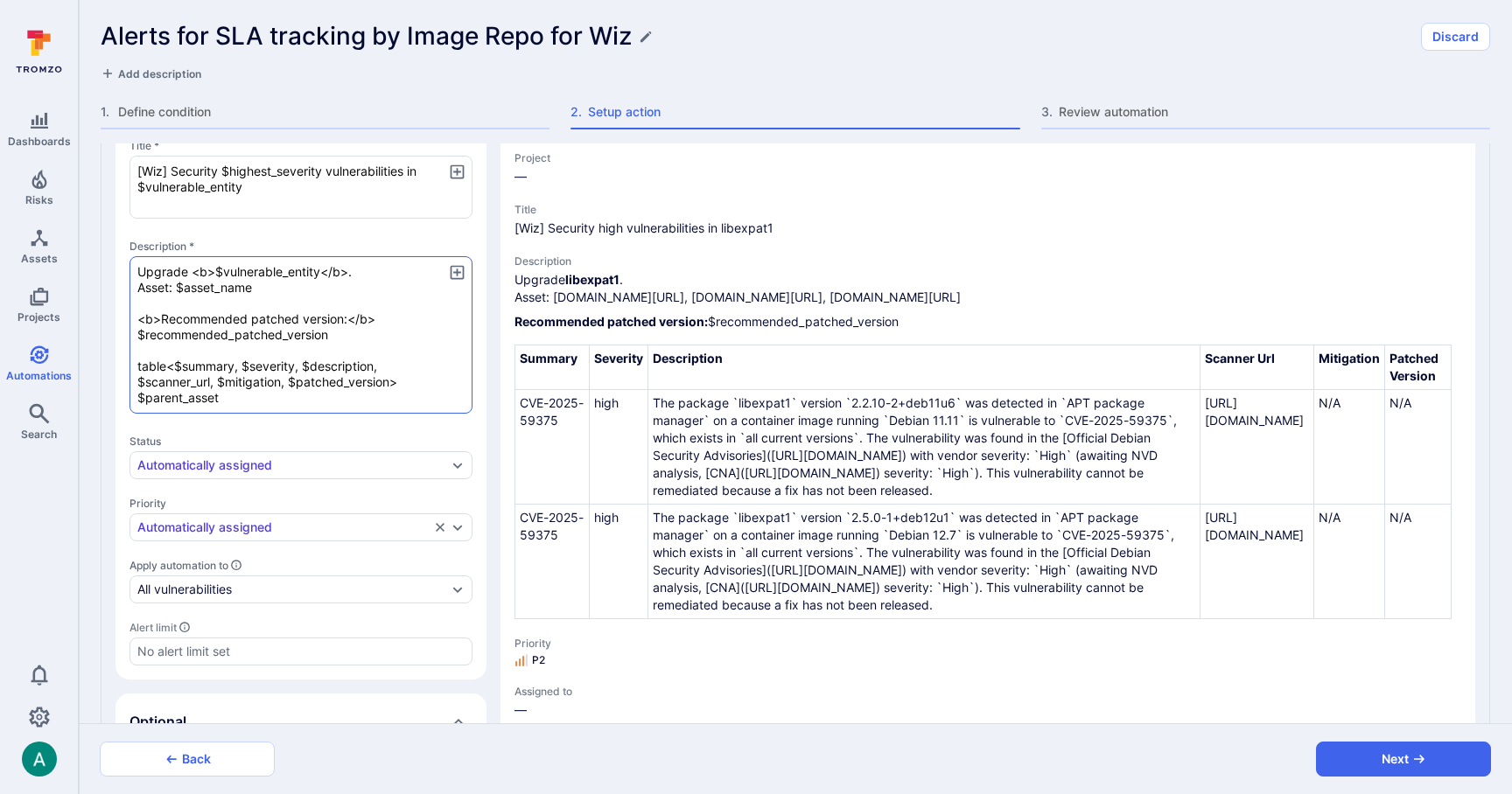
type textarea "x"
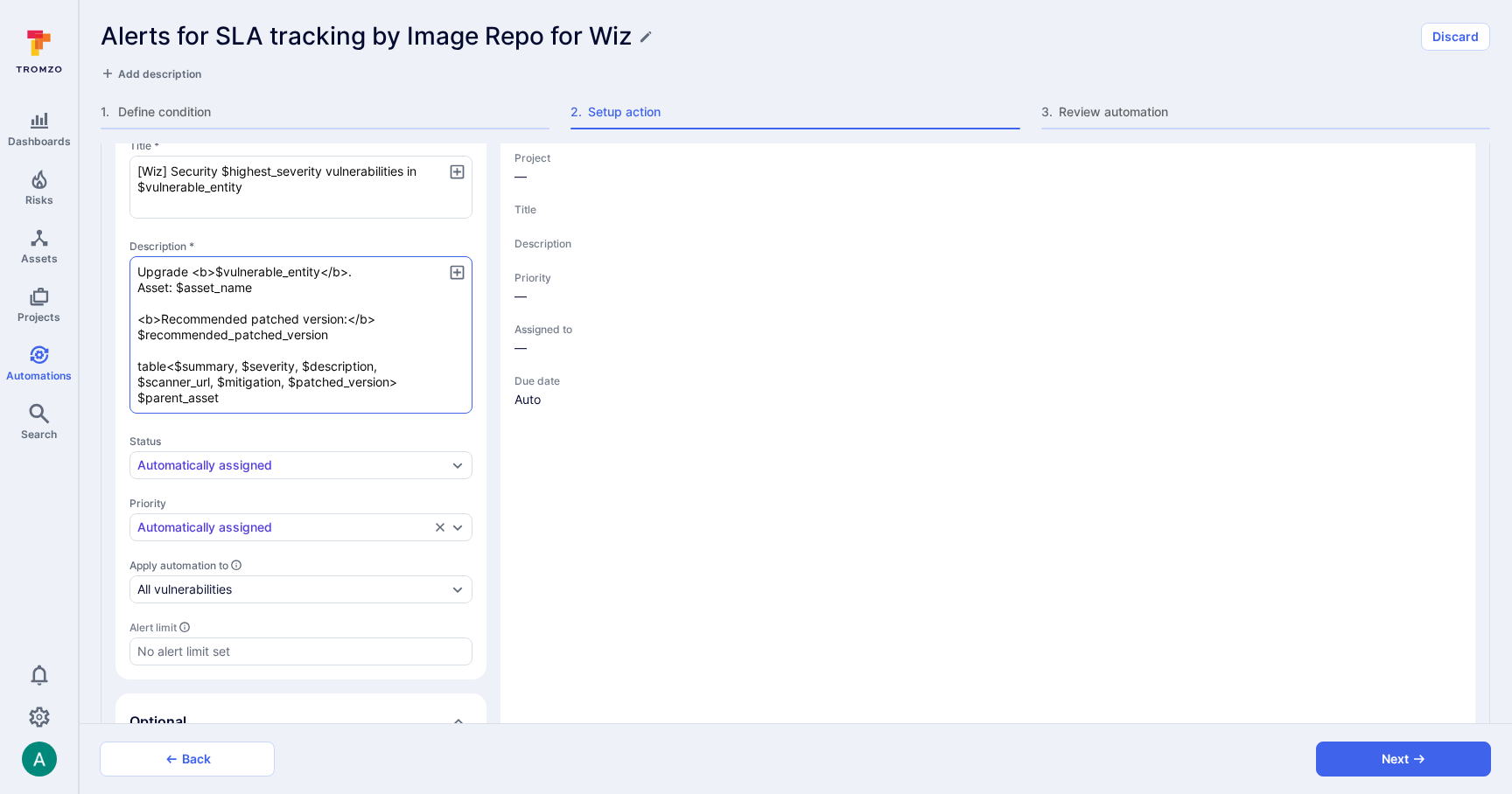
click at [262, 404] on textarea "Upgrade <b>$vulnerable_entity</b>. Asset: $asset_name <b>Recommended patched ve…" at bounding box center [301, 334] width 343 height 157
type textarea "x"
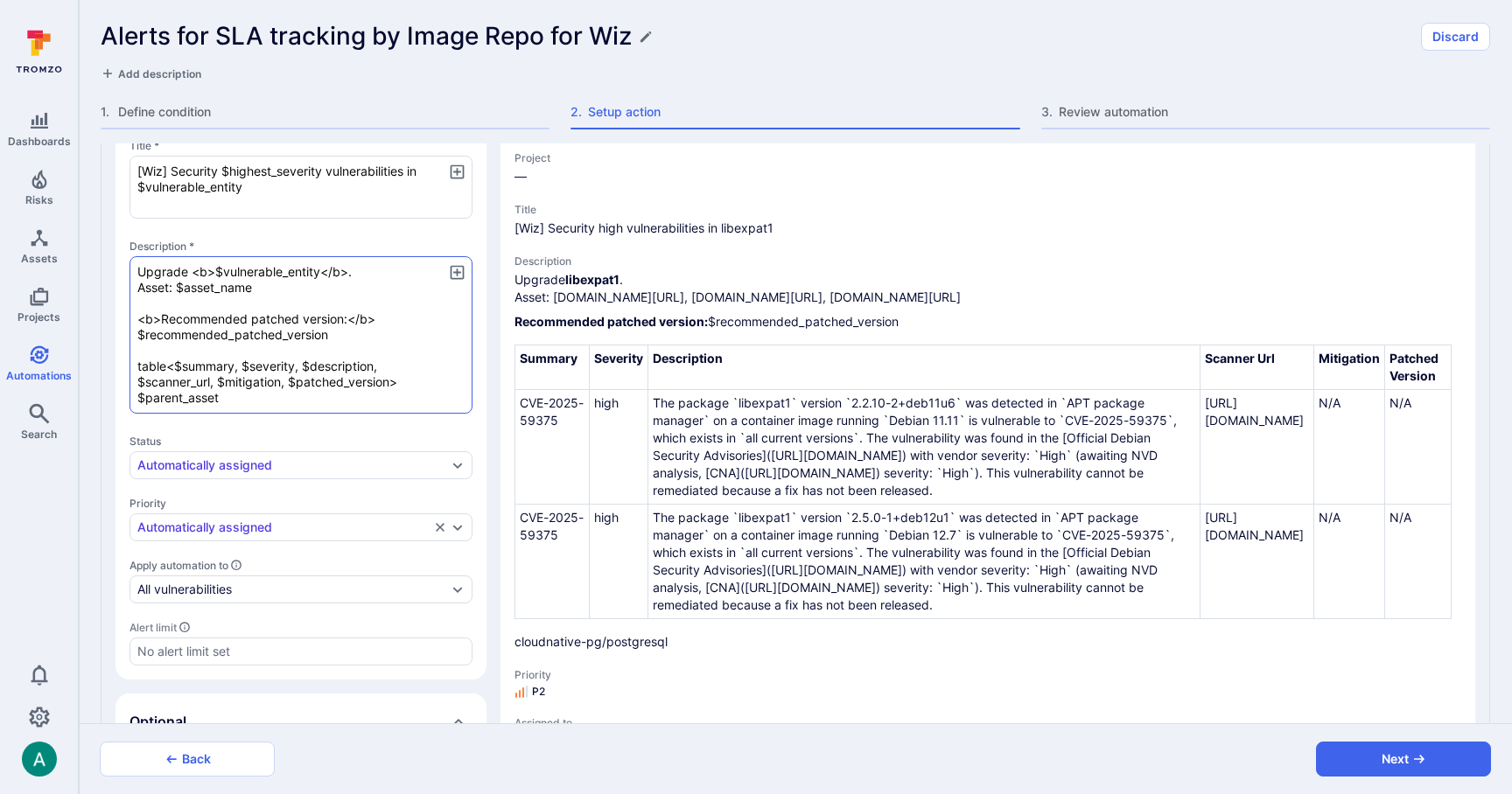
type textarea "x"
type textarea "Upgrade <b>$vulnerable_entity</b>. Asset: $asset_name <b>Recommended patched ve…"
type textarea "x"
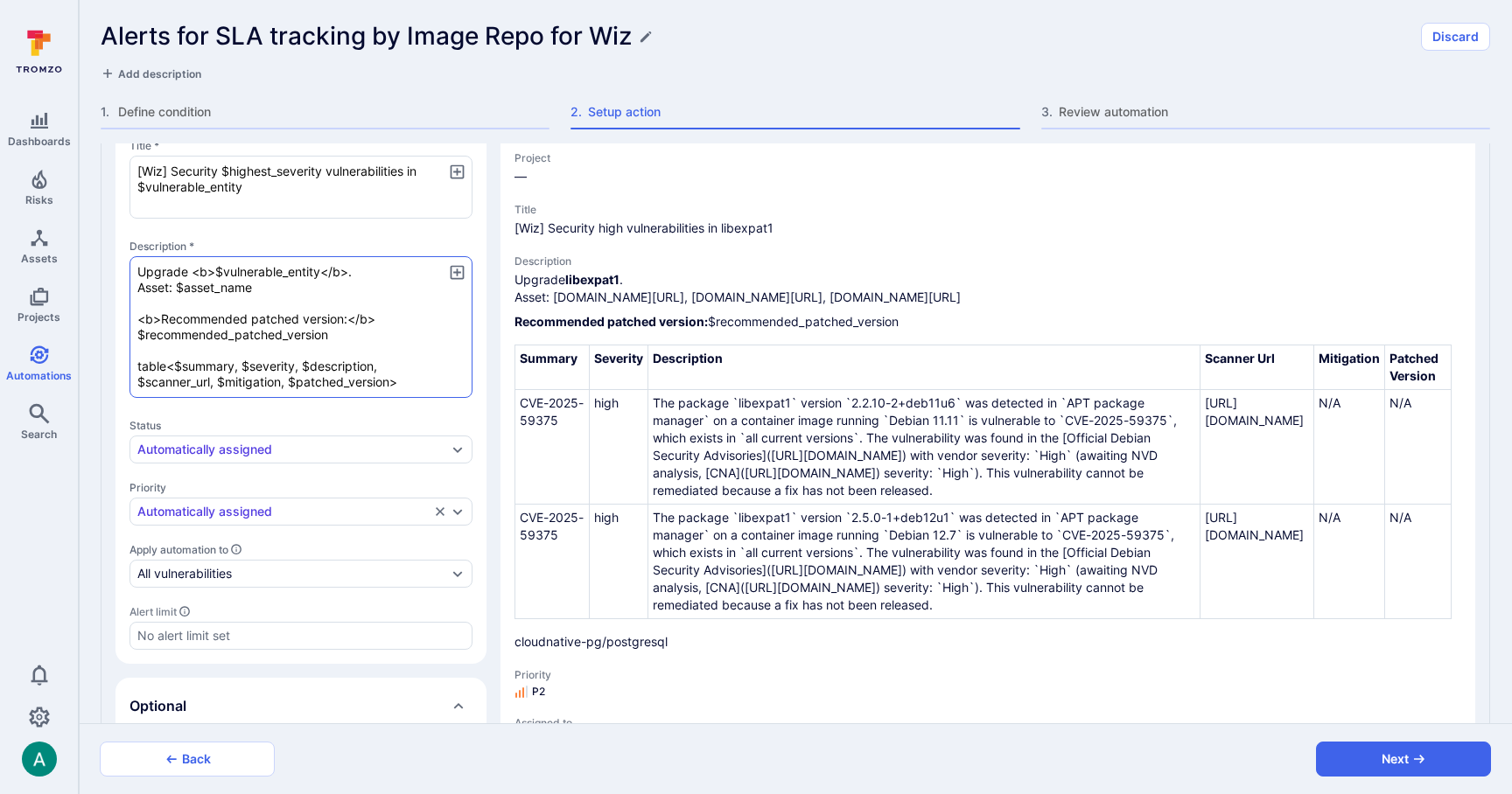
type textarea "x"
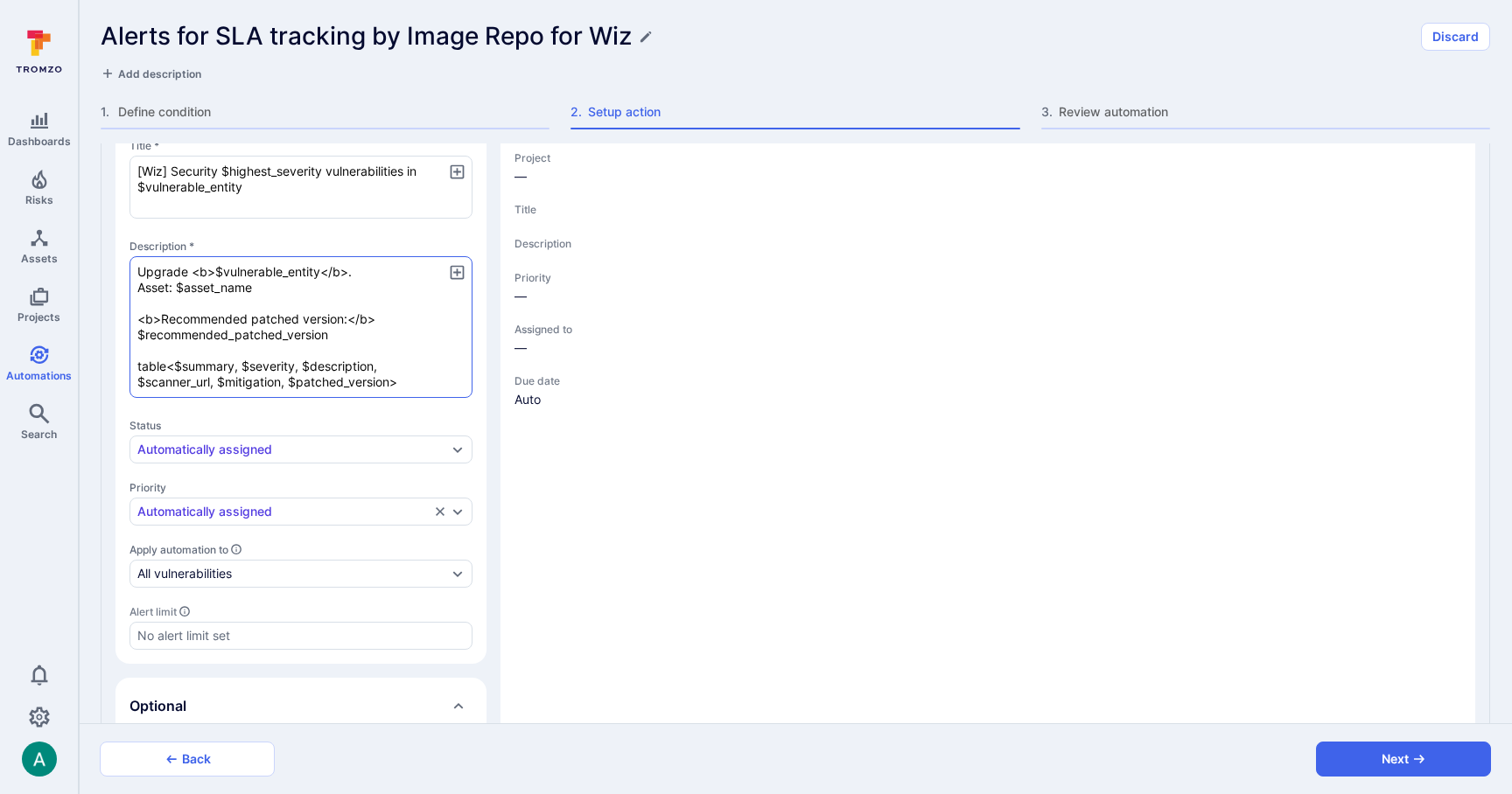
drag, startPoint x: 175, startPoint y: 289, endPoint x: 281, endPoint y: 291, distance: 106.0
click at [281, 291] on textarea "Upgrade <b>$vulnerable_entity</b>. Asset: $asset_name <b>Recommended patched ve…" at bounding box center [301, 326] width 343 height 142
type textarea "x"
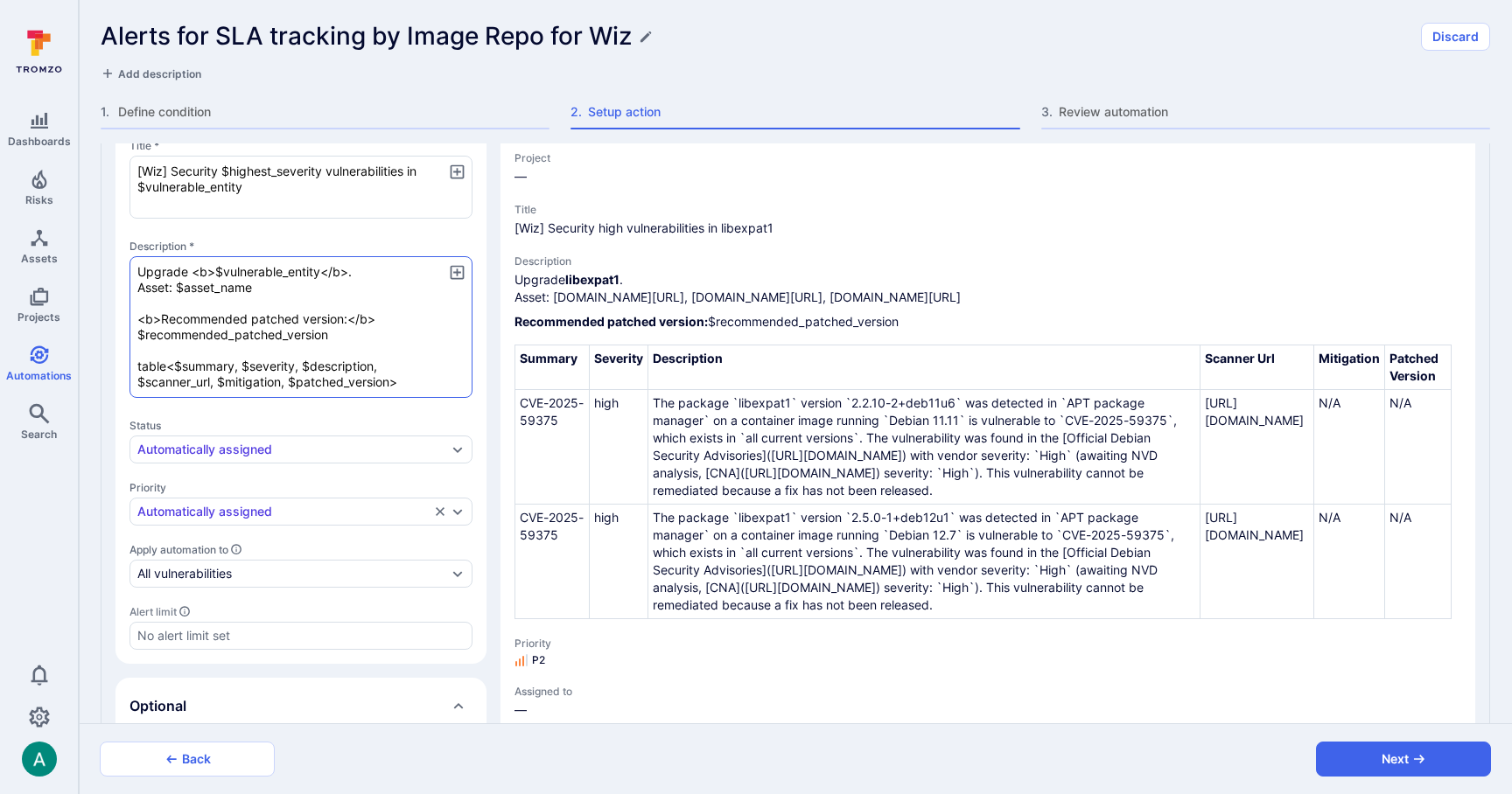
paste textarea "parent_asset"
type textarea "x"
type textarea "Upgrade <b>$vulnerable_entity</b>. Asset: $parent_asset <b>Recommended patched …"
type textarea "x"
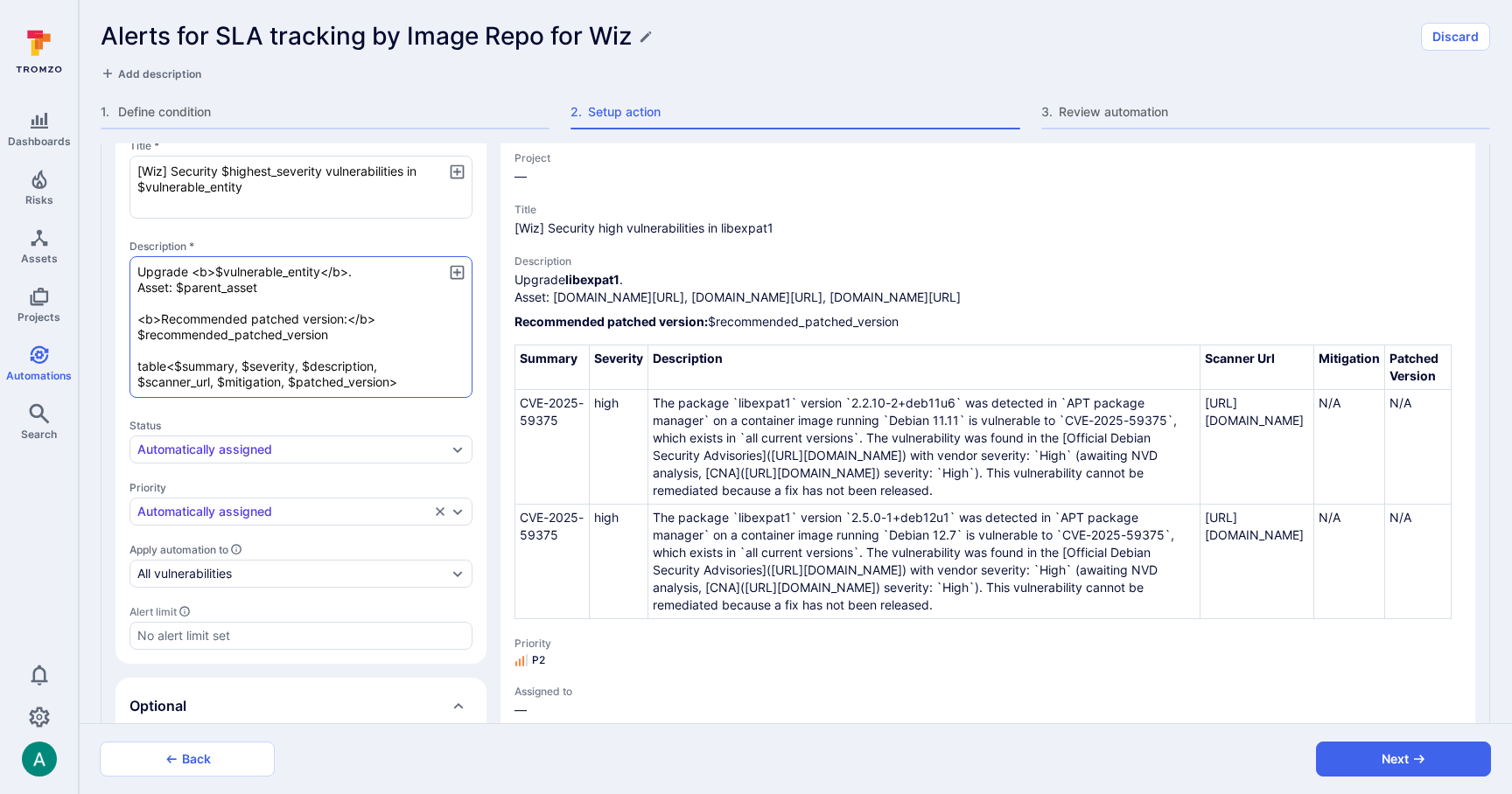
type textarea "x"
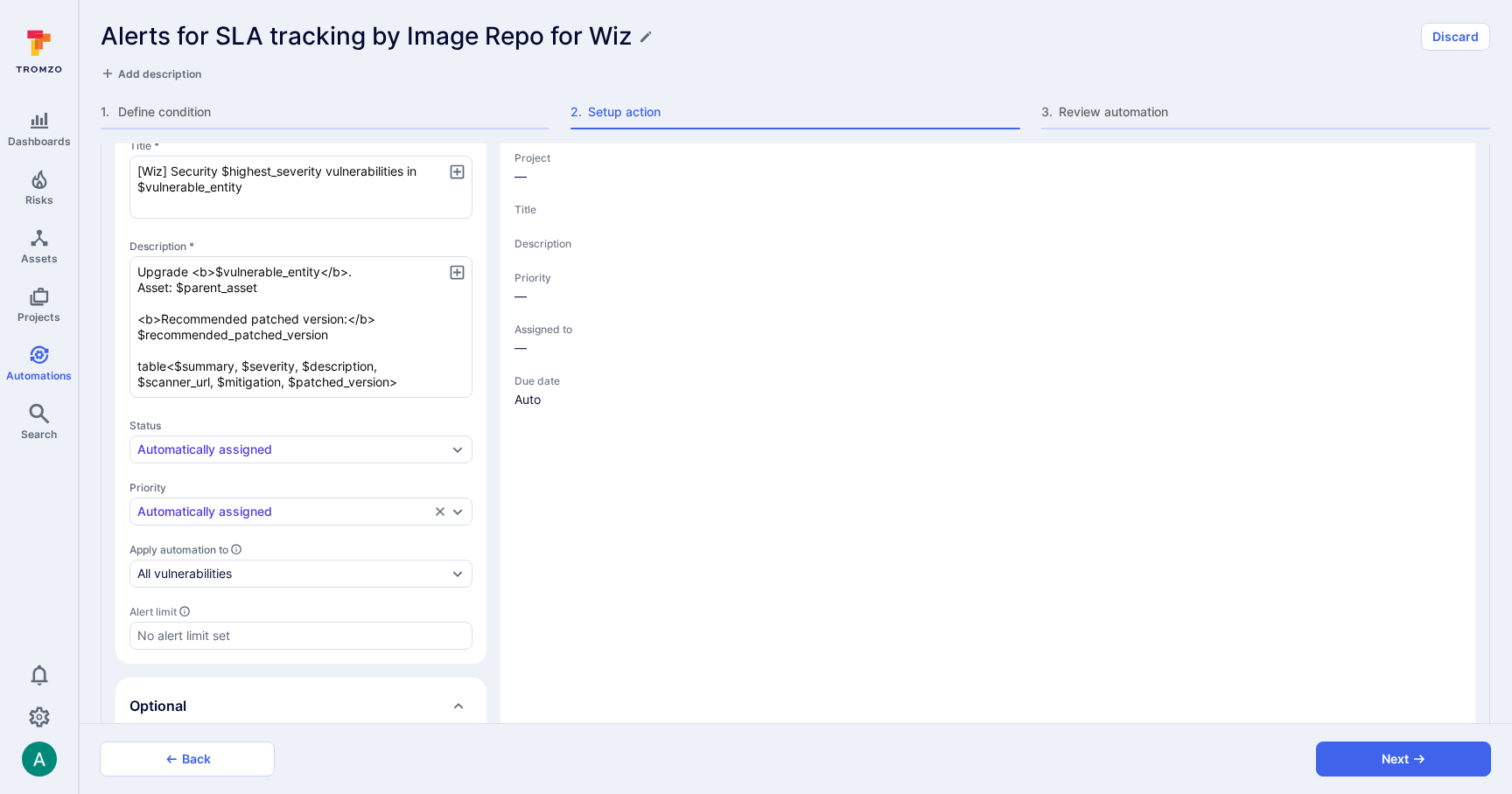
type textarea "x"
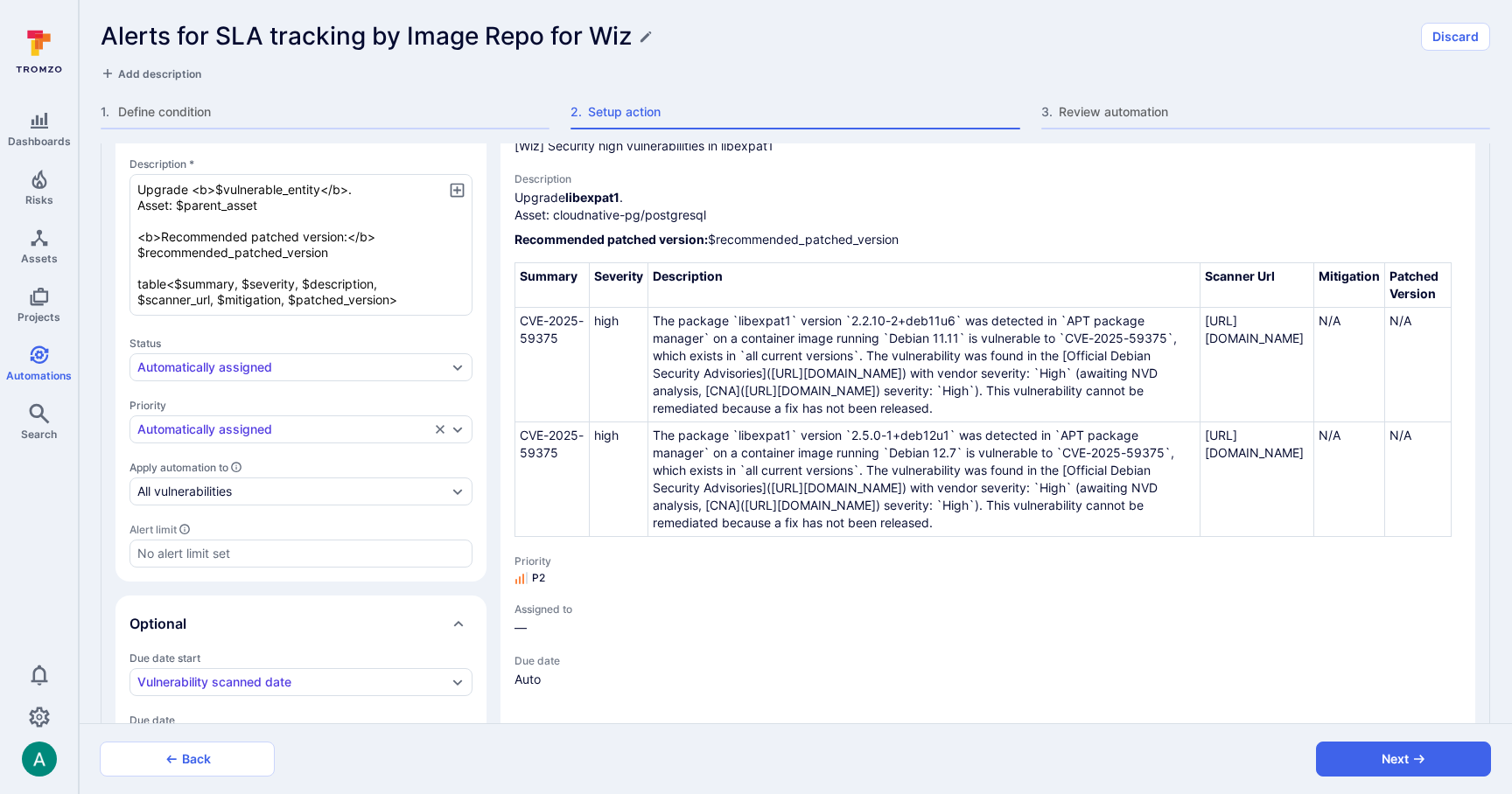
scroll to position [427, 0]
type textarea "Upgrade <b>$vulnerable_entity</b>. Asset: $parent_asset <b>Recommended patched …"
click at [1376, 753] on button "Next" at bounding box center [1404, 759] width 175 height 35
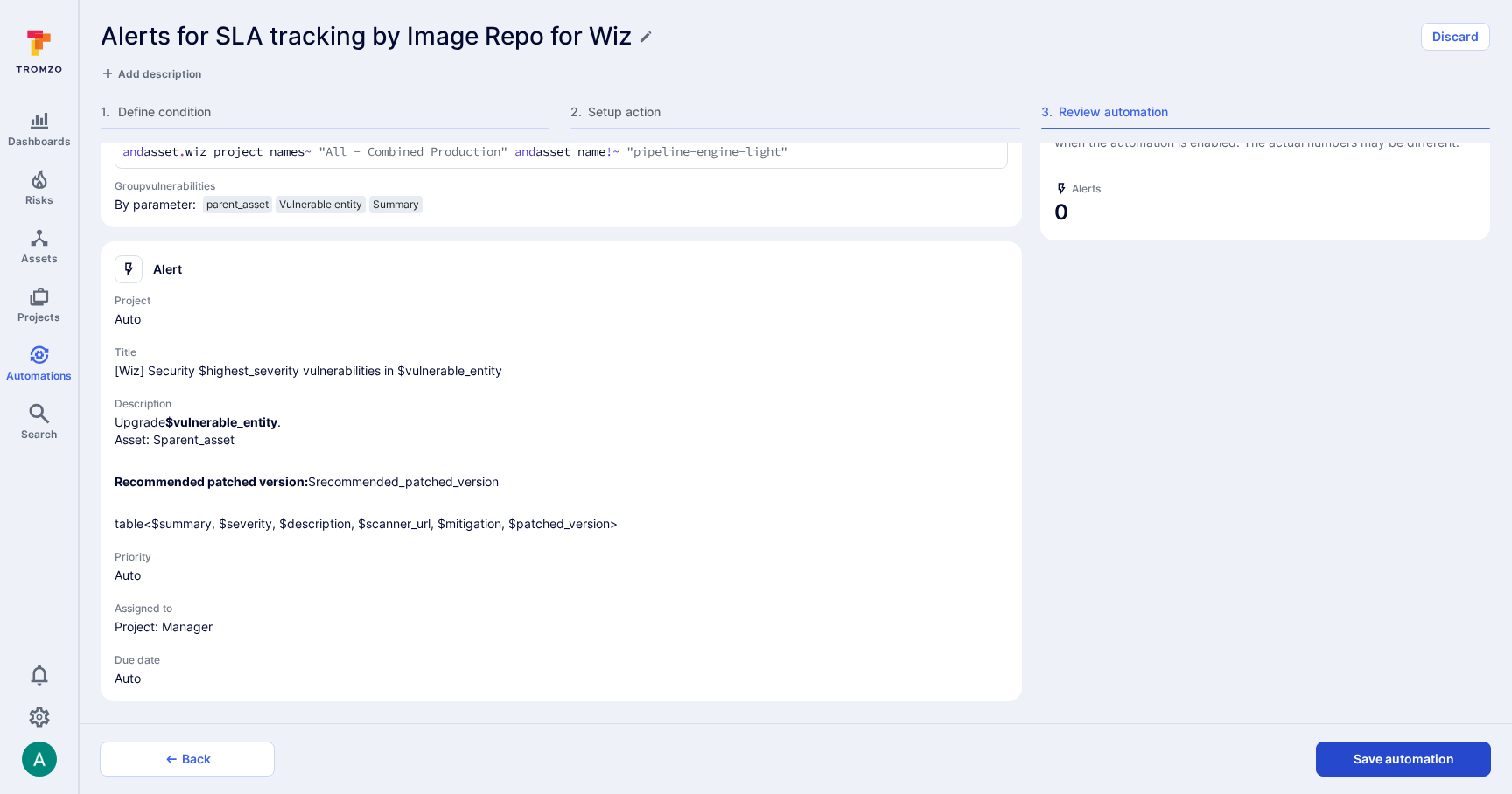
click at [1375, 754] on button "Save automation" at bounding box center [1404, 759] width 175 height 35
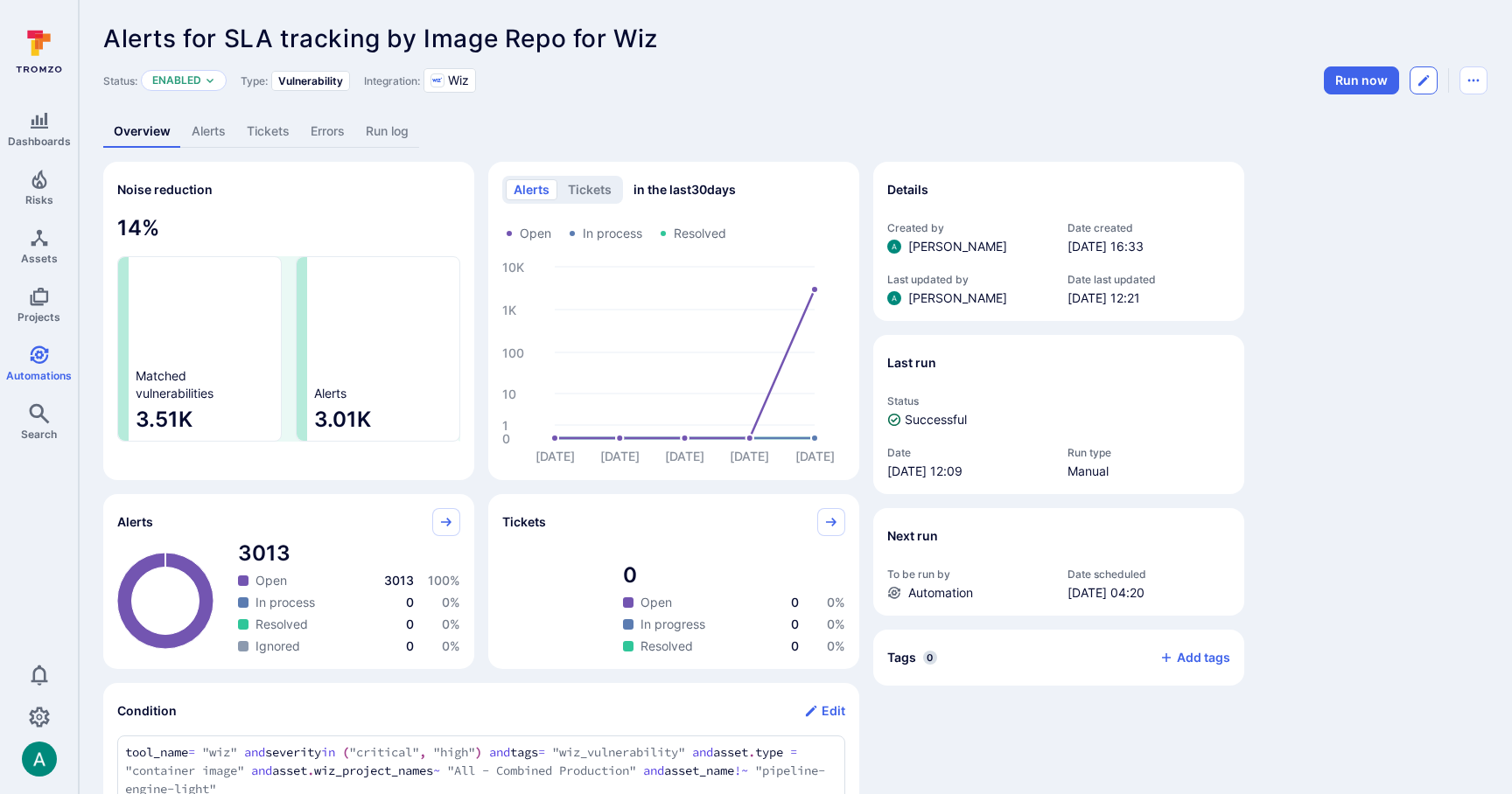
click at [1426, 71] on button "Edit automation" at bounding box center [1424, 81] width 28 height 28
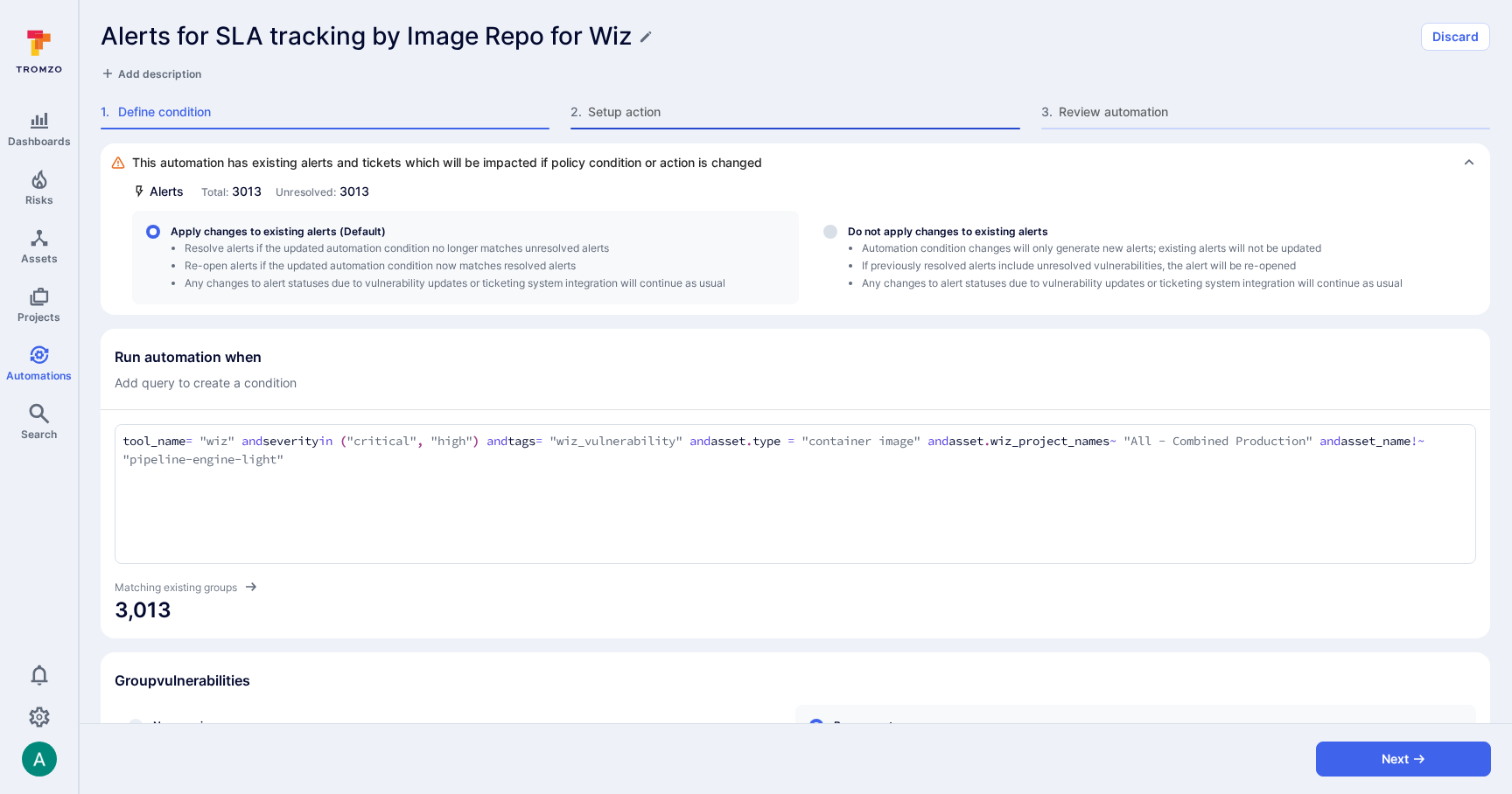
click at [594, 110] on span "Setup action" at bounding box center [804, 112] width 431 height 18
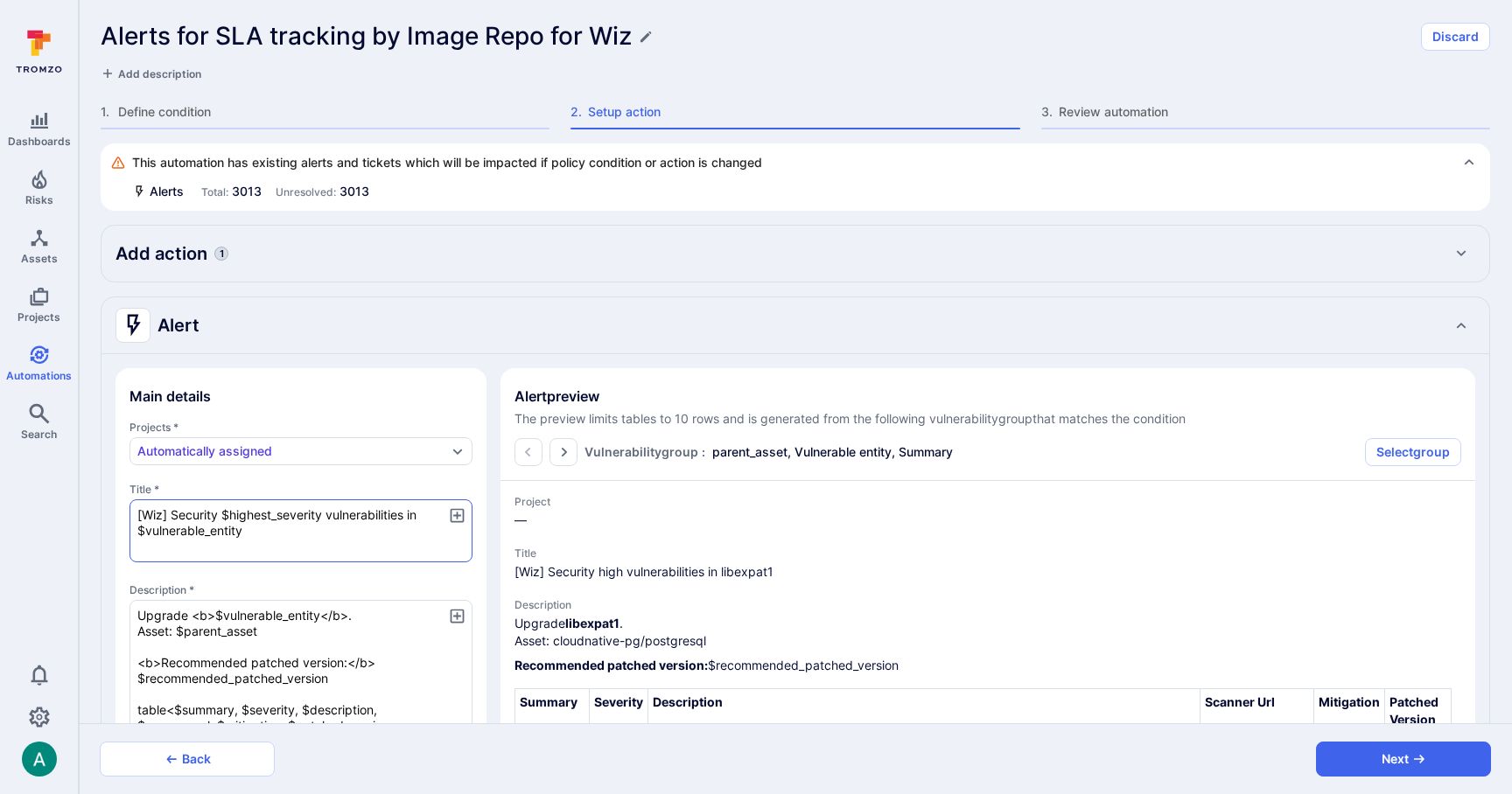
click at [256, 540] on textarea "[Wiz] Security $highest_severity vulnerabilities in $vulnerable_entity" at bounding box center [301, 531] width 343 height 63
type textarea "[Wiz] Security $highest_severity vulnerabilities in $vulnerable_entity"
type textarea "x"
type textarea "[Wiz] Security $highest_severity vulnerabilities in $vulnerable_entity i"
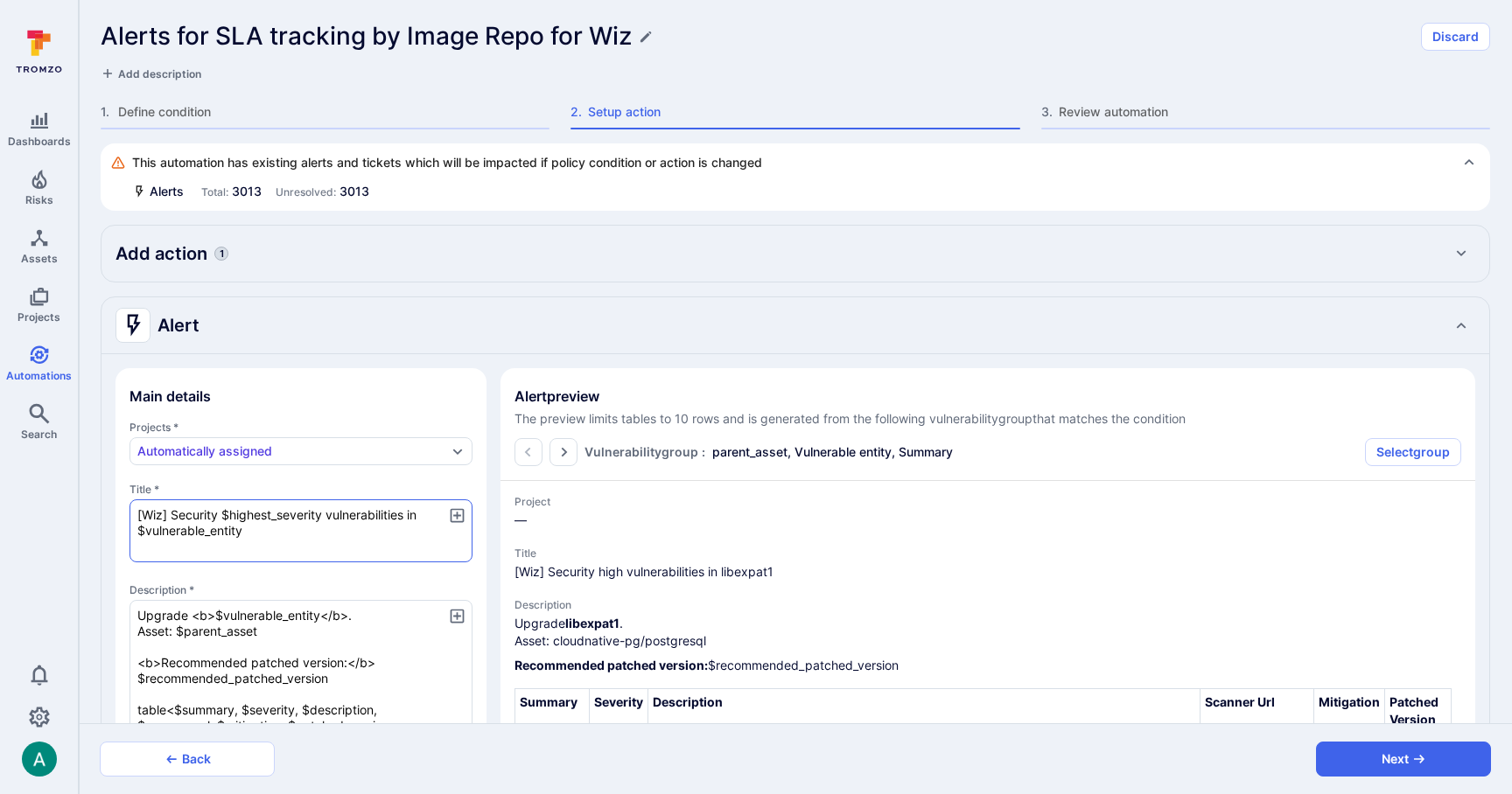
type textarea "x"
type textarea "[Wiz] Security $highest_severity vulnerabilities in $vulnerable_entity in"
type textarea "x"
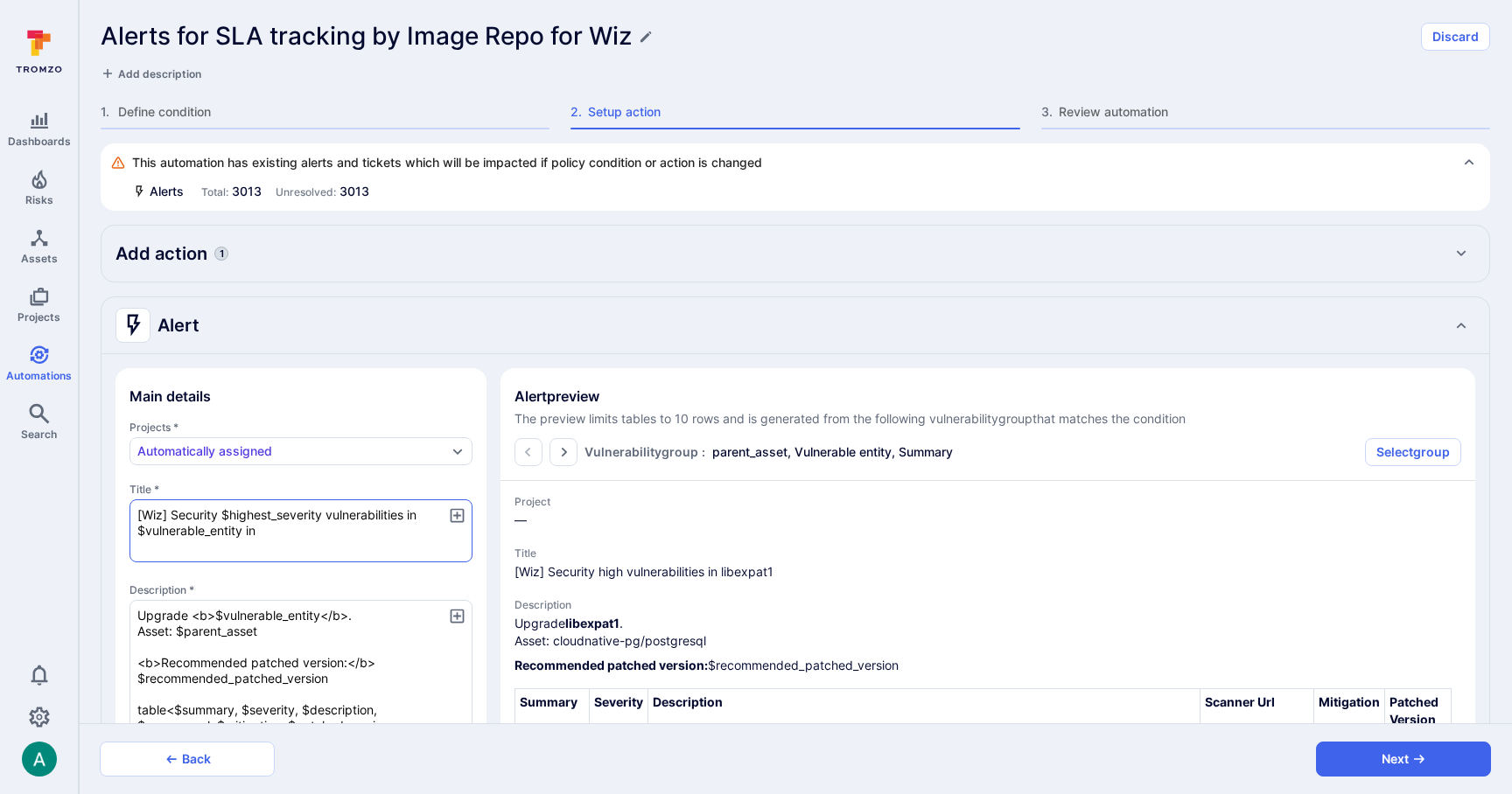
type textarea "[Wiz] Security $highest_severity vulnerabilities in $vulnerable_entity in"
type textarea "x"
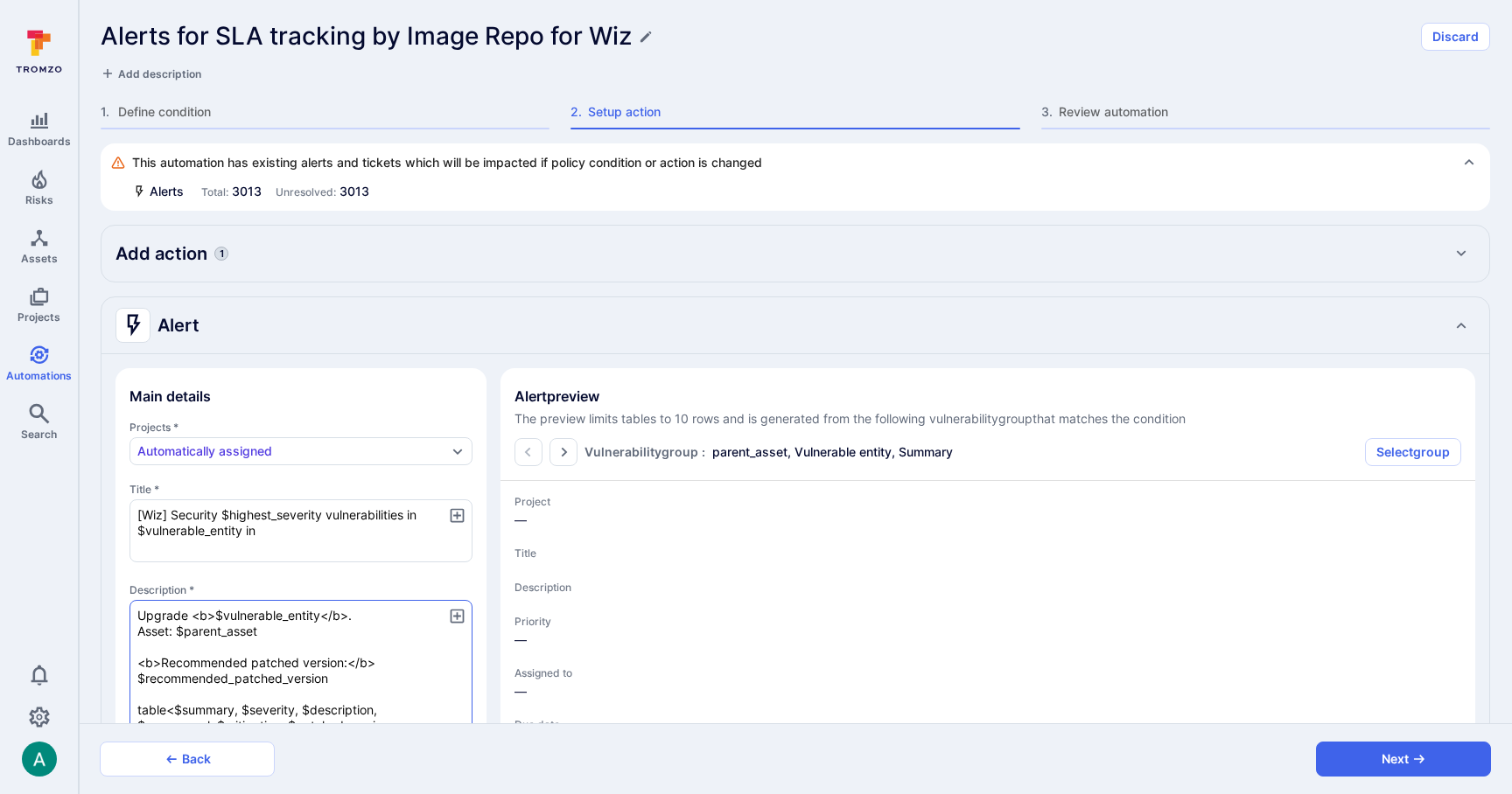
type textarea "[Wiz] Security $highest_severity vulnerabilities in $vulnerable_entity in"
type textarea "x"
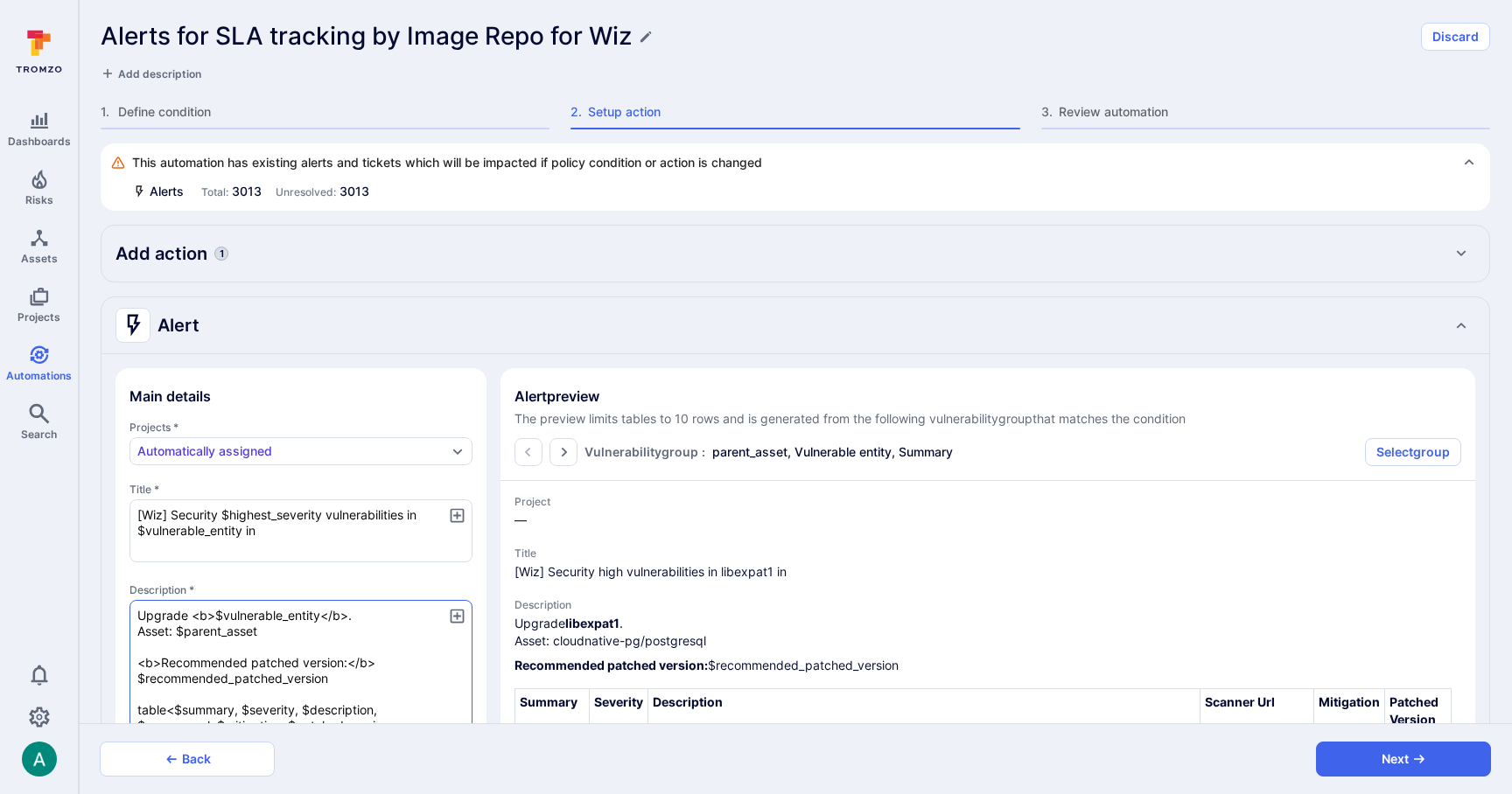
drag, startPoint x: 176, startPoint y: 632, endPoint x: 286, endPoint y: 641, distance: 110.4
click at [286, 641] on textarea "Upgrade <b>$vulnerable_entity</b>. Asset: $parent_asset <b>Recommended patched …" at bounding box center [301, 671] width 343 height 142
click at [298, 522] on textarea "[Wiz] Security $highest_severity vulnerabilities in $vulnerable_entity in" at bounding box center [301, 531] width 343 height 63
paste textarea "$parent_asset"
type textarea "[Wiz] Security $highest_severity vulnerabilities in $vulnerable_entity in $pare…"
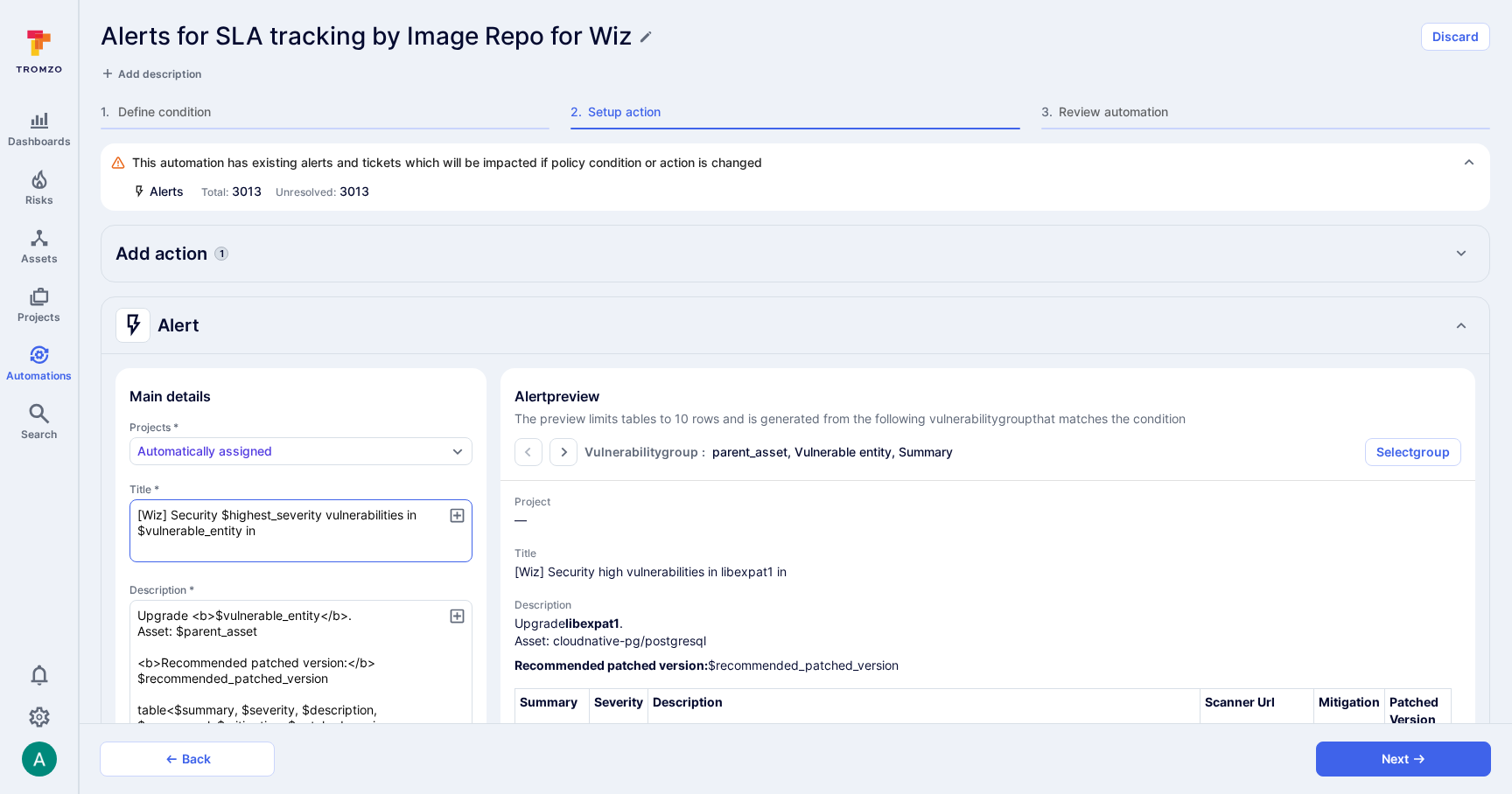
type textarea "x"
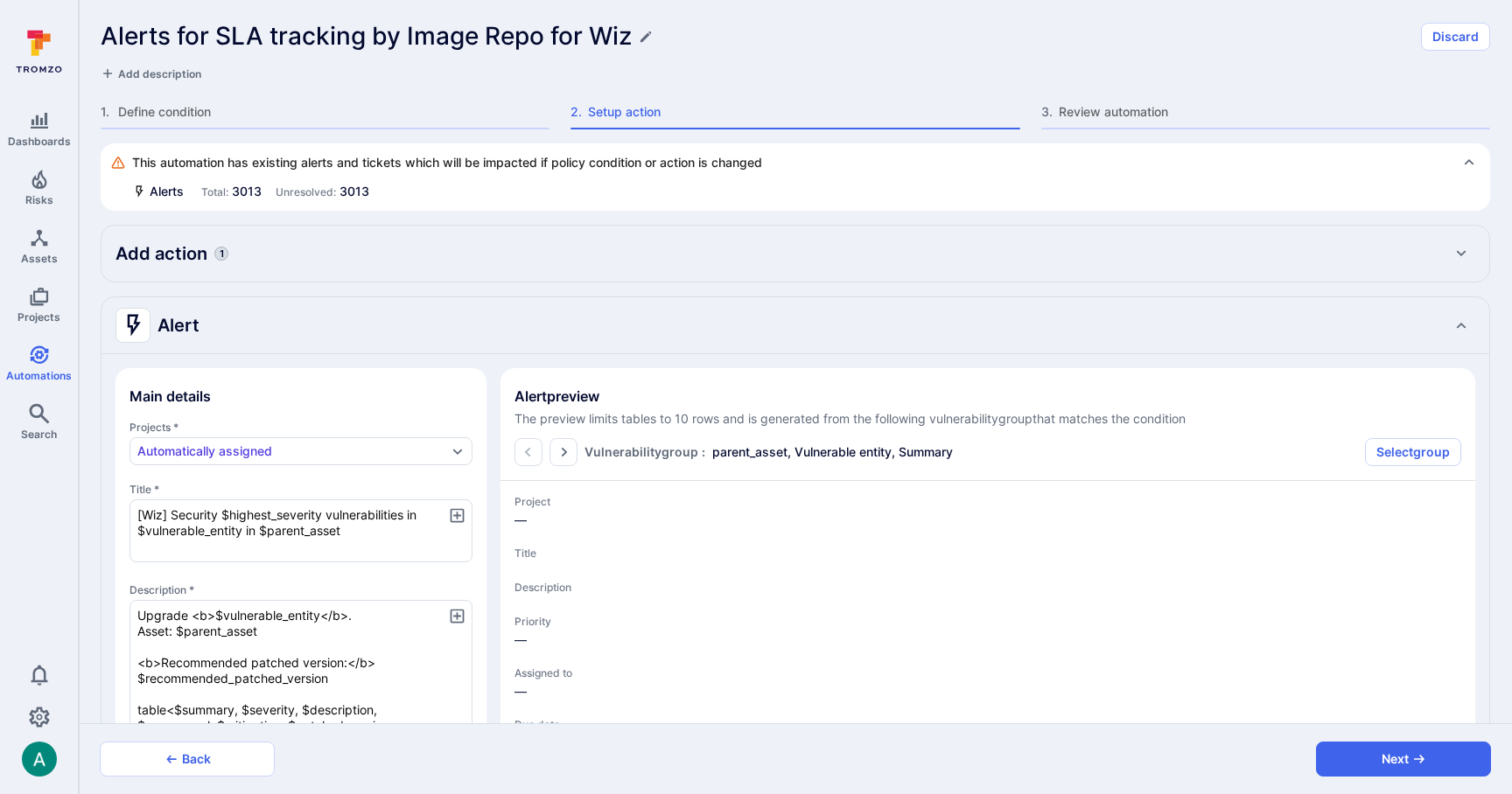
type textarea "x"
type textarea "[Wiz] Security $highest_severity vulnerabilities in $vulnerable_entity in $pare…"
type textarea "x"
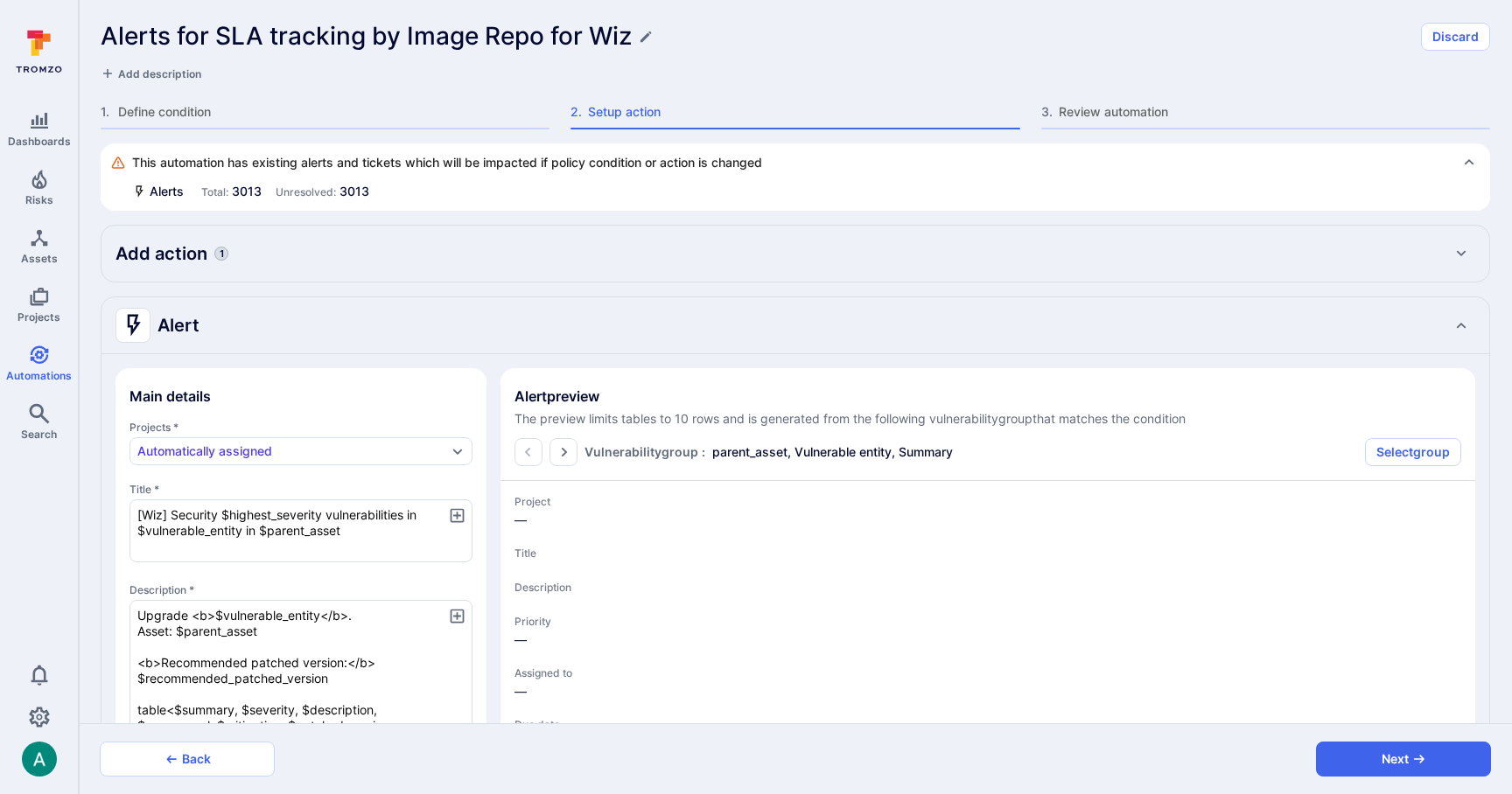
type textarea "x"
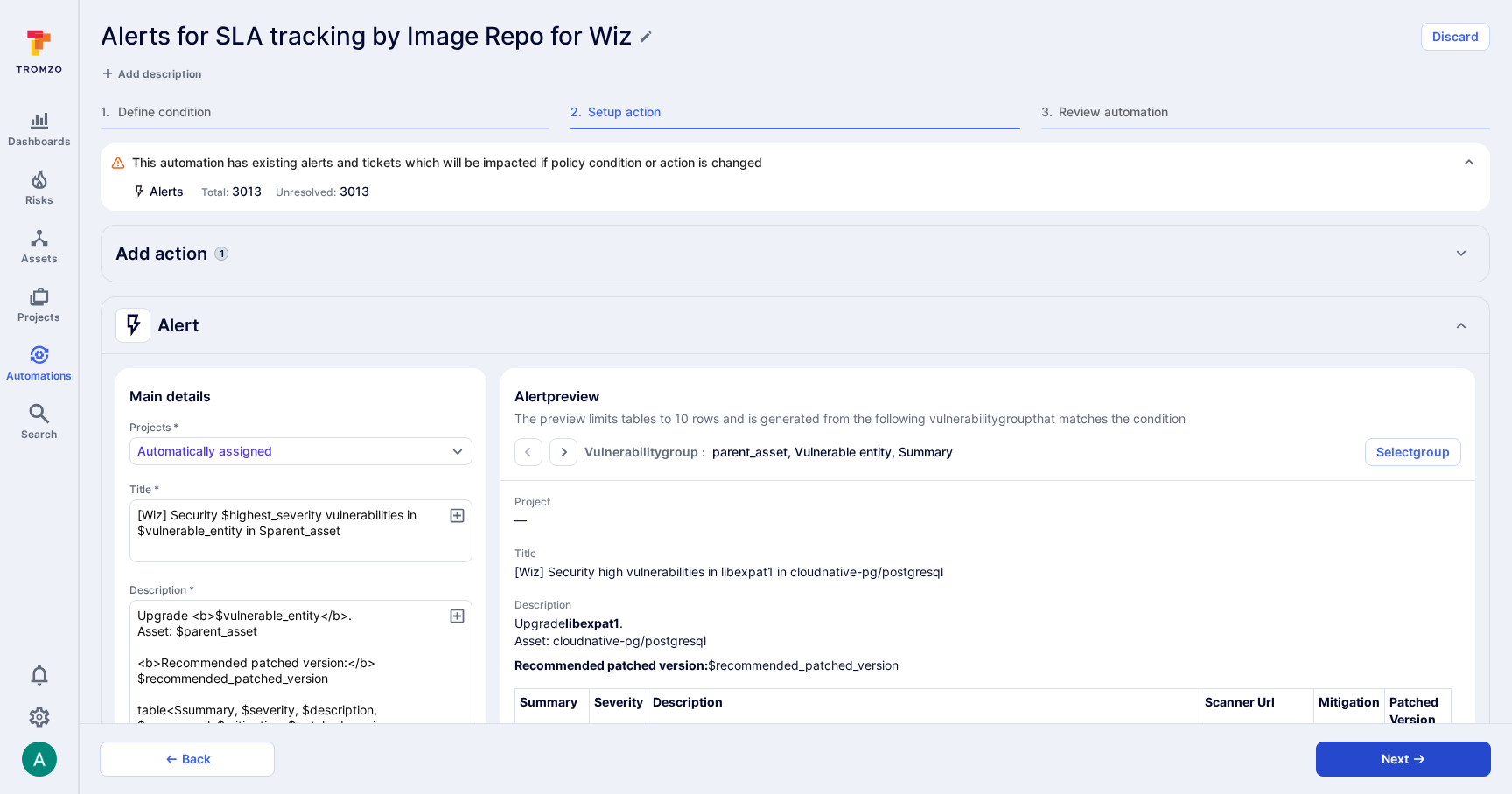
type textarea "x"
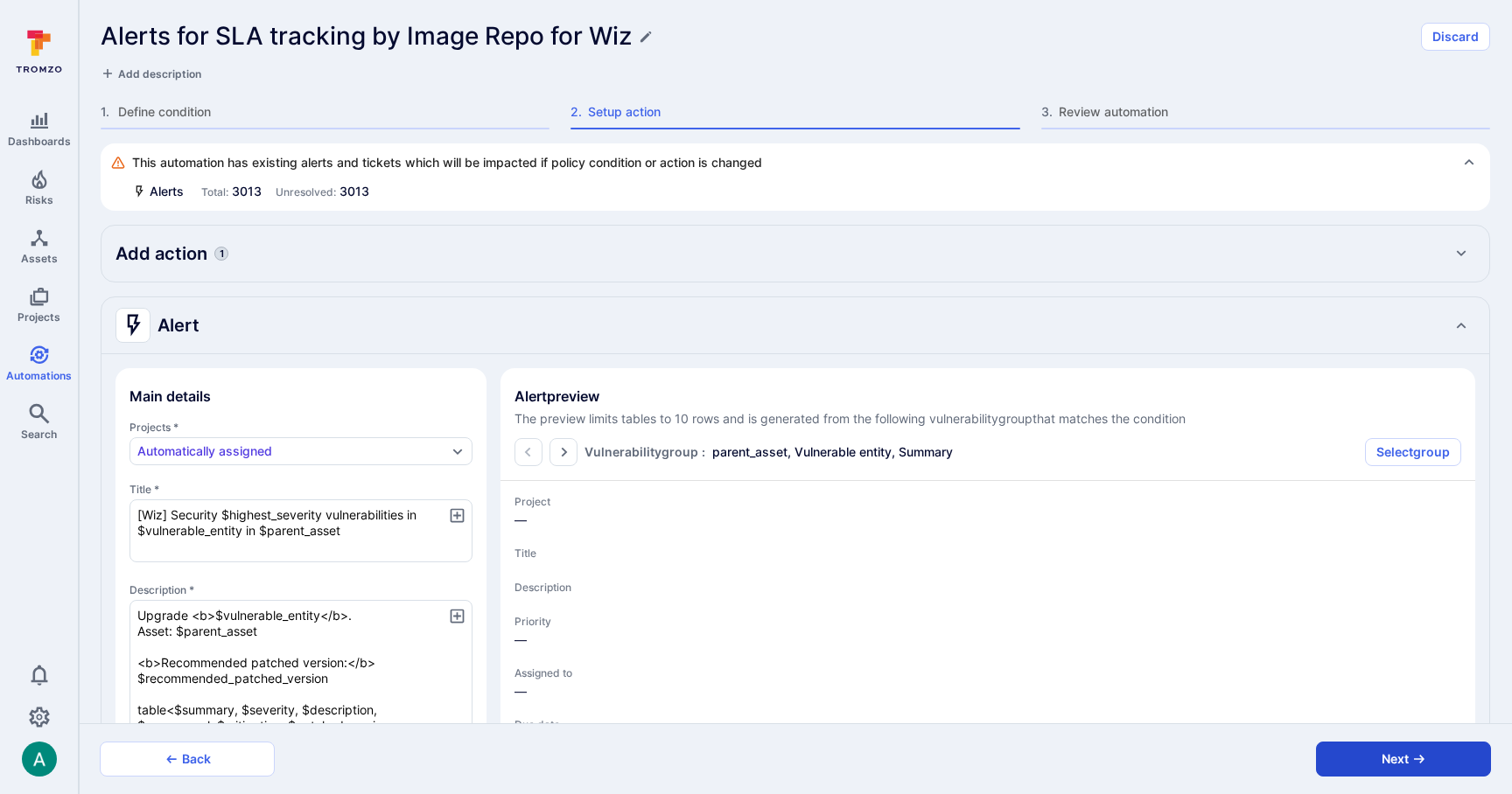
type textarea "[Wiz] Security $highest_severity vulnerabilities in $vulnerable_entity in $pare…"
click at [1359, 759] on button "Next" at bounding box center [1404, 759] width 175 height 35
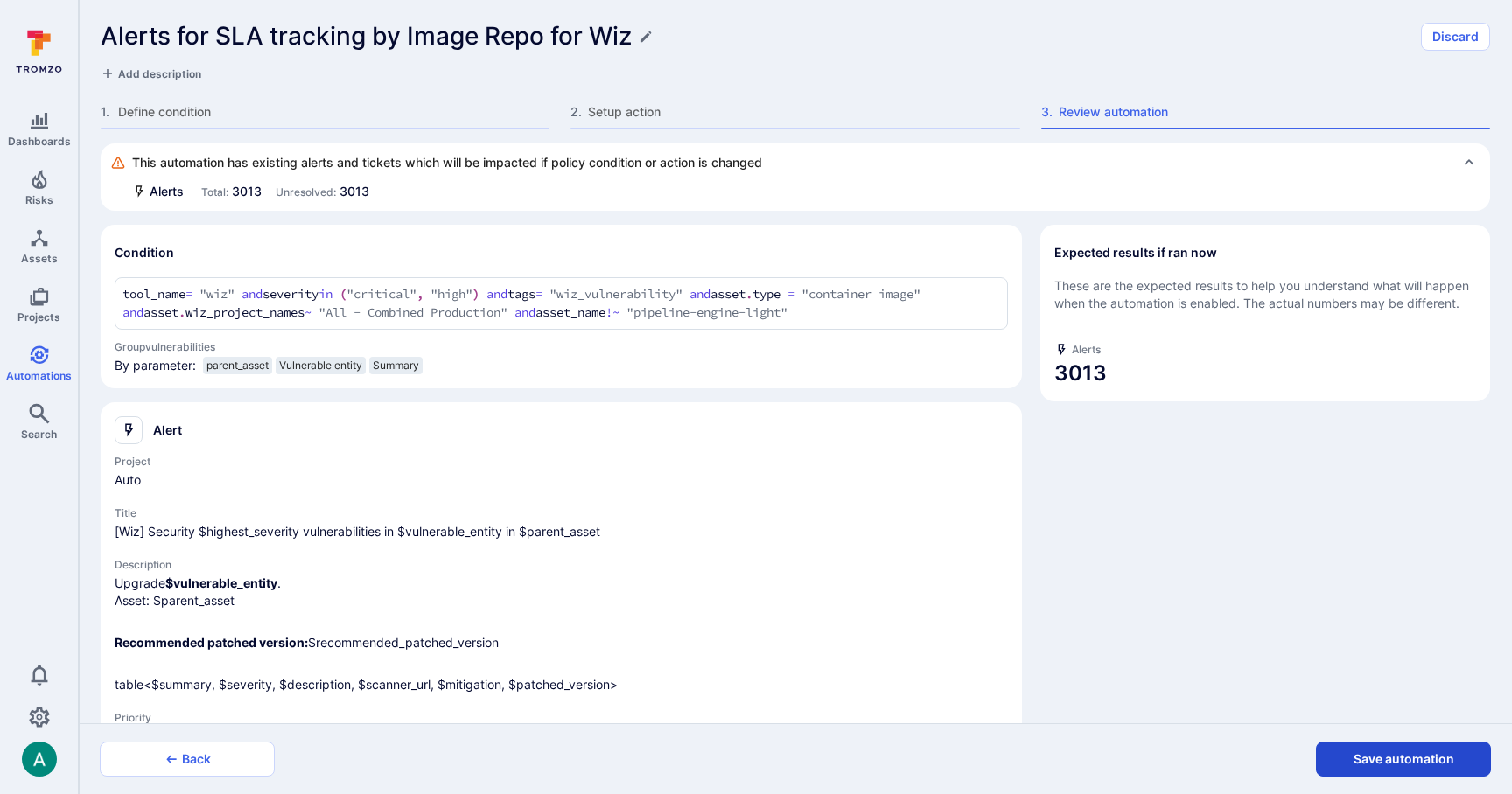
click at [1368, 755] on button "Save automation" at bounding box center [1404, 759] width 175 height 35
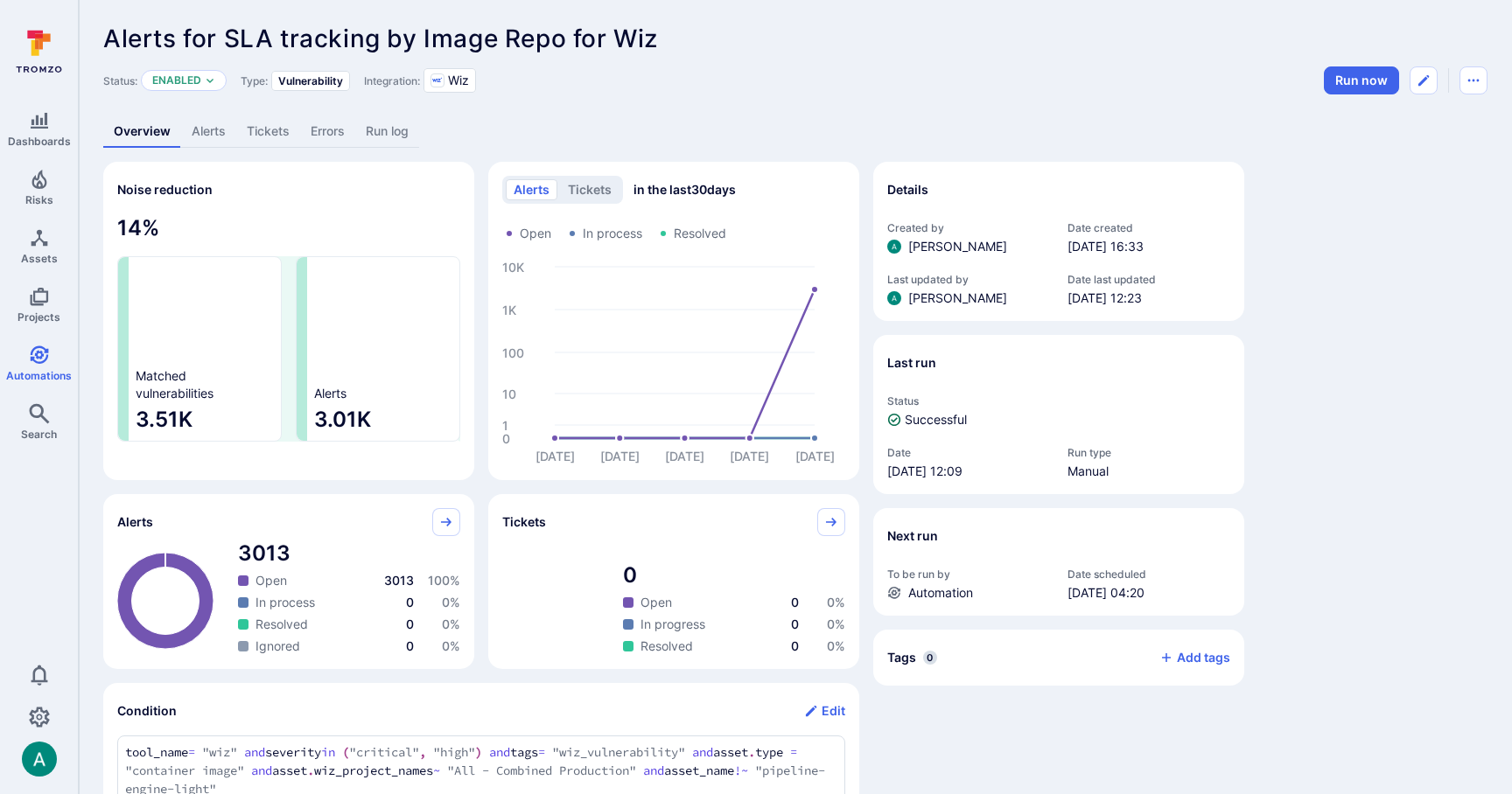
click at [215, 135] on link "Alerts" at bounding box center [209, 132] width 56 height 32
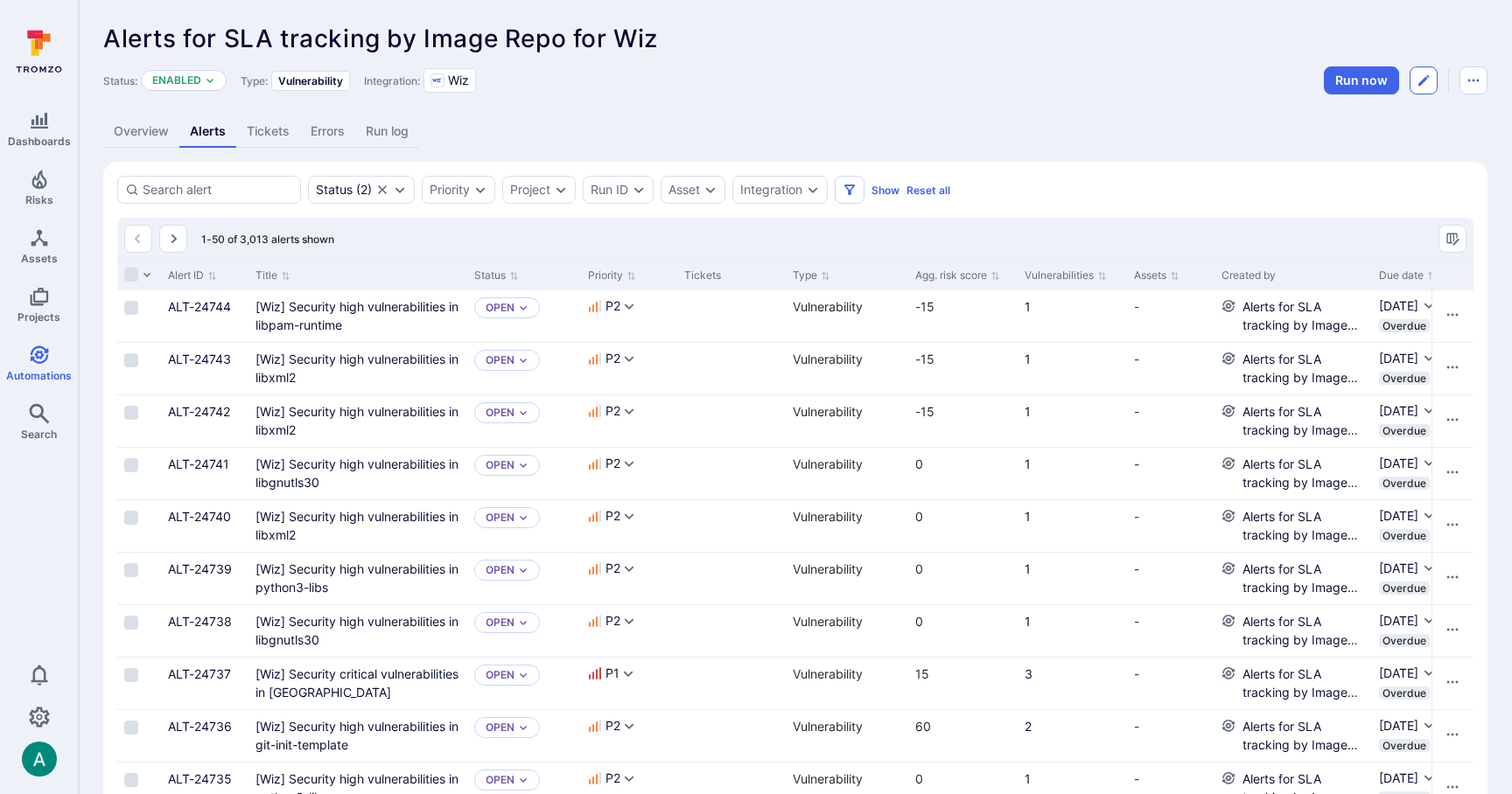
click at [1422, 80] on icon "Edit automation" at bounding box center [1423, 80] width 10 height 10
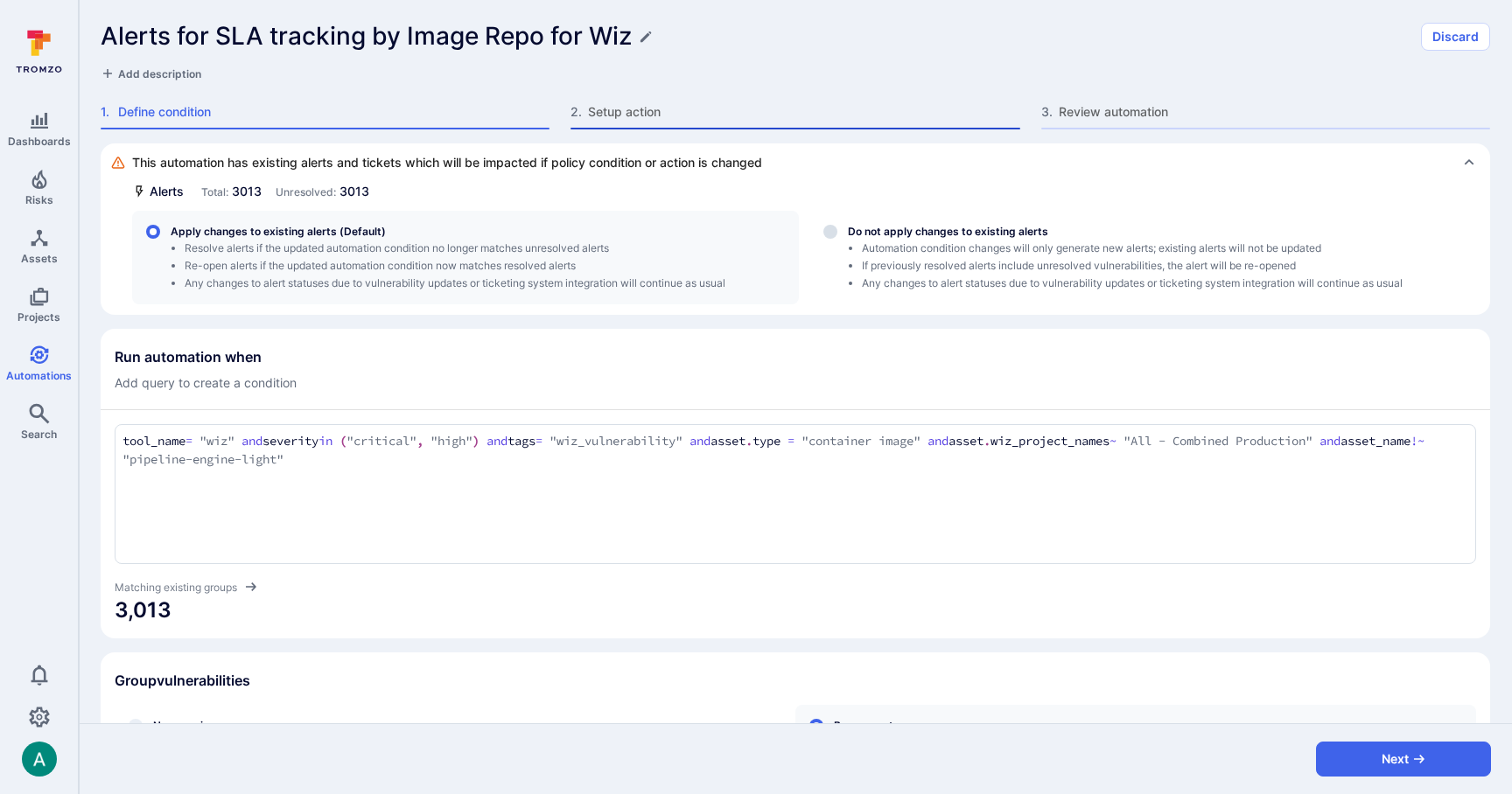
click at [606, 113] on span "Setup action" at bounding box center [804, 112] width 431 height 18
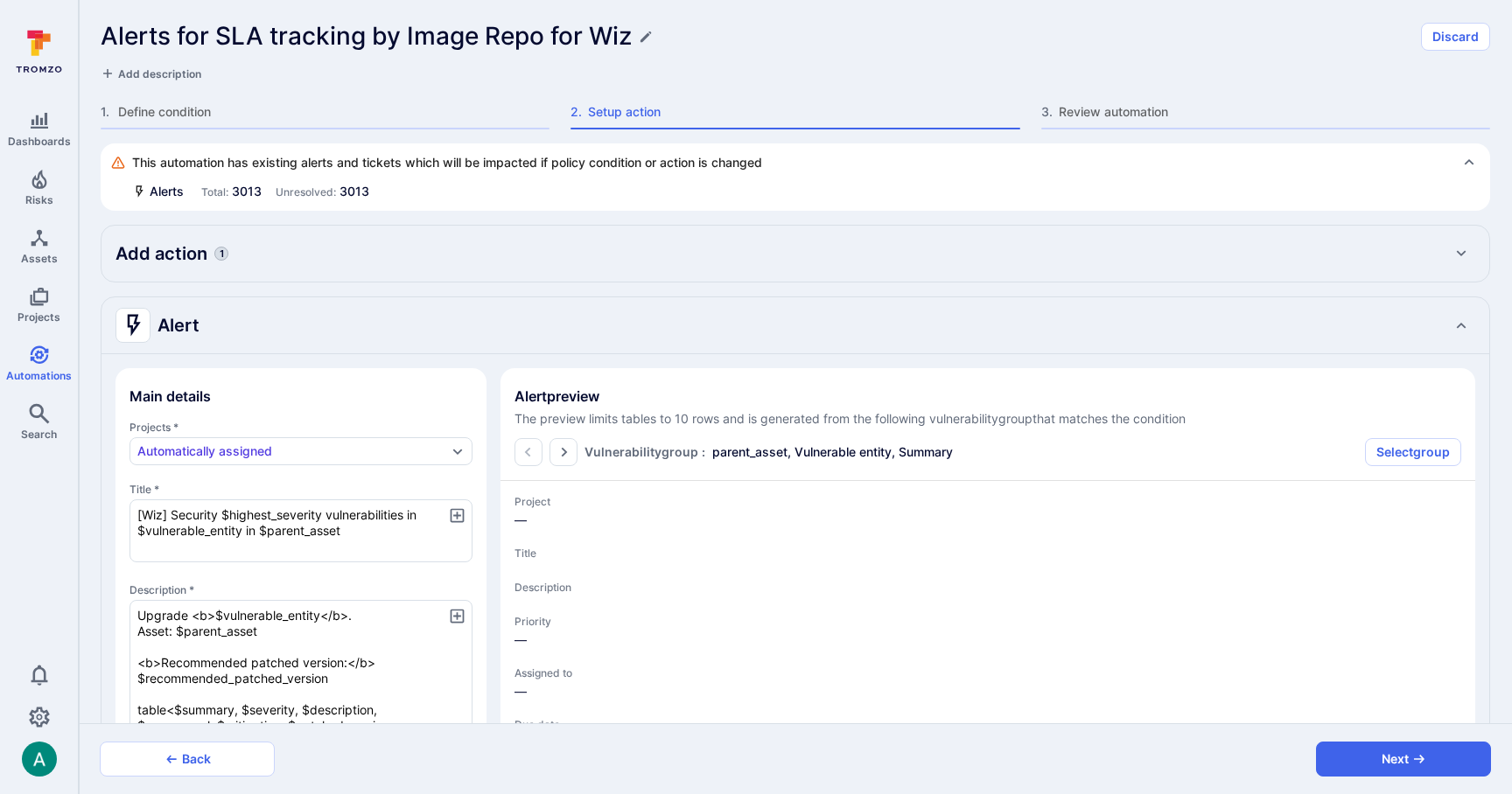
type textarea "x"
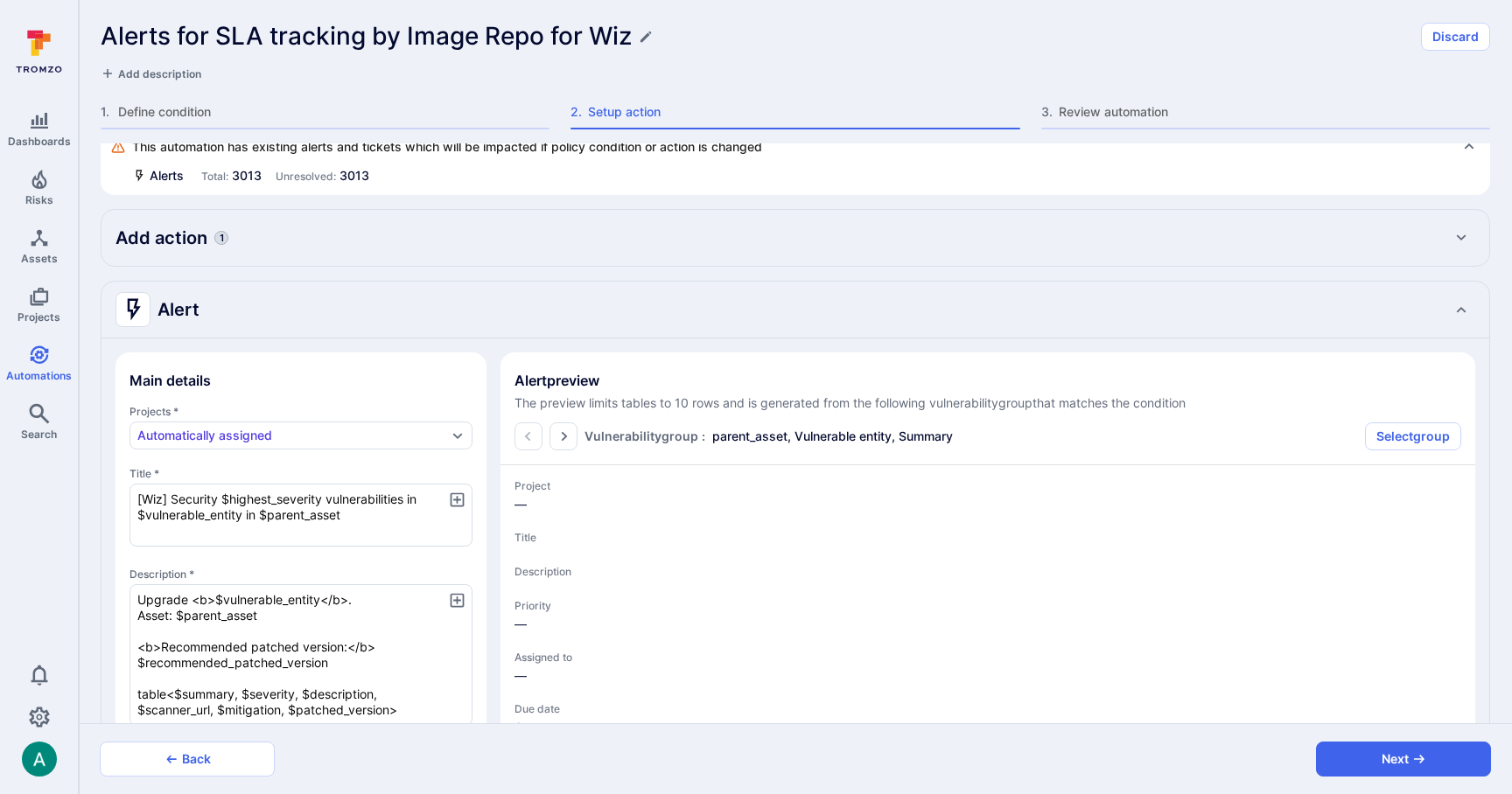
type textarea "x"
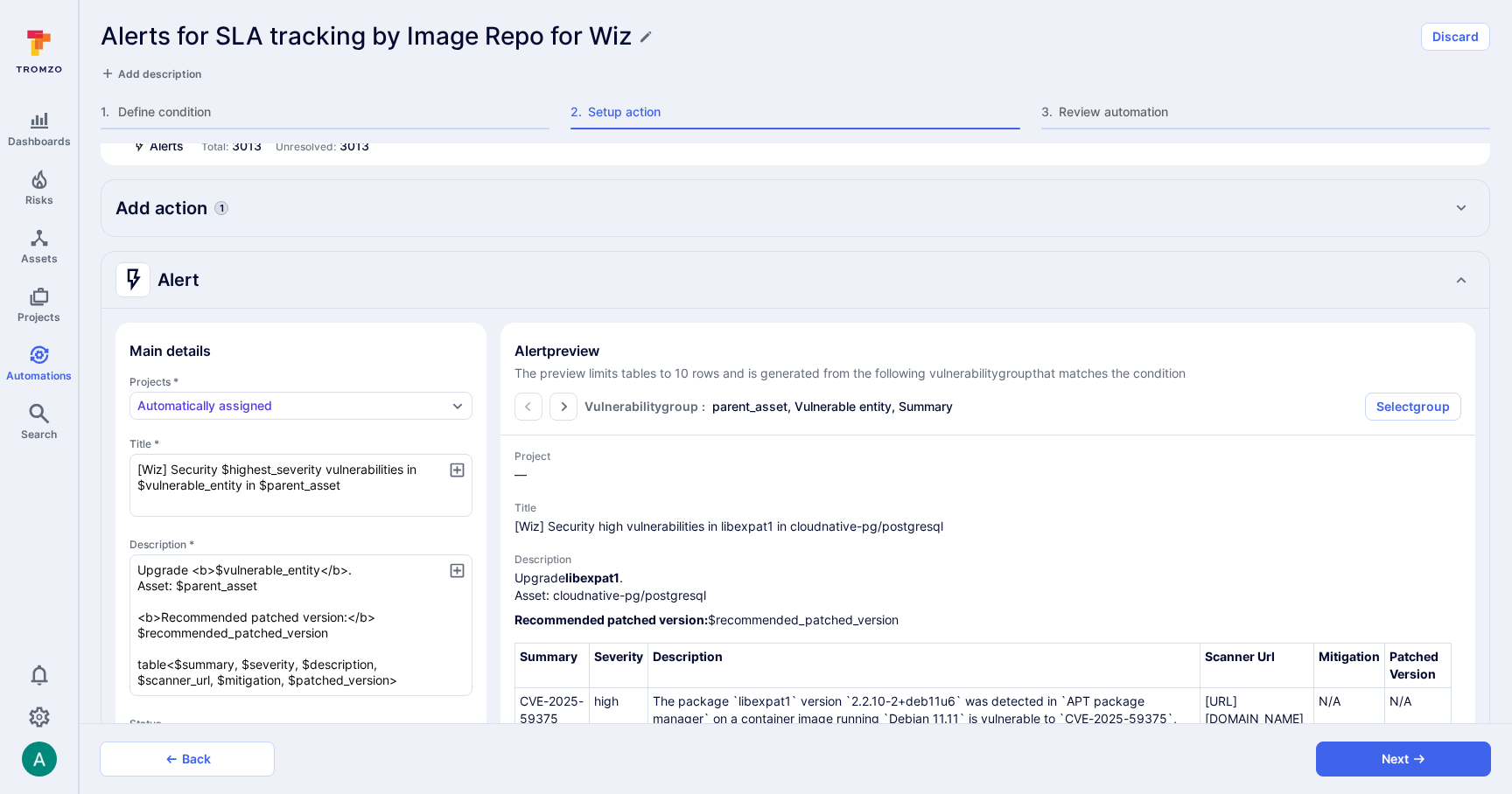
scroll to position [46, 0]
drag, startPoint x: 135, startPoint y: 487, endPoint x: 246, endPoint y: 489, distance: 111.0
click at [246, 489] on textarea "[Wiz] Security $highest_severity vulnerabilities in $vulnerable_entity in $pare…" at bounding box center [301, 484] width 343 height 63
drag, startPoint x: 262, startPoint y: 485, endPoint x: 343, endPoint y: 490, distance: 81.2
click at [343, 490] on textarea "[Wiz] Security $highest_severity vulnerabilities in $vulnerable_entity in $pare…" at bounding box center [301, 484] width 343 height 63
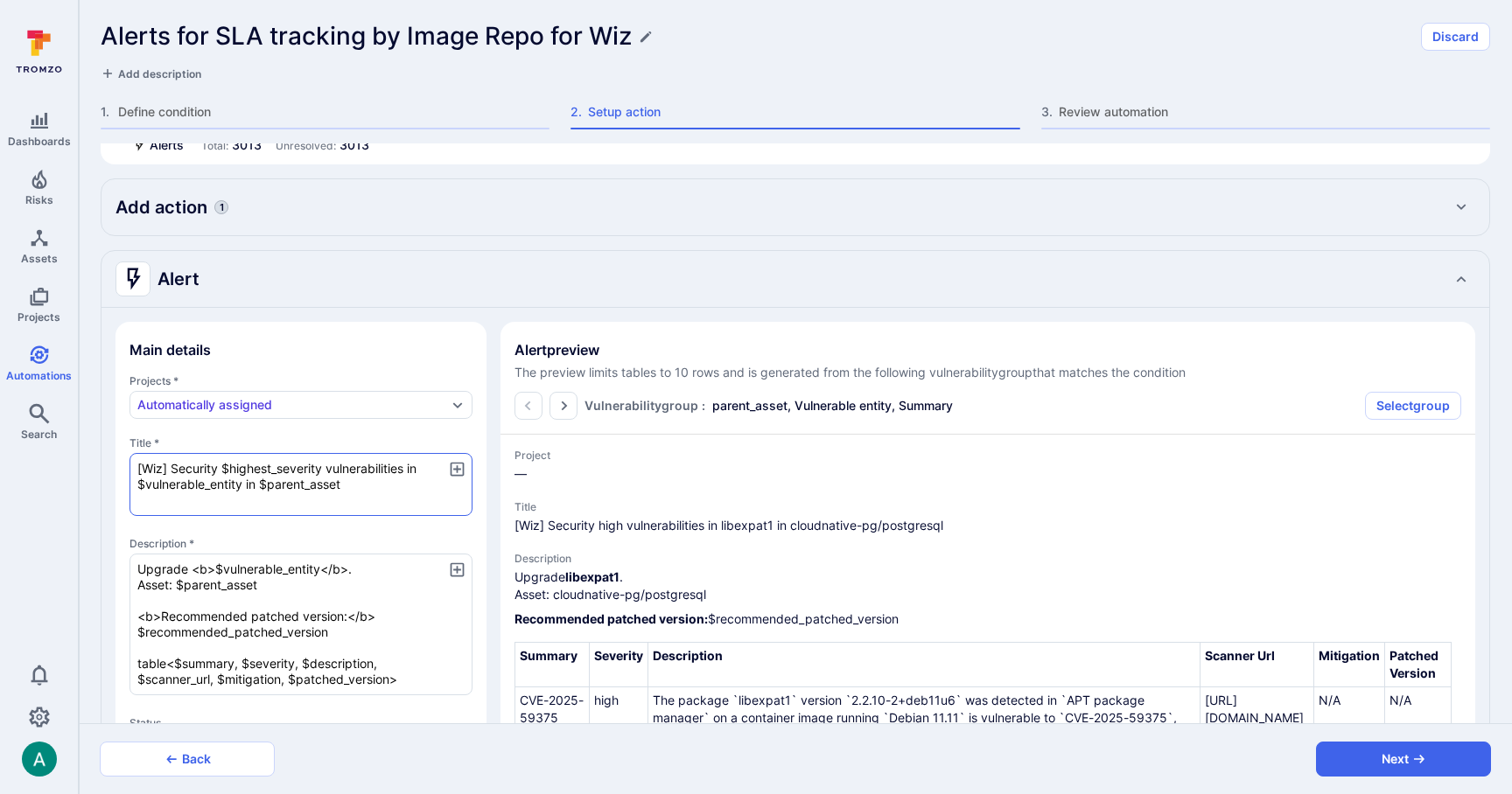
click at [354, 489] on textarea "[Wiz] Security $highest_severity vulnerabilities in $vulnerable_entity in $pare…" at bounding box center [301, 484] width 343 height 63
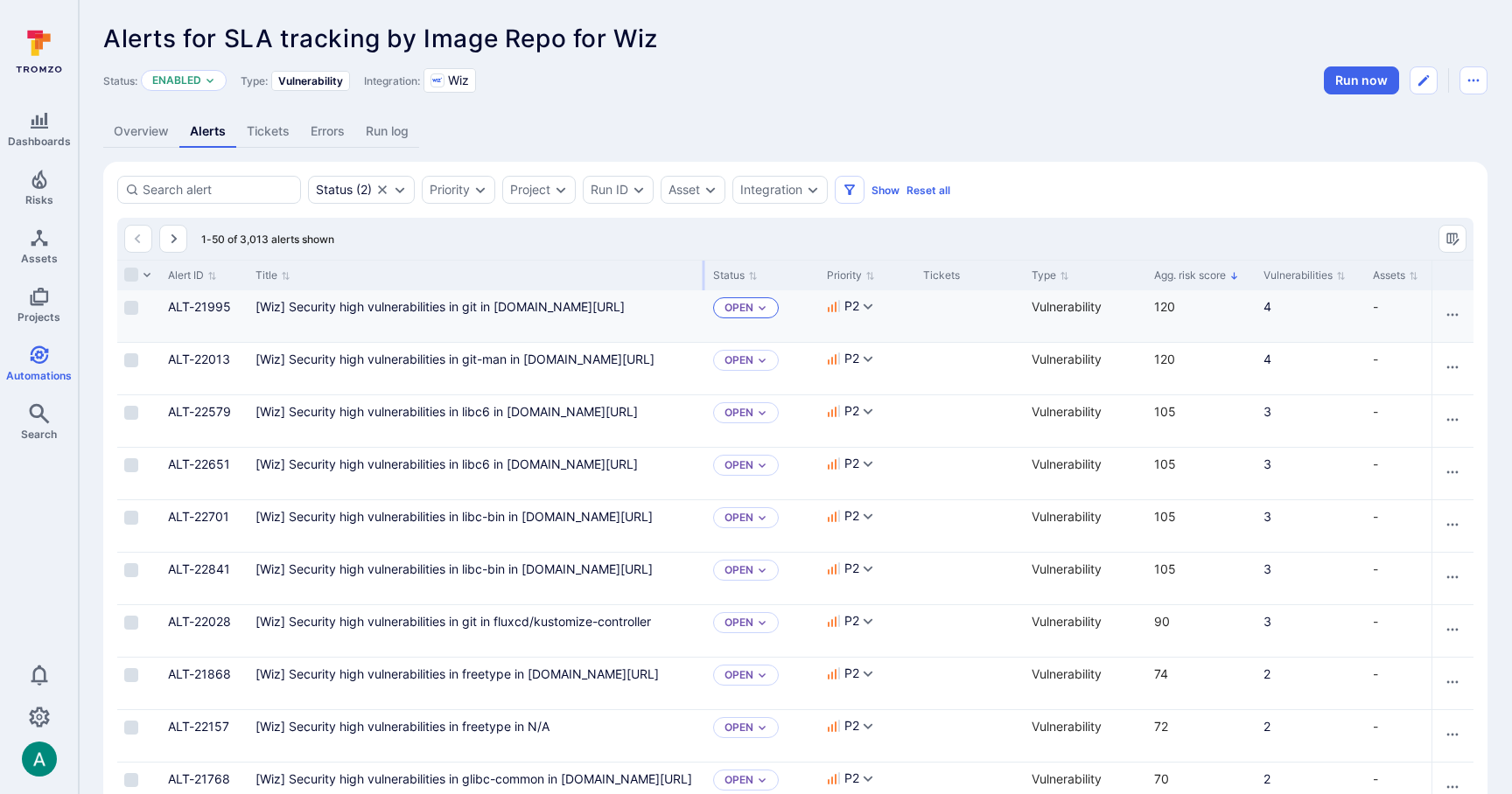
drag, startPoint x: 465, startPoint y: 274, endPoint x: 704, endPoint y: 299, distance: 240.3
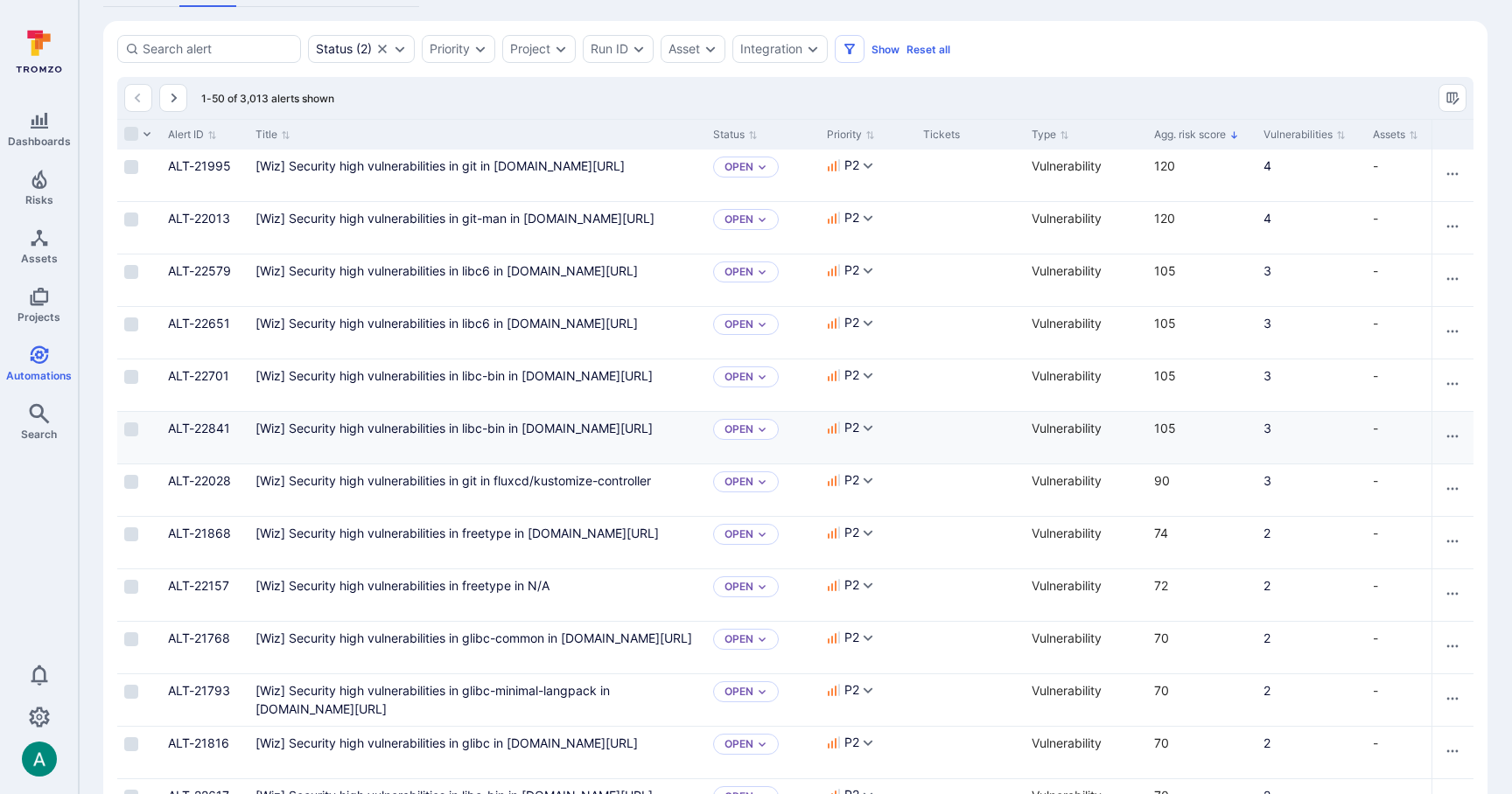
scroll to position [145, 0]
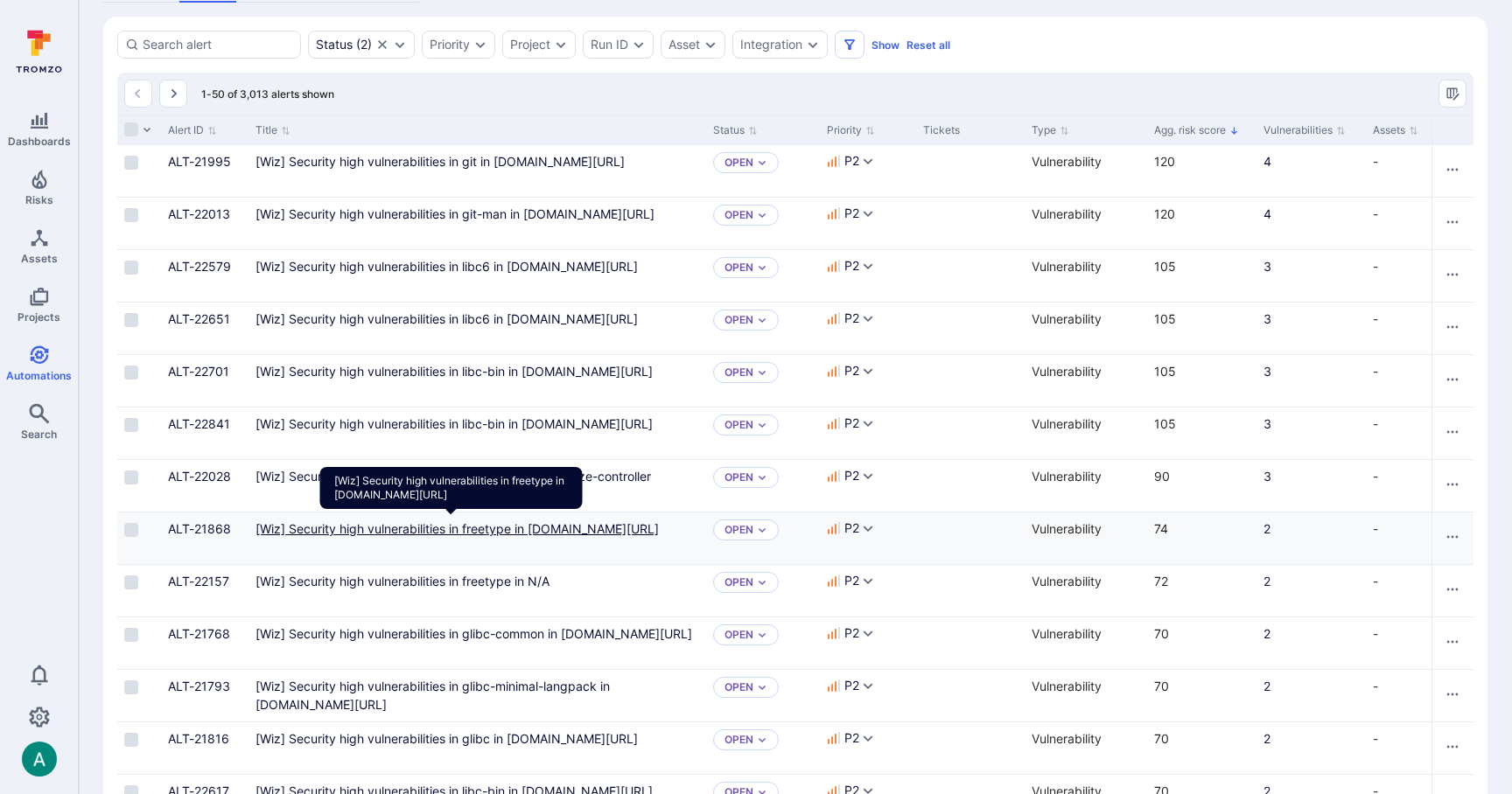
click at [469, 536] on us-central1-docker "[Wiz] Security high vulnerabilities in freetype in [DOMAIN_NAME][URL]" at bounding box center [457, 529] width 404 height 15
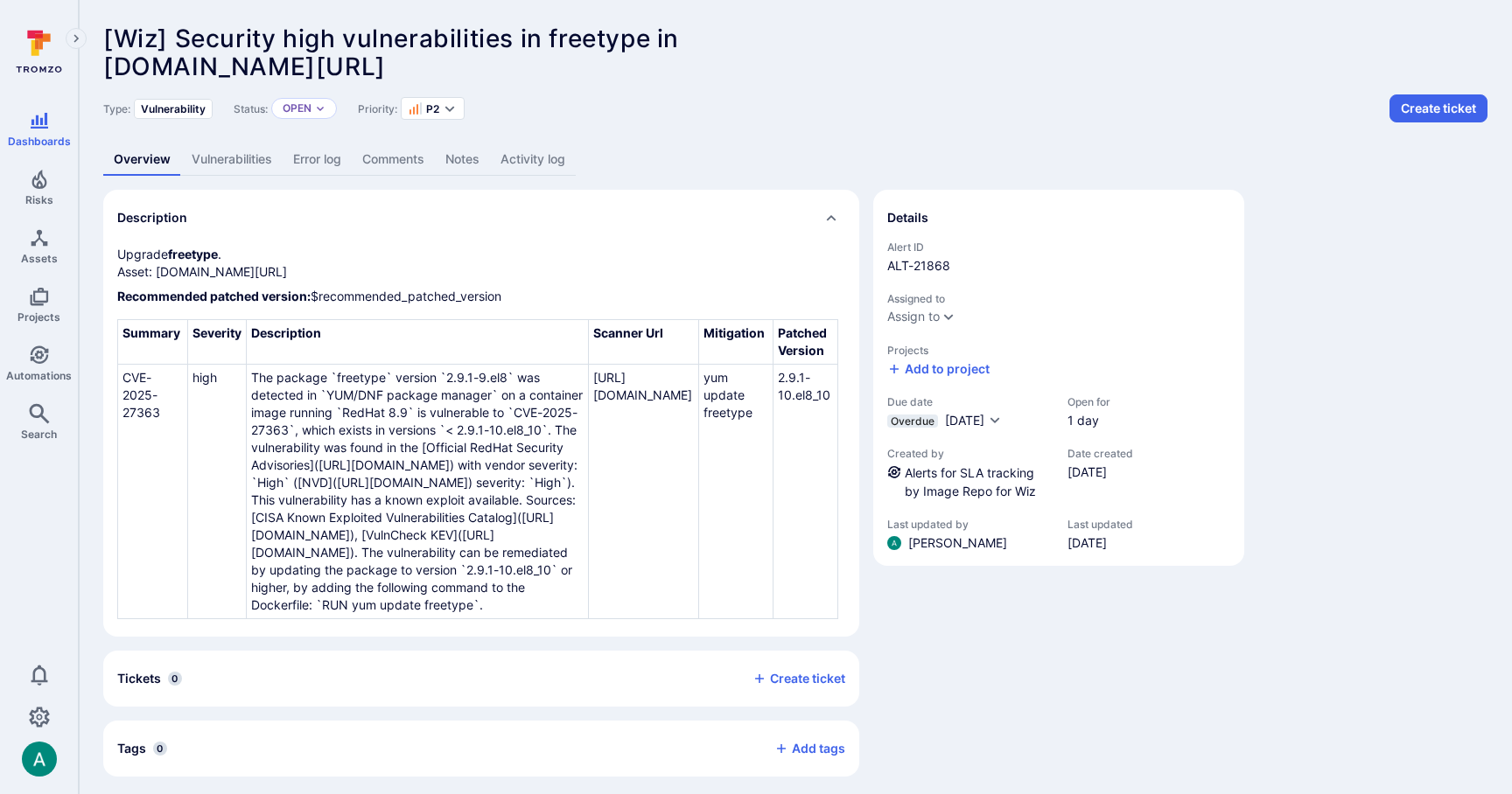
click at [248, 157] on link "Vulnerabilities" at bounding box center [232, 160] width 102 height 32
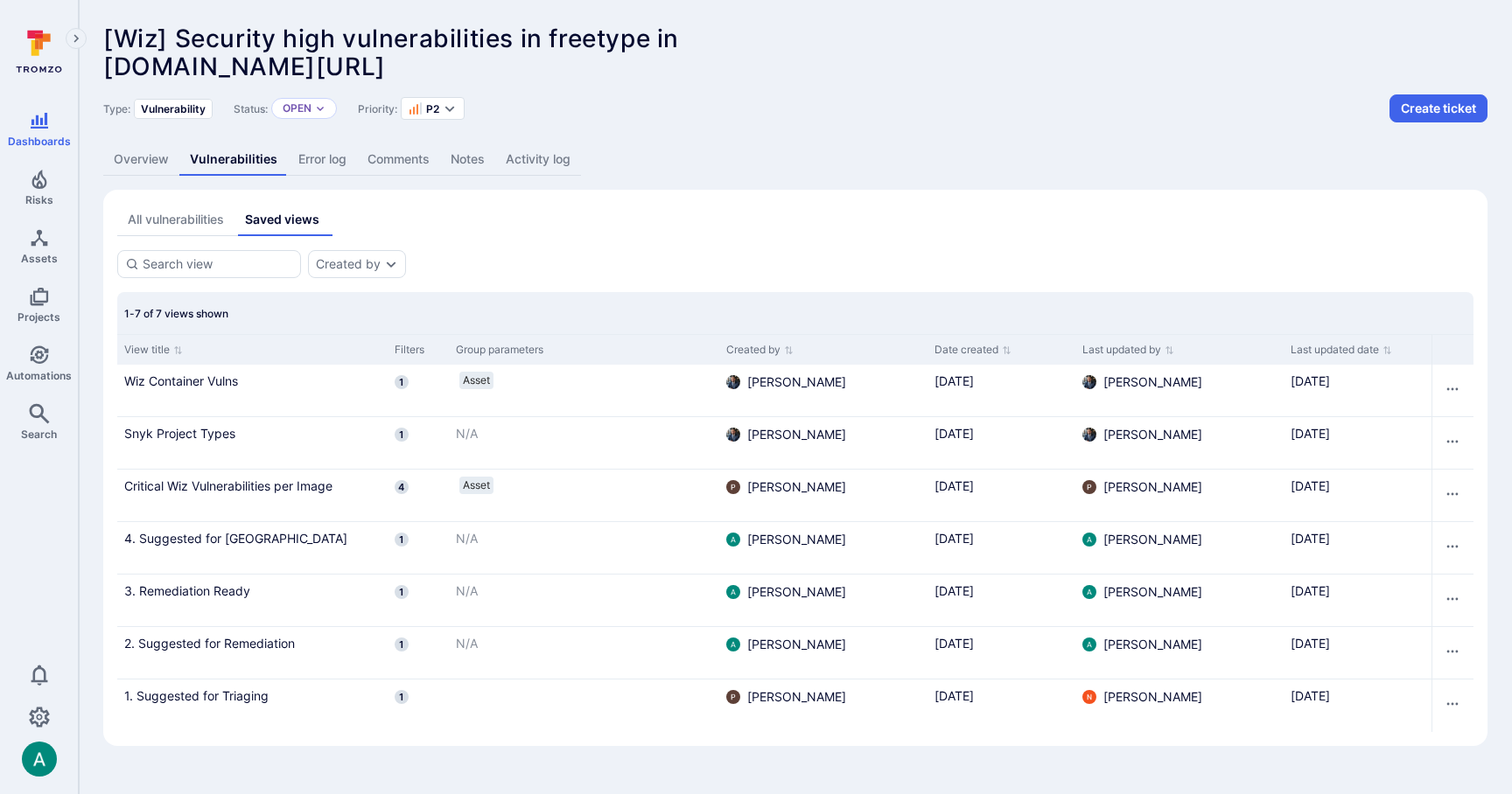
click at [170, 219] on div "All vulnerabilities" at bounding box center [176, 219] width 96 height 18
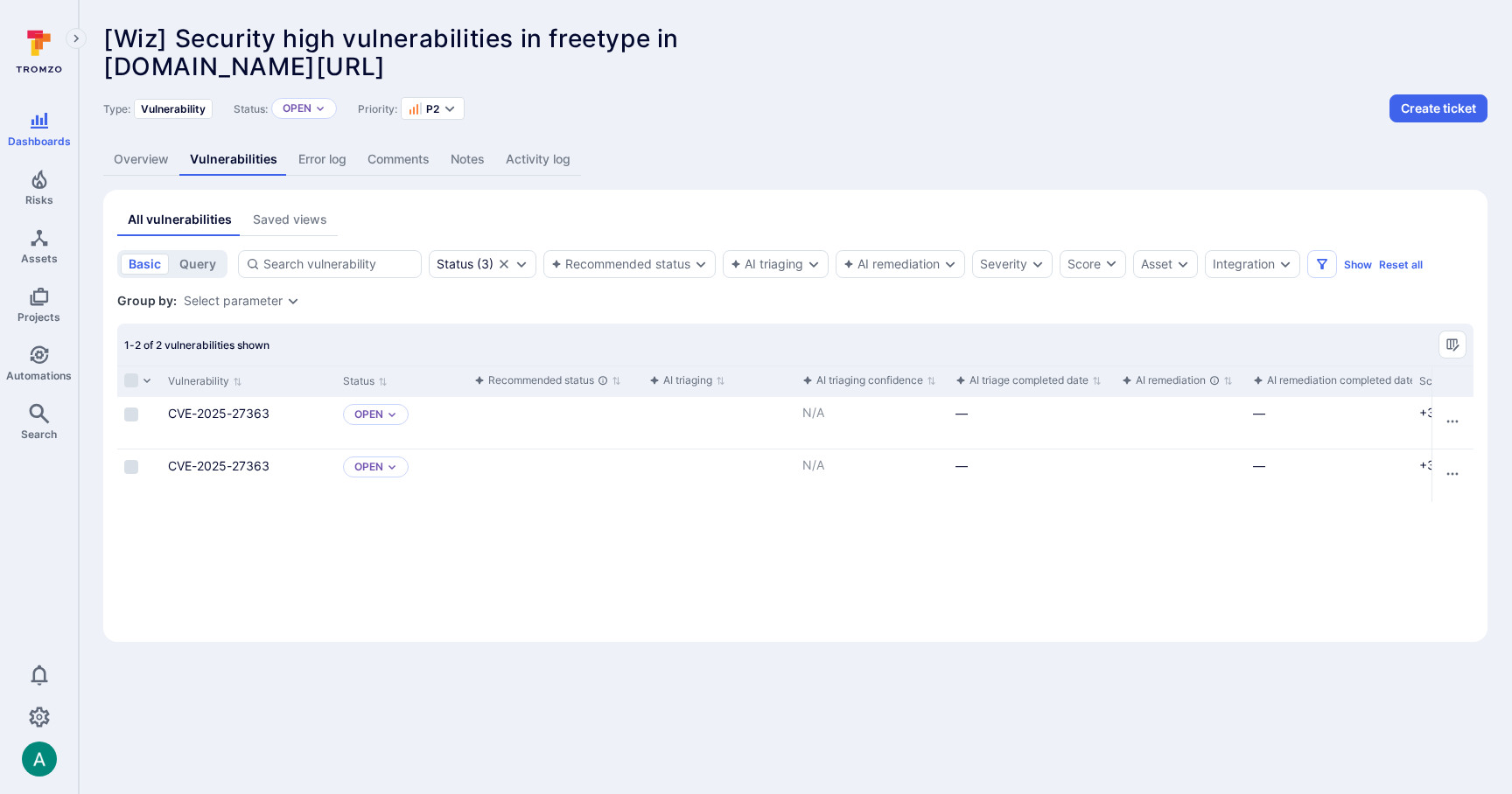
click at [756, 315] on section "basic query Status ( 3 ) Recommended status AI triaging AI remediation Severity…" at bounding box center [795, 439] width 1356 height 378
click at [179, 406] on link "CVE-2025-27363" at bounding box center [219, 414] width 102 height 15
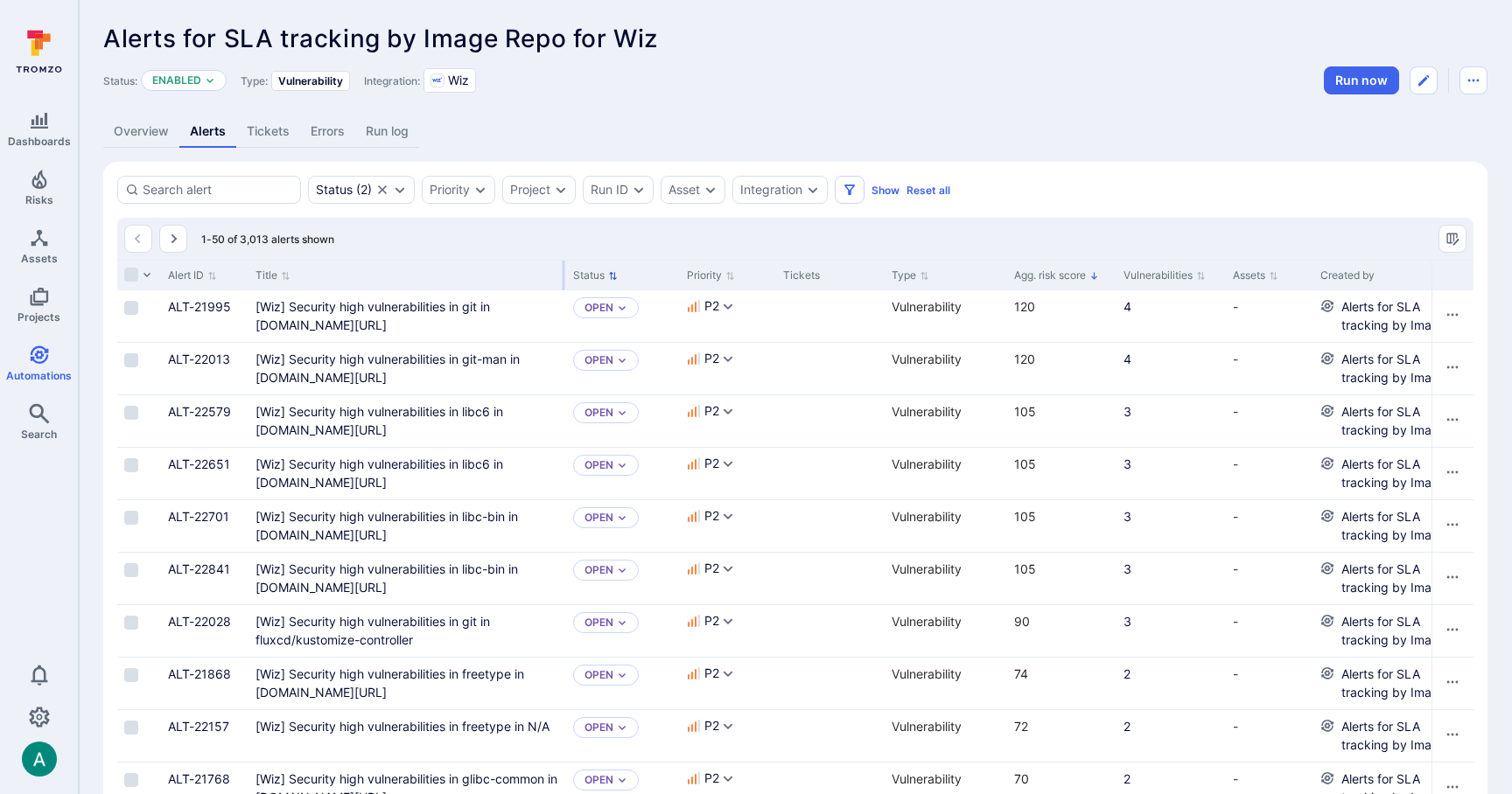
drag, startPoint x: 463, startPoint y: 273, endPoint x: 562, endPoint y: 273, distance: 99.0
click at [563, 273] on div at bounding box center [564, 276] width 3 height 30
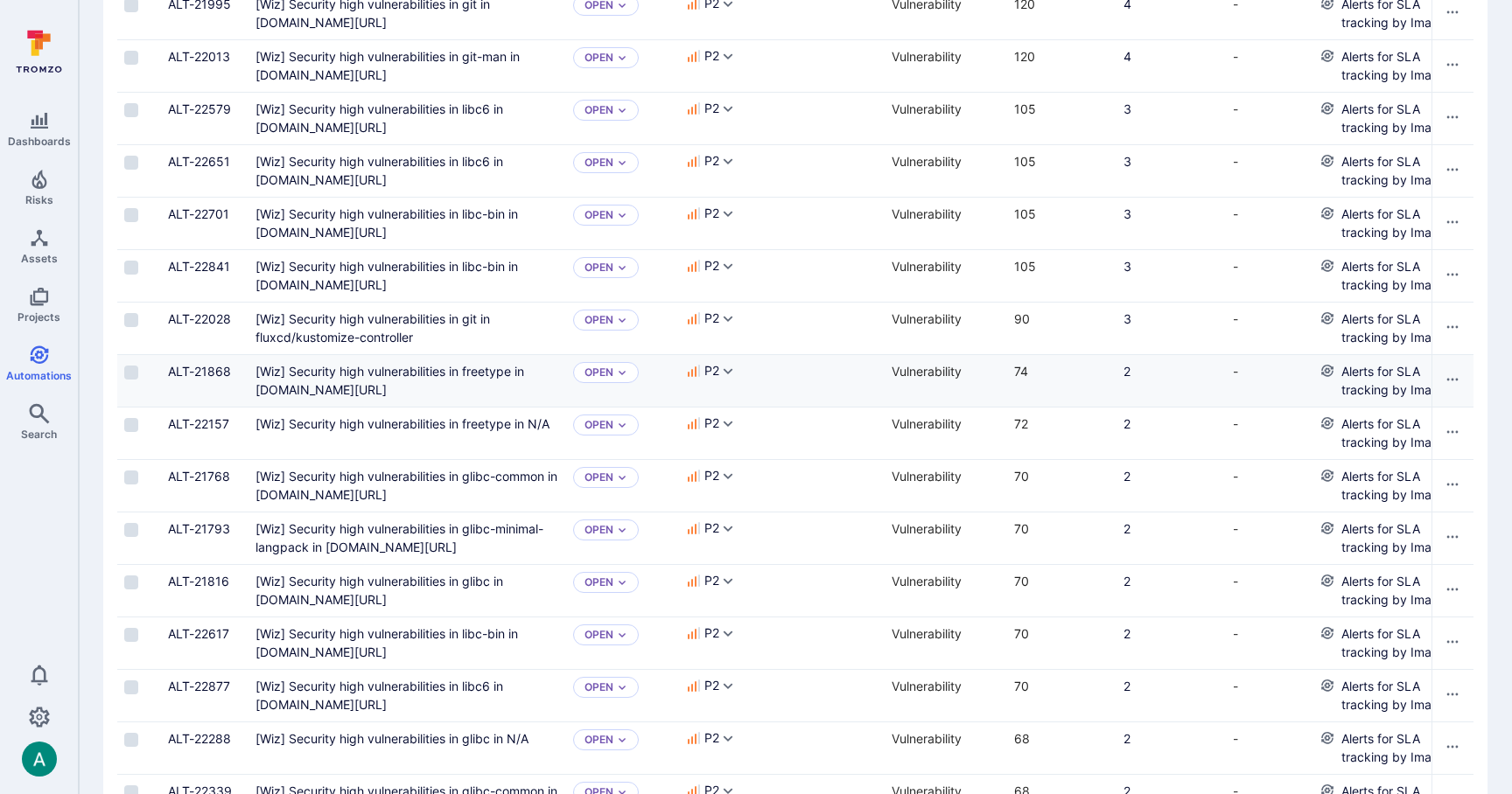
scroll to position [316, 0]
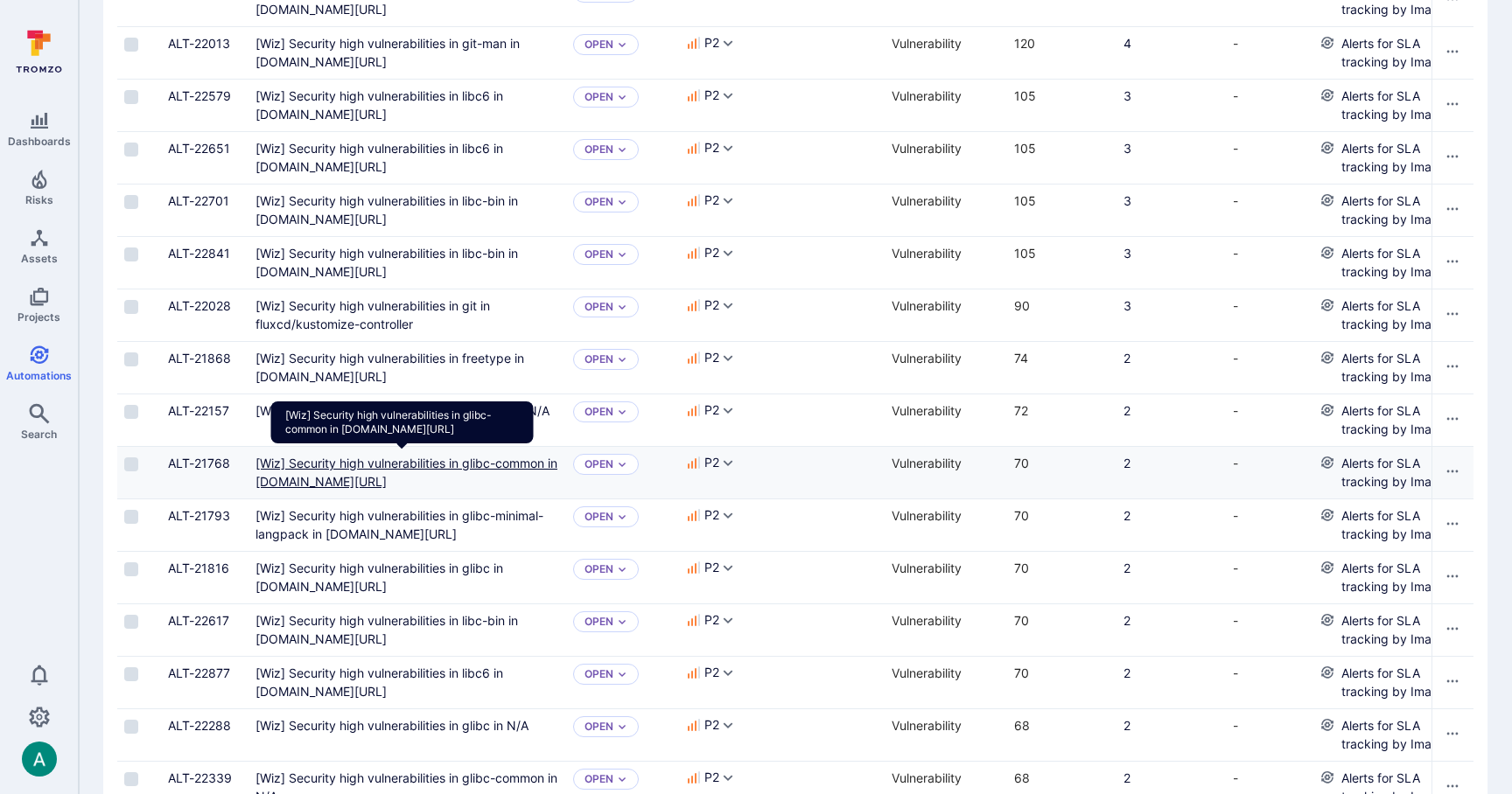
click at [452, 458] on us-central1-docker "[Wiz] Security high vulnerabilities in glibc-common in [DOMAIN_NAME][URL]" at bounding box center [406, 472] width 302 height 33
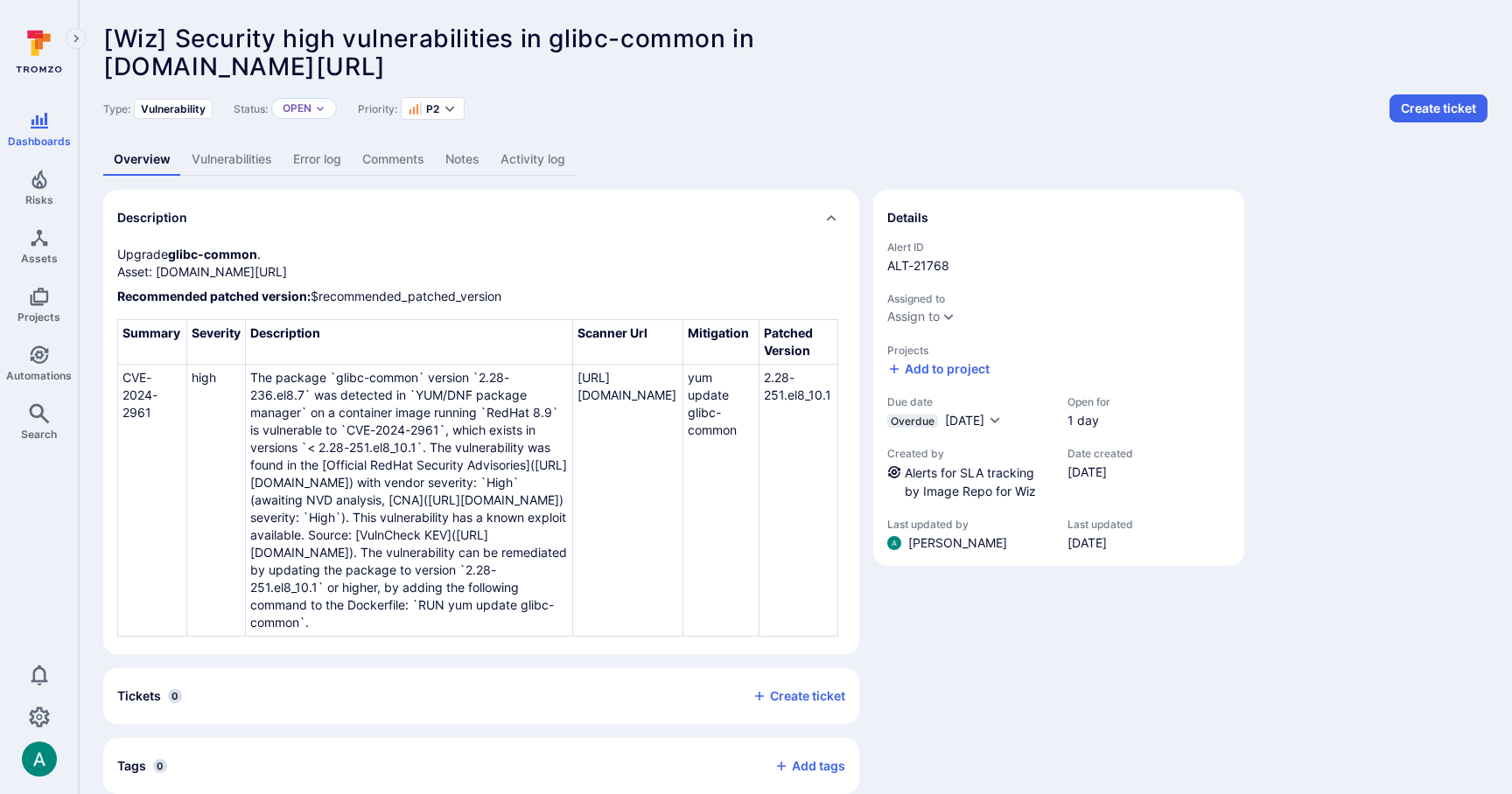
scroll to position [58, 0]
click at [249, 163] on link "Vulnerabilities" at bounding box center [232, 160] width 102 height 32
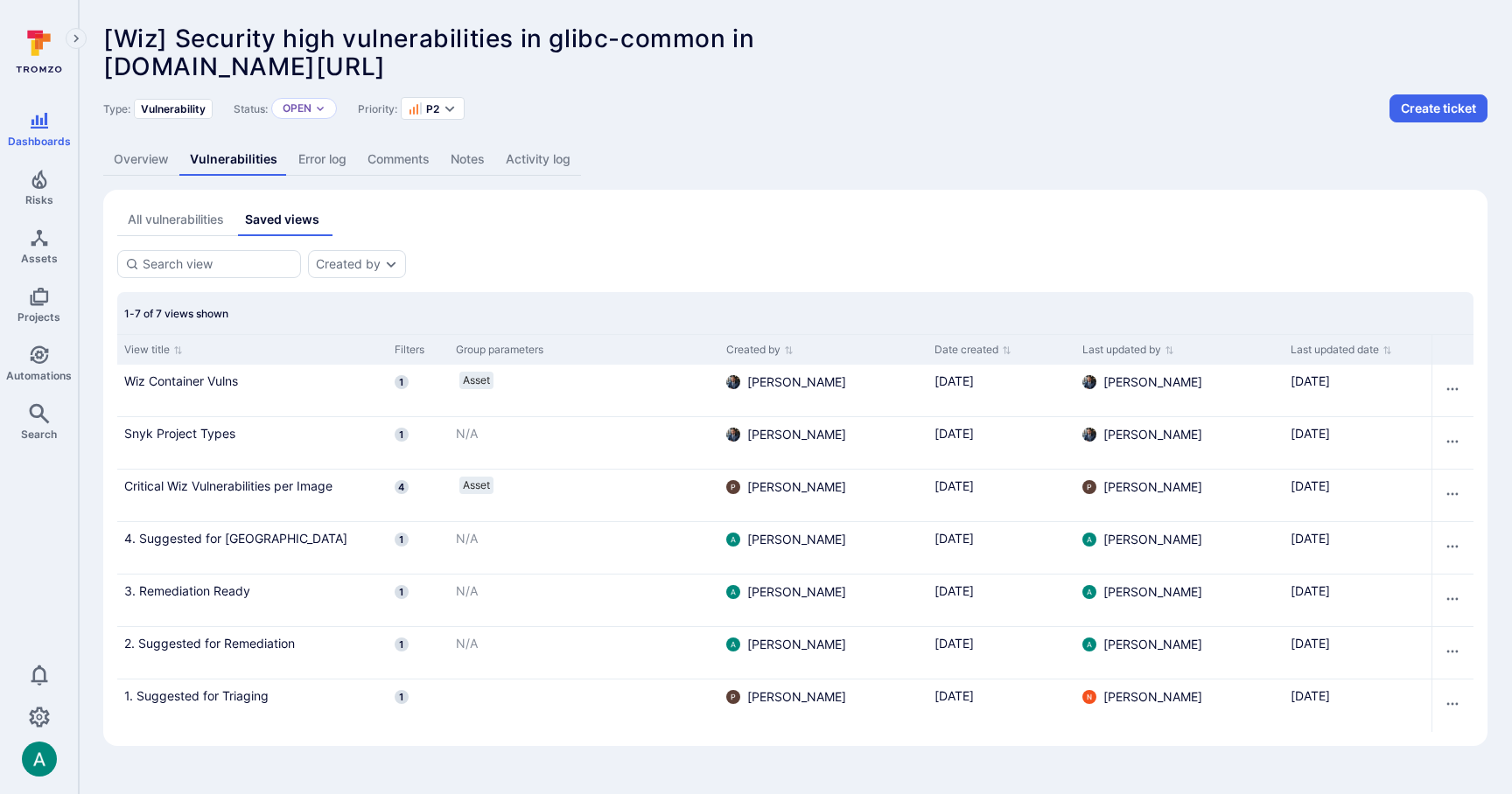
click at [207, 223] on div "All vulnerabilities" at bounding box center [176, 219] width 96 height 18
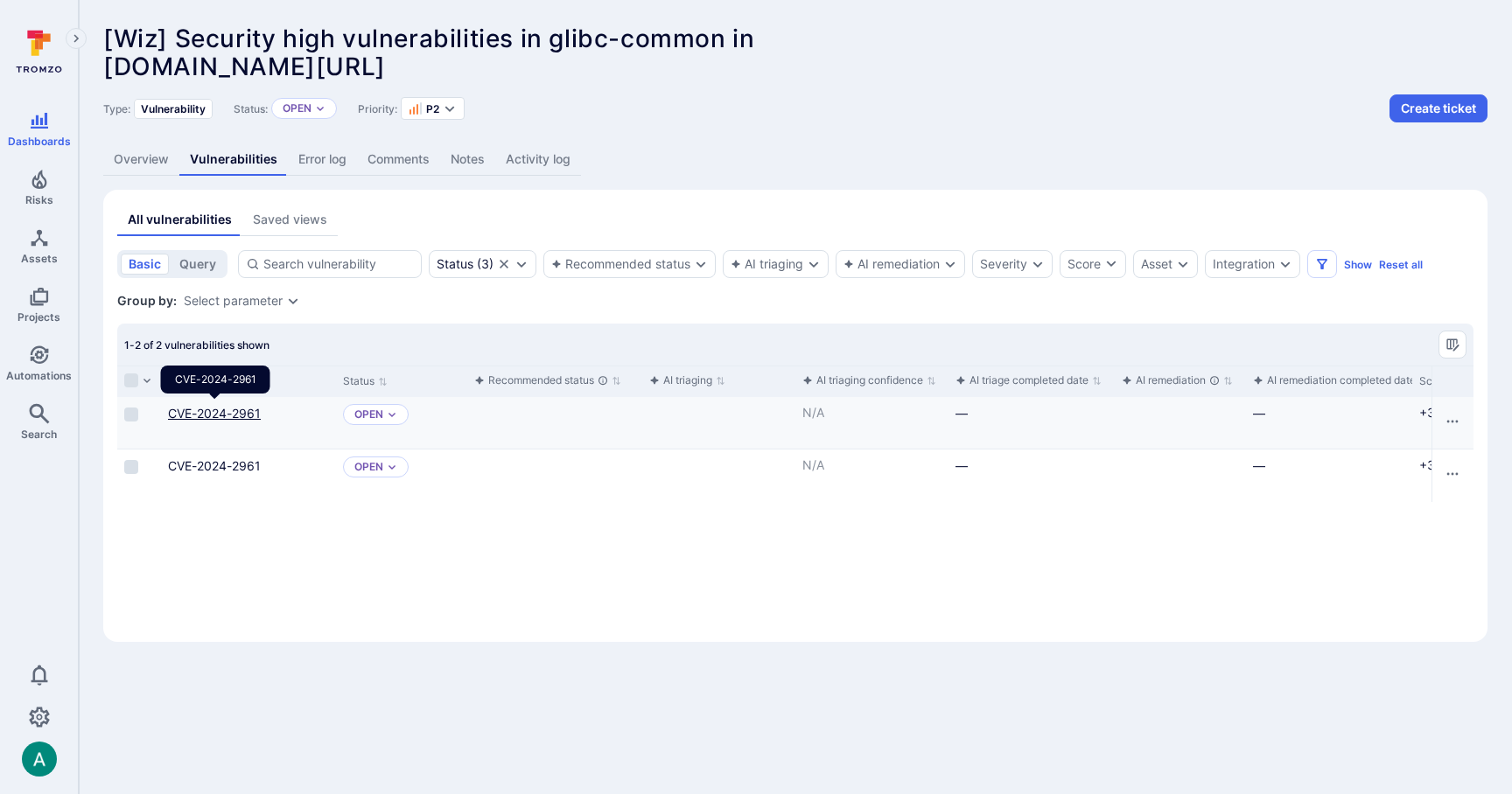
click at [208, 414] on link "CVE-2024-2961" at bounding box center [215, 414] width 93 height 15
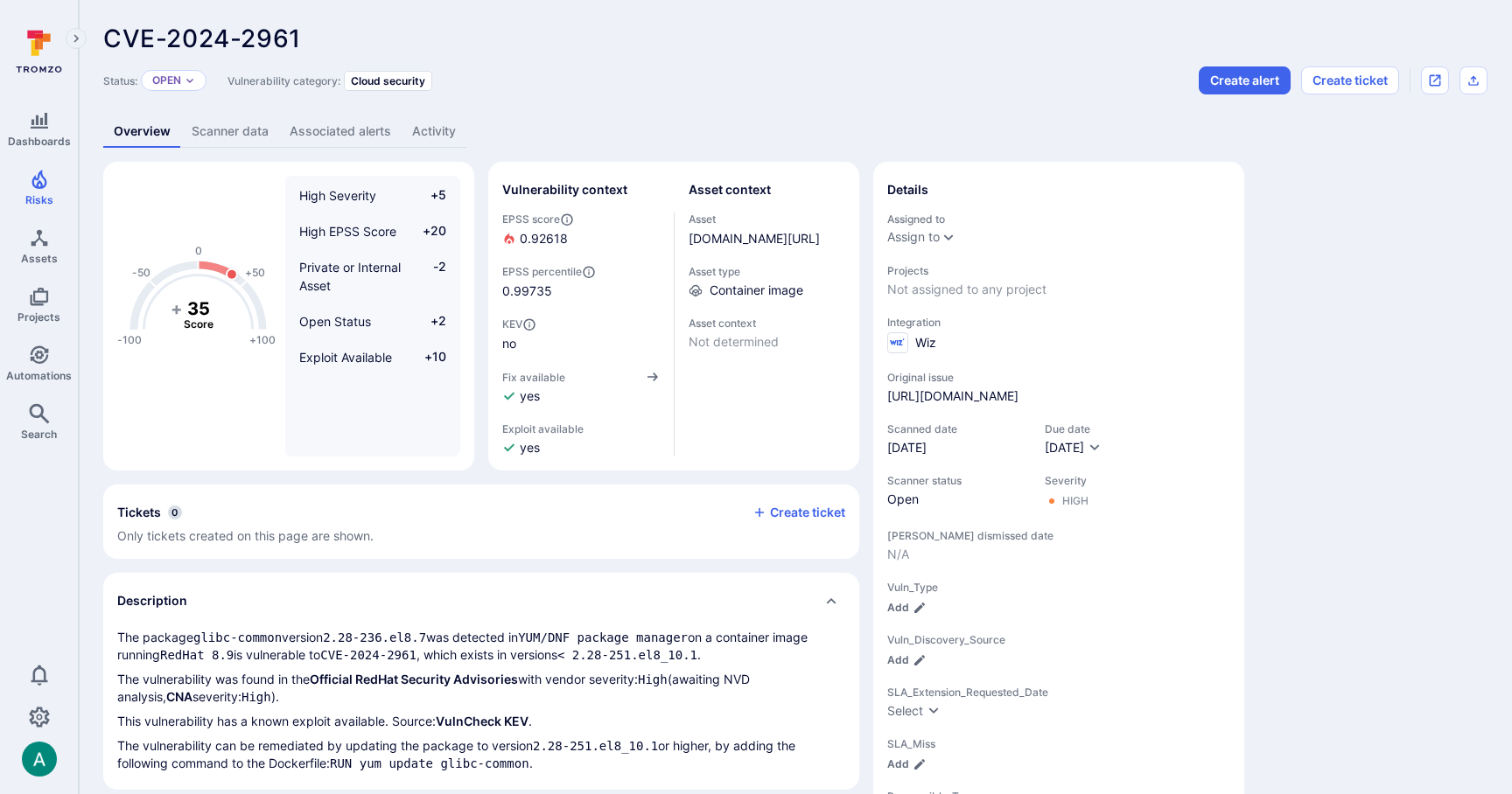
click at [357, 136] on link "Associated alerts" at bounding box center [341, 132] width 122 height 32
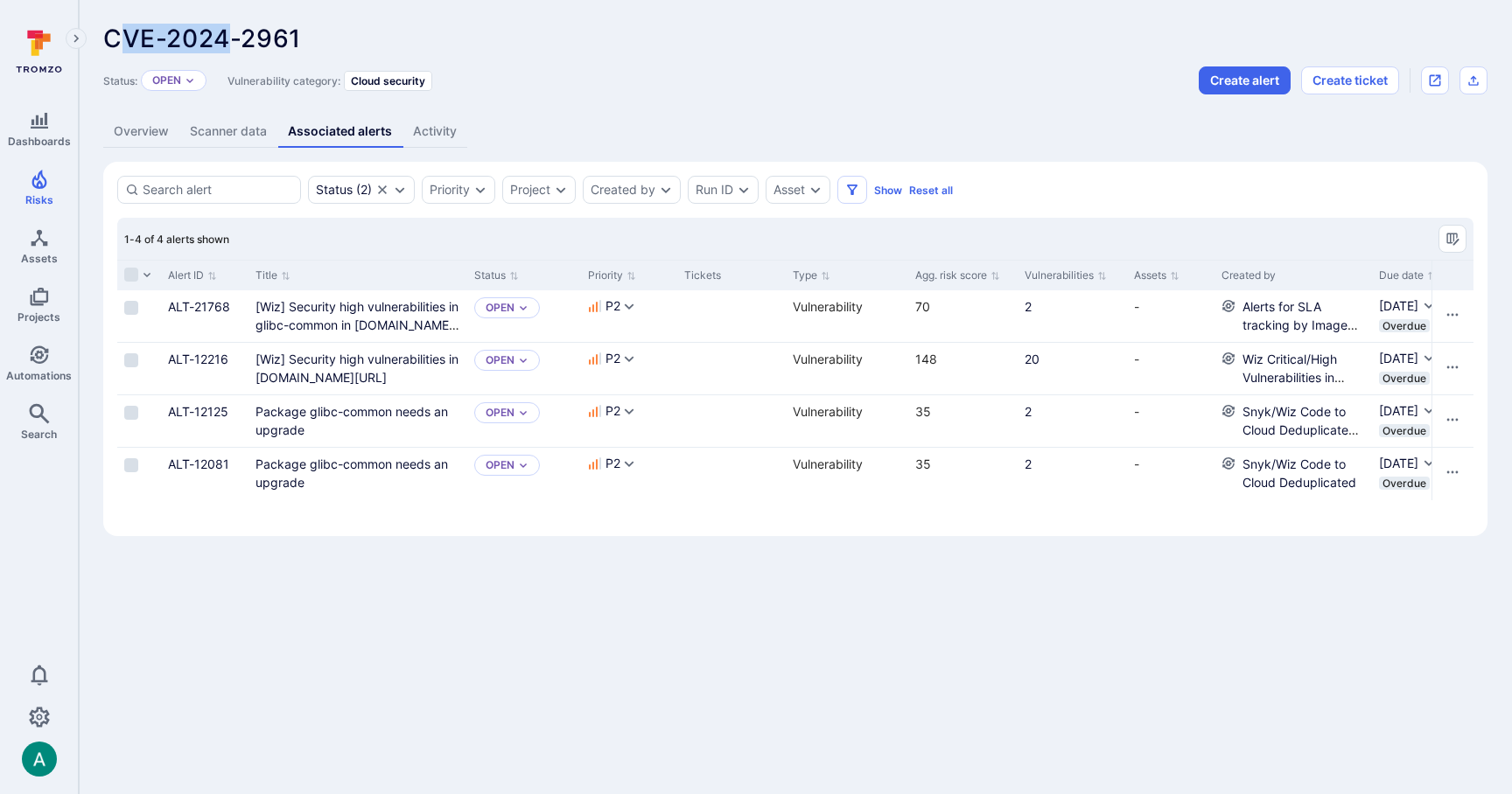
drag, startPoint x: 125, startPoint y: 35, endPoint x: 226, endPoint y: 40, distance: 101.1
click at [226, 40] on span "CVE-2024-2961" at bounding box center [202, 39] width 198 height 30
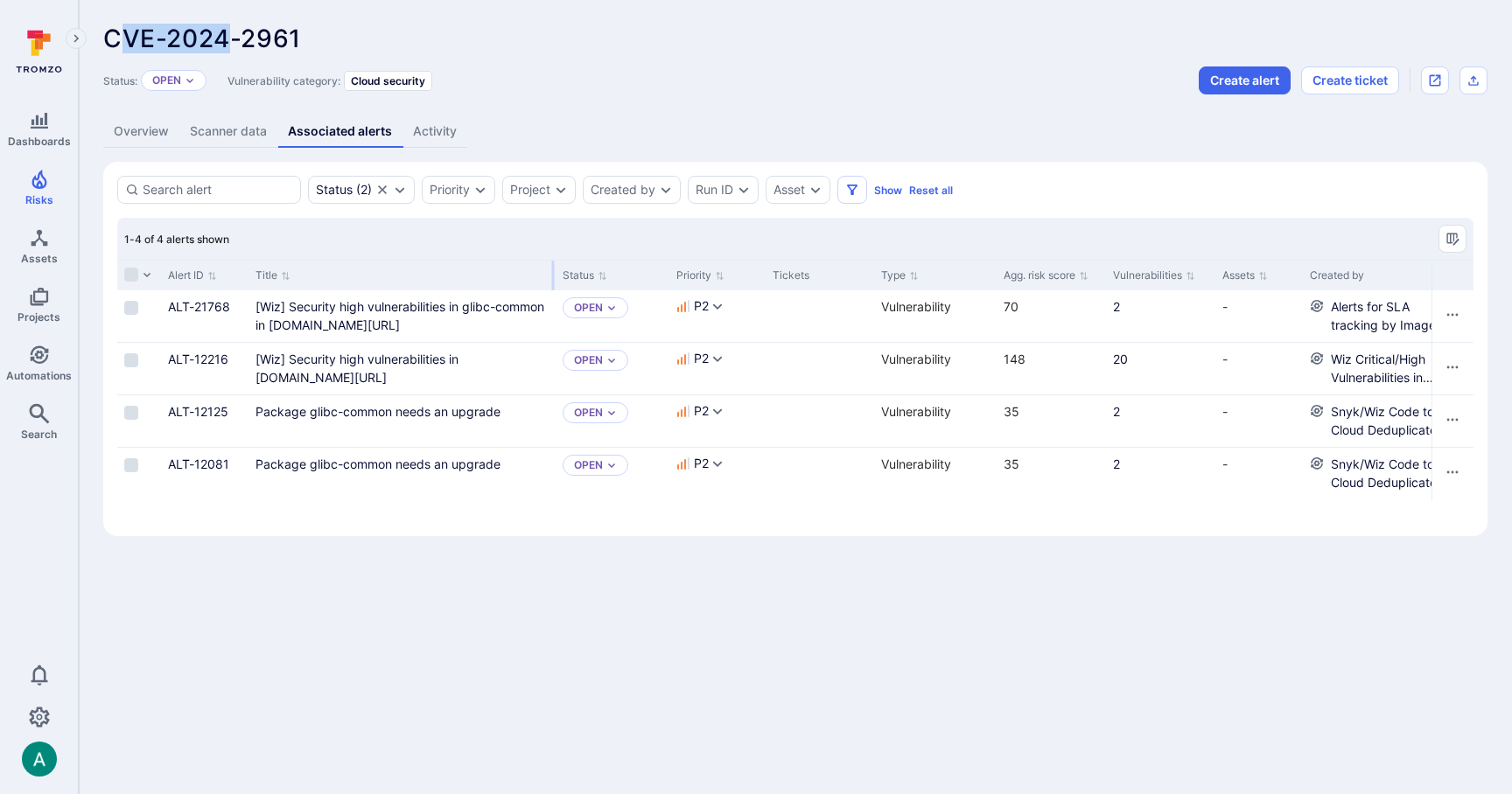
drag, startPoint x: 464, startPoint y: 271, endPoint x: 552, endPoint y: 270, distance: 88.0
click at [552, 270] on div at bounding box center [553, 276] width 3 height 30
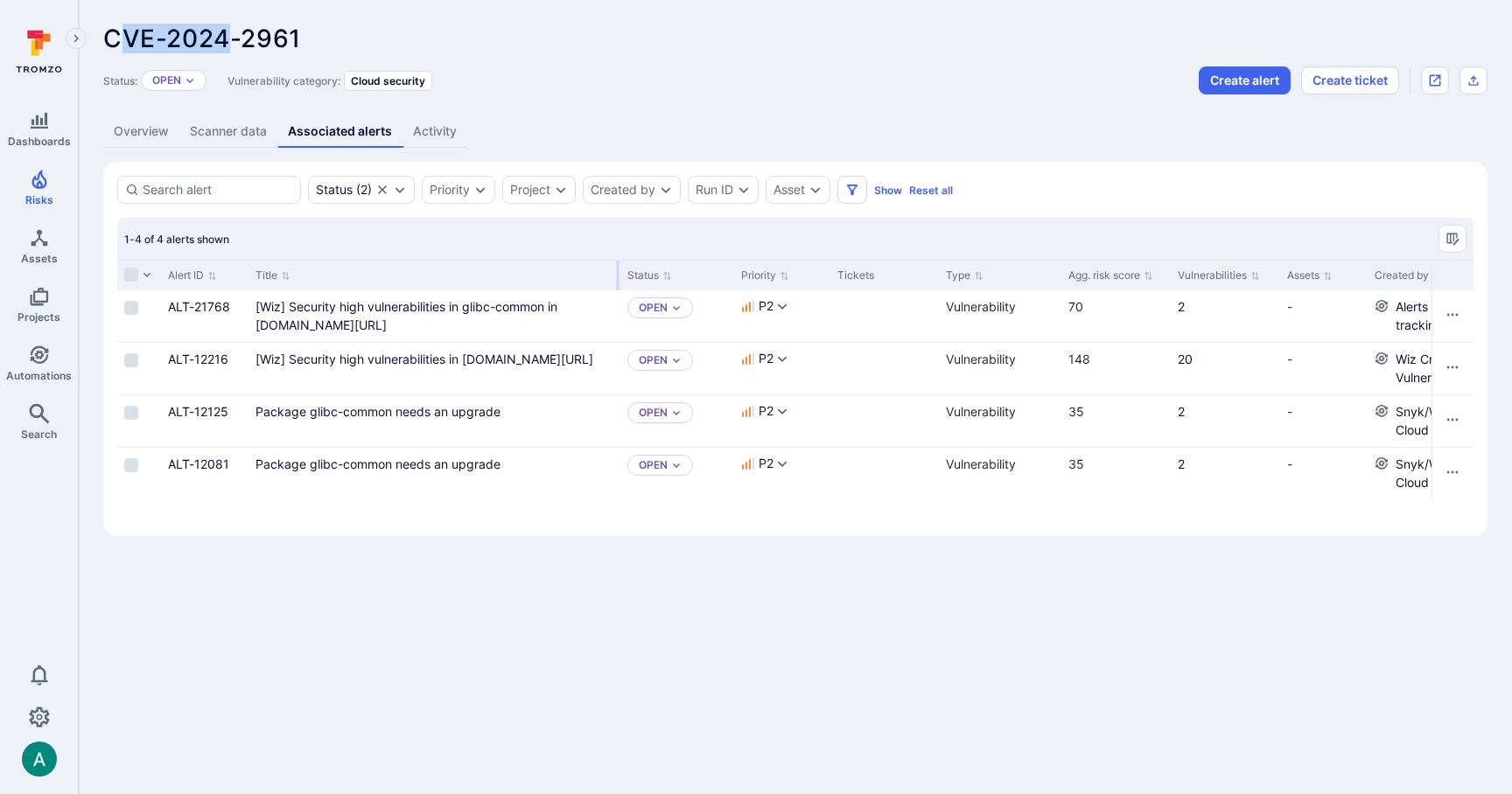
drag, startPoint x: 551, startPoint y: 275, endPoint x: 613, endPoint y: 277, distance: 62.0
click at [617, 277] on div at bounding box center [618, 276] width 3 height 30
click at [129, 132] on link "Overview" at bounding box center [141, 132] width 76 height 32
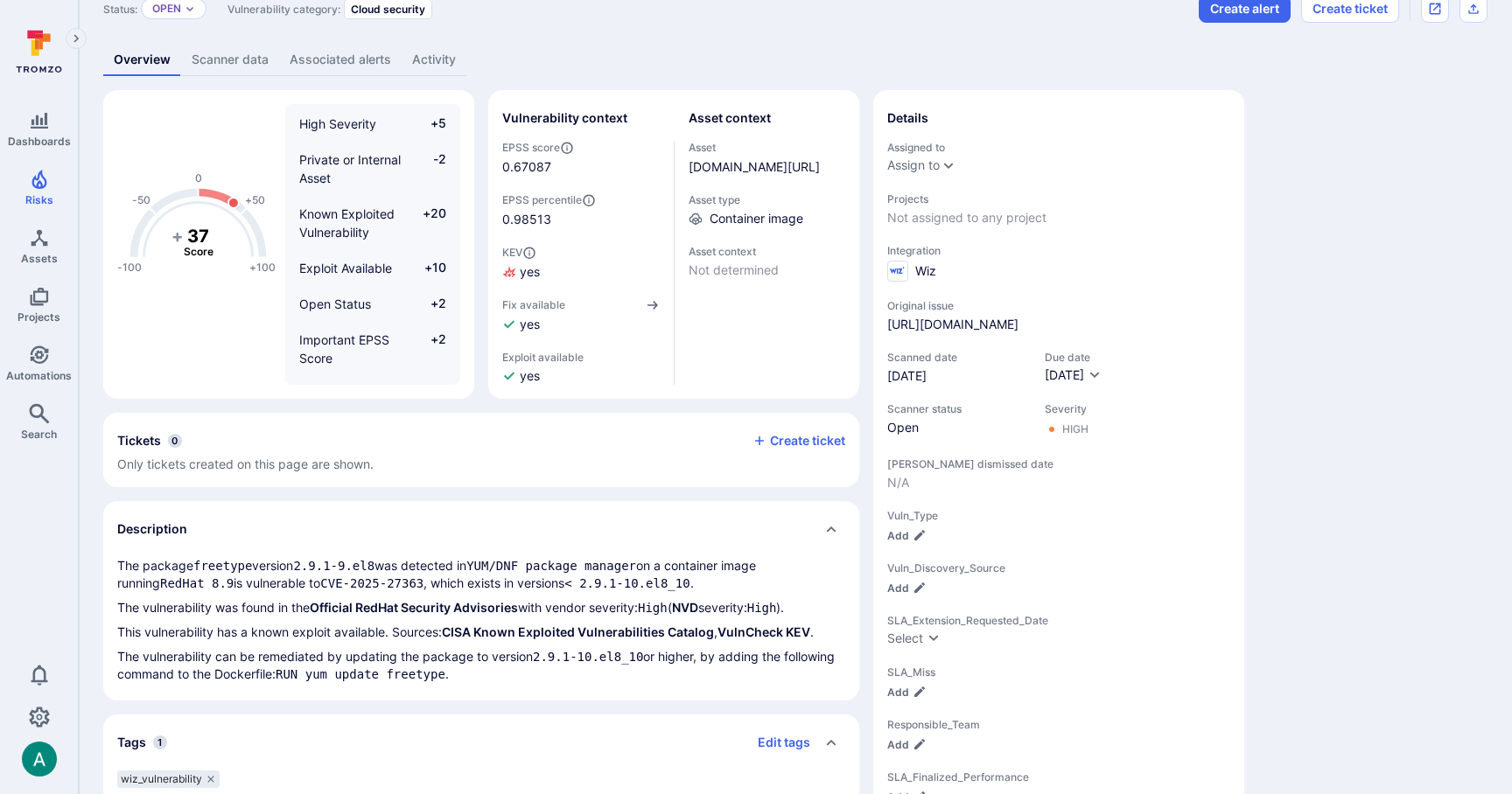
scroll to position [74, 0]
click at [720, 172] on div "[DOMAIN_NAME][URL]" at bounding box center [767, 165] width 157 height 19
click at [722, 163] on link "[DOMAIN_NAME][URL]" at bounding box center [754, 164] width 131 height 15
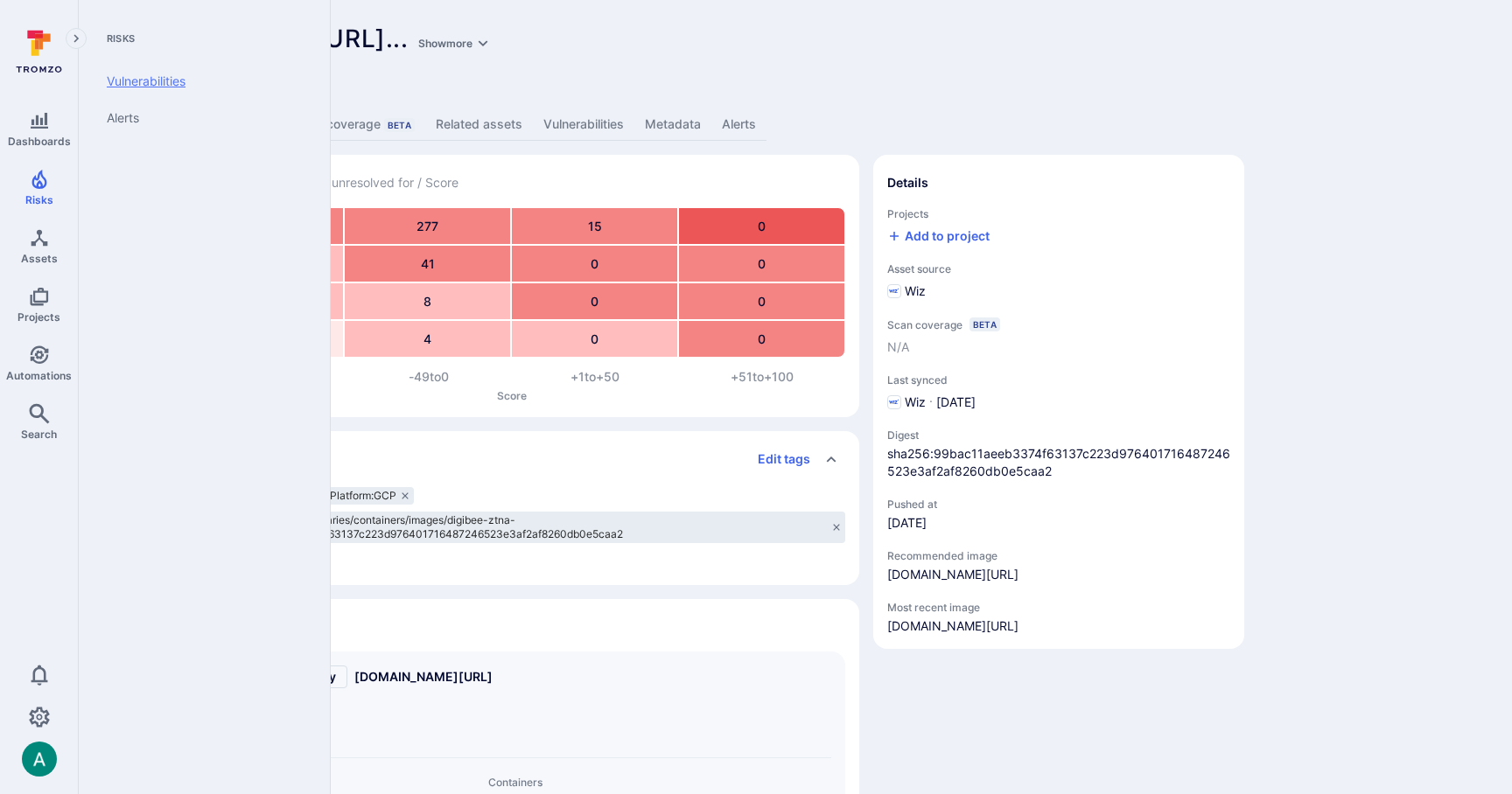
click at [143, 85] on link "Vulnerabilities" at bounding box center [201, 81] width 216 height 37
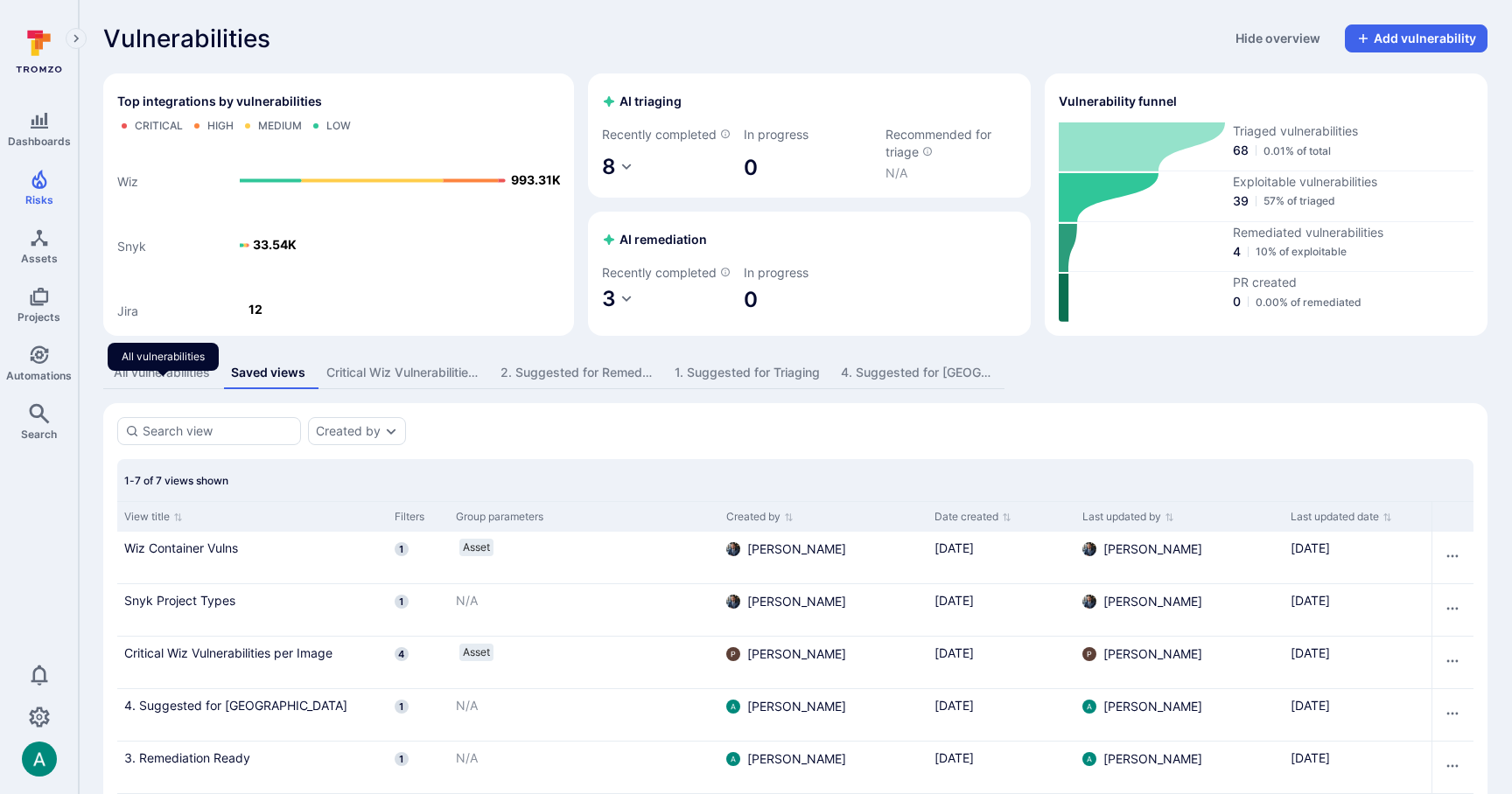
click at [205, 381] on div "All vulnerabilities" at bounding box center [162, 373] width 96 height 18
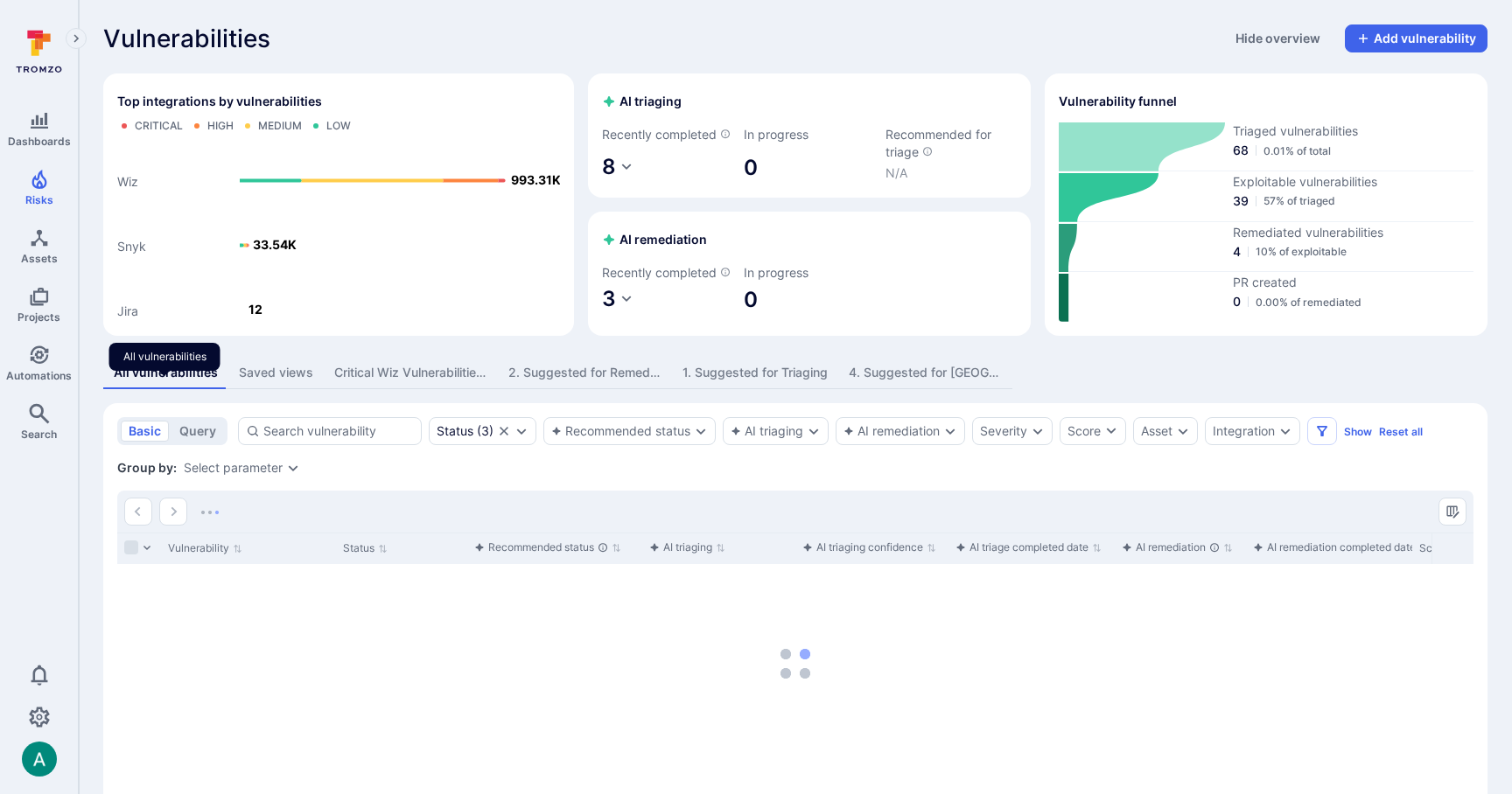
click at [275, 381] on div "Saved views" at bounding box center [276, 373] width 74 height 18
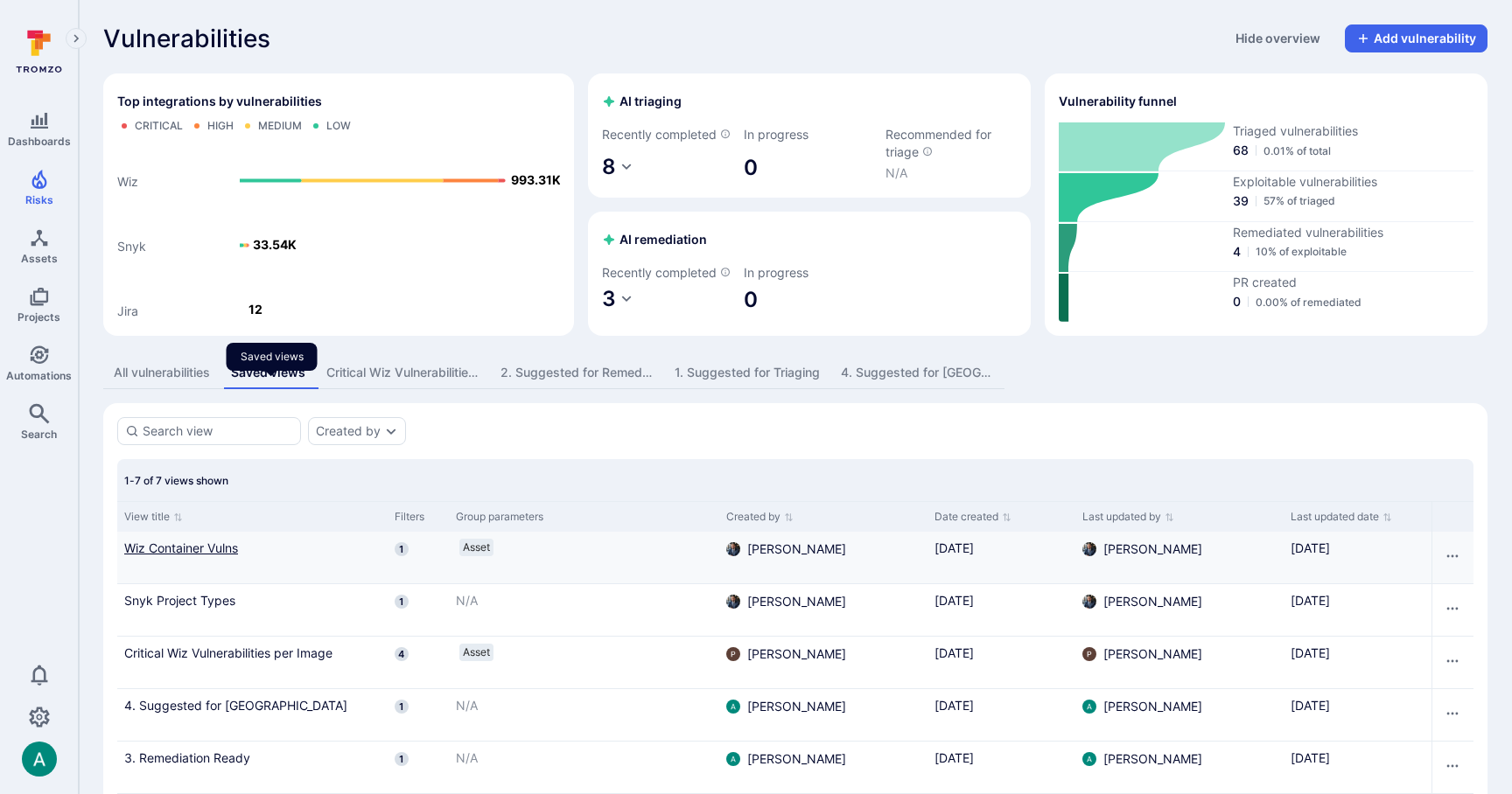
scroll to position [163, 0]
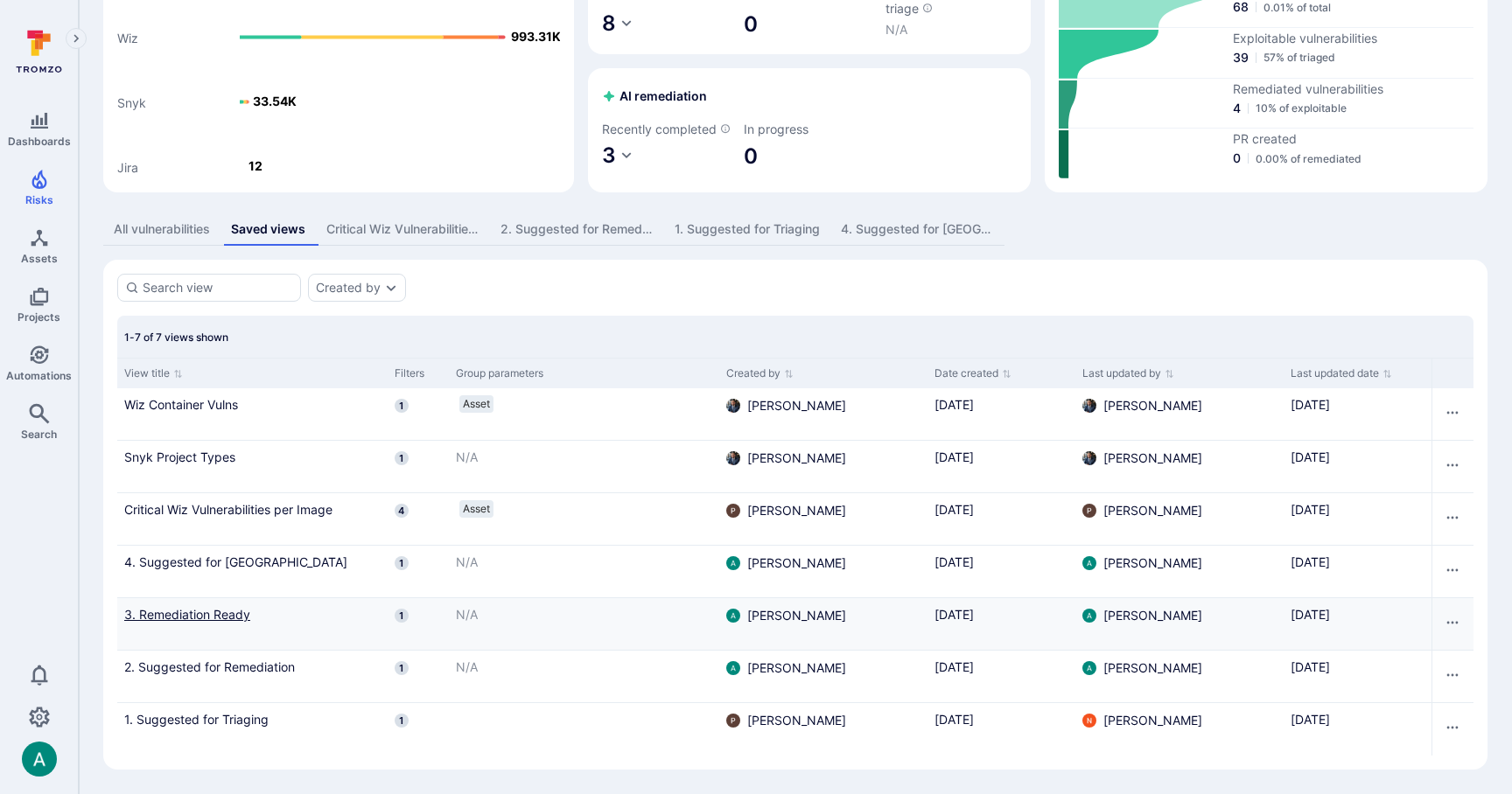
click at [251, 616] on link "3. Remediation Ready" at bounding box center [252, 615] width 256 height 19
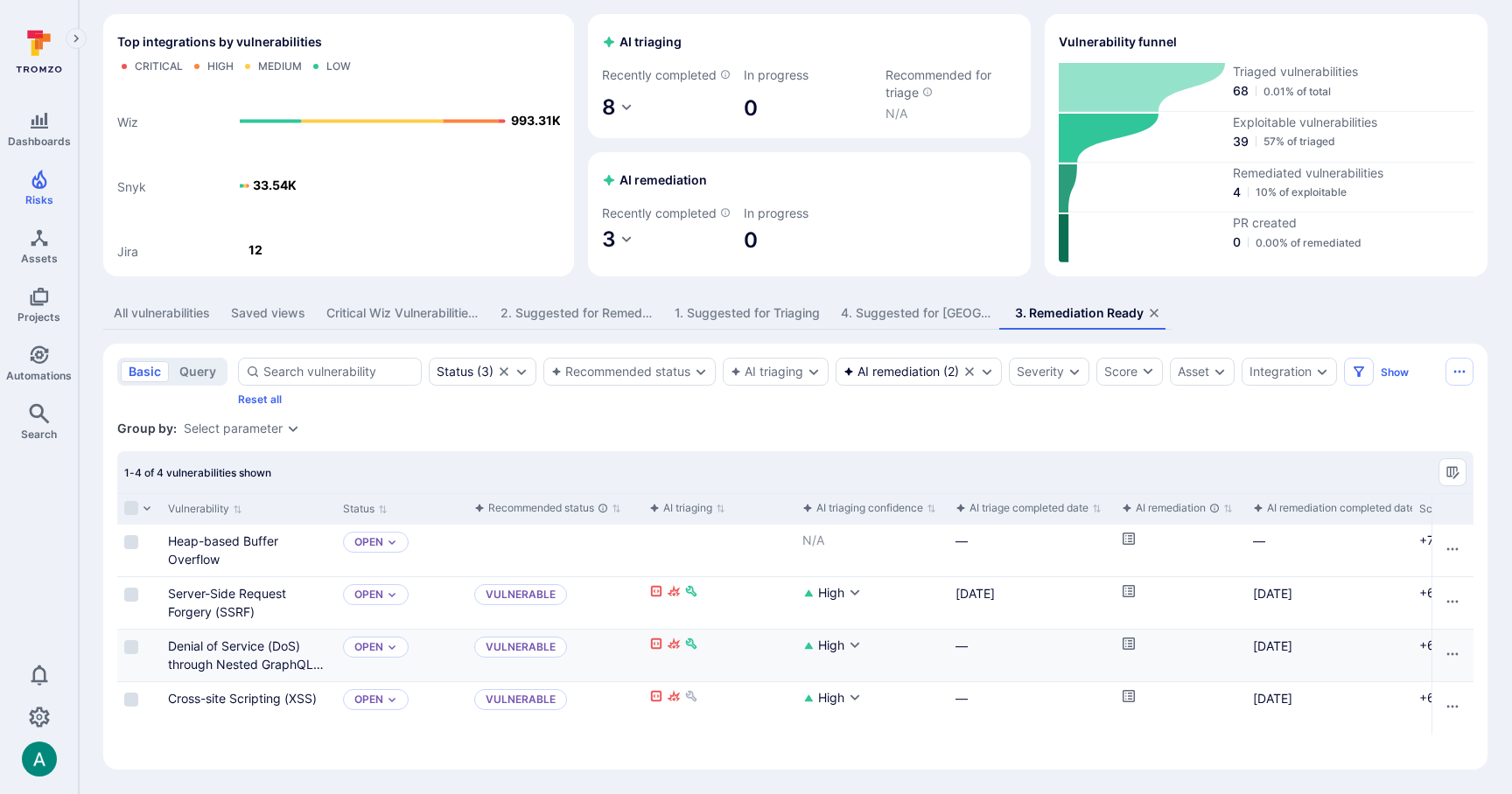
scroll to position [72, 0]
click at [709, 437] on div "Group by: Select parameter" at bounding box center [795, 428] width 1356 height 18
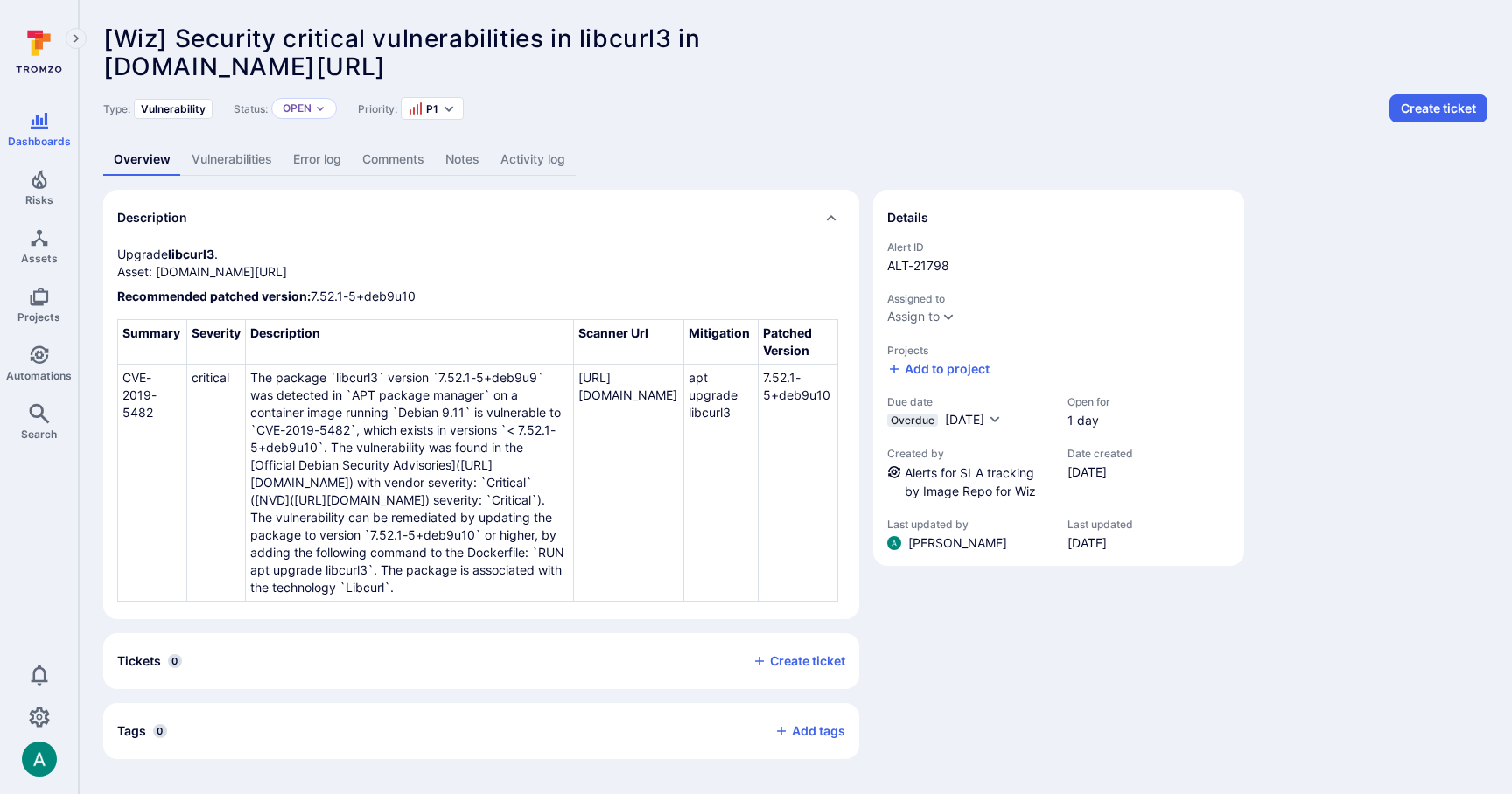
scroll to position [71, 0]
click at [241, 144] on link "Vulnerabilities" at bounding box center [232, 160] width 102 height 32
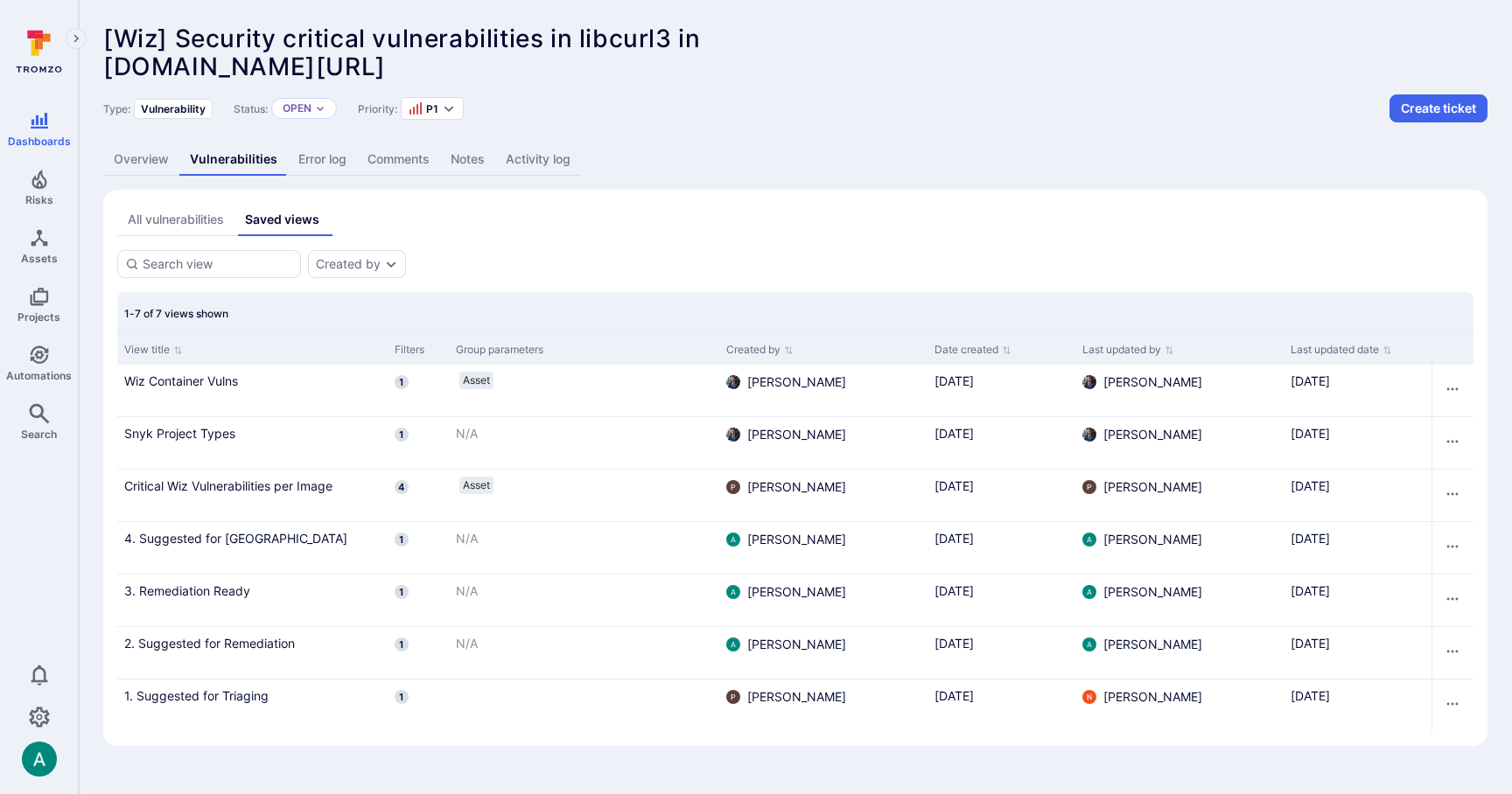
click at [169, 215] on div "All vulnerabilities" at bounding box center [176, 219] width 96 height 18
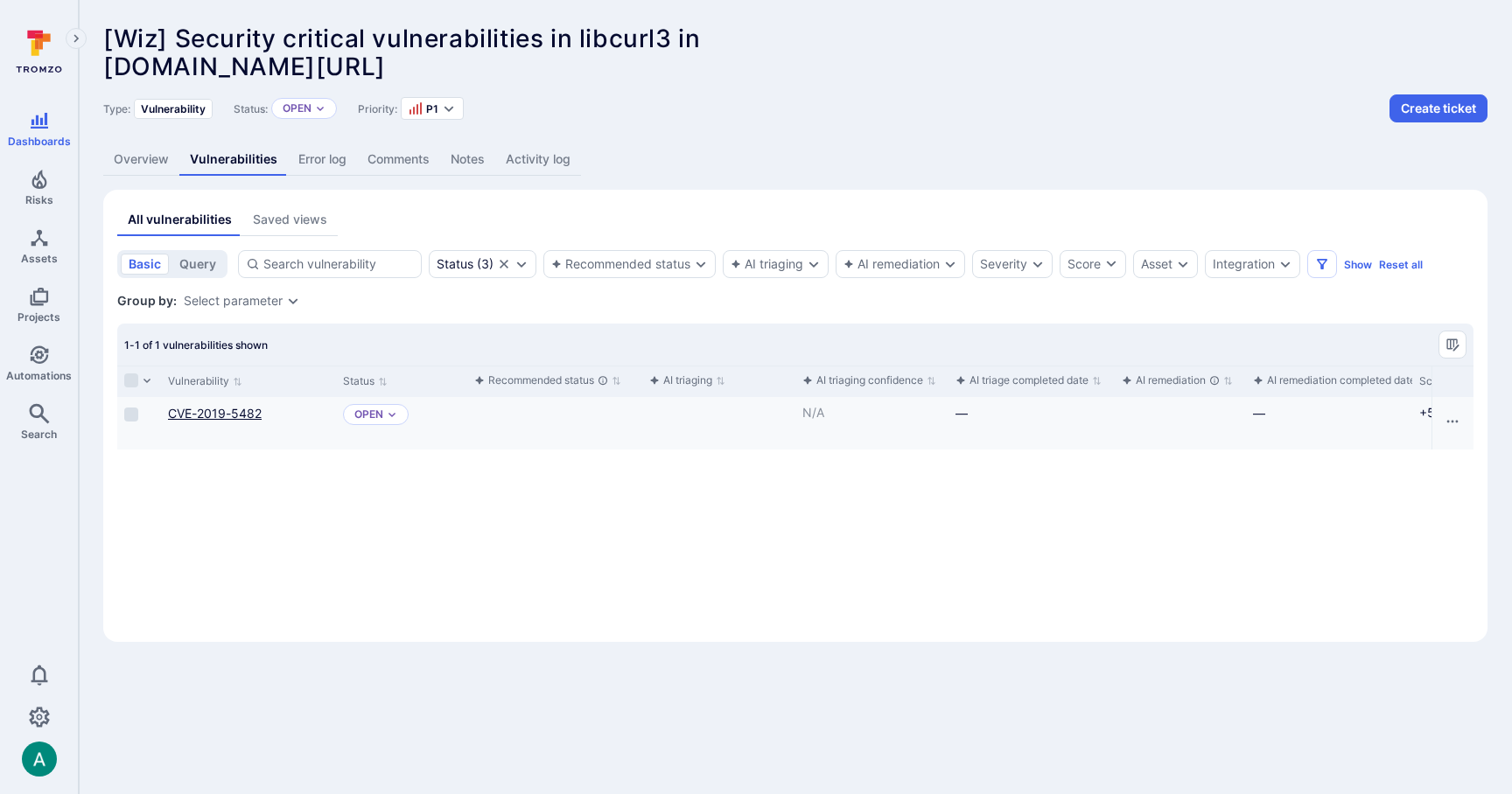
click at [211, 418] on link "CVE-2019-5482" at bounding box center [215, 414] width 94 height 15
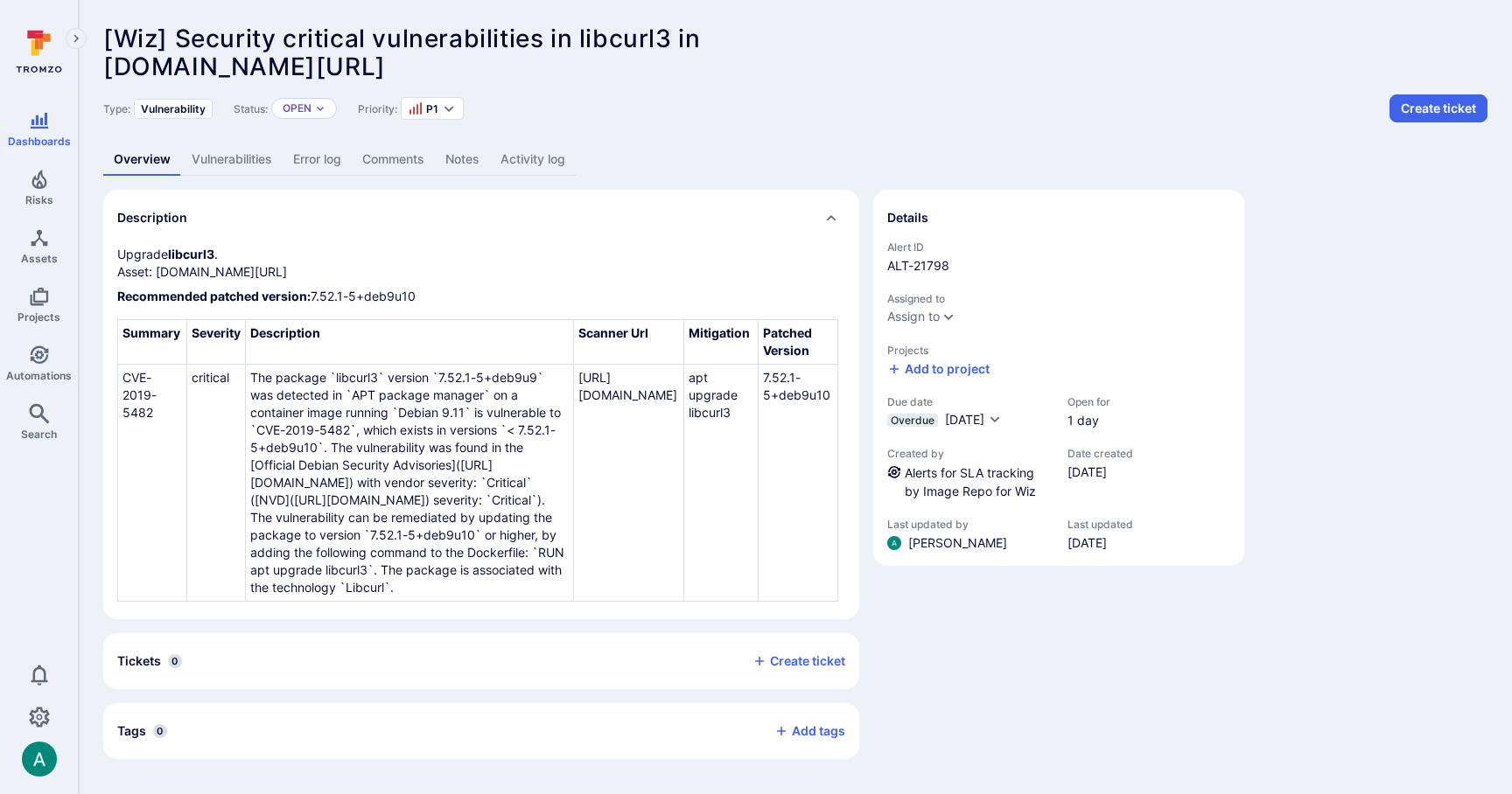
scroll to position [71, 0]
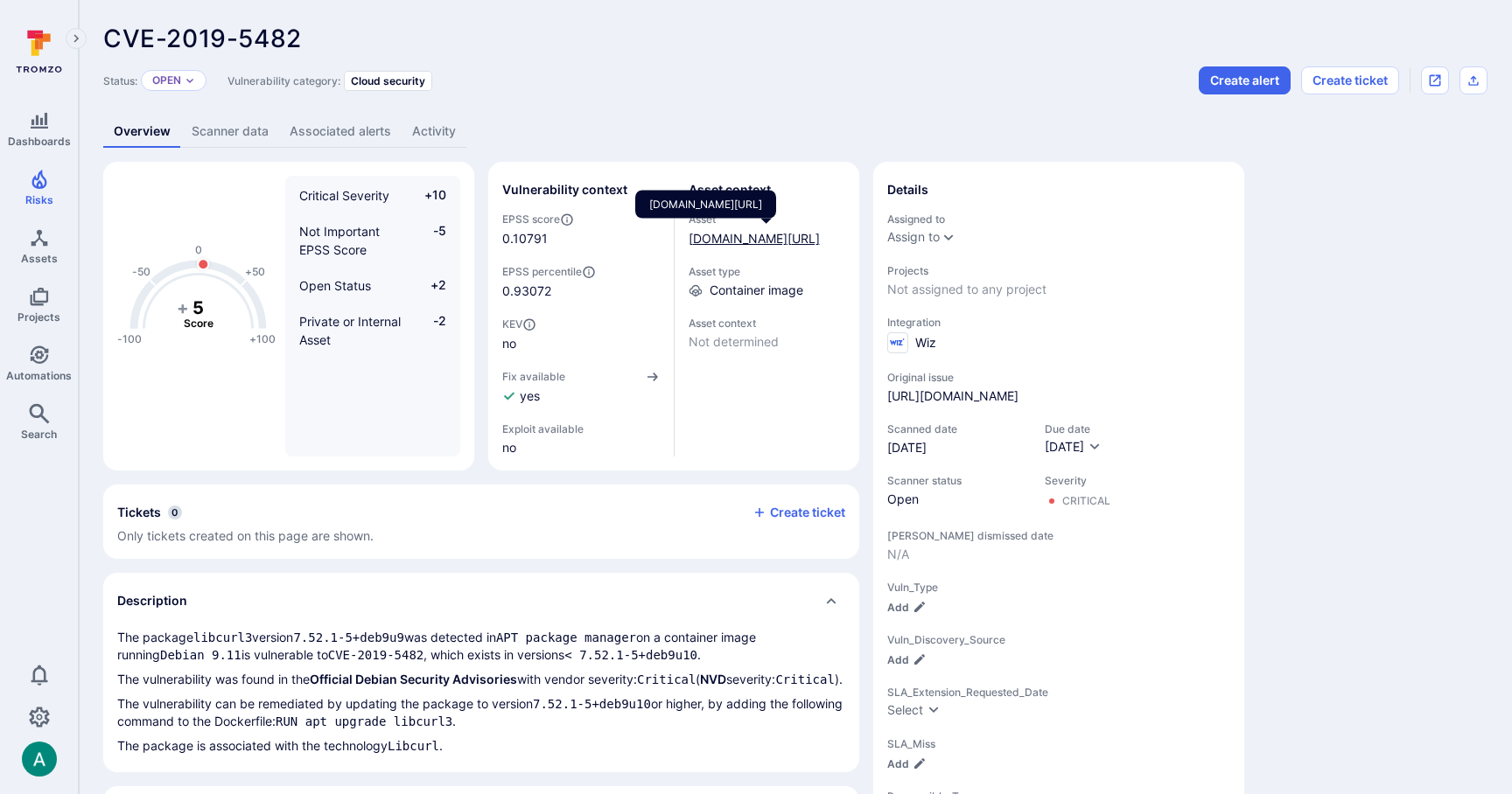
click at [731, 246] on link "[DOMAIN_NAME][URL]" at bounding box center [754, 239] width 131 height 15
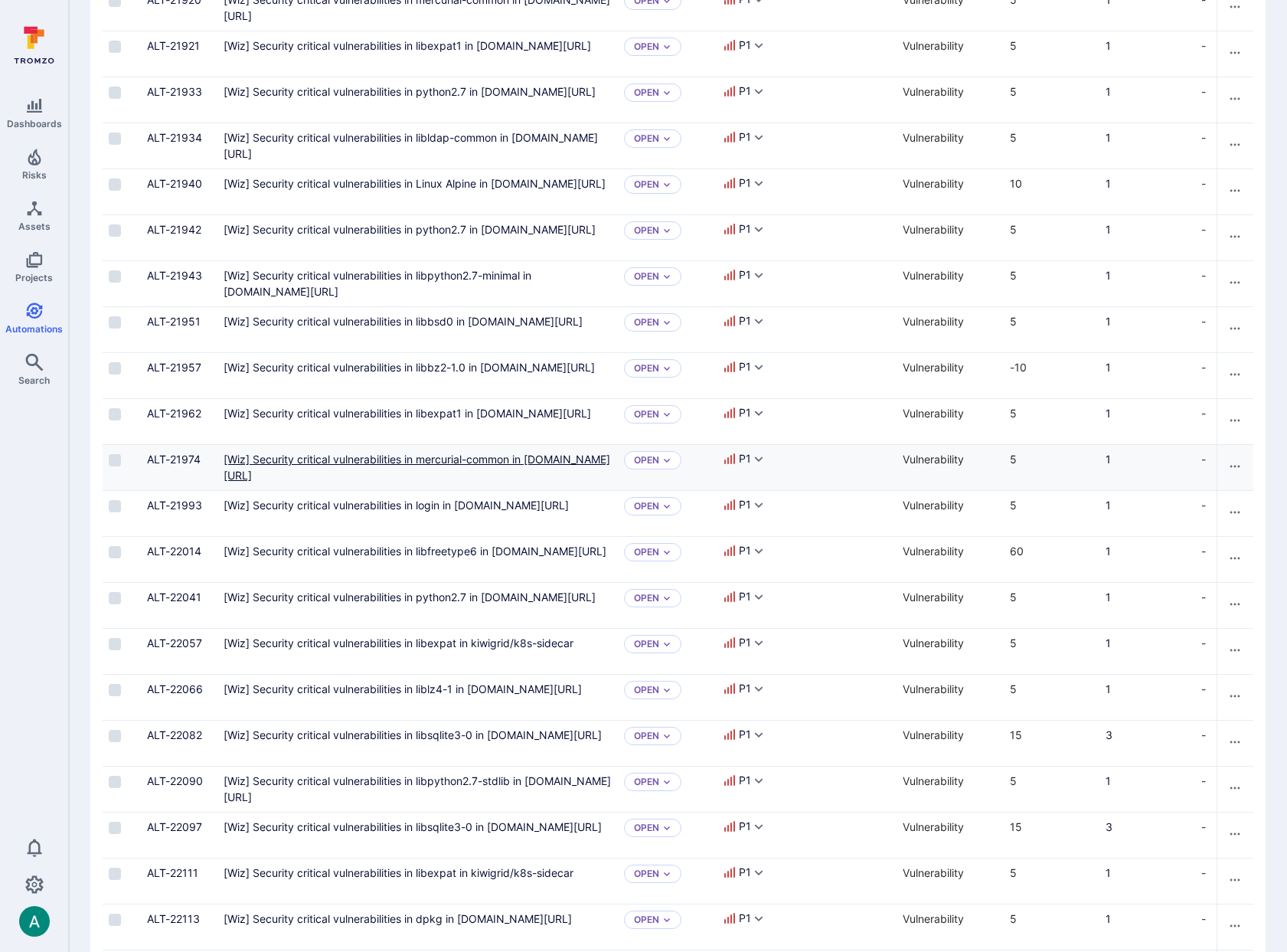
scroll to position [1664, 0]
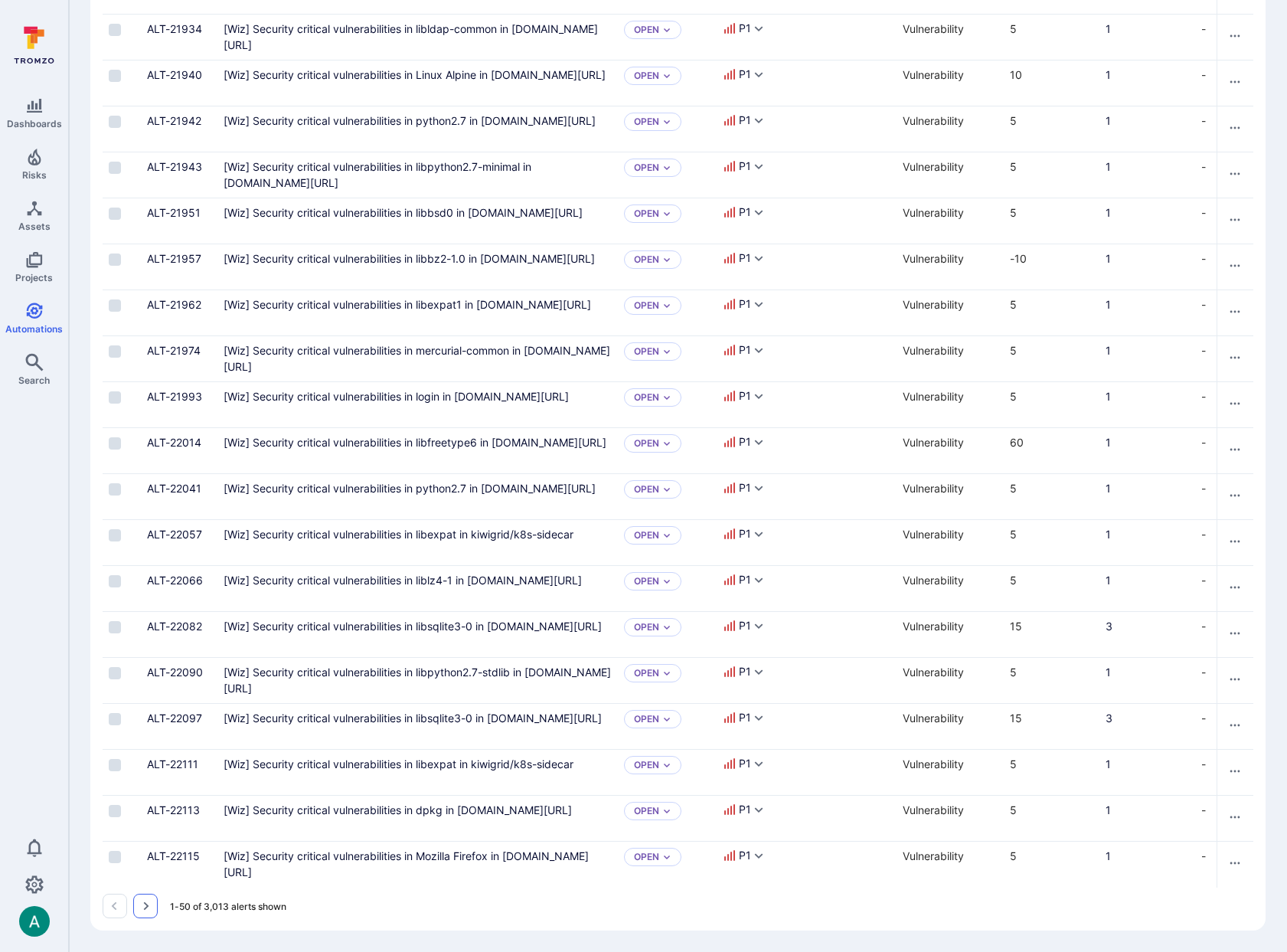
click at [144, 910] on icon "Go to the next page" at bounding box center [145, 906] width 12 height 12
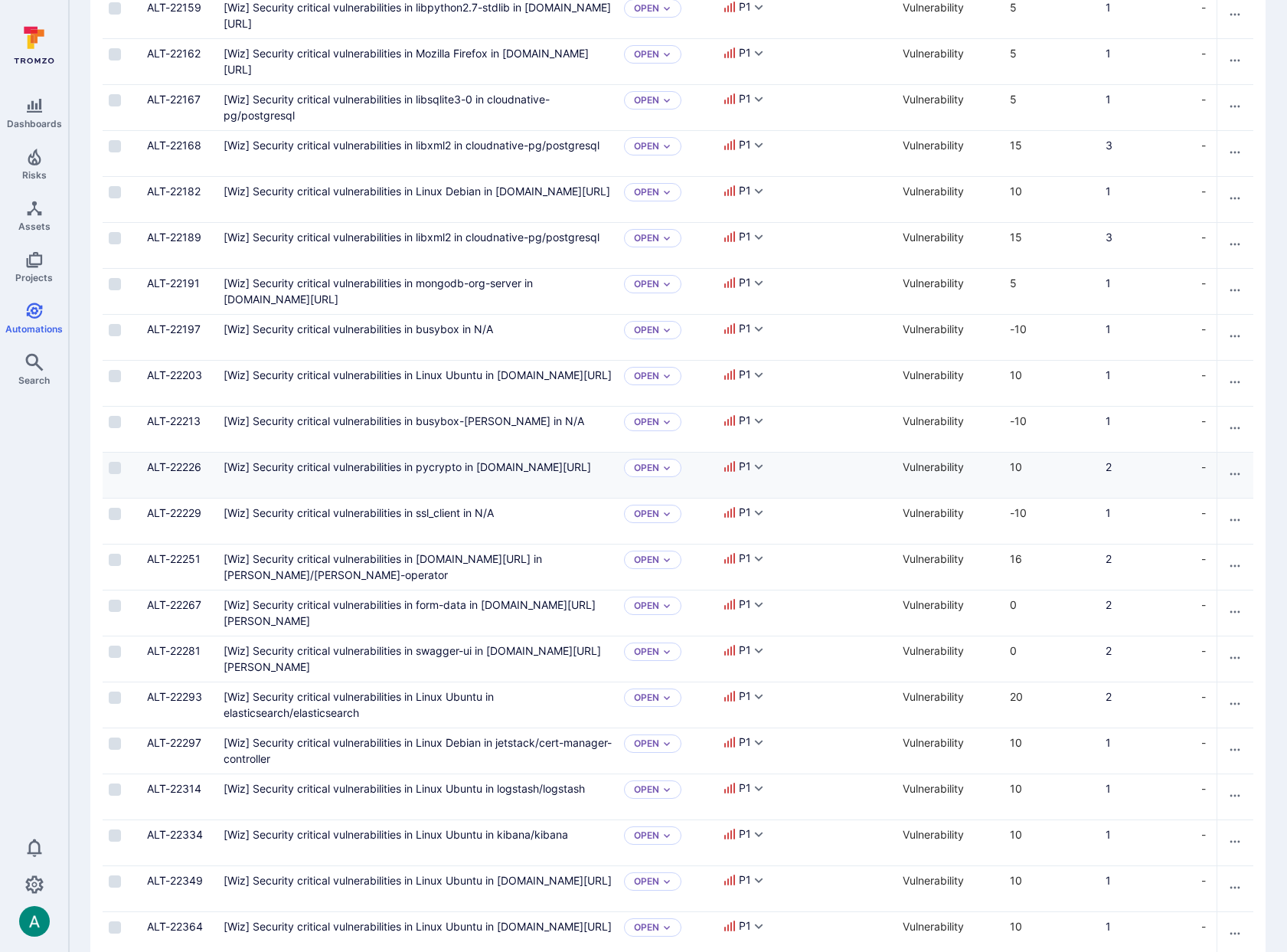
scroll to position [310, 0]
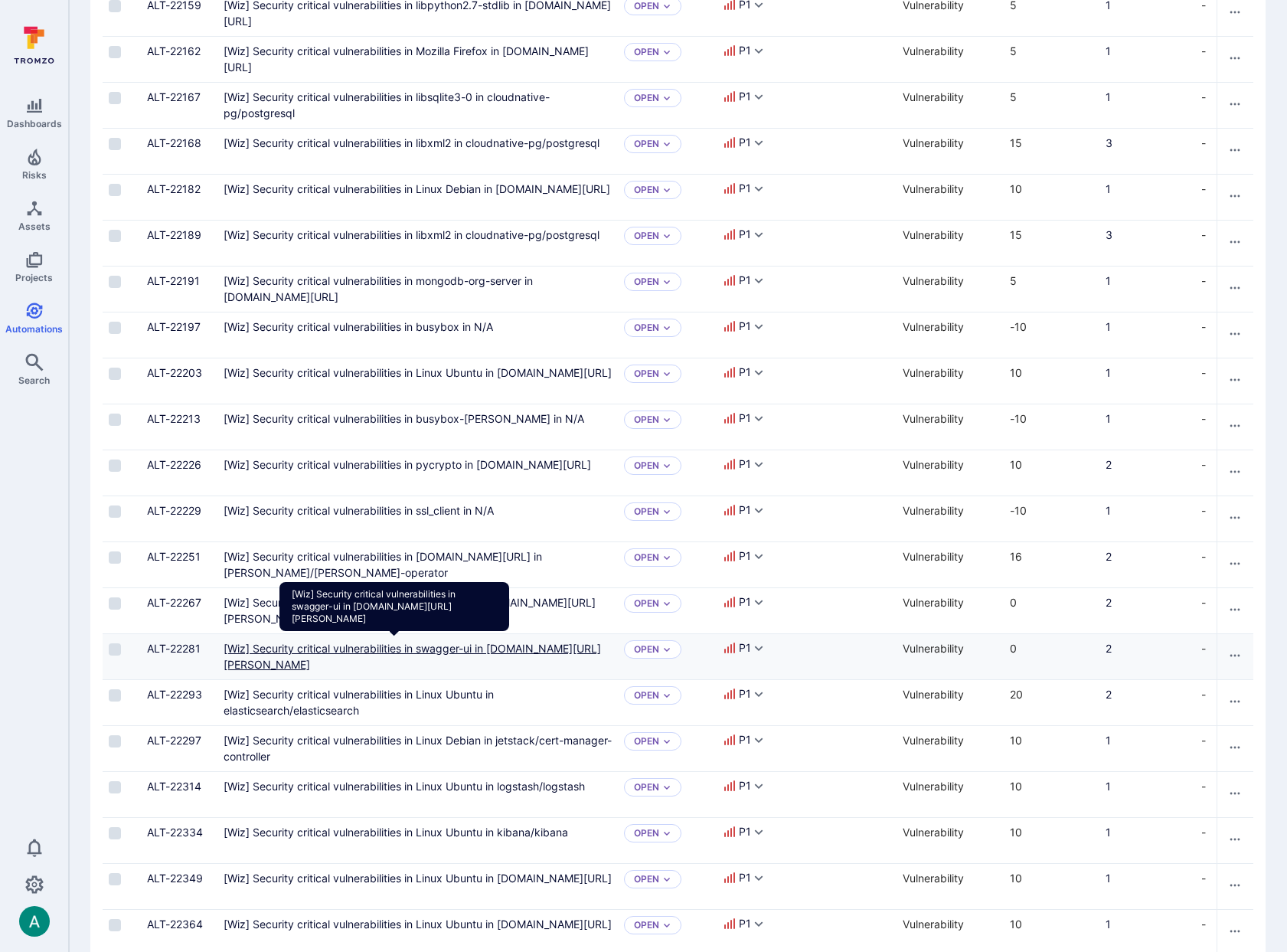
click at [540, 651] on gcr "[Wiz] Security critical vulnerabilities in swagger-ui in [DOMAIN_NAME][URL][PER…" at bounding box center [413, 656] width 377 height 29
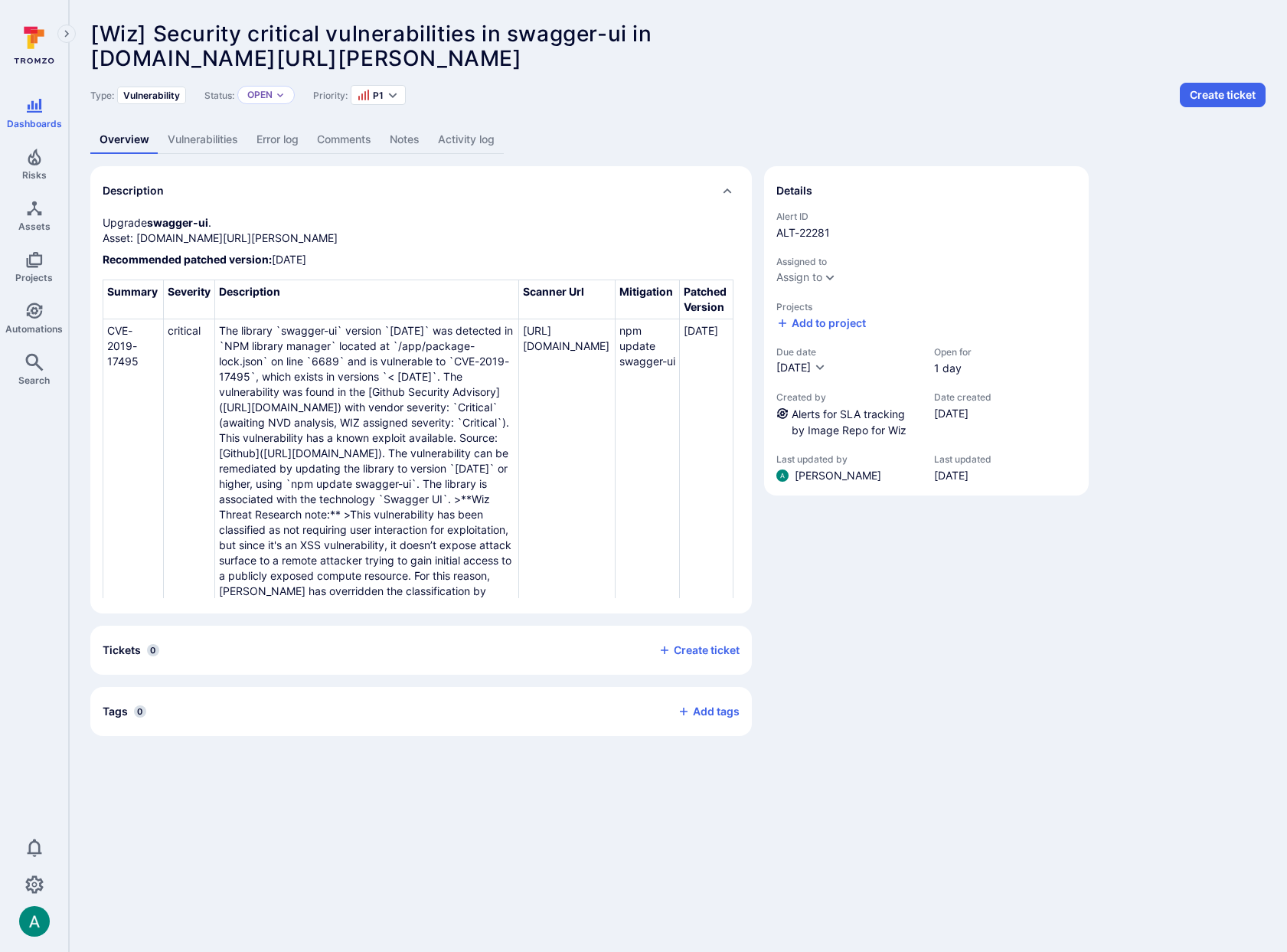
click at [238, 140] on link "Vulnerabilities" at bounding box center [203, 140] width 89 height 28
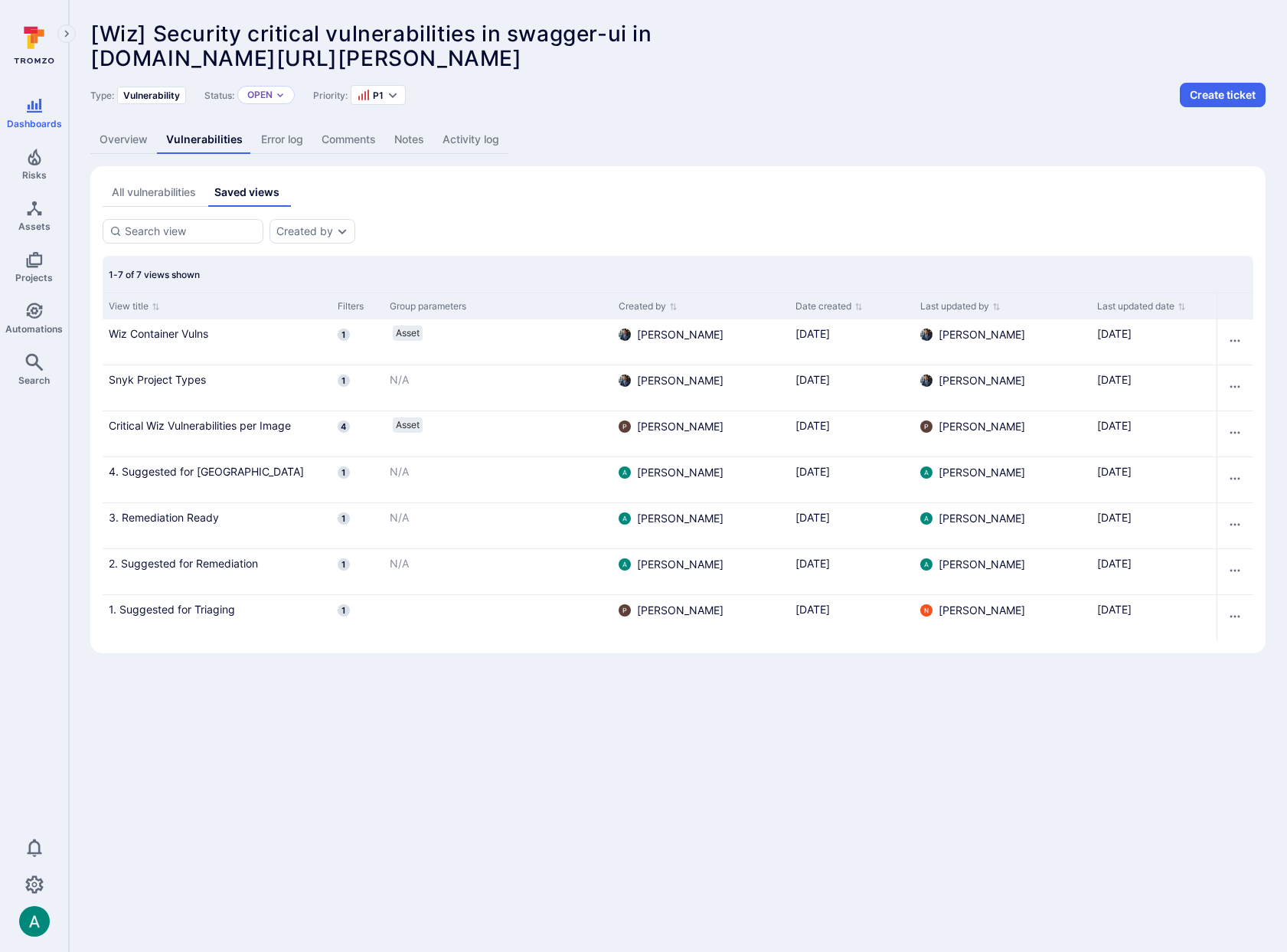
click at [170, 192] on div "All vulnerabilities" at bounding box center [154, 192] width 84 height 16
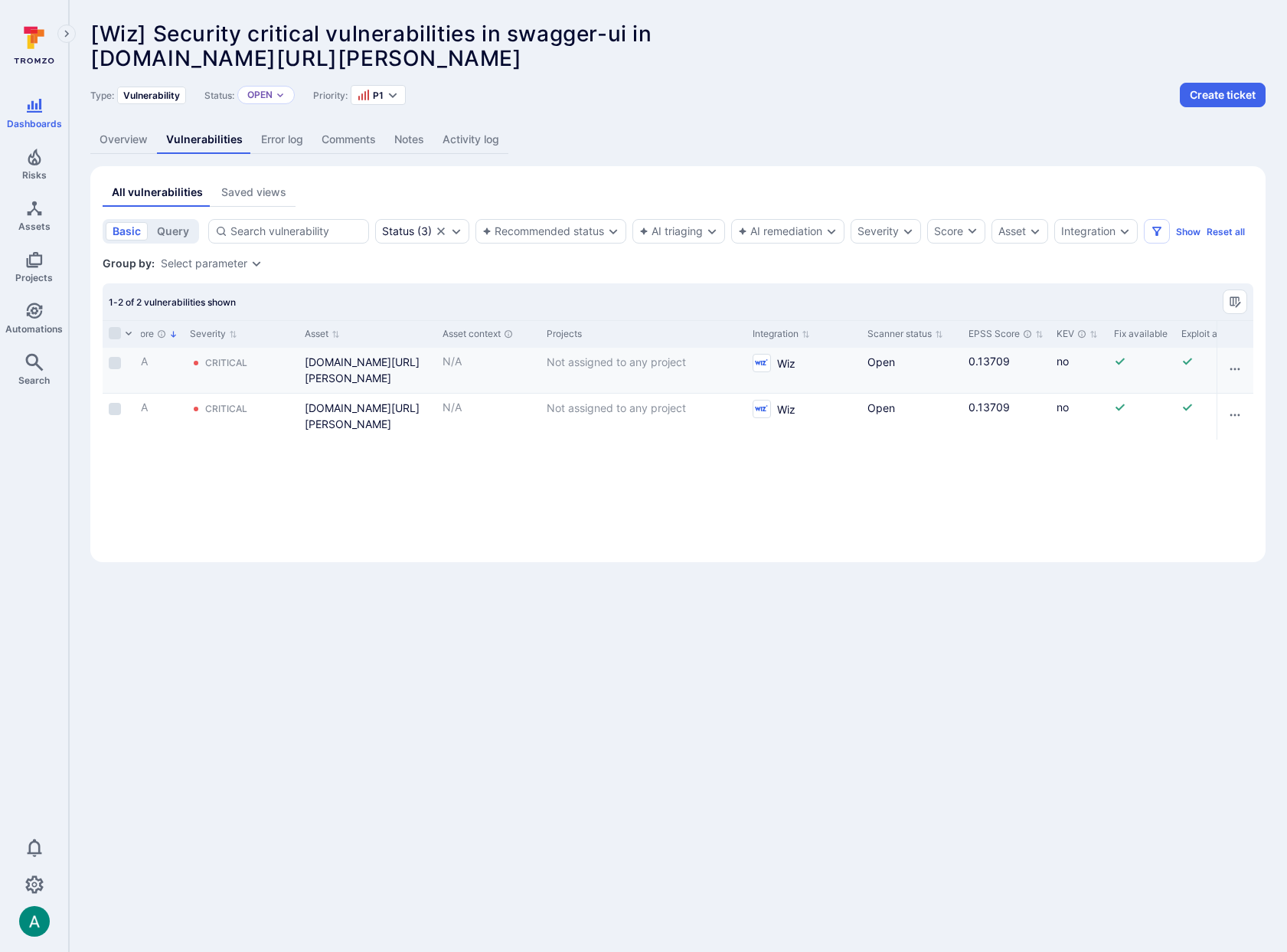
scroll to position [0, 1055]
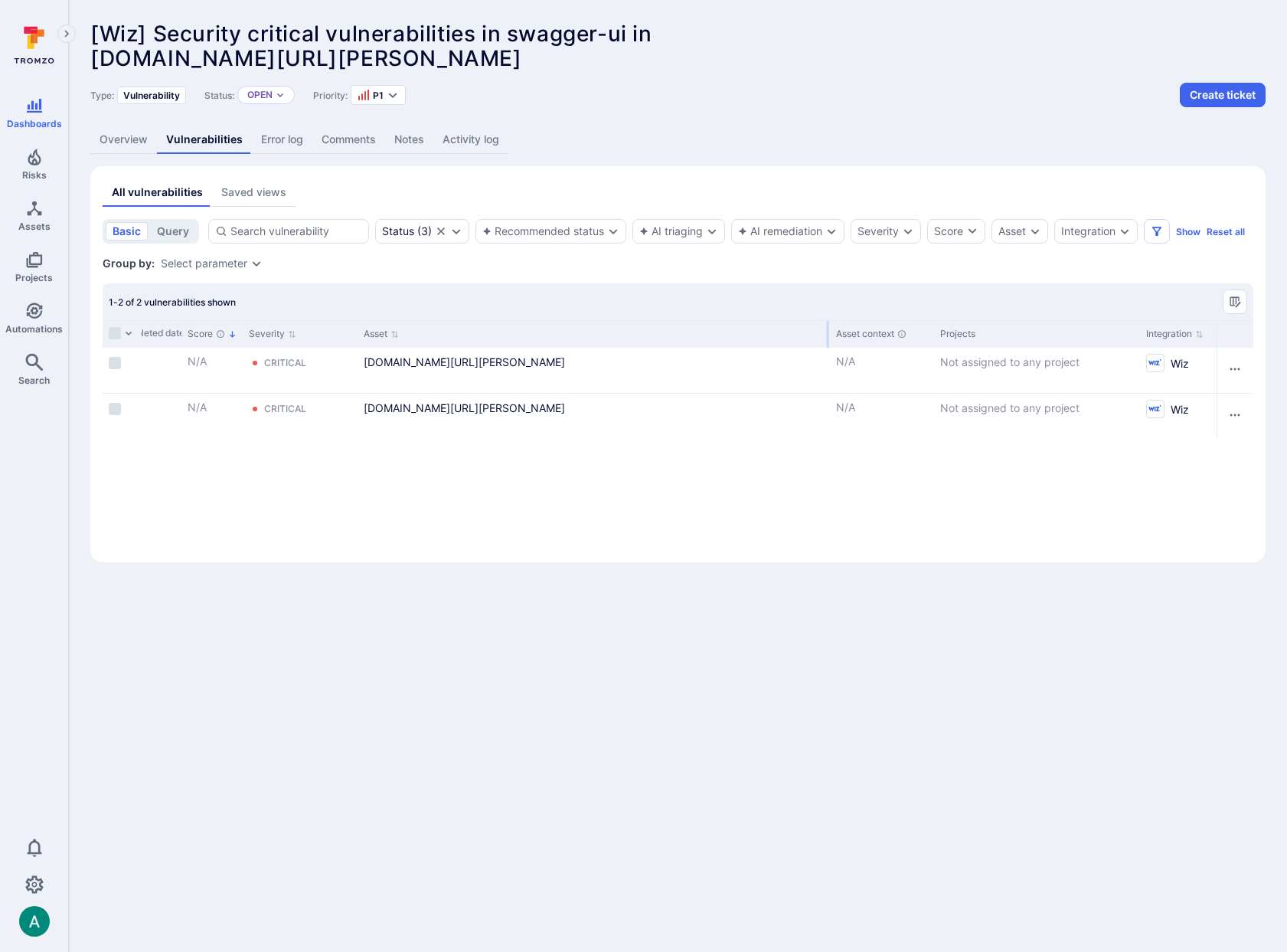
drag, startPoint x: 493, startPoint y: 329, endPoint x: 828, endPoint y: 341, distance: 335.2
click at [828, 341] on div at bounding box center [828, 334] width 2 height 27
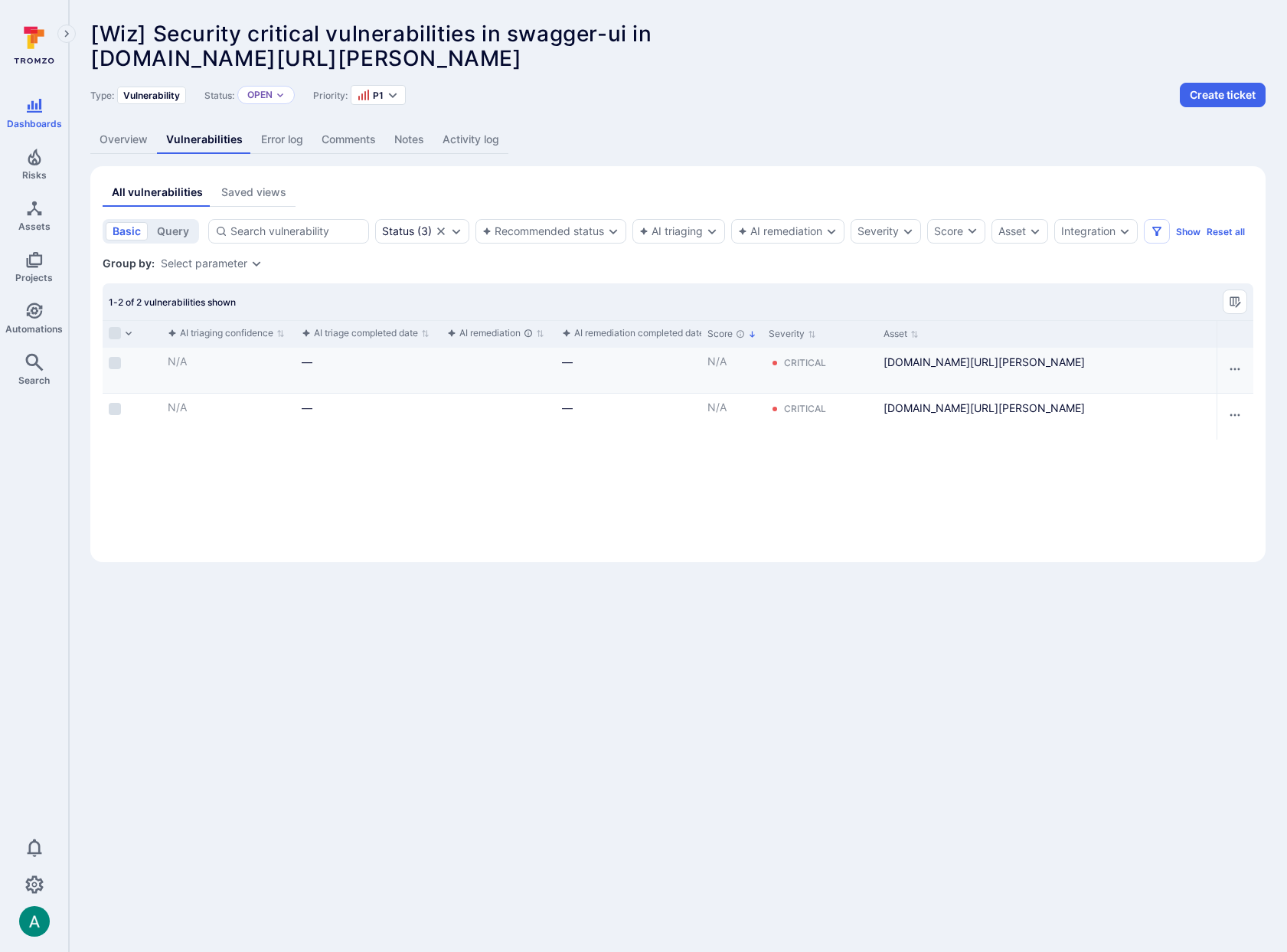
scroll to position [0, 0]
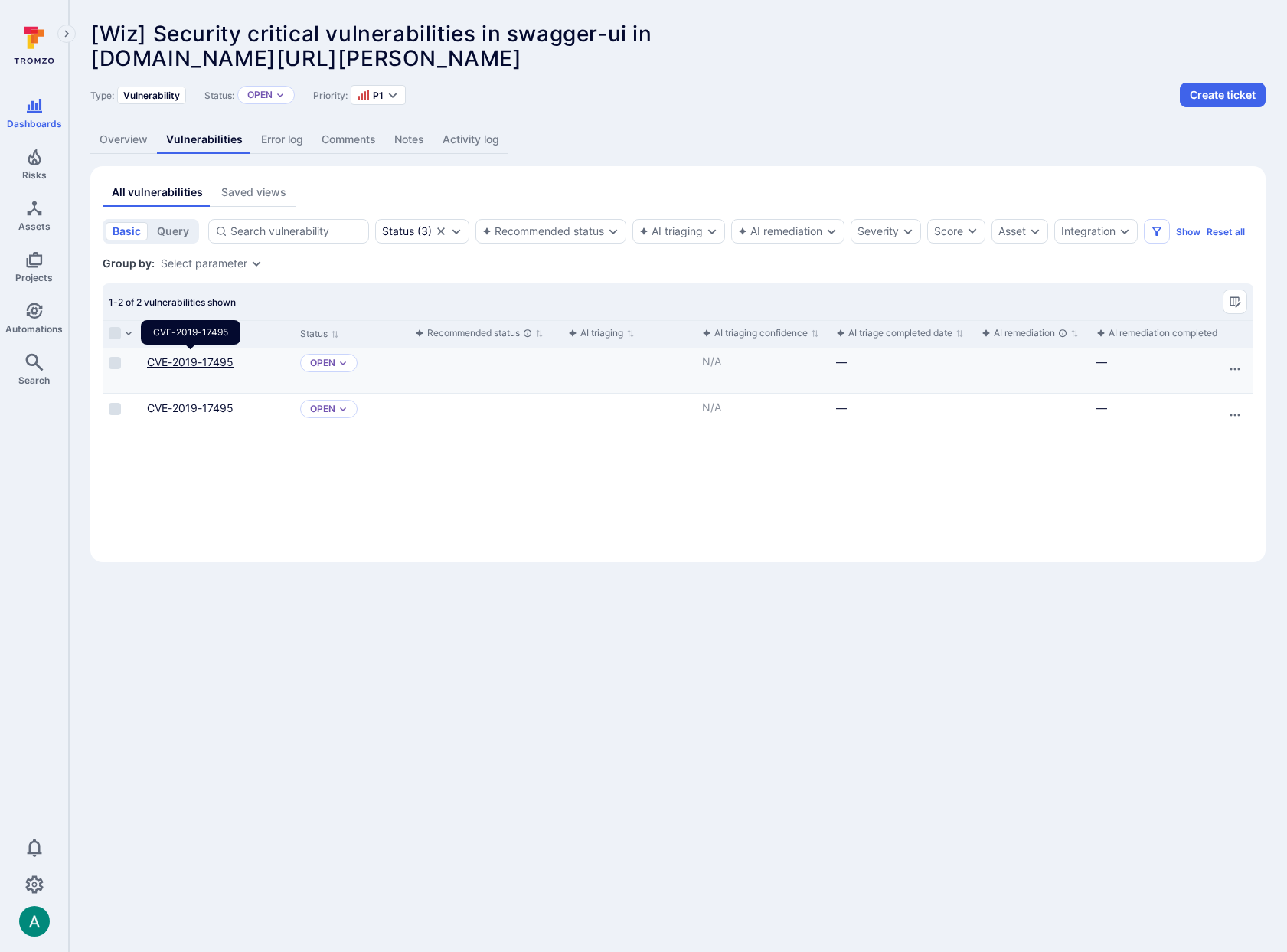
click at [180, 359] on link "CVE-2019-17495" at bounding box center [190, 362] width 86 height 13
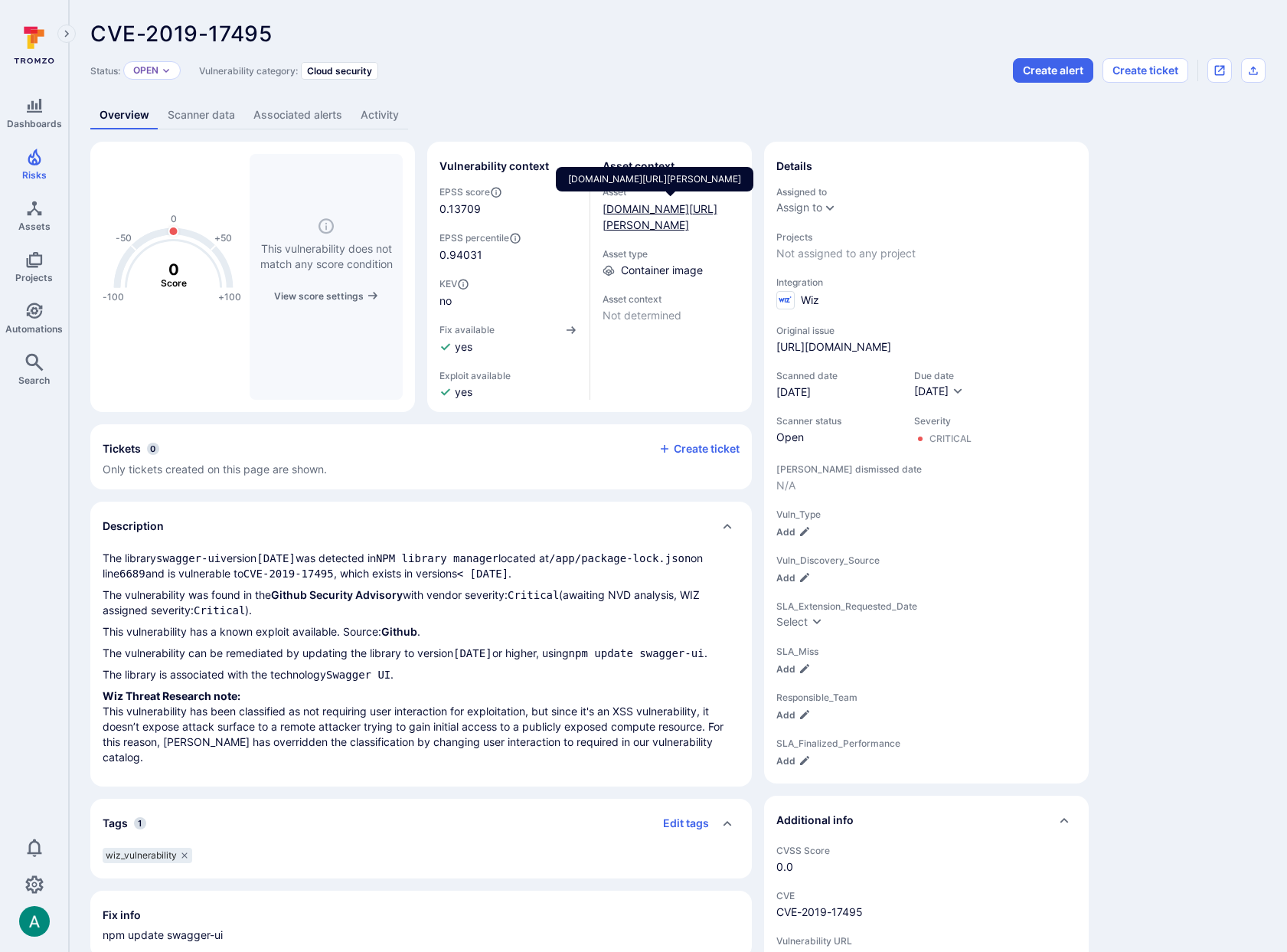
click at [623, 203] on link "[DOMAIN_NAME][URL][PERSON_NAME]" at bounding box center [660, 217] width 114 height 29
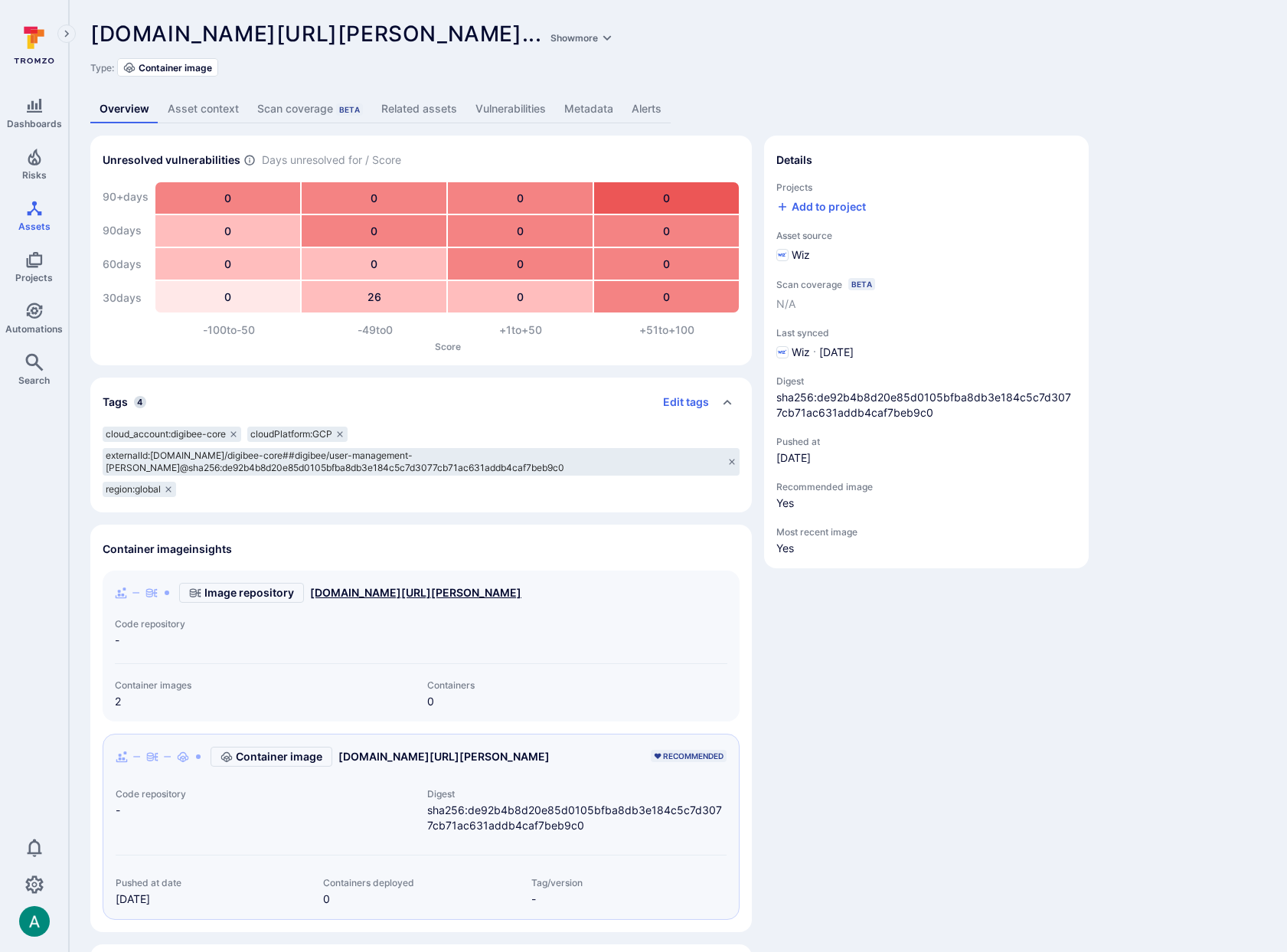
click at [386, 597] on link "[DOMAIN_NAME][URL][PERSON_NAME]" at bounding box center [416, 592] width 212 height 16
